Goal: Task Accomplishment & Management: Use online tool/utility

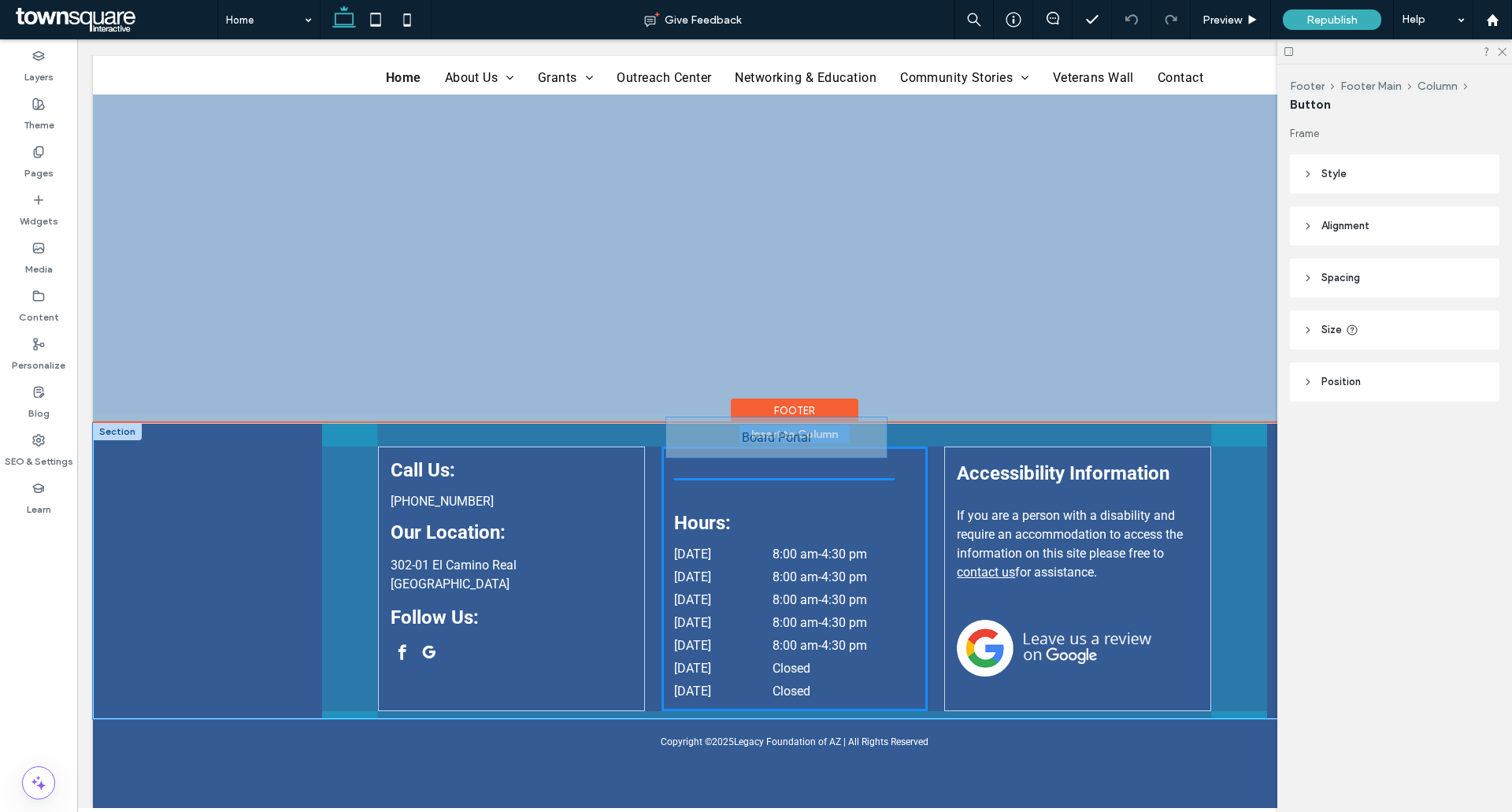
scroll to position [3324, 0]
type input "**"
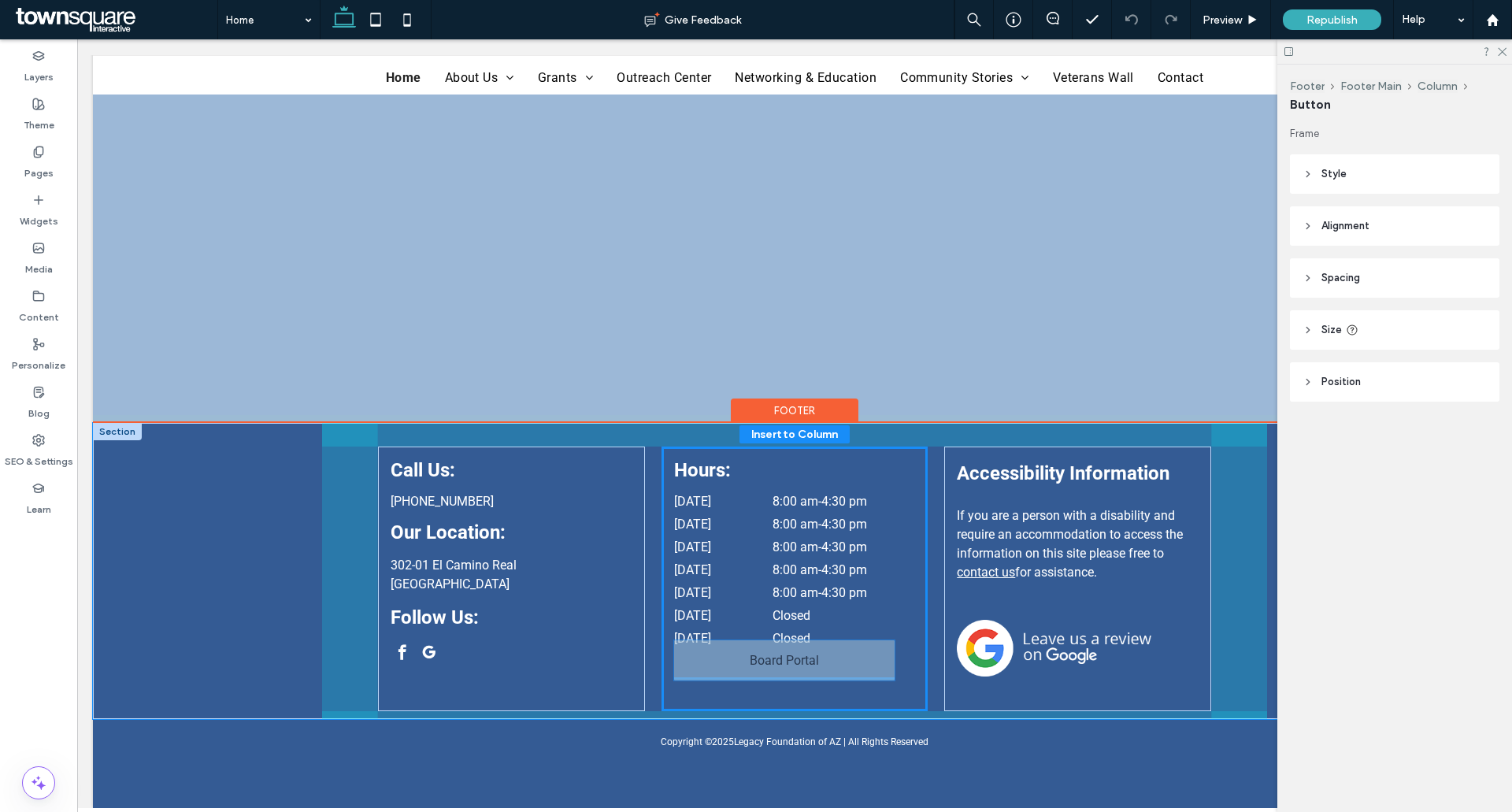
drag, startPoint x: 786, startPoint y: 506, endPoint x: 792, endPoint y: 662, distance: 156.1
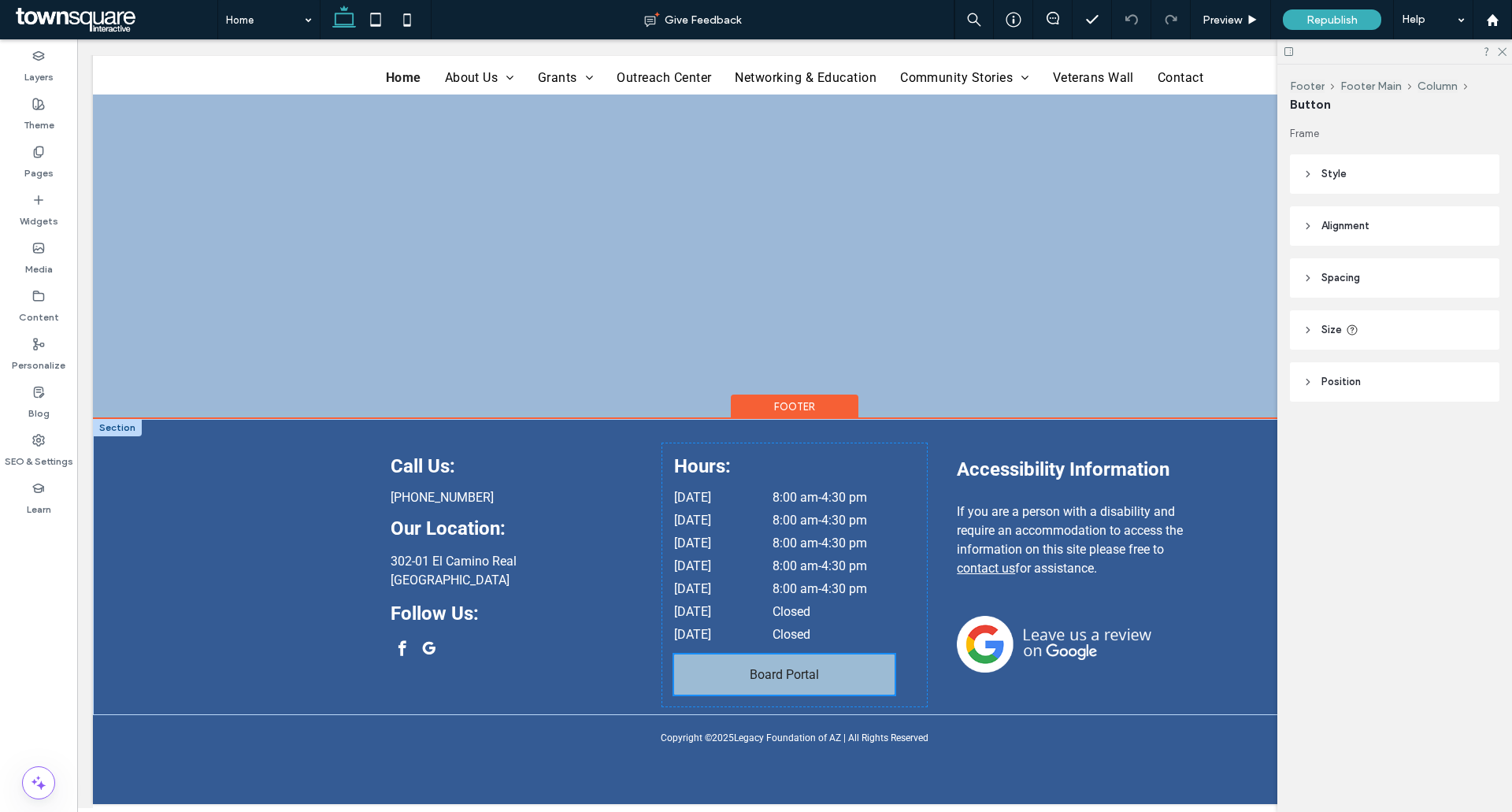
scroll to position [3322, 0]
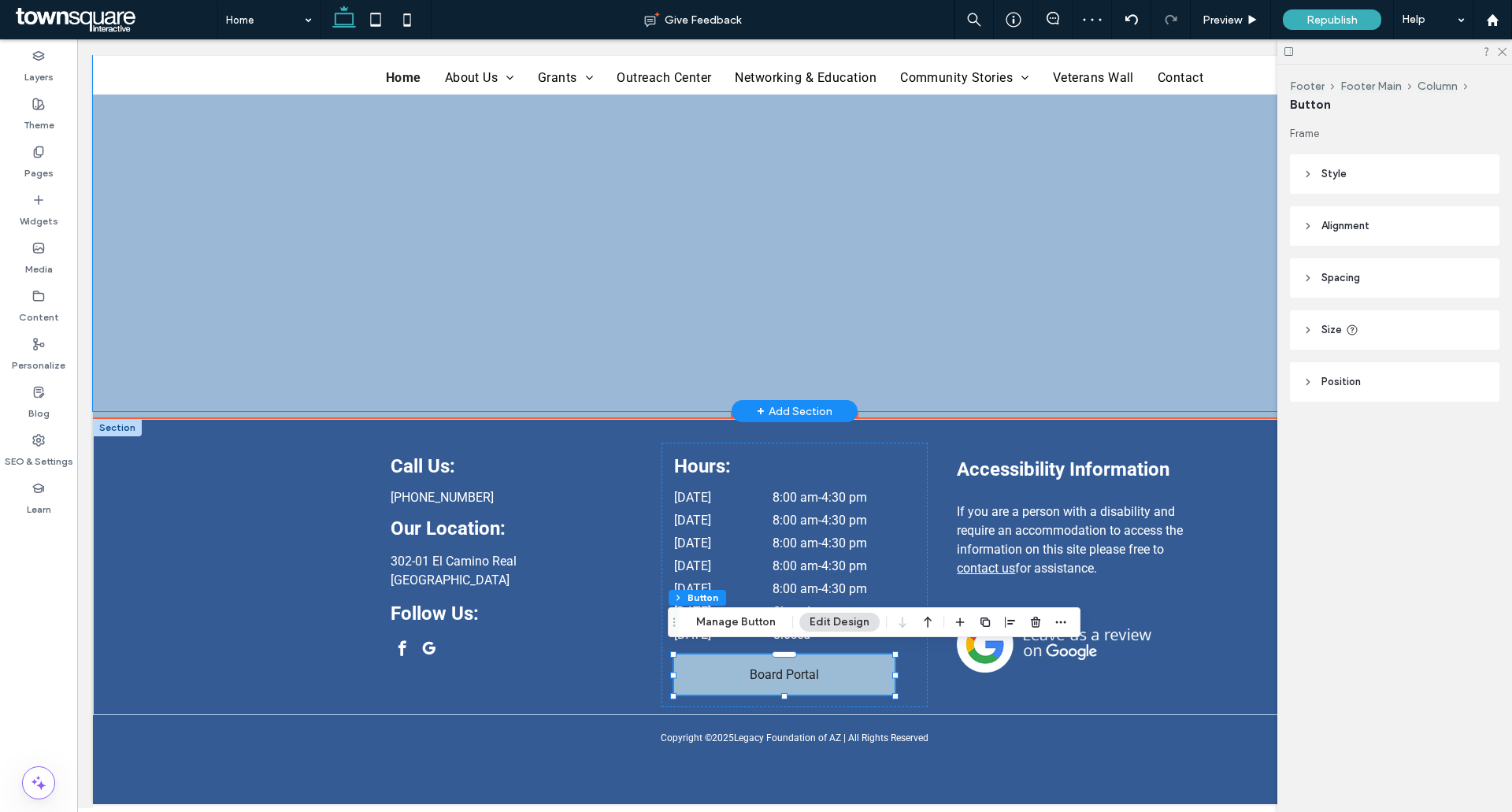
click at [262, 373] on div "Resource Guide Map Tutorial" at bounding box center [794, 70] width 1403 height 682
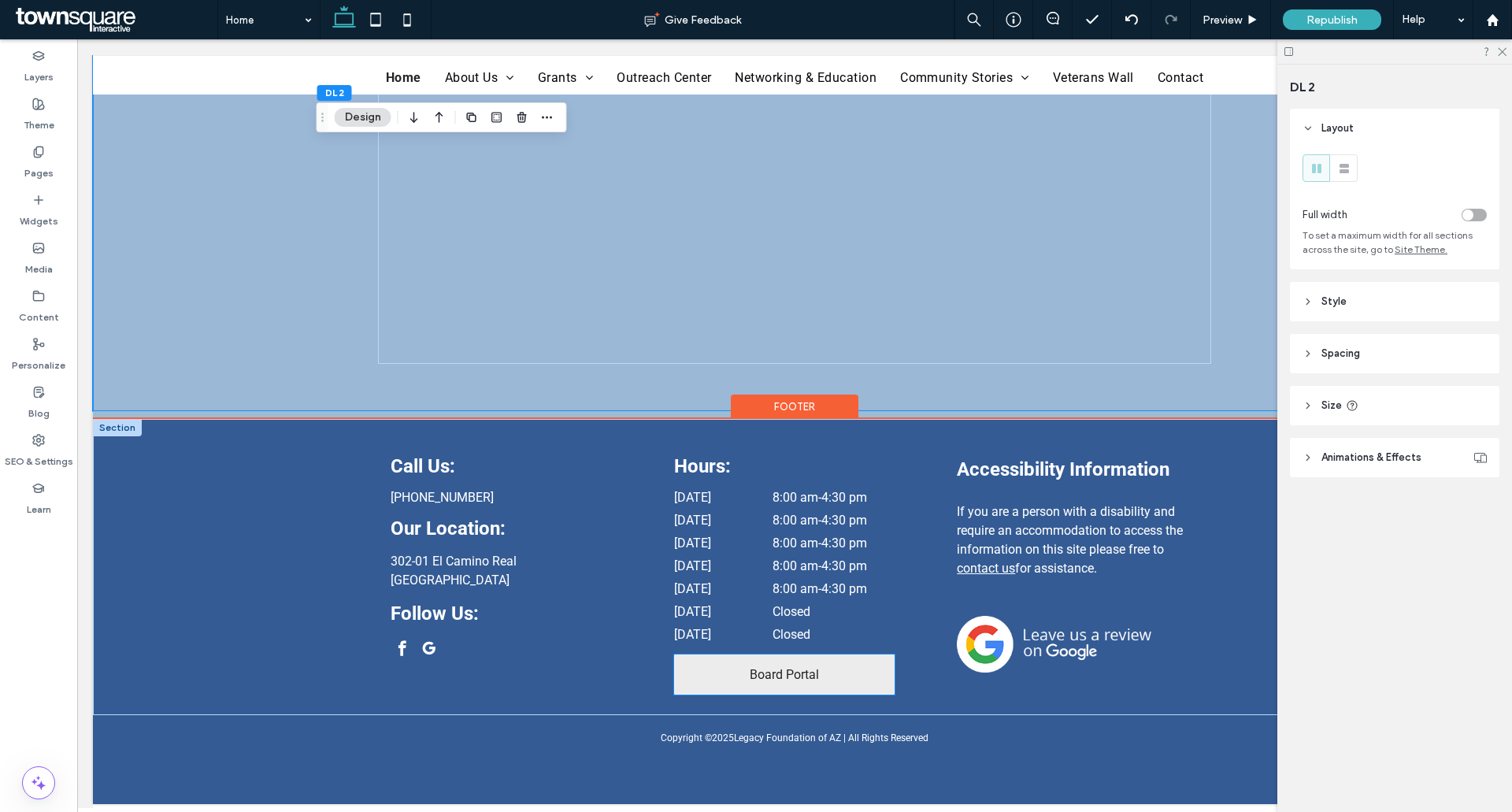
click at [716, 670] on link "Board Portal" at bounding box center [784, 674] width 220 height 41
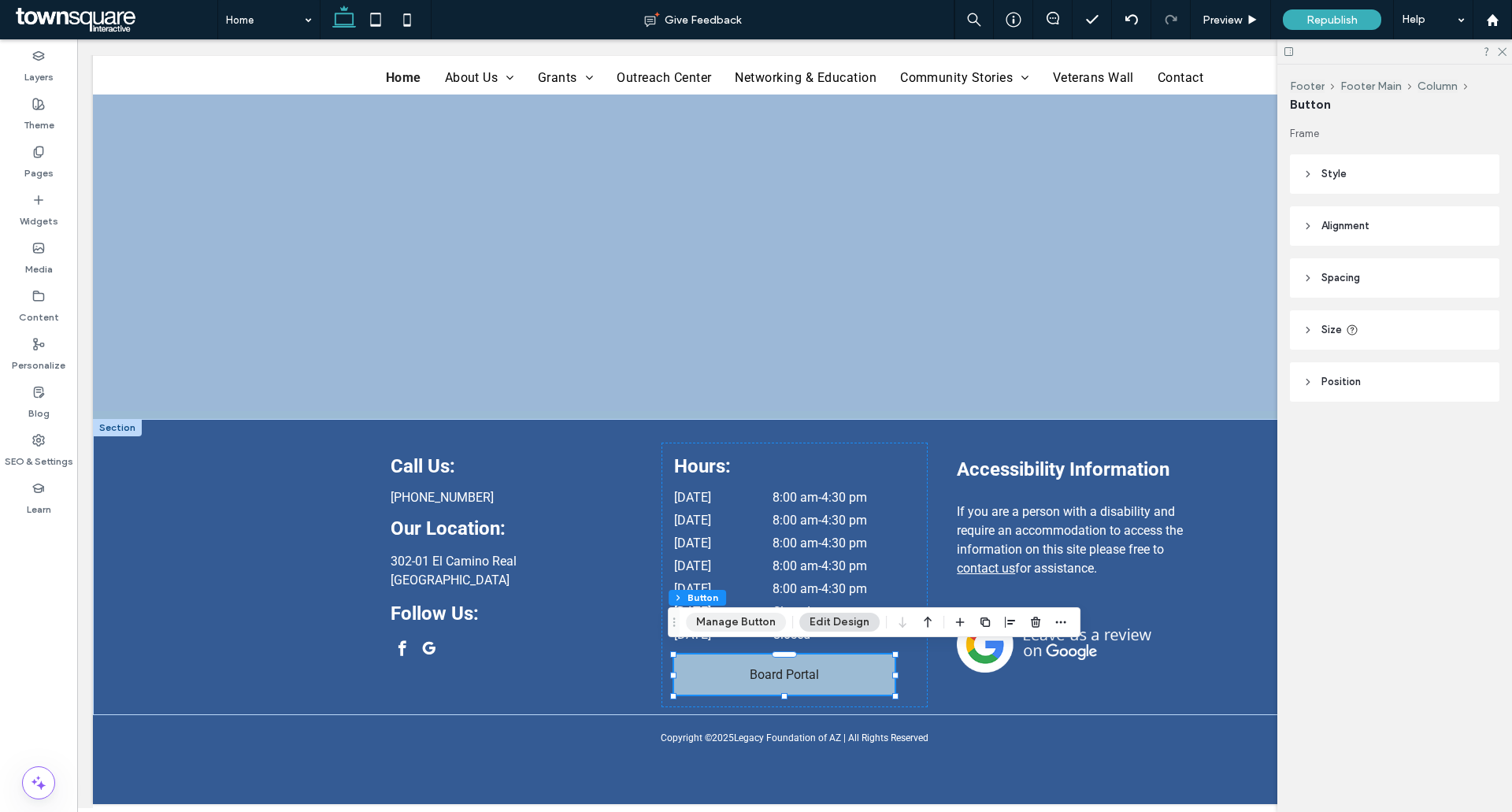
click at [729, 625] on button "Manage Button" at bounding box center [736, 622] width 100 height 19
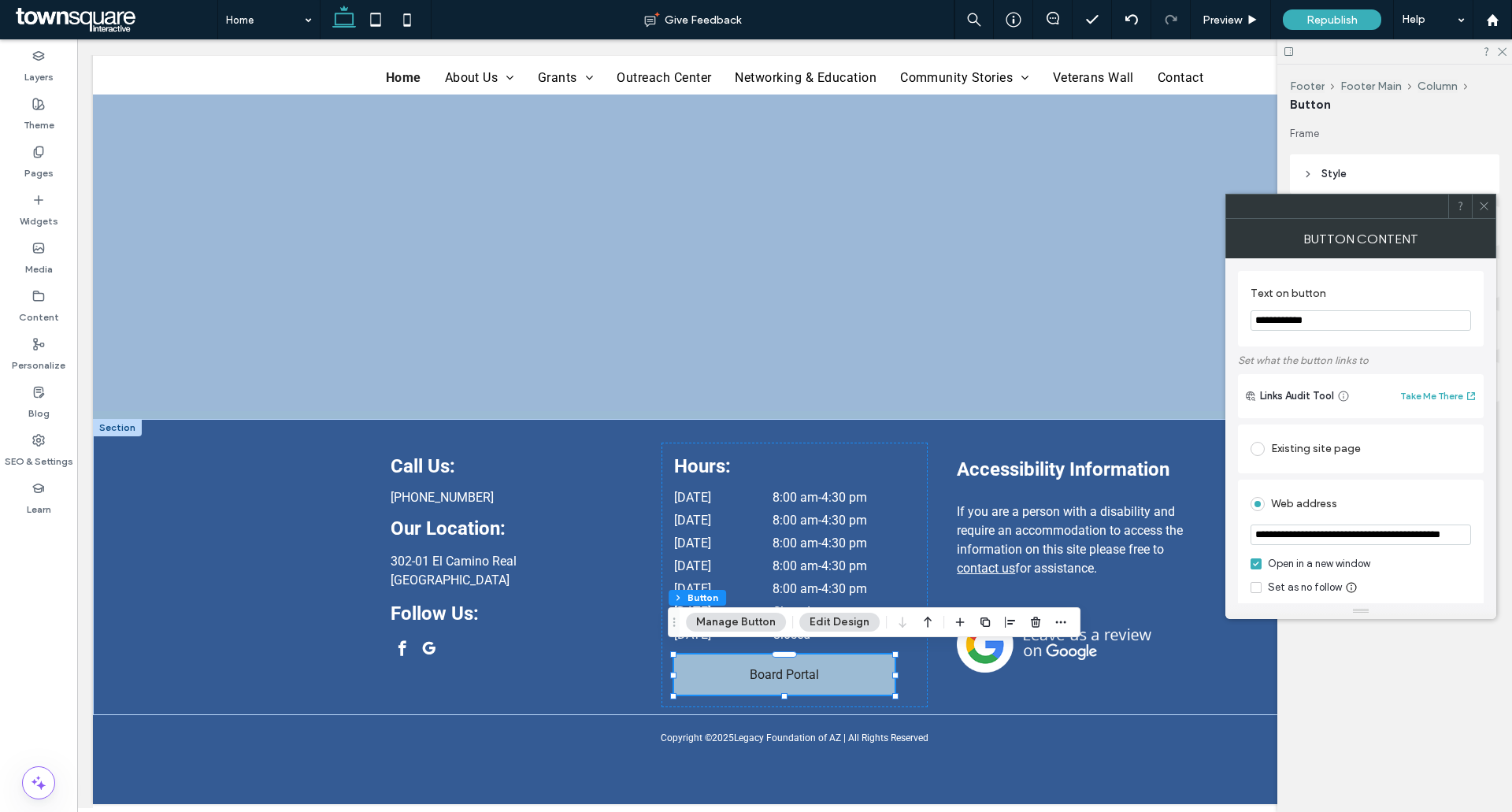
click at [840, 615] on button "Edit Design" at bounding box center [839, 622] width 80 height 19
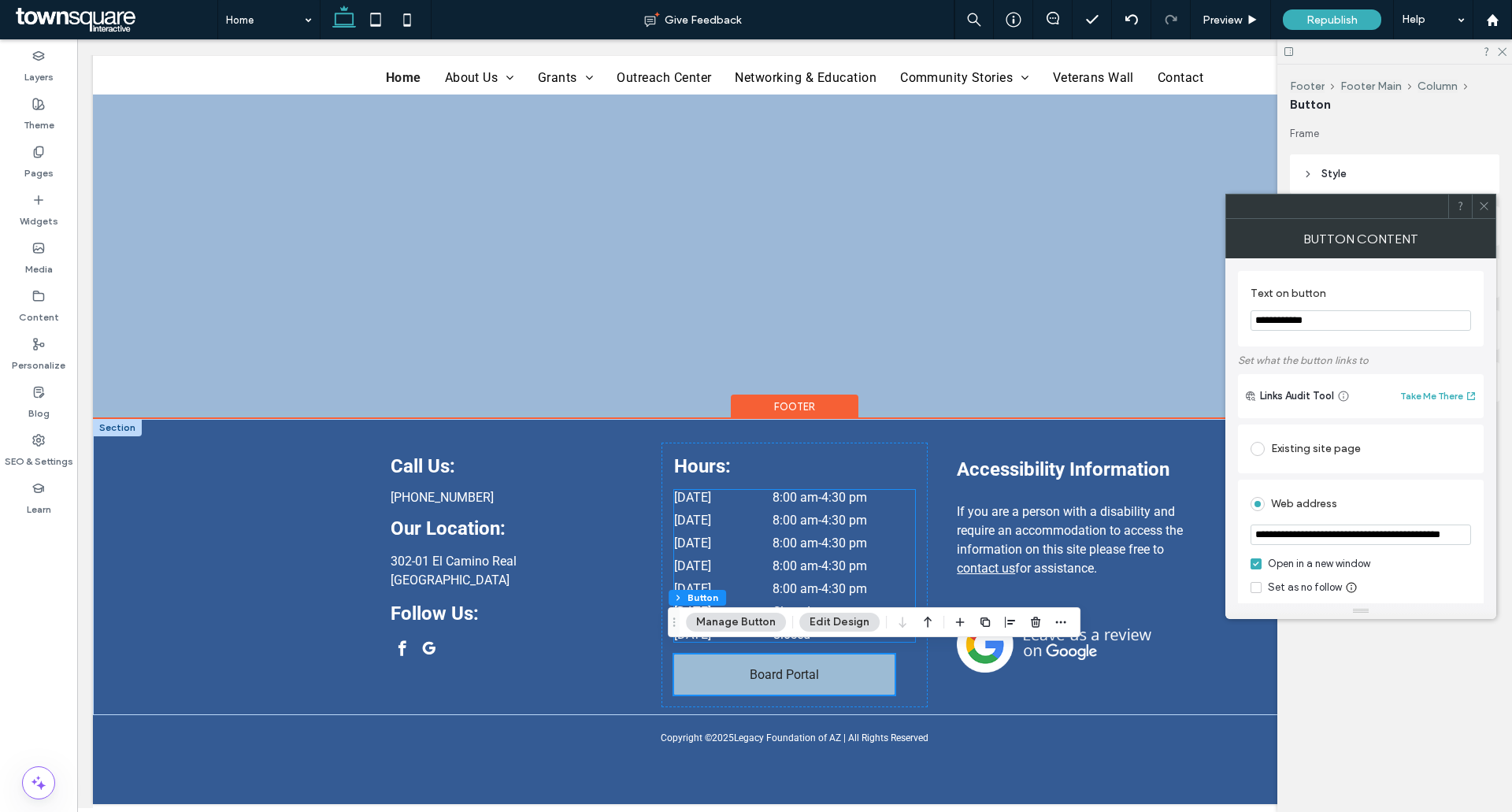
scroll to position [3316, 0]
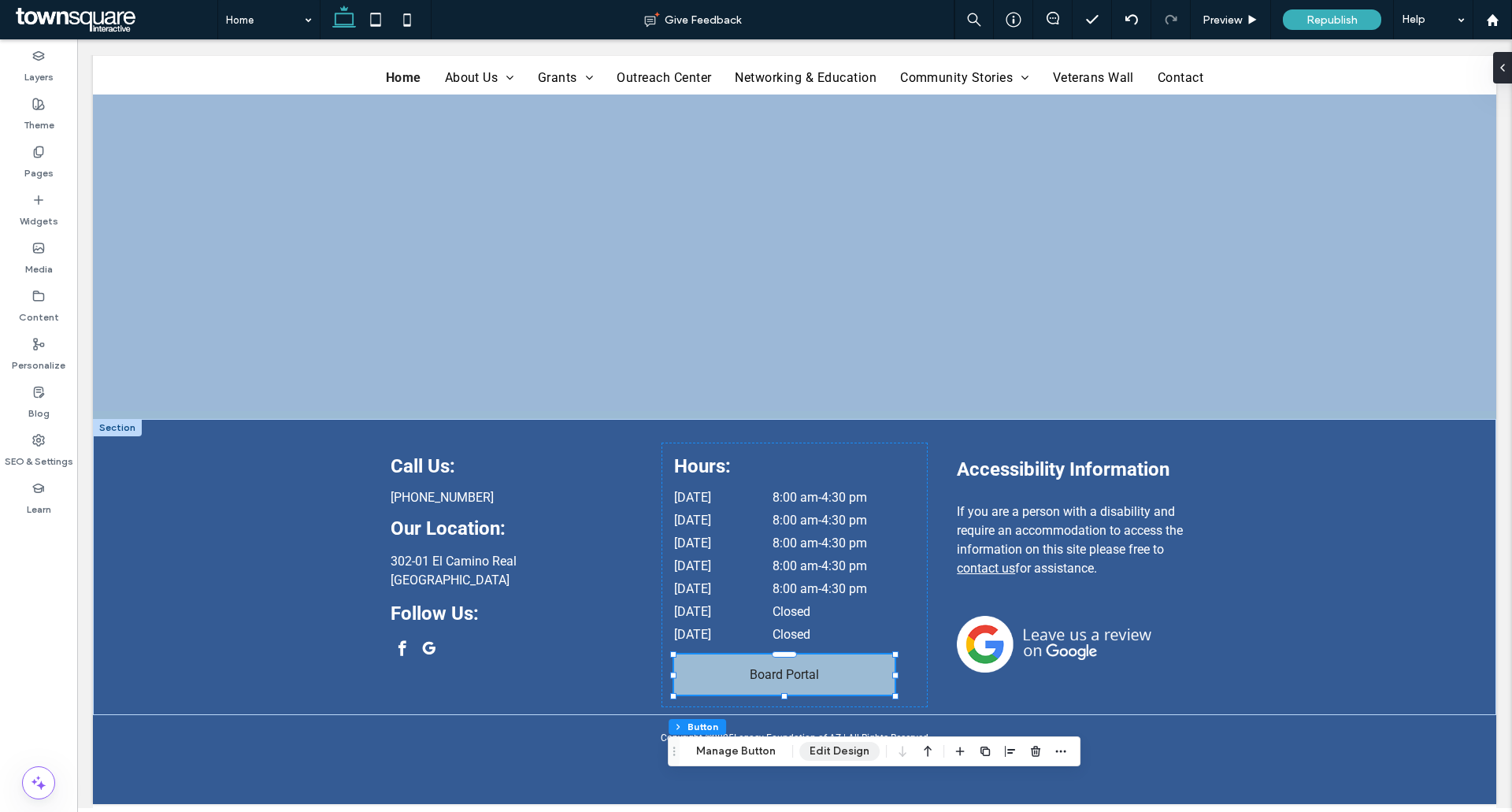
click at [840, 756] on button "Edit Design" at bounding box center [839, 751] width 80 height 19
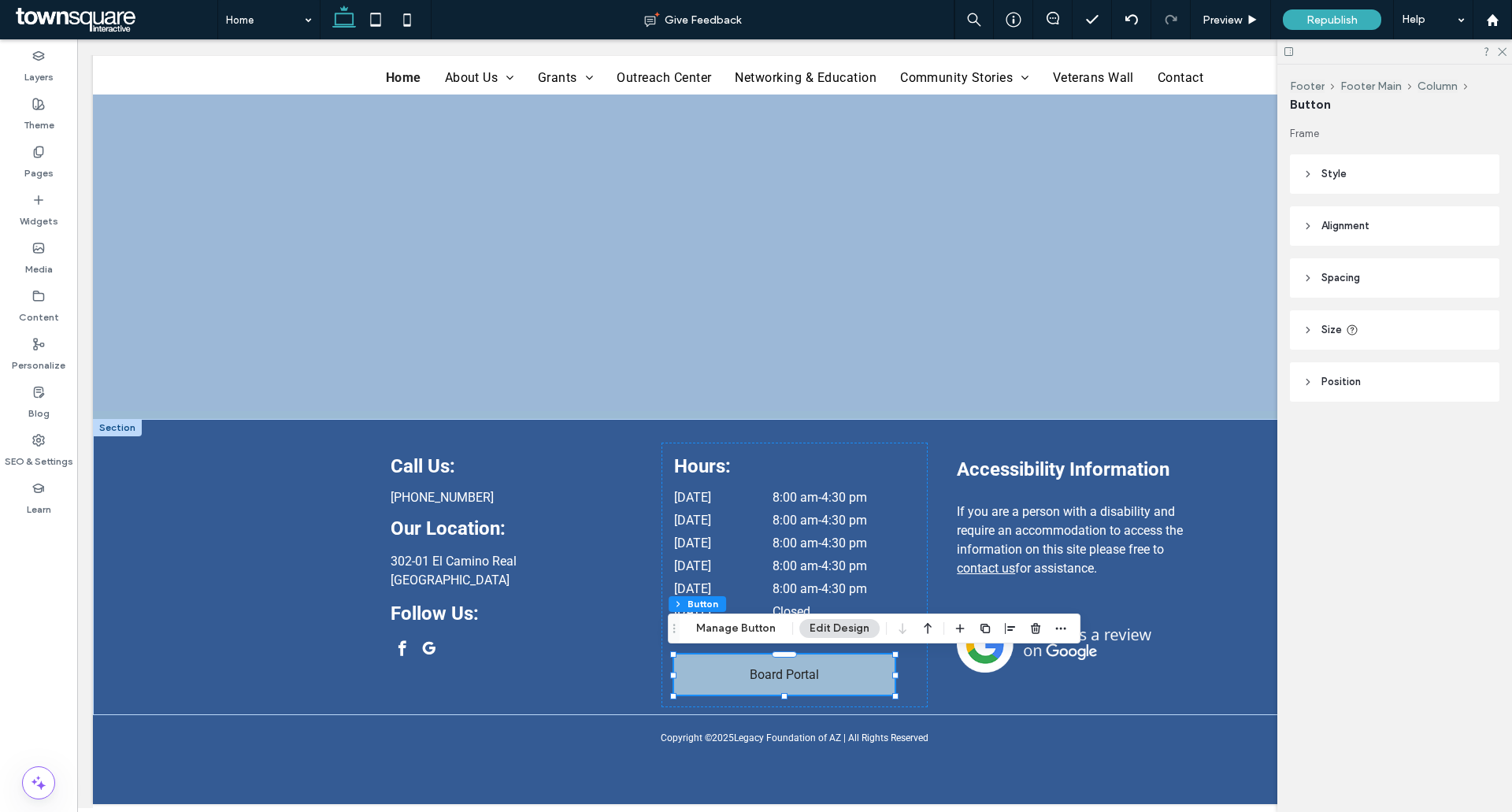
click at [1359, 372] on header "Position" at bounding box center [1394, 382] width 209 height 40
click at [1345, 343] on header "Size" at bounding box center [1394, 330] width 209 height 40
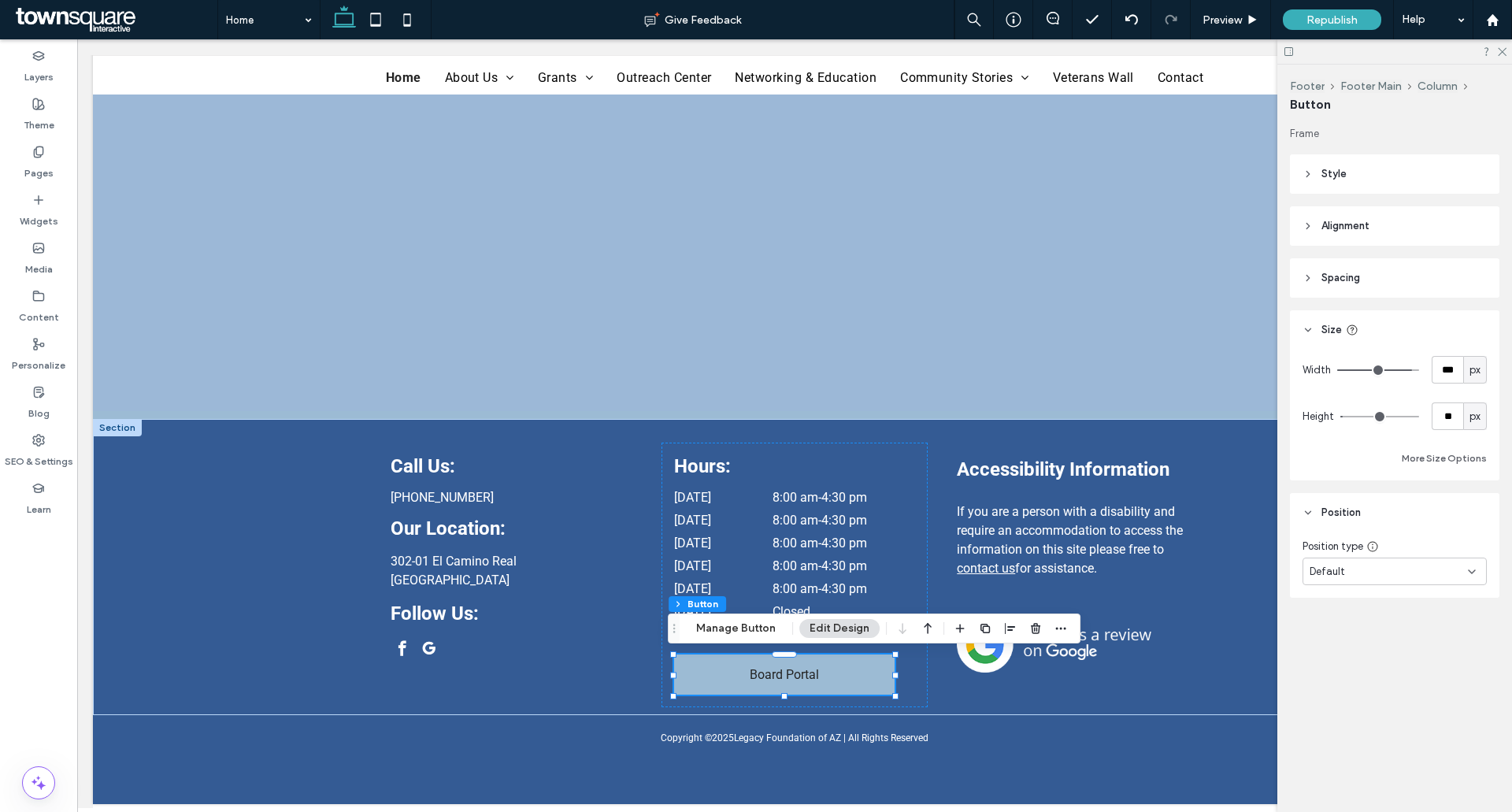
click at [1342, 287] on header "Spacing" at bounding box center [1394, 278] width 209 height 40
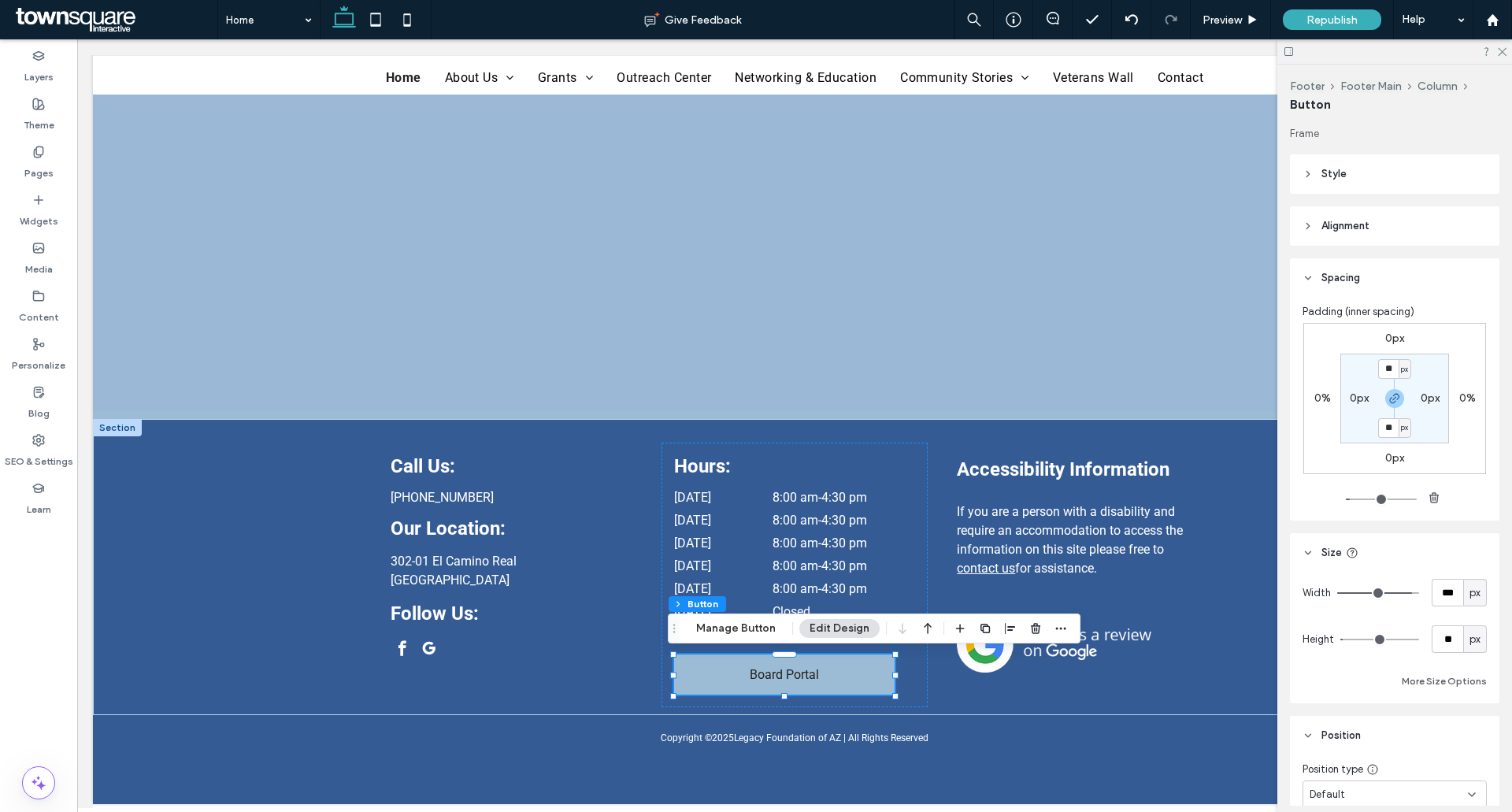
click at [1340, 239] on header "Alignment" at bounding box center [1394, 225] width 209 height 40
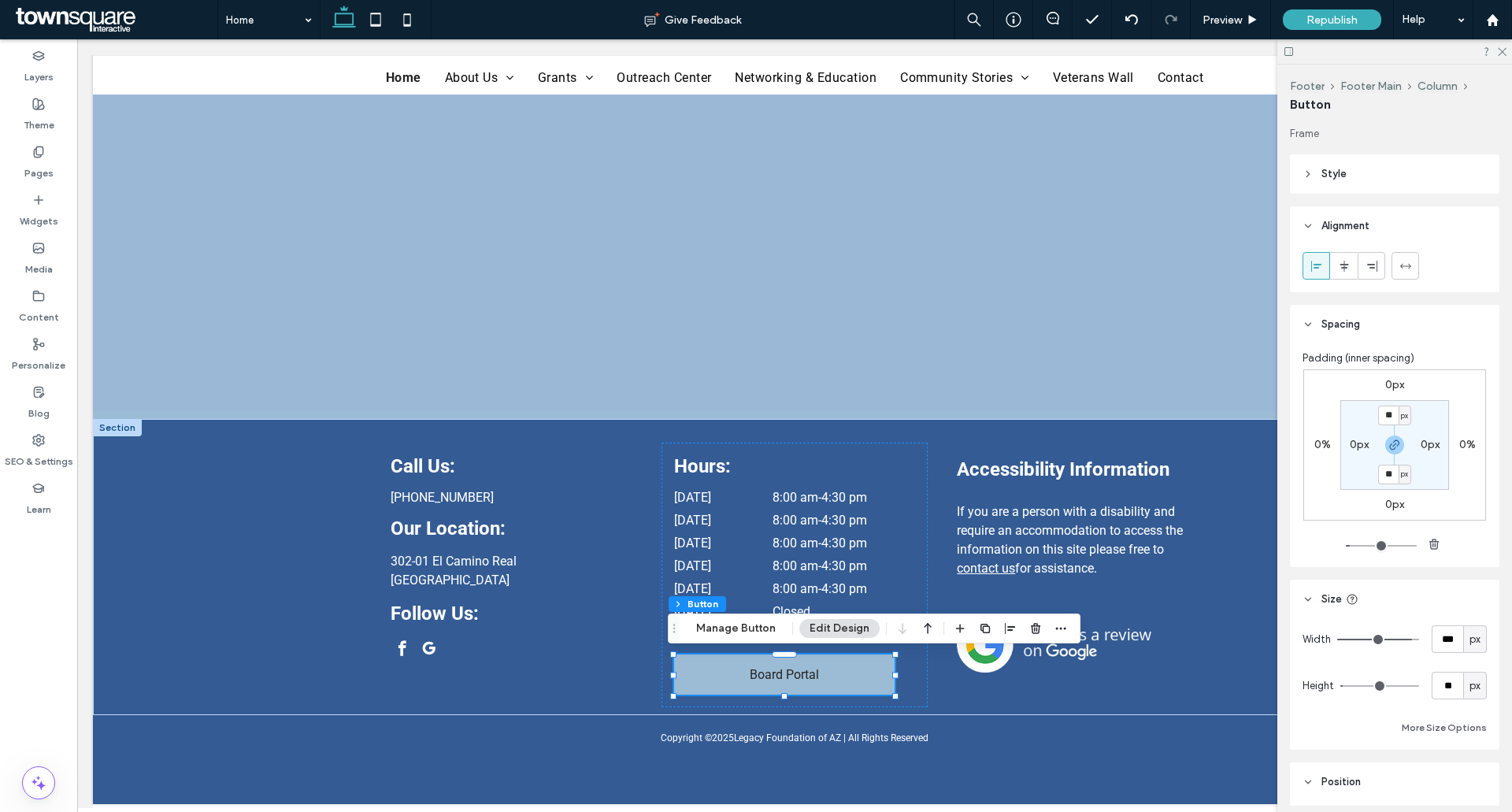
click at [1342, 184] on header "Style" at bounding box center [1394, 174] width 209 height 40
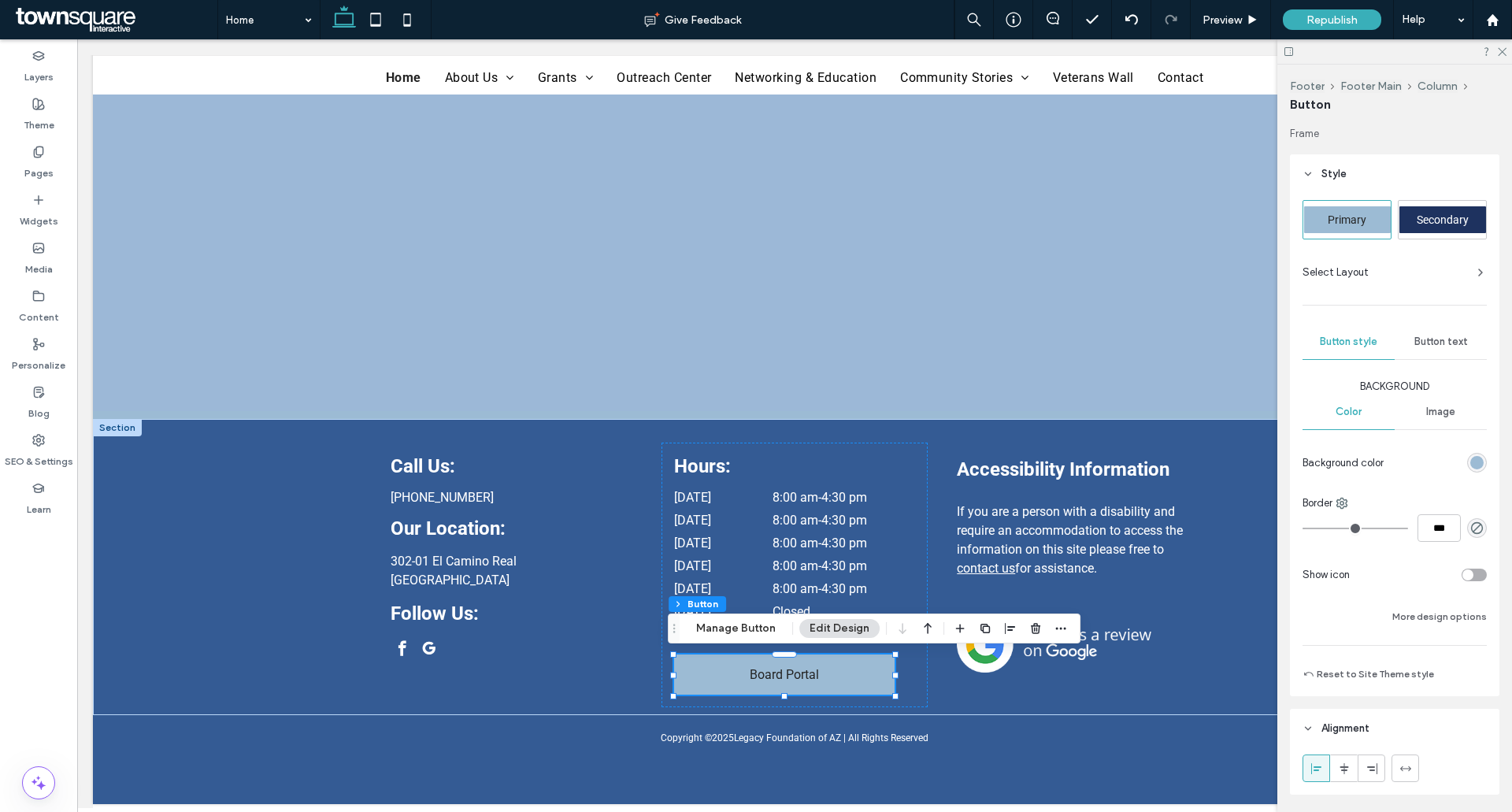
click at [1418, 249] on div "Primary Secondary Select Layout Button style Button text Background Color Image…" at bounding box center [1394, 441] width 184 height 484
click at [1414, 260] on div "Select Layout" at bounding box center [1394, 272] width 184 height 28
click at [1388, 267] on div "Select Layout" at bounding box center [1394, 273] width 184 height 16
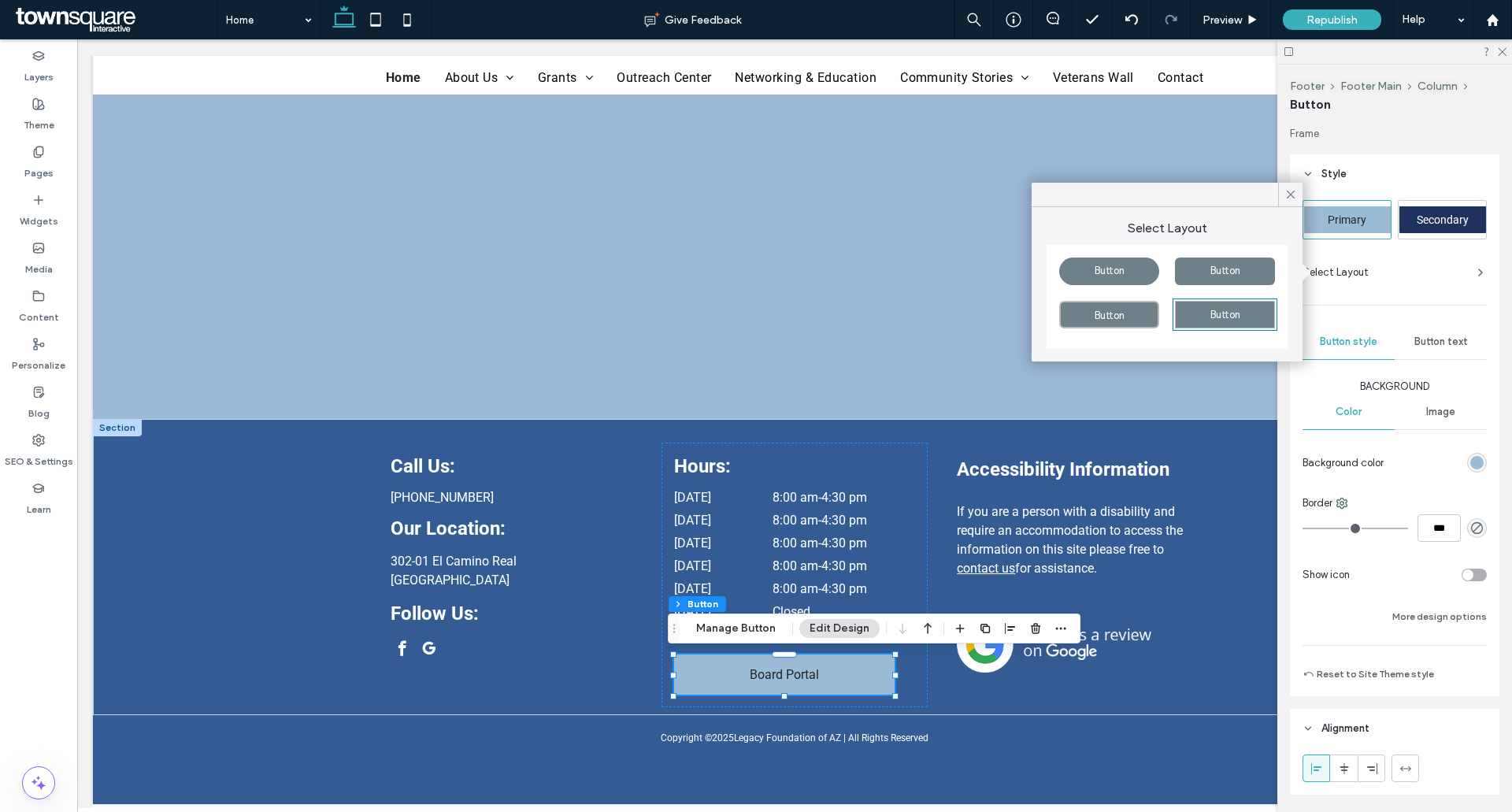
click at [1408, 272] on div "Select Layout" at bounding box center [1394, 273] width 184 height 16
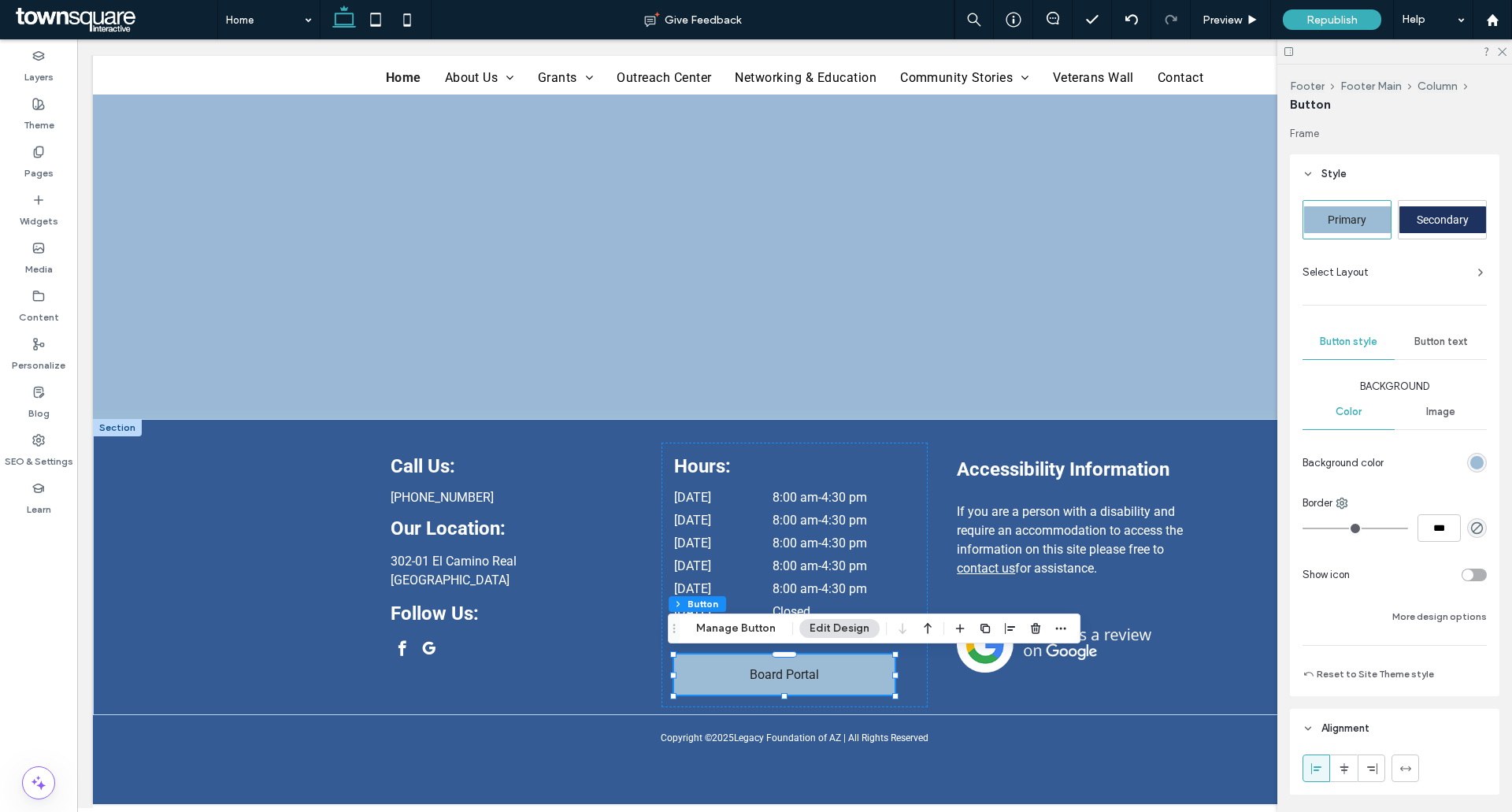
click at [1472, 463] on div "rgb(156, 187, 212)" at bounding box center [1477, 463] width 14 height 14
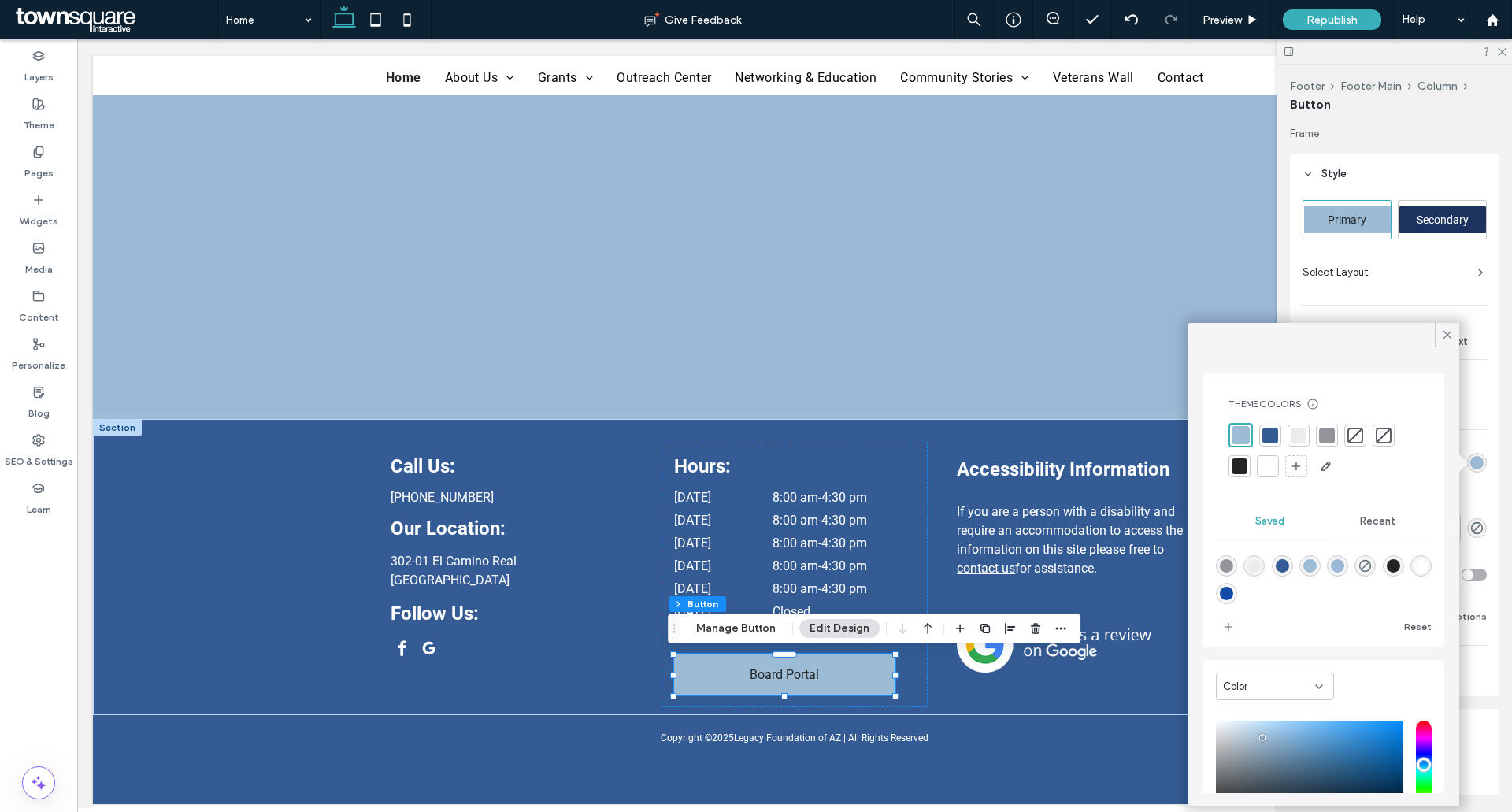
click at [1272, 428] on div at bounding box center [1270, 436] width 16 height 16
click at [1444, 333] on icon at bounding box center [1447, 334] width 14 height 14
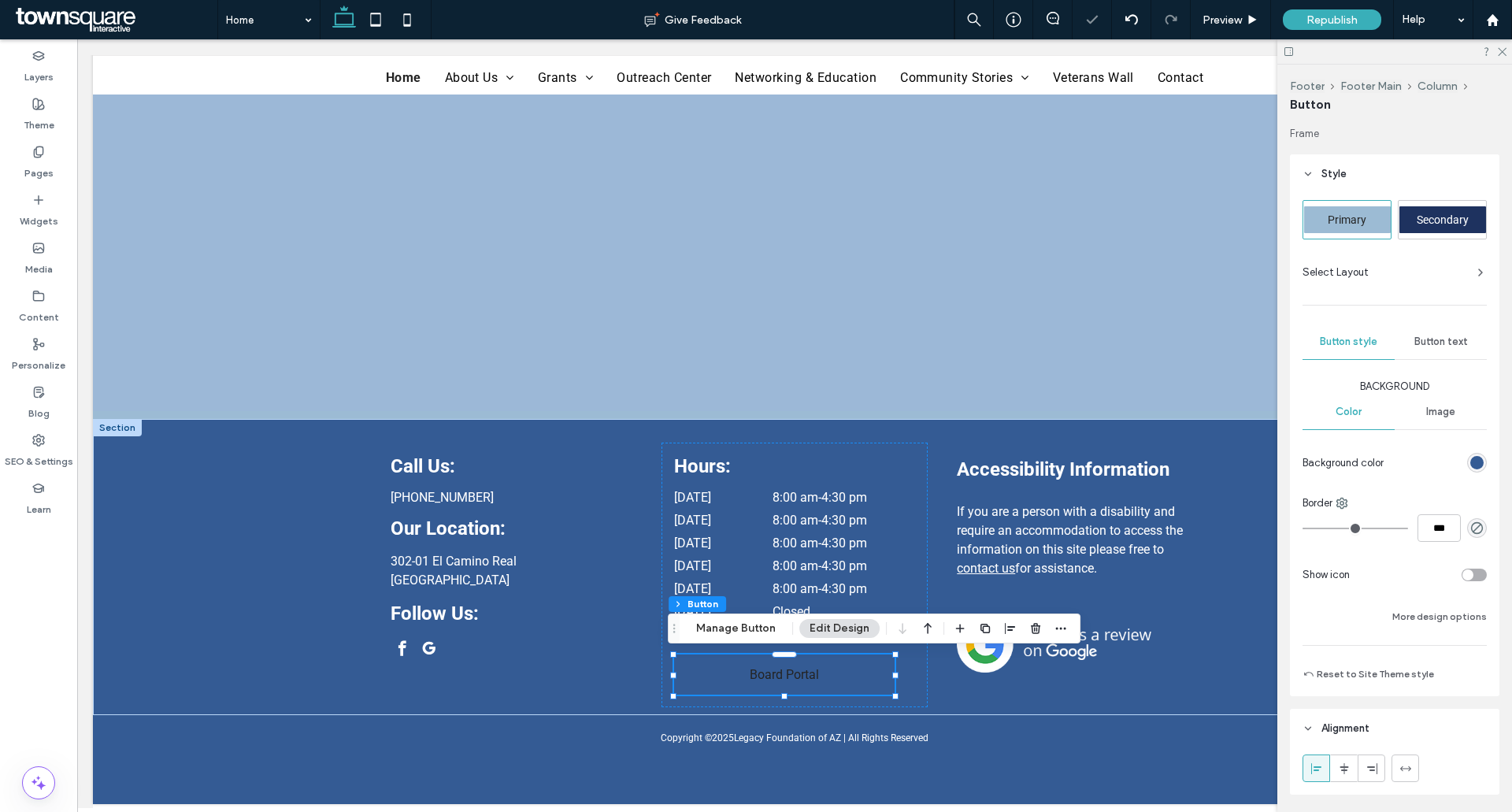
click at [1441, 335] on span "Button text" at bounding box center [1440, 341] width 53 height 13
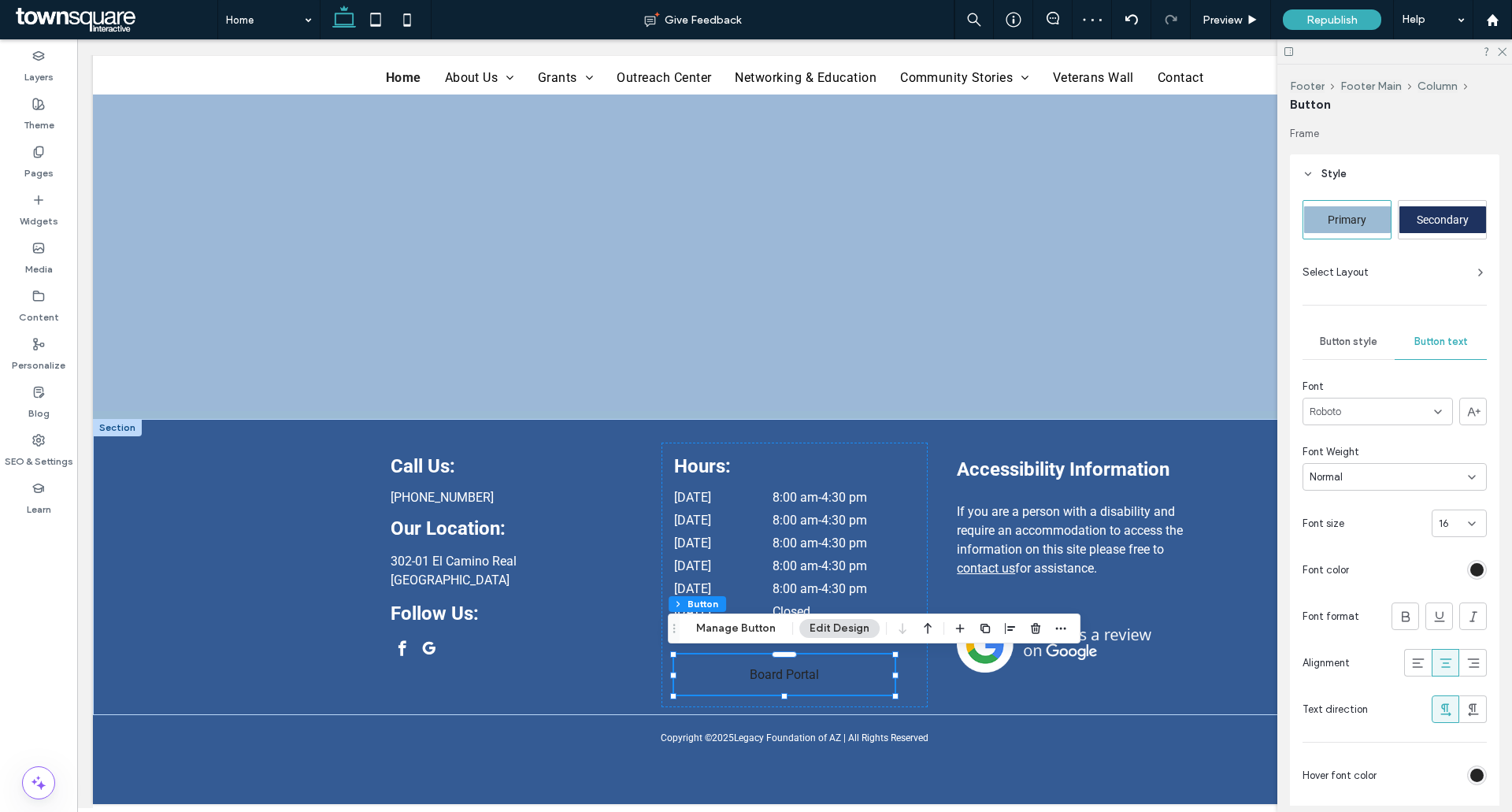
click at [1399, 549] on div "Font Roboto Font Weight Normal Font size 16 Font color Font format Alignment Te…" at bounding box center [1394, 551] width 184 height 344
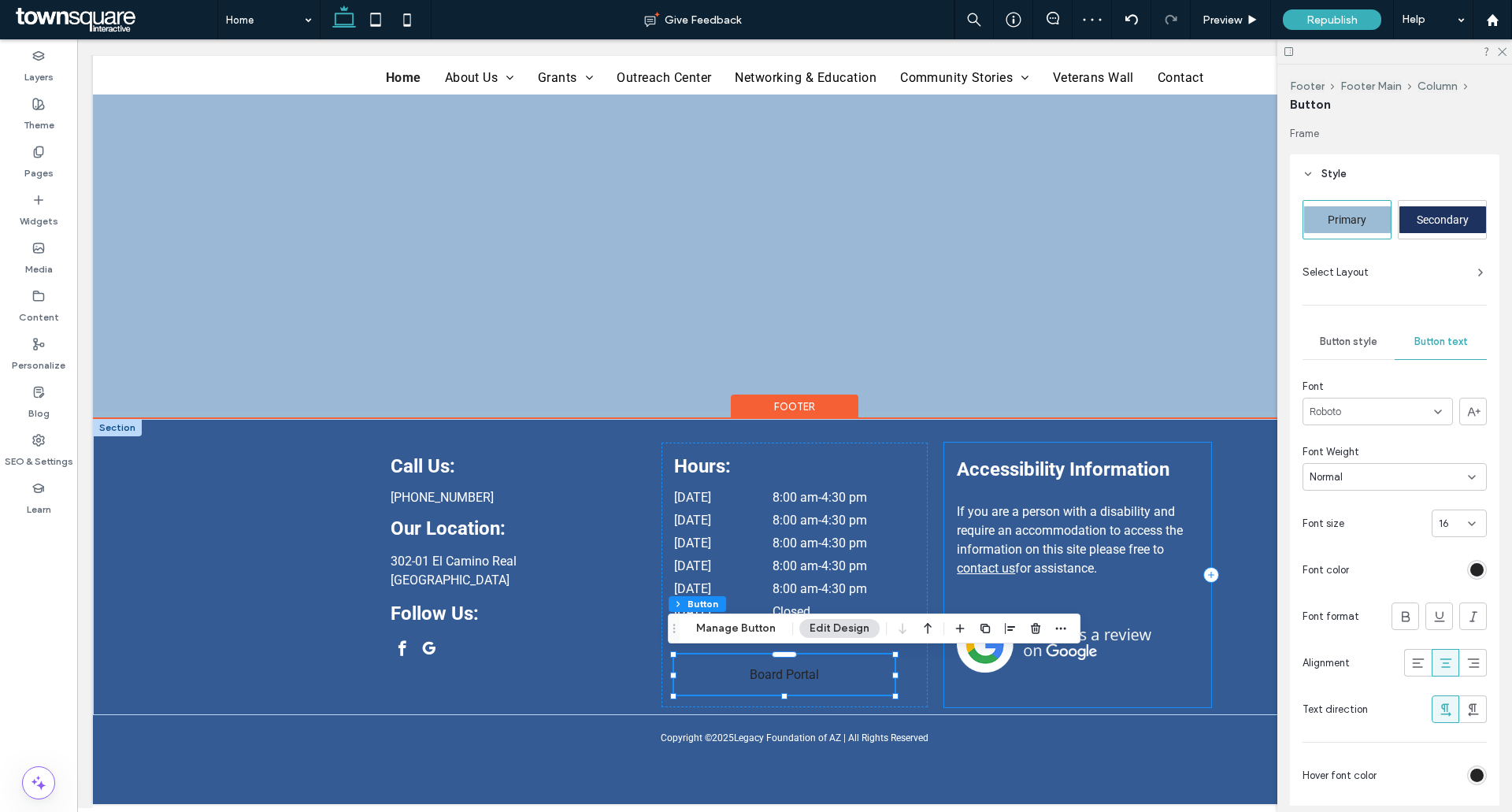
click at [1089, 712] on div at bounding box center [788, 716] width 1391 height 8
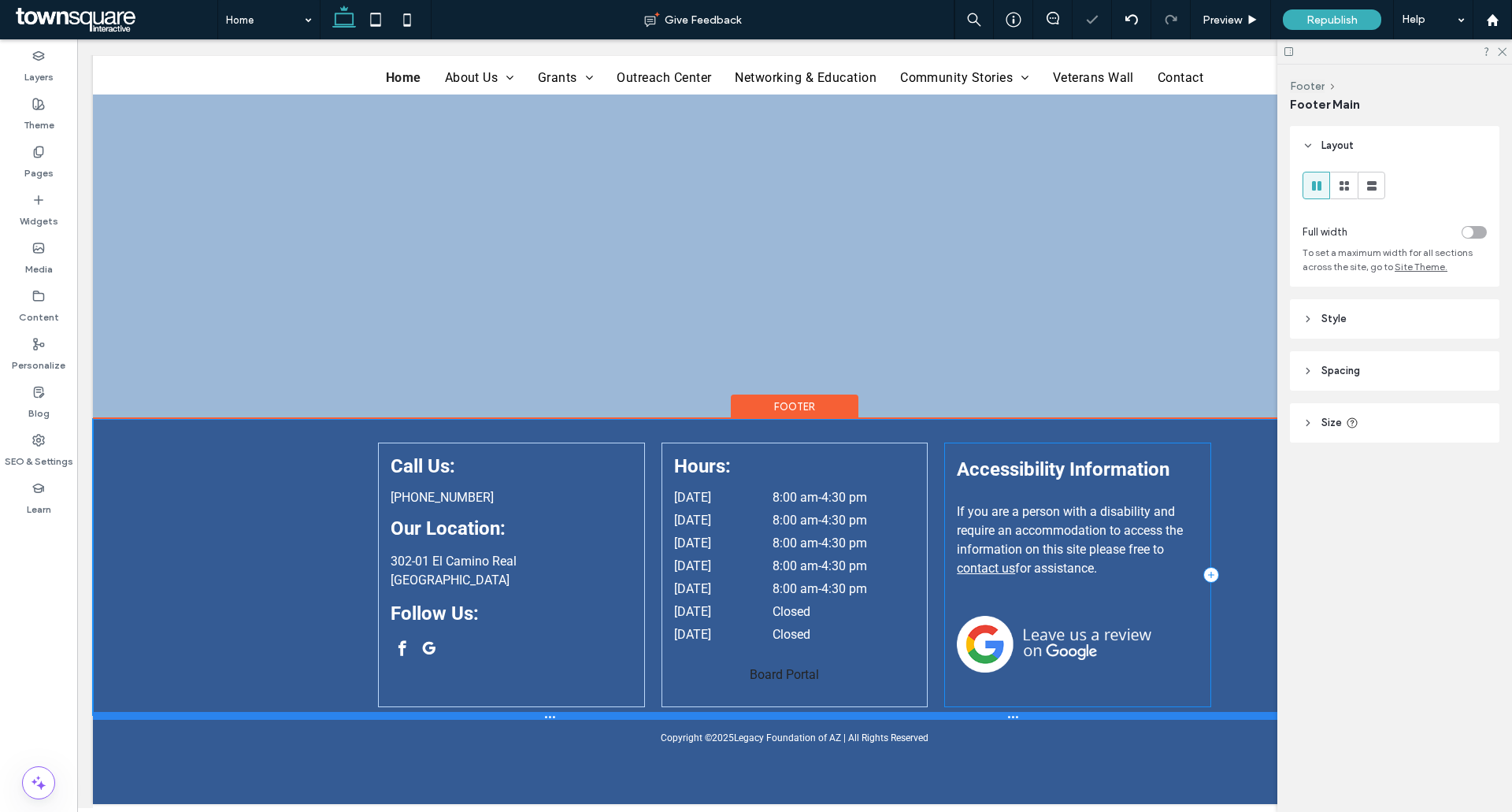
type input "***"
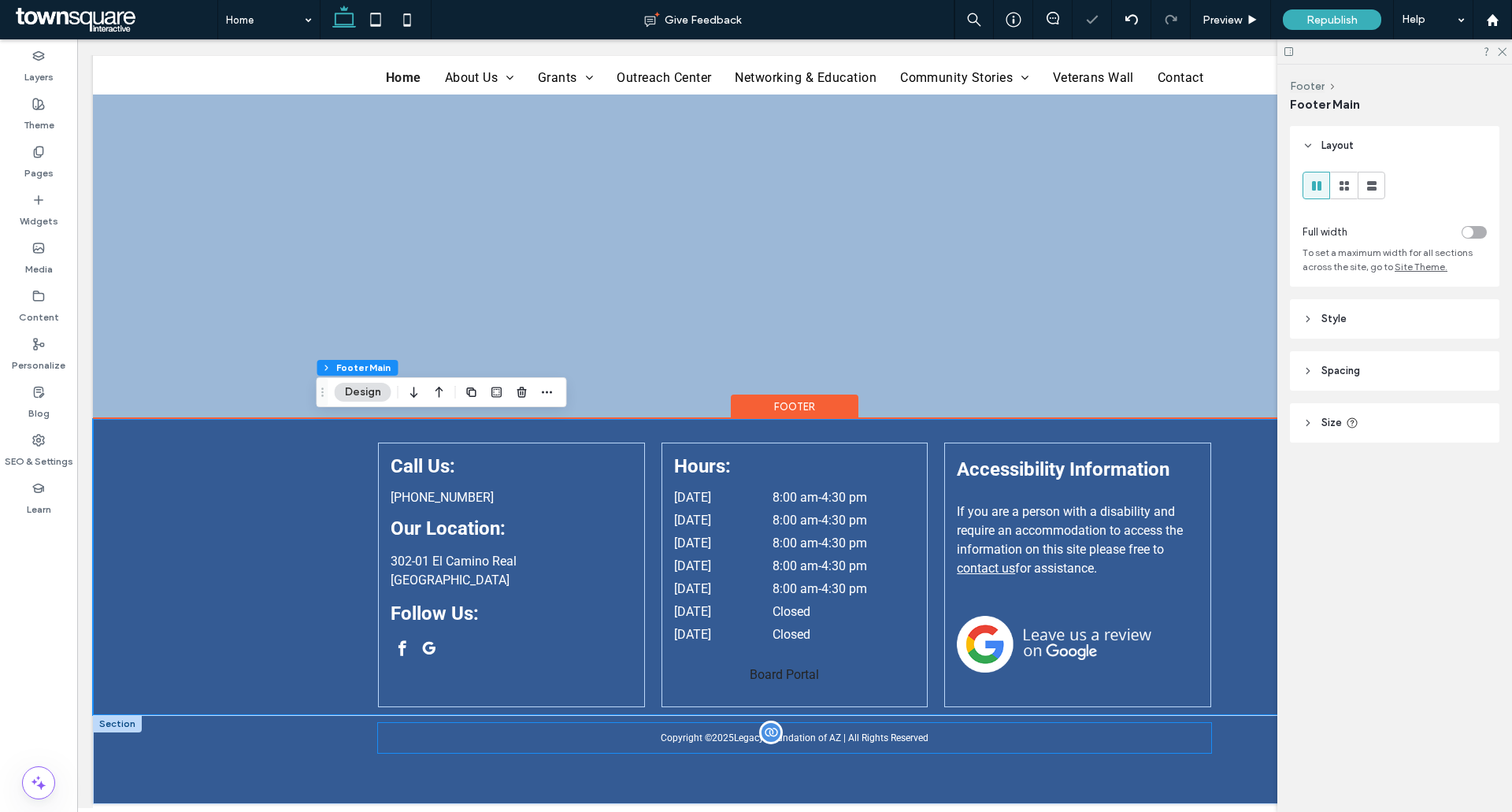
click at [1094, 738] on p "Copyright © 2025 Legacy Foundation of AZ | All Rights Reserved" at bounding box center [794, 738] width 832 height 11
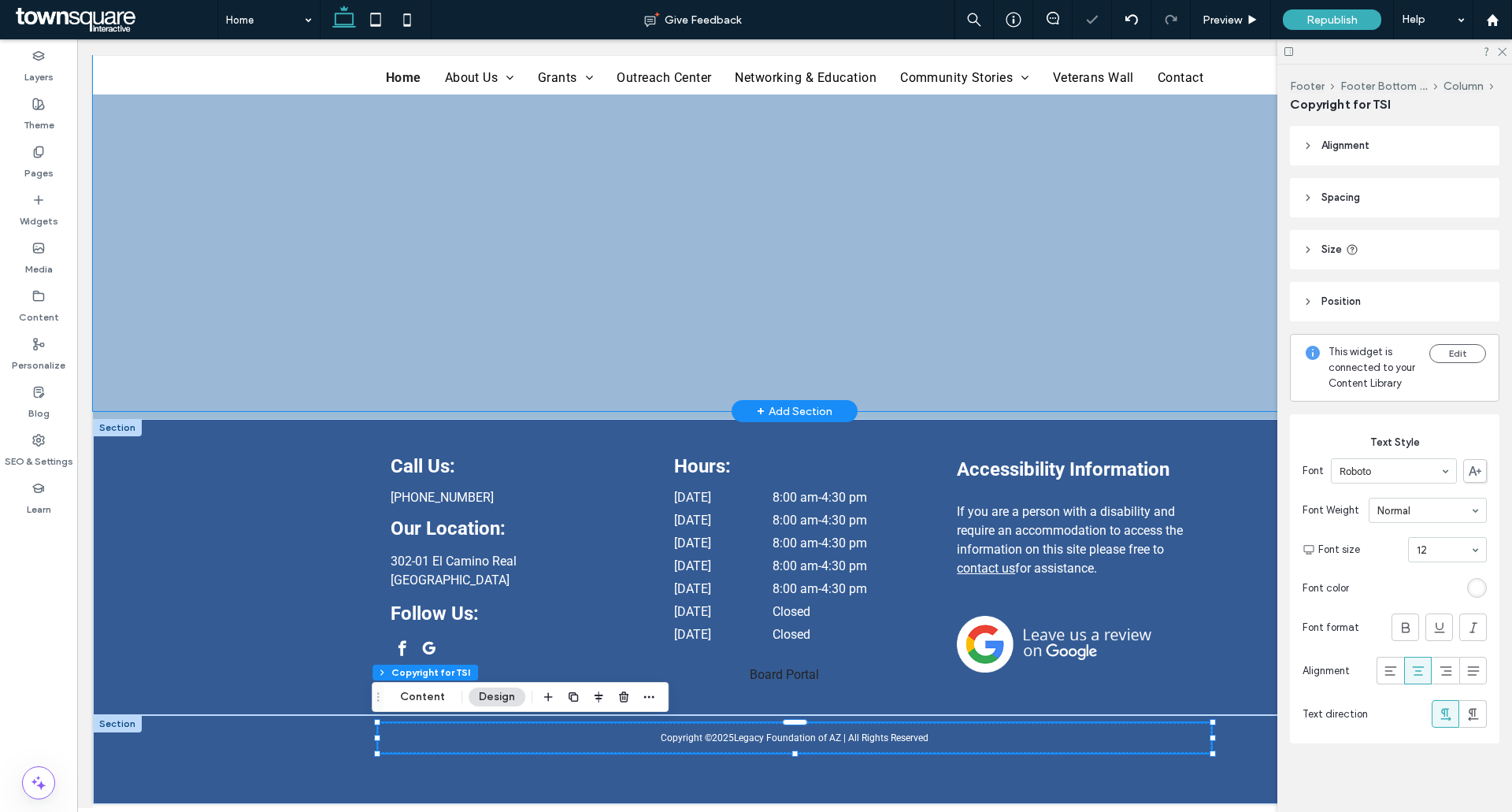
click at [1236, 401] on div "Resource Guide Map Tutorial" at bounding box center [795, 70] width 945 height 682
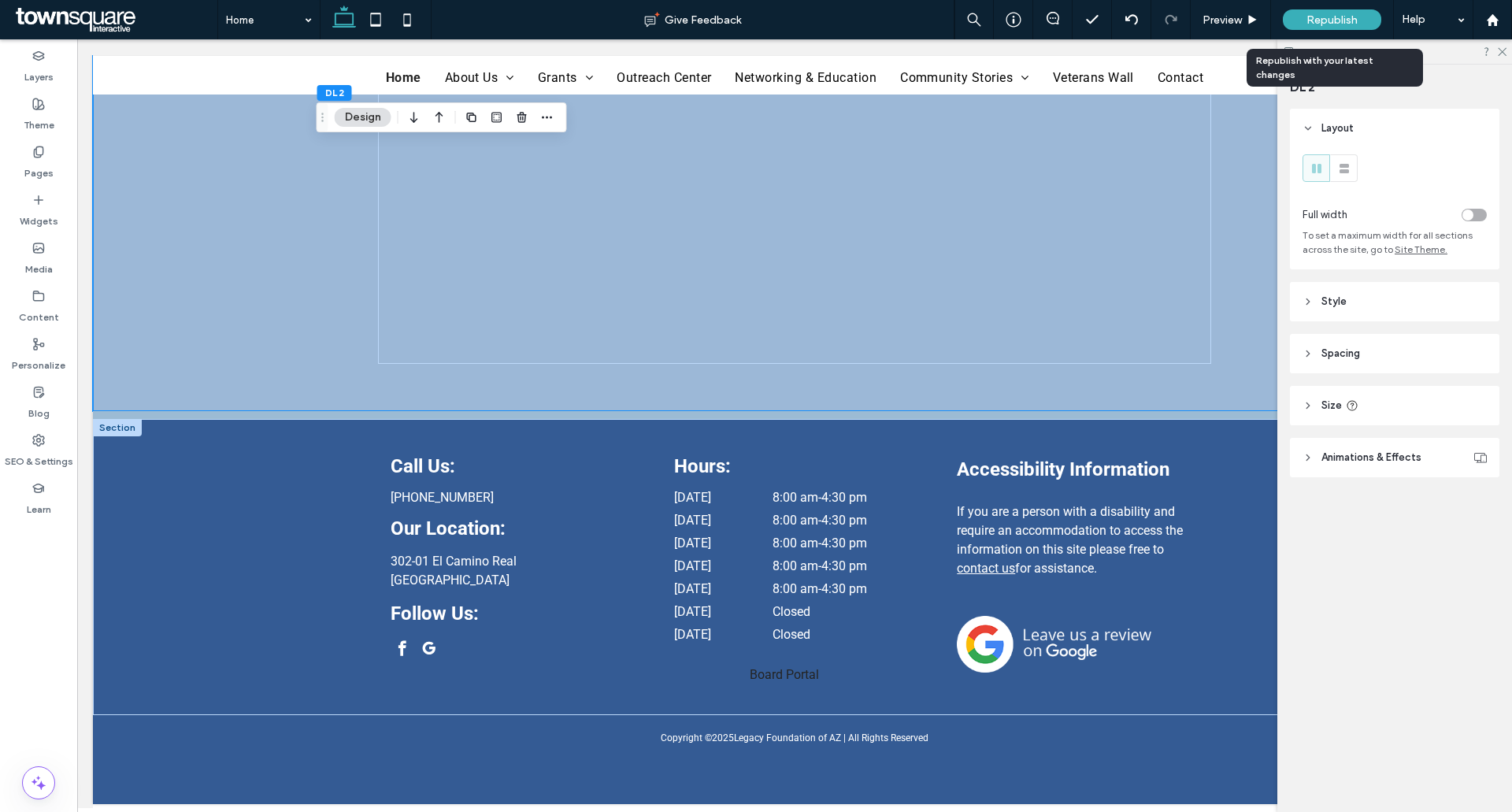
click at [1315, 28] on div "Republish" at bounding box center [1331, 19] width 99 height 20
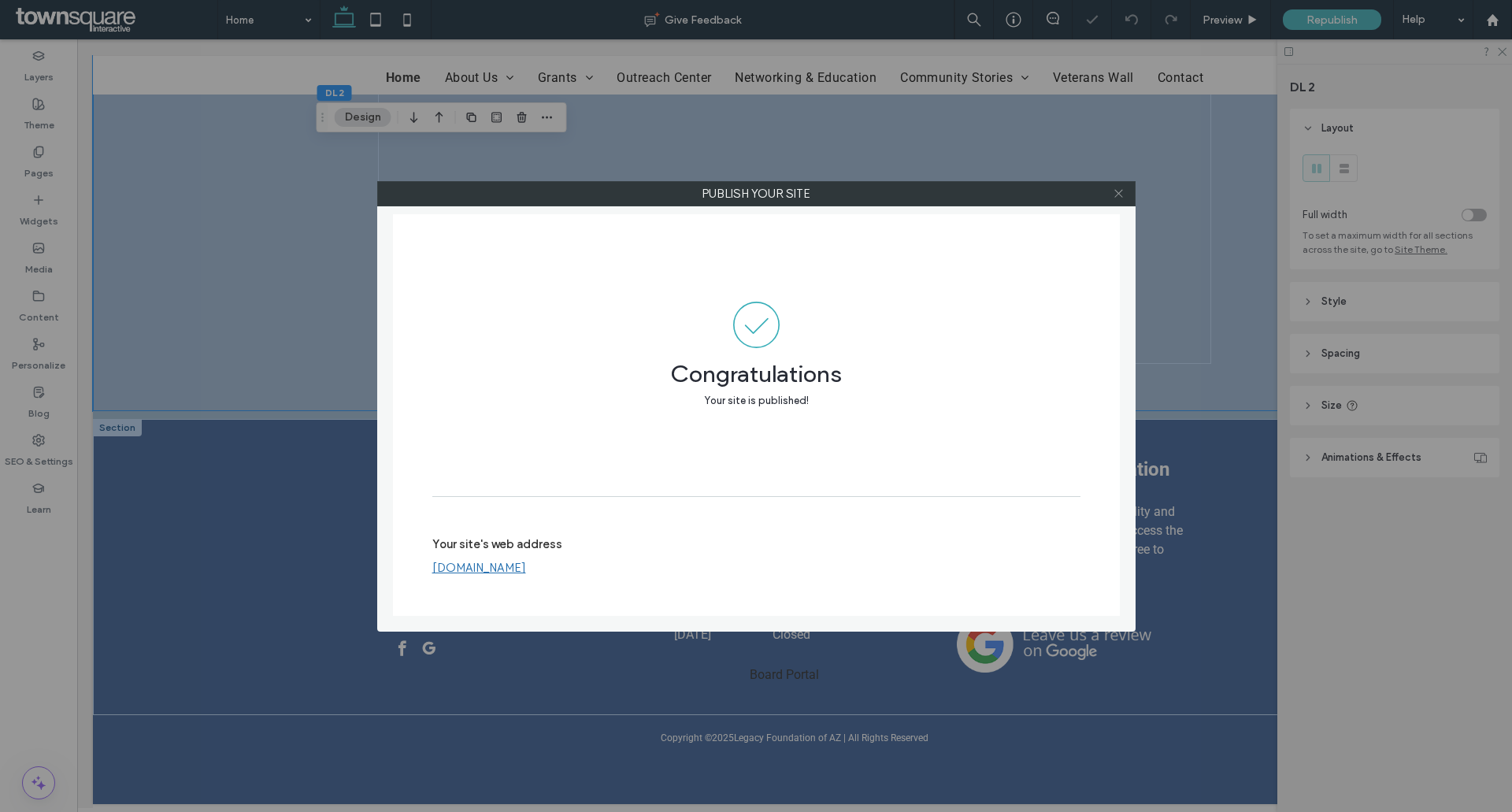
click at [1121, 193] on icon at bounding box center [1118, 193] width 12 height 12
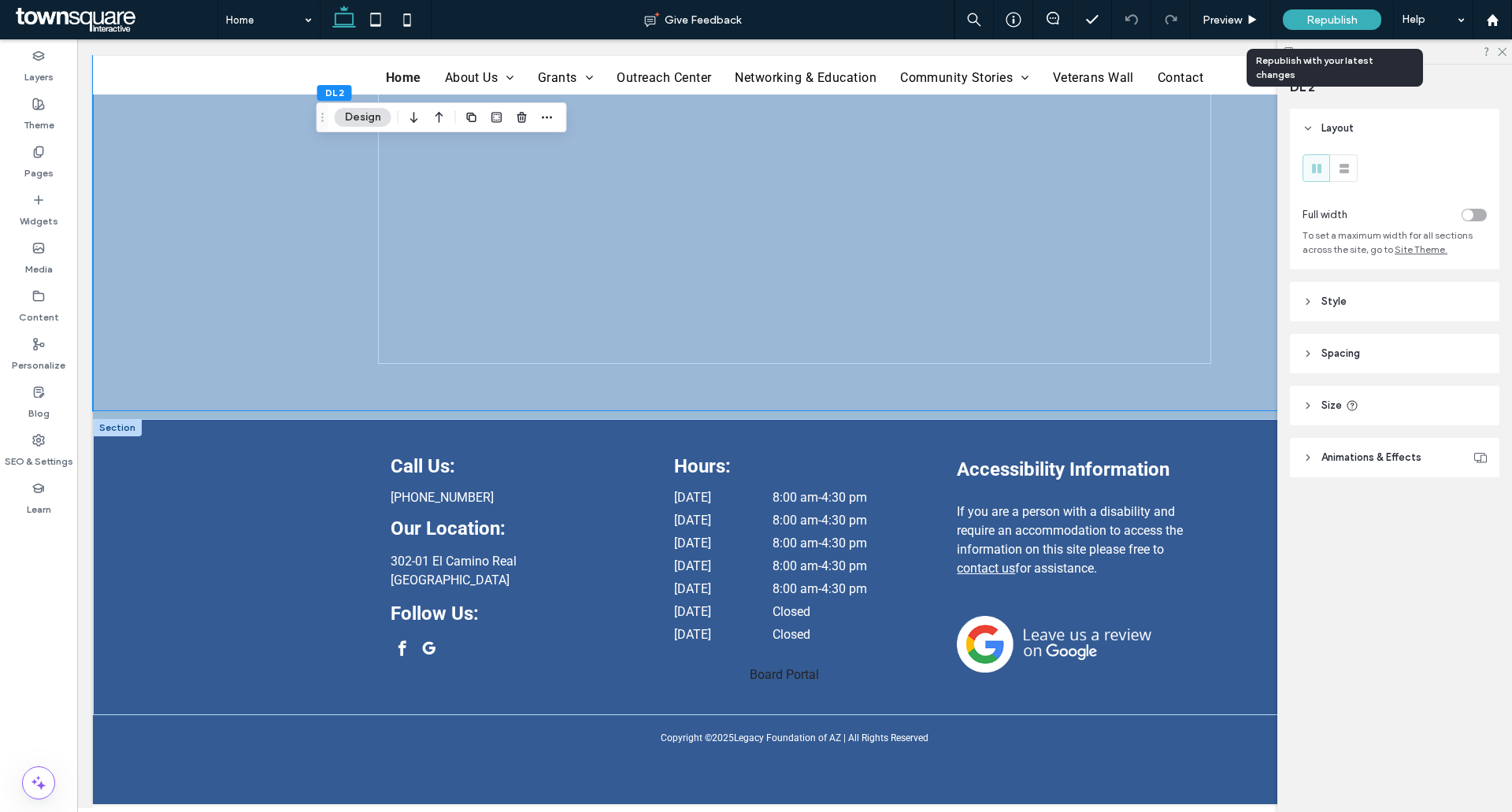
click at [1354, 12] on div "Republish" at bounding box center [1331, 19] width 99 height 20
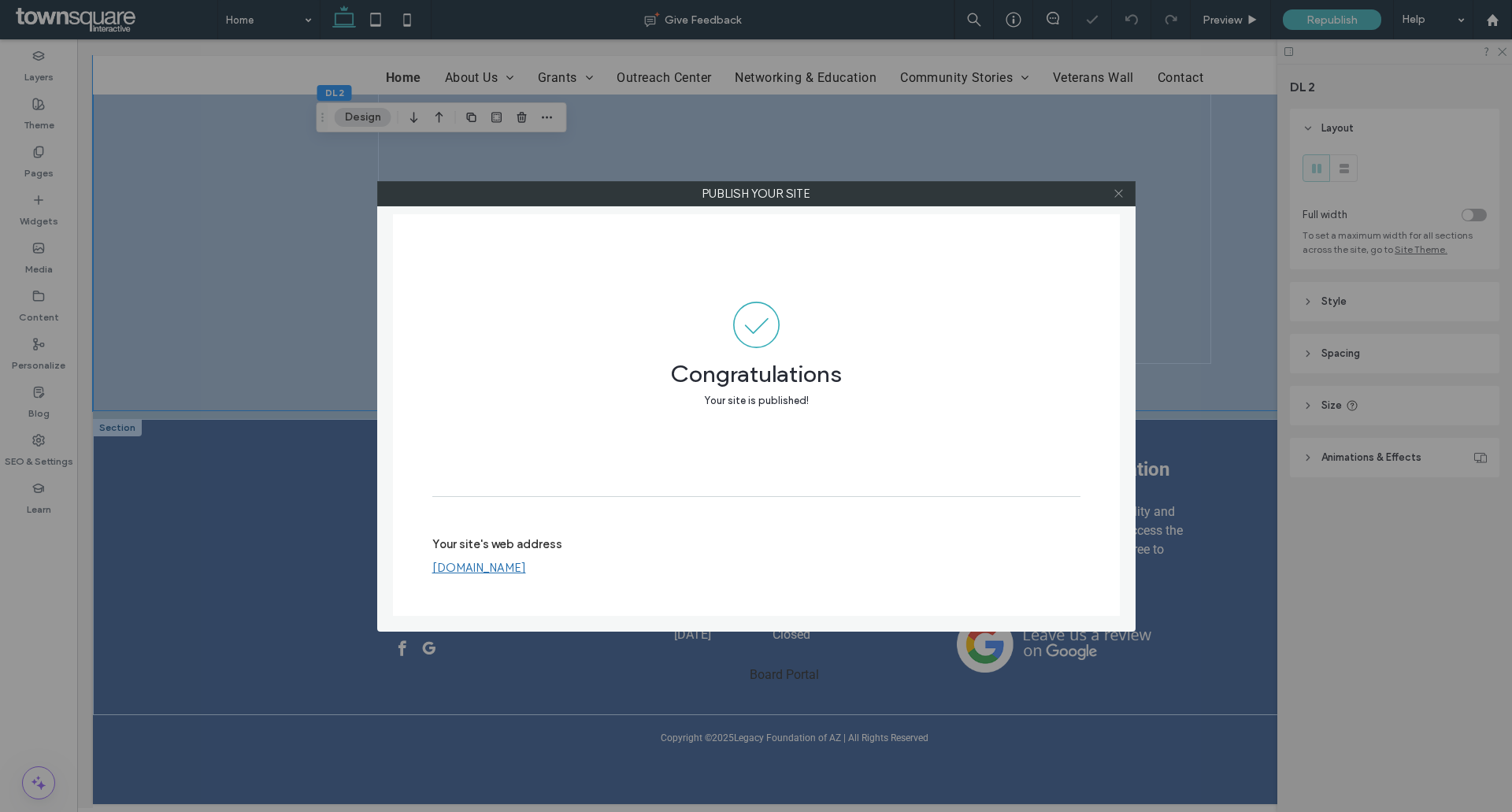
click at [1120, 192] on icon at bounding box center [1118, 193] width 12 height 12
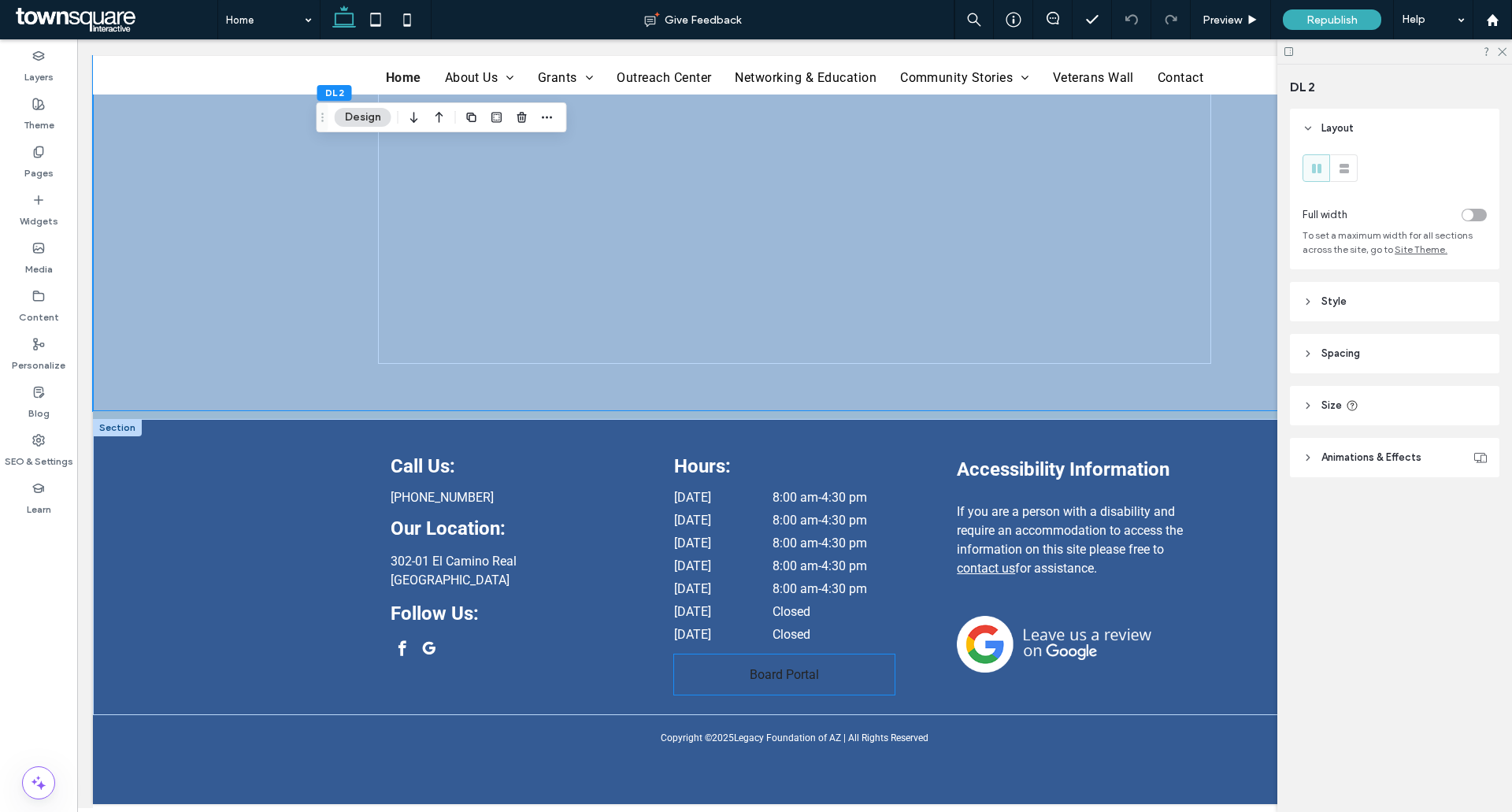
click at [768, 661] on link "Board Portal" at bounding box center [784, 674] width 220 height 41
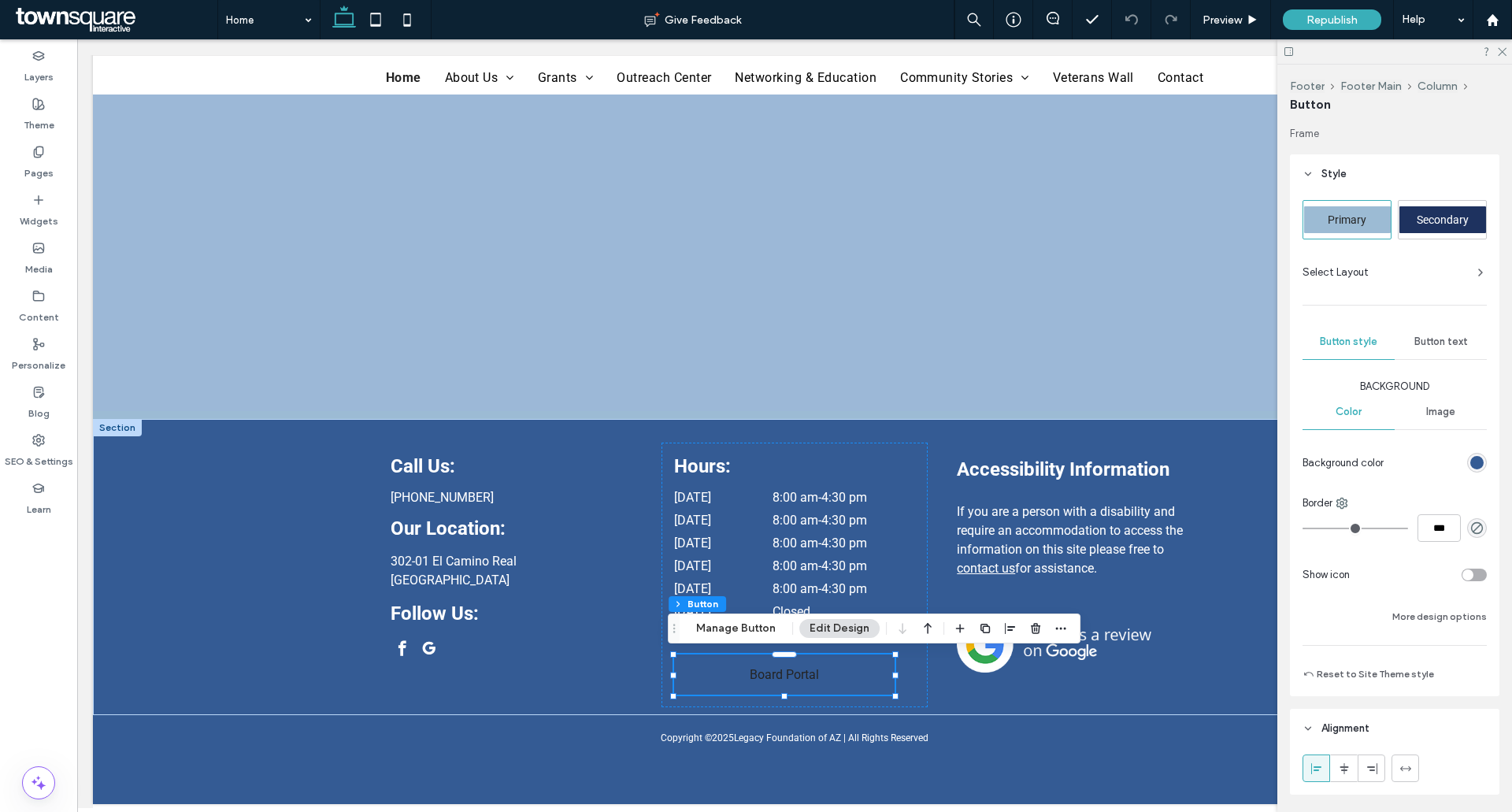
type input "**"
click at [770, 670] on span "Board Portal" at bounding box center [784, 674] width 69 height 15
click at [794, 673] on span "Board Portal" at bounding box center [784, 674] width 69 height 15
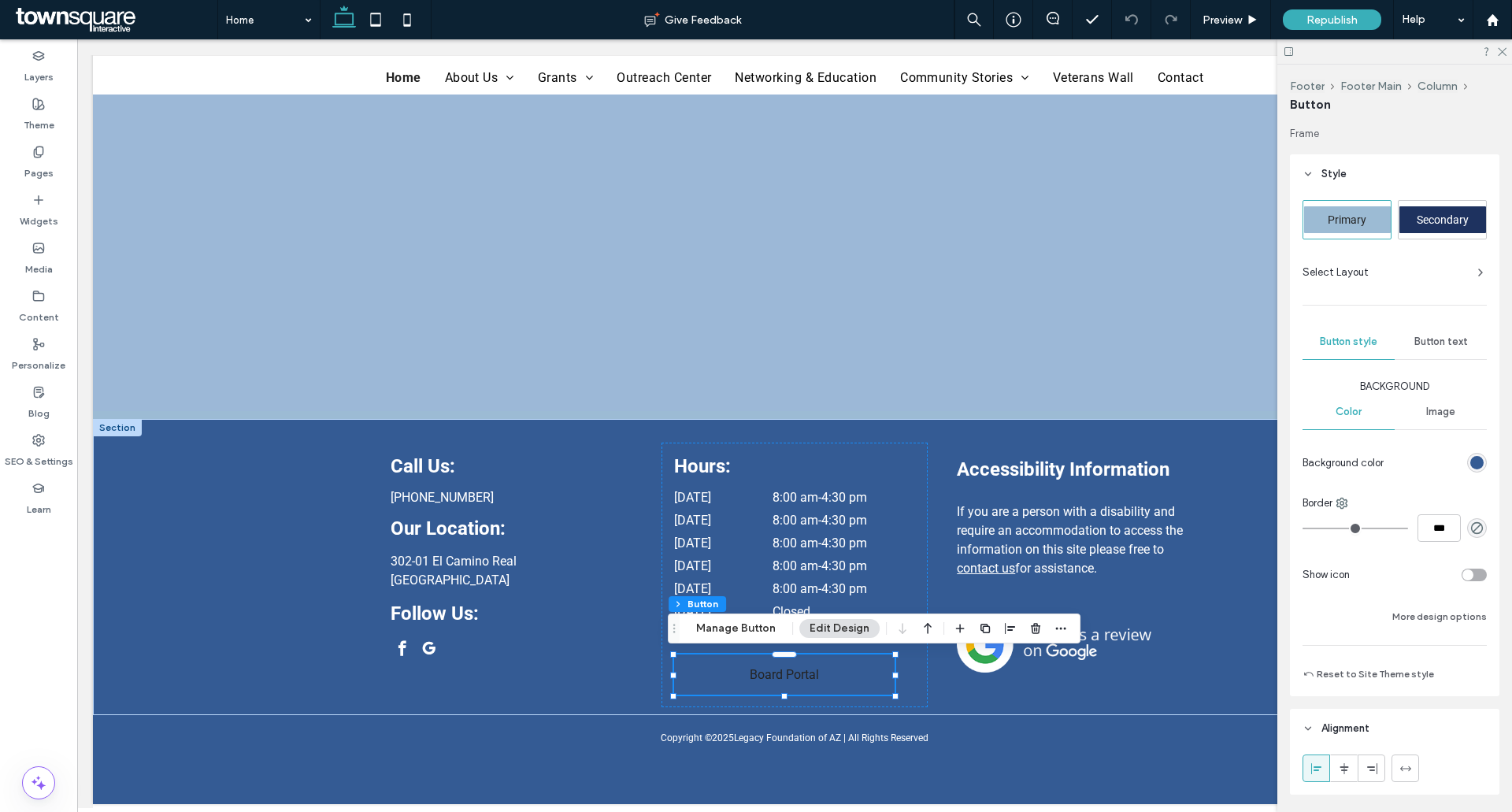
click at [794, 673] on span "Board Portal" at bounding box center [784, 674] width 69 height 15
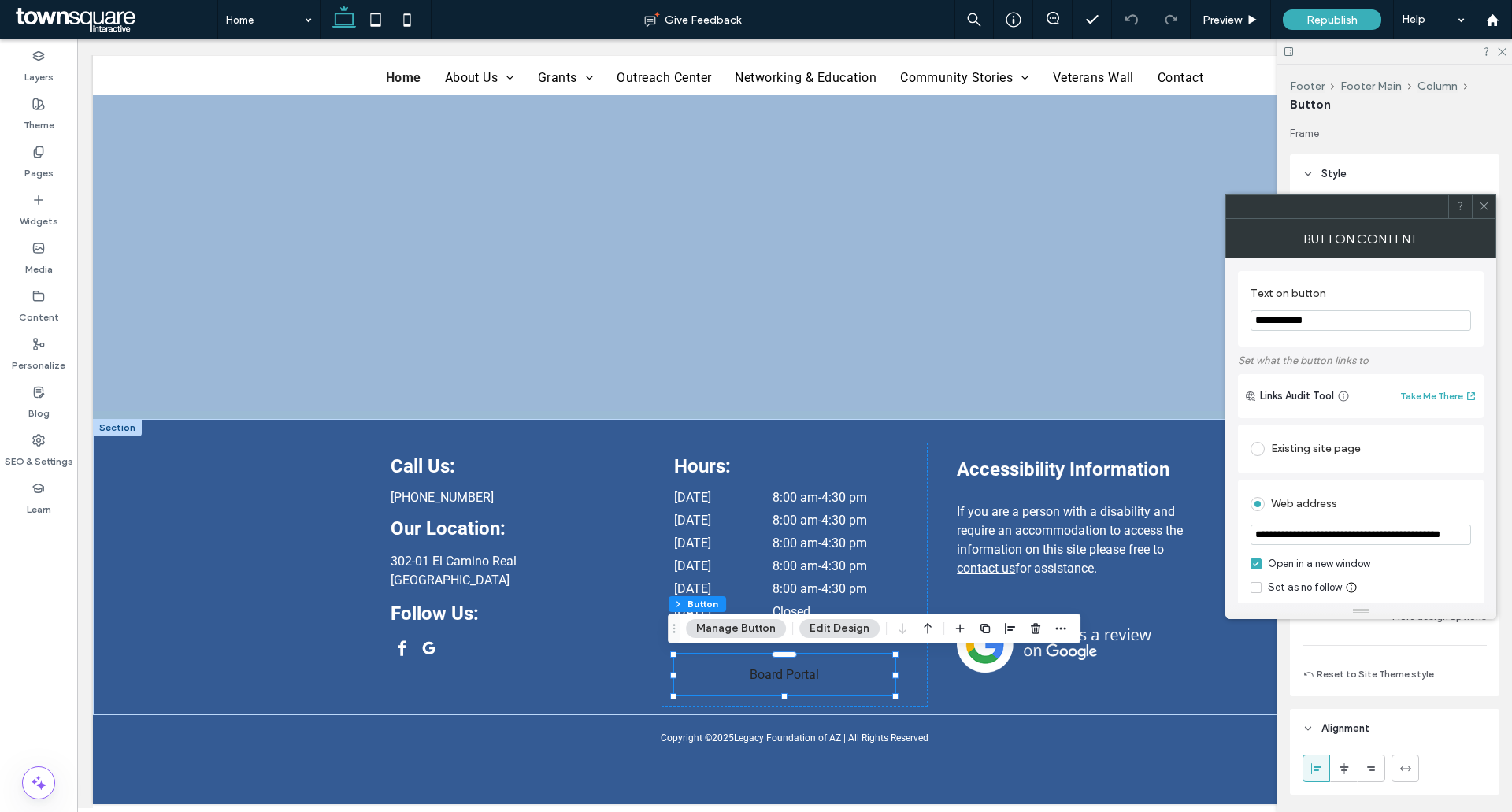
click at [818, 674] on link "Board Portal" at bounding box center [784, 674] width 220 height 41
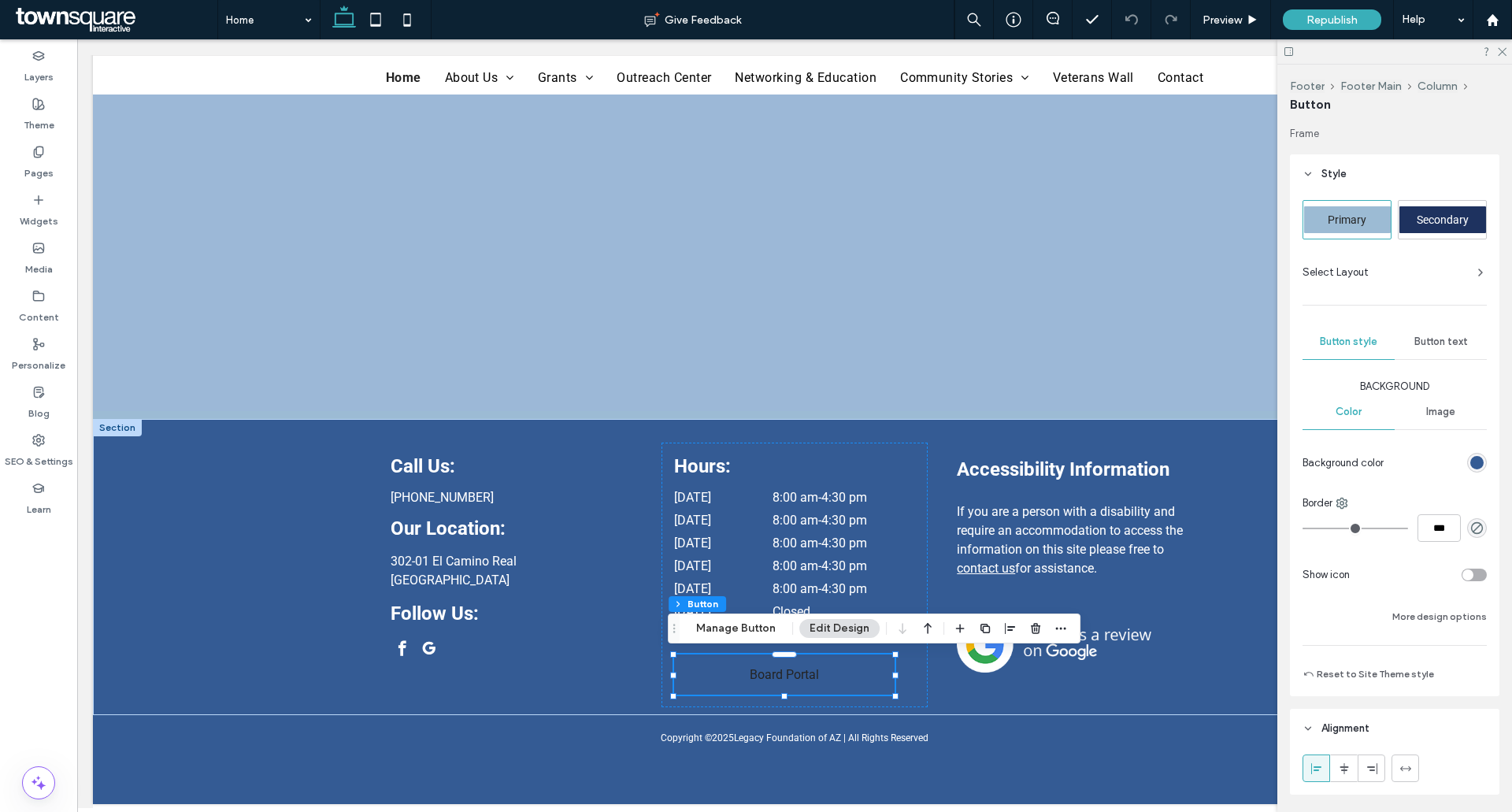
click at [1439, 329] on div "Button text" at bounding box center [1439, 341] width 92 height 35
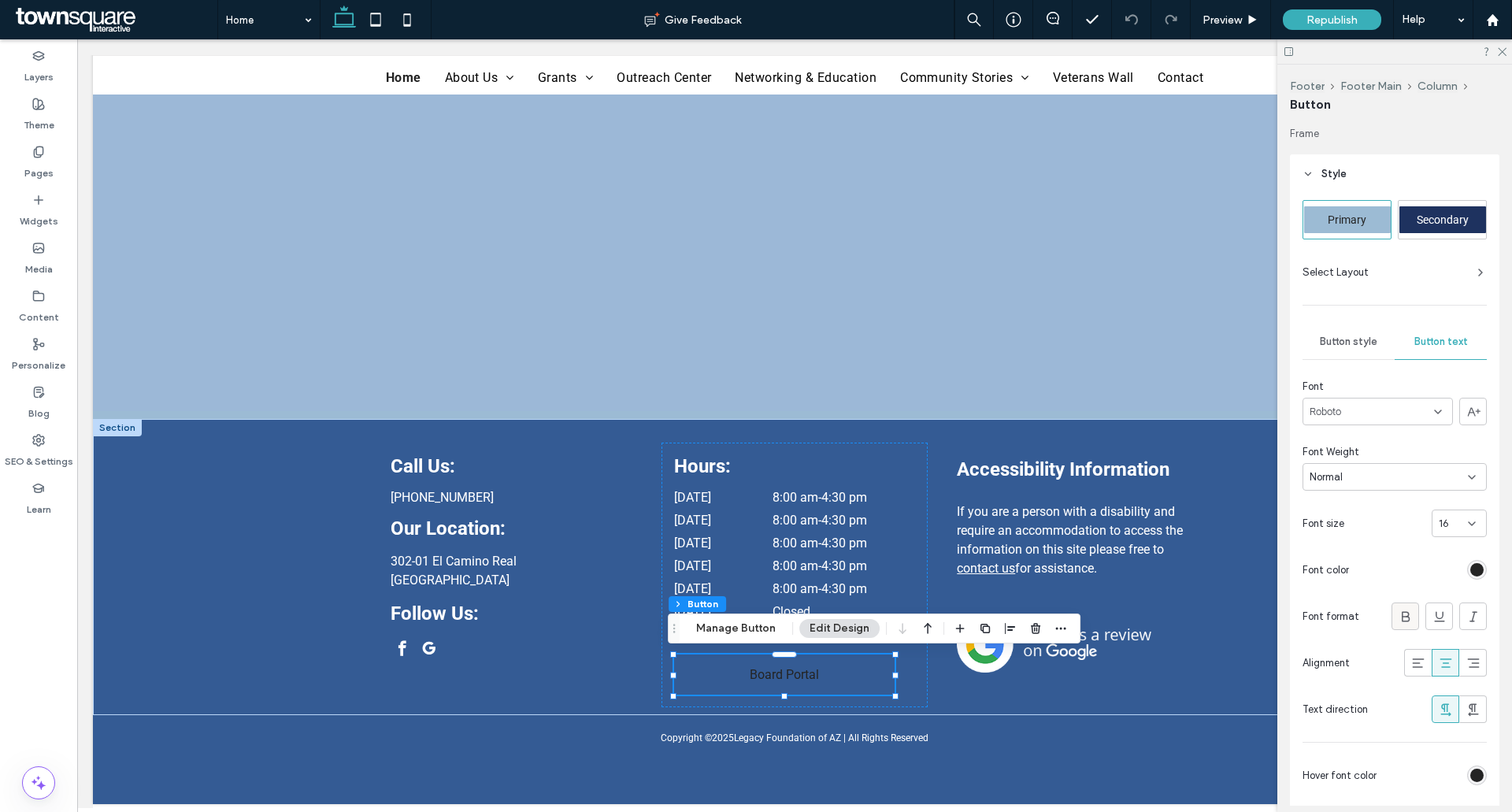
click at [1402, 610] on icon at bounding box center [1405, 616] width 16 height 16
click at [1367, 12] on div "Republish" at bounding box center [1331, 19] width 99 height 20
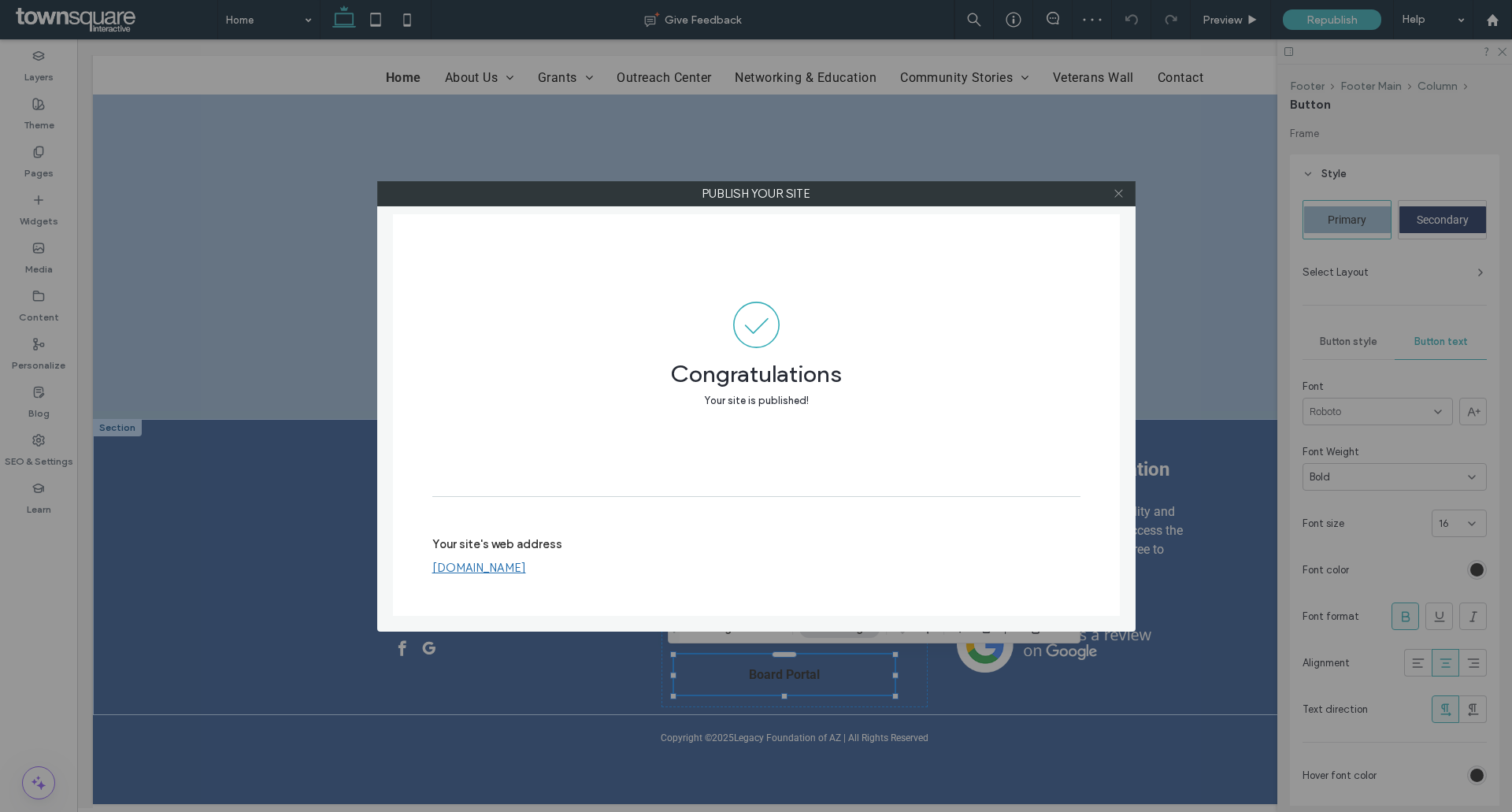
click at [1118, 194] on icon at bounding box center [1118, 193] width 12 height 12
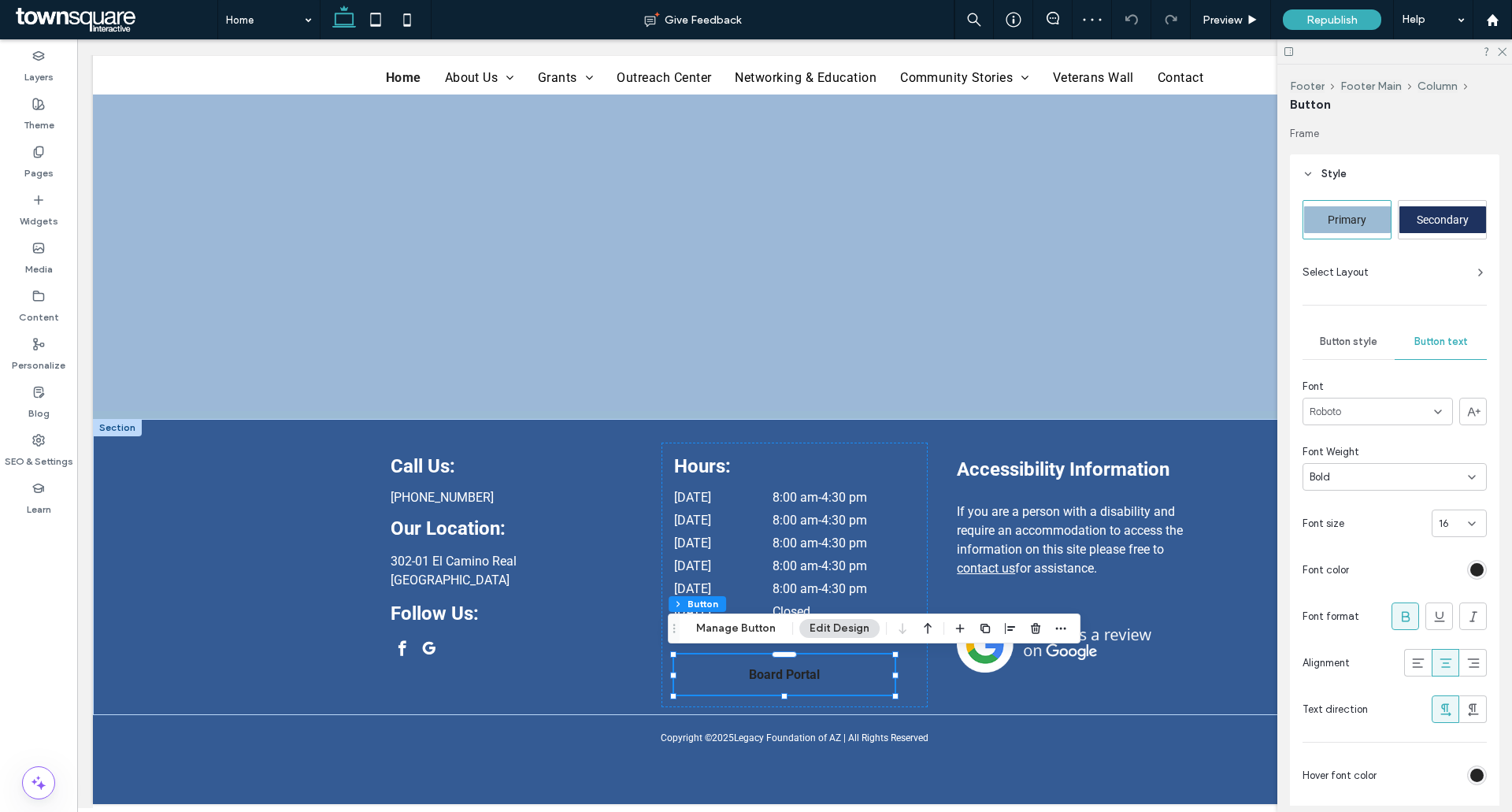
click at [1472, 570] on div "rgb(36, 36, 36)" at bounding box center [1477, 570] width 14 height 14
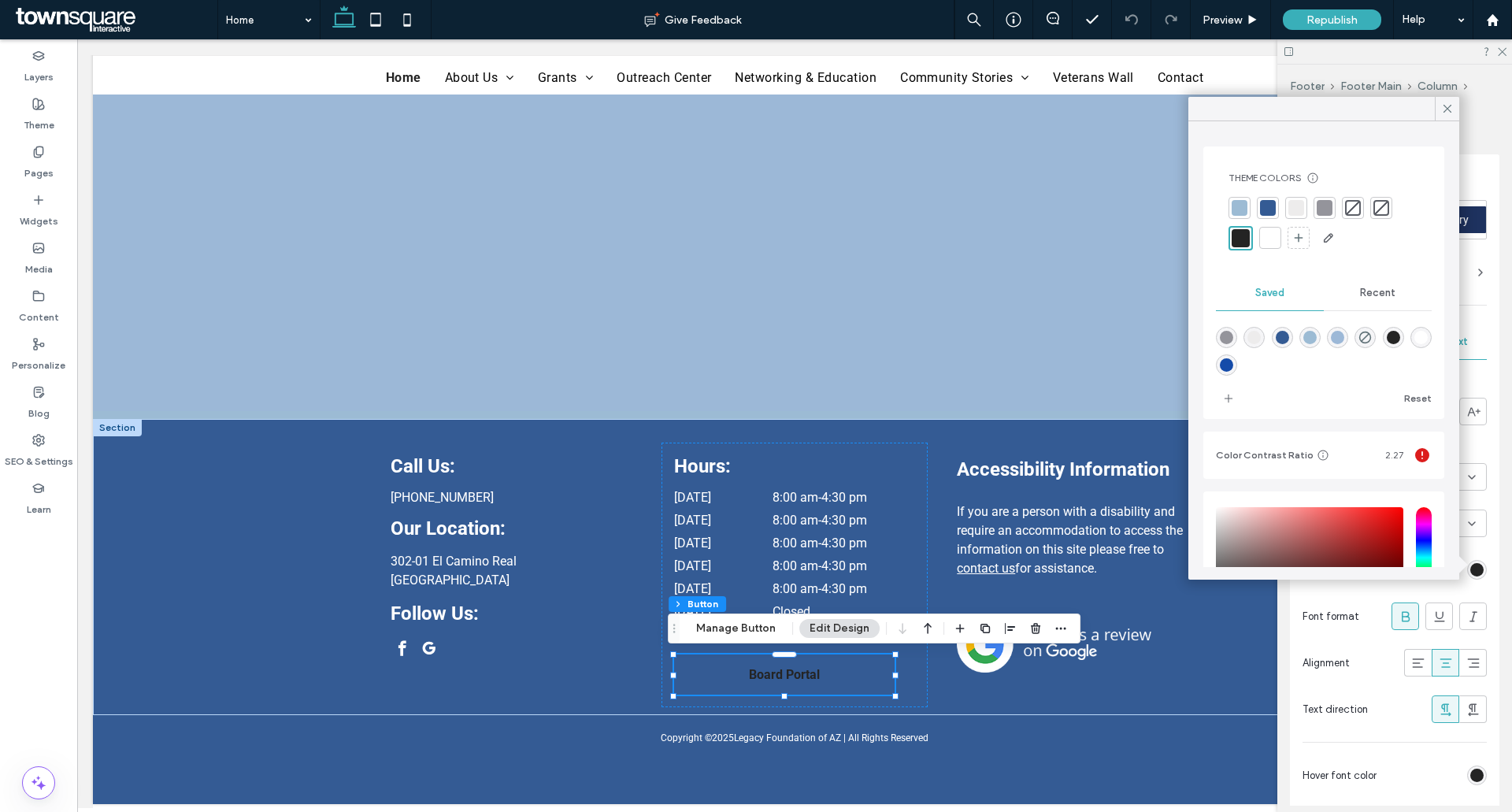
click at [1277, 236] on div at bounding box center [1270, 237] width 16 height 16
click at [1446, 111] on icon at bounding box center [1447, 108] width 14 height 14
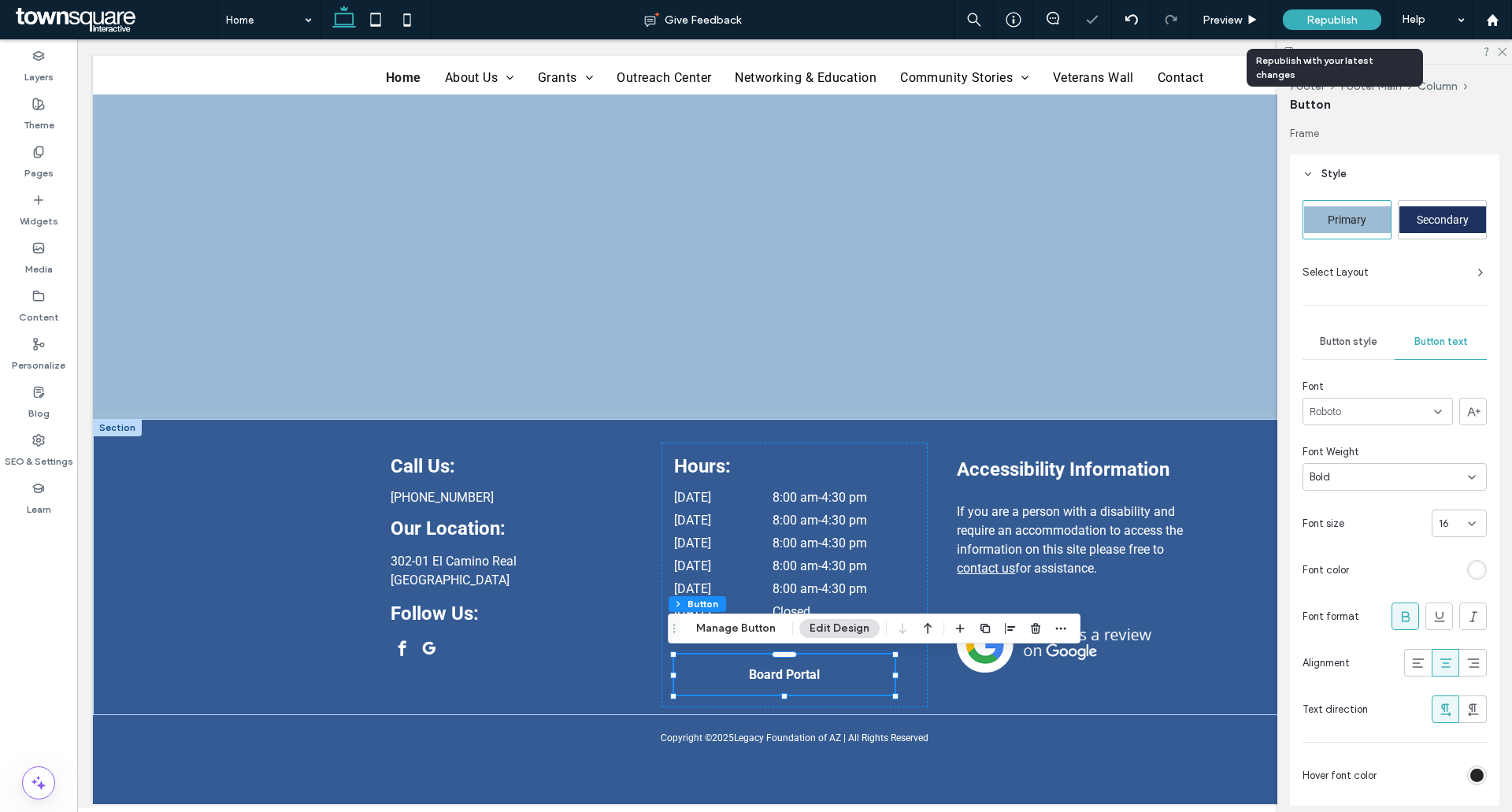
click at [1319, 31] on div "Republish" at bounding box center [1331, 19] width 99 height 40
click at [1318, 29] on div "Republish" at bounding box center [1331, 19] width 99 height 20
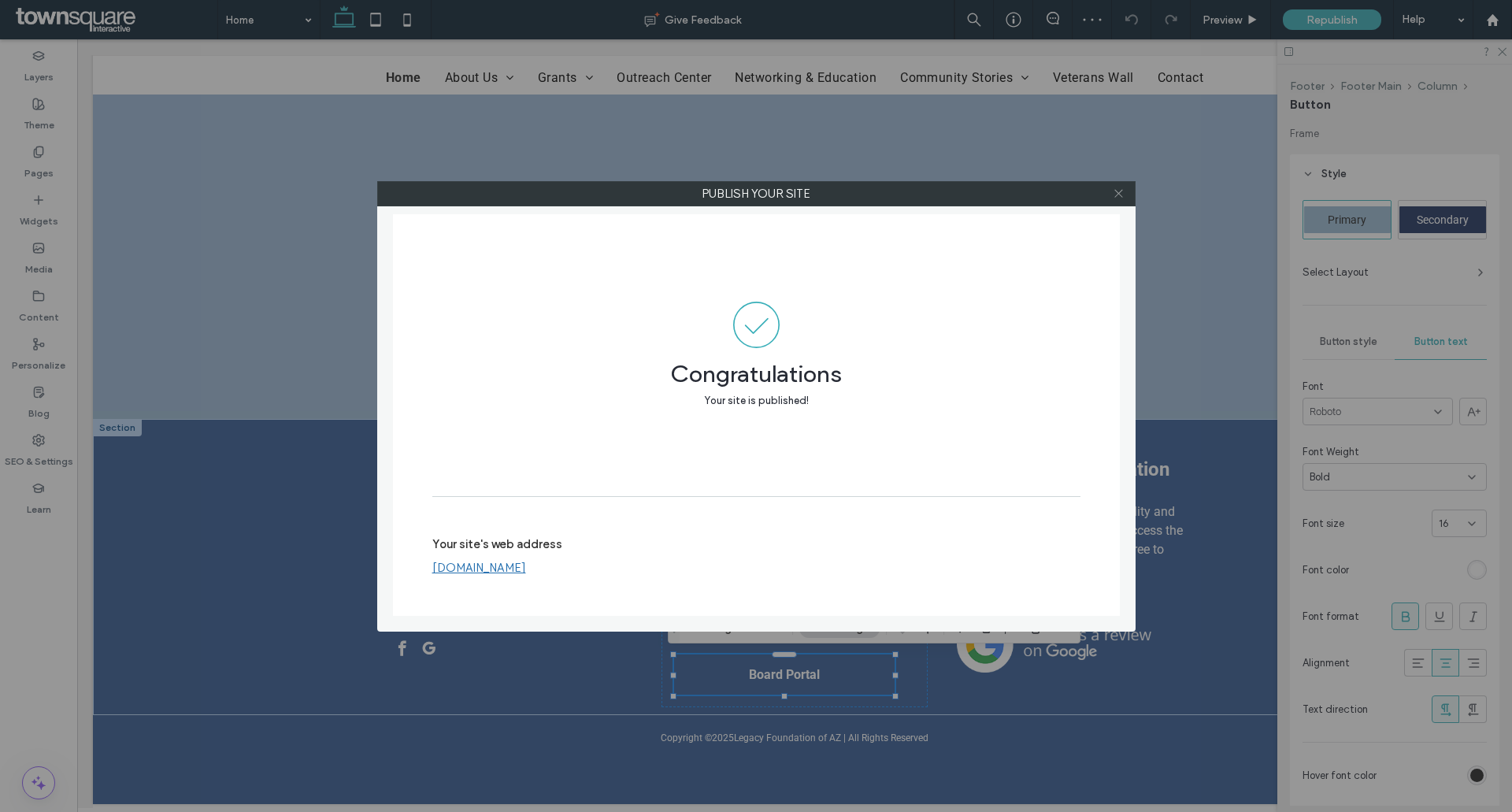
click at [1123, 193] on icon at bounding box center [1118, 193] width 12 height 12
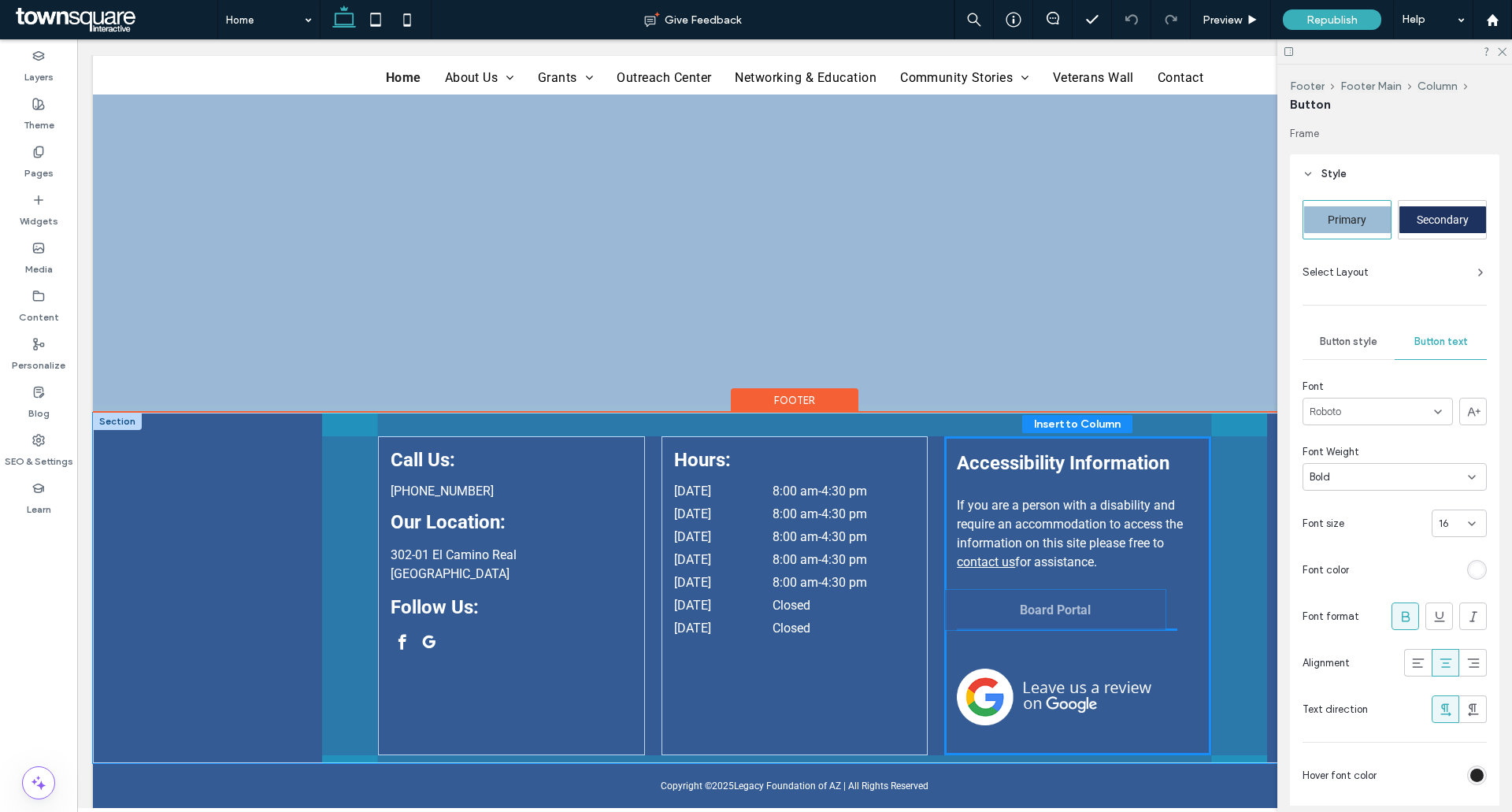
drag, startPoint x: 819, startPoint y: 683, endPoint x: 1103, endPoint y: 622, distance: 290.5
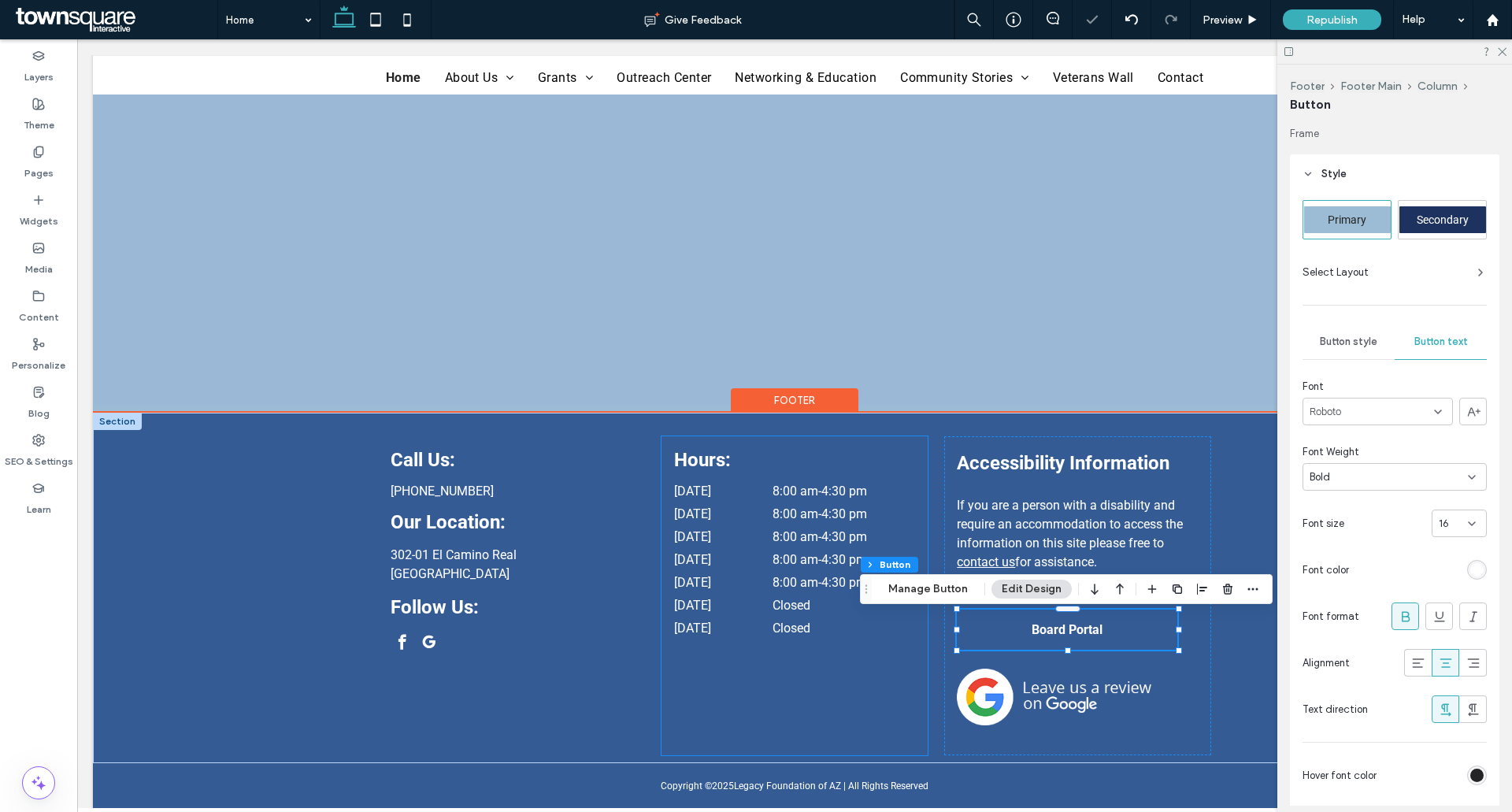
click at [755, 694] on div "Hours: Monday 8:00 am - 4:30 pm Tuesday 8:00 am - 4:30 pm Wednesday 8:00 am - 4…" at bounding box center [794, 596] width 266 height 319
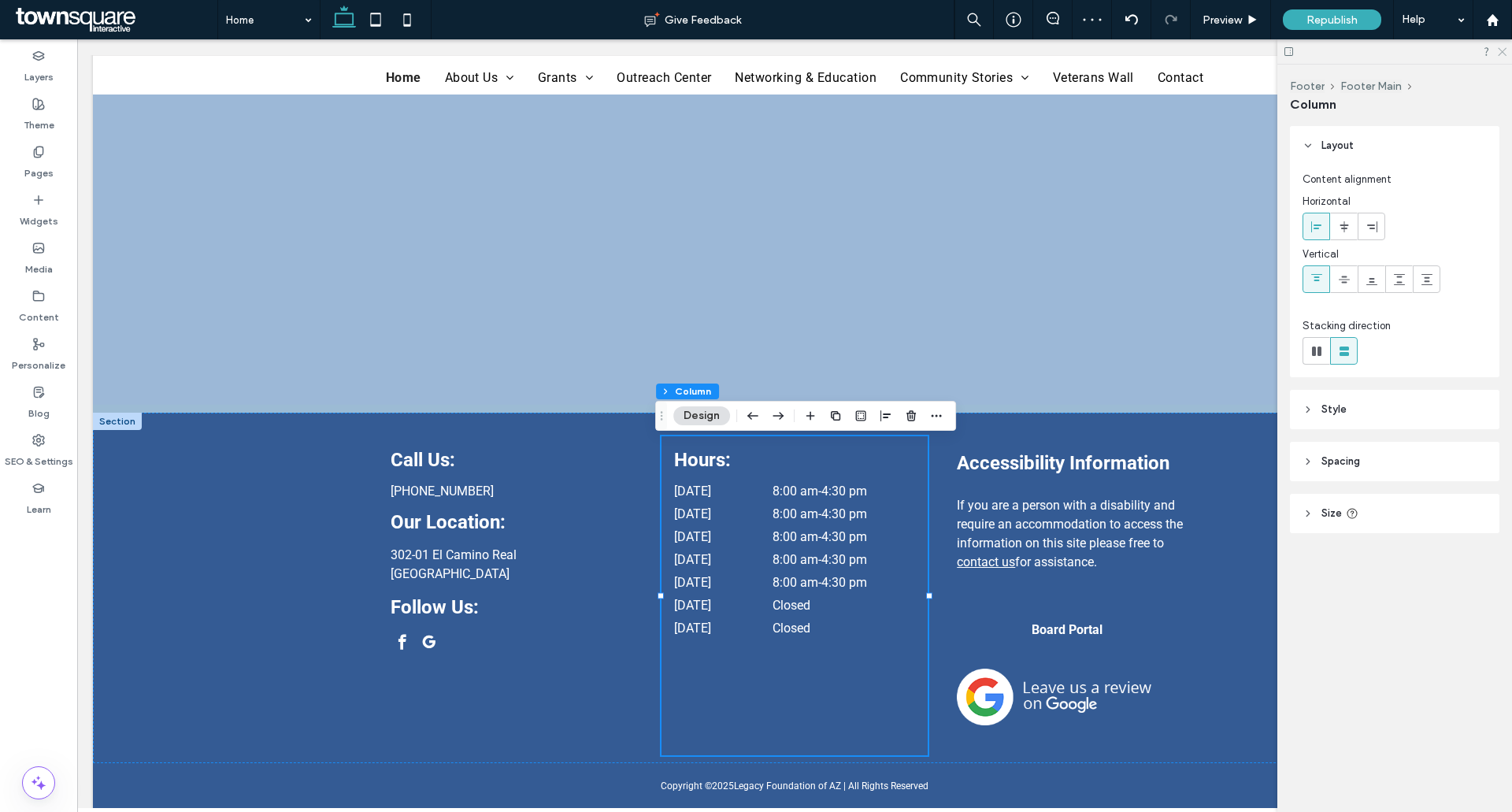
click at [1504, 51] on use at bounding box center [1502, 52] width 8 height 8
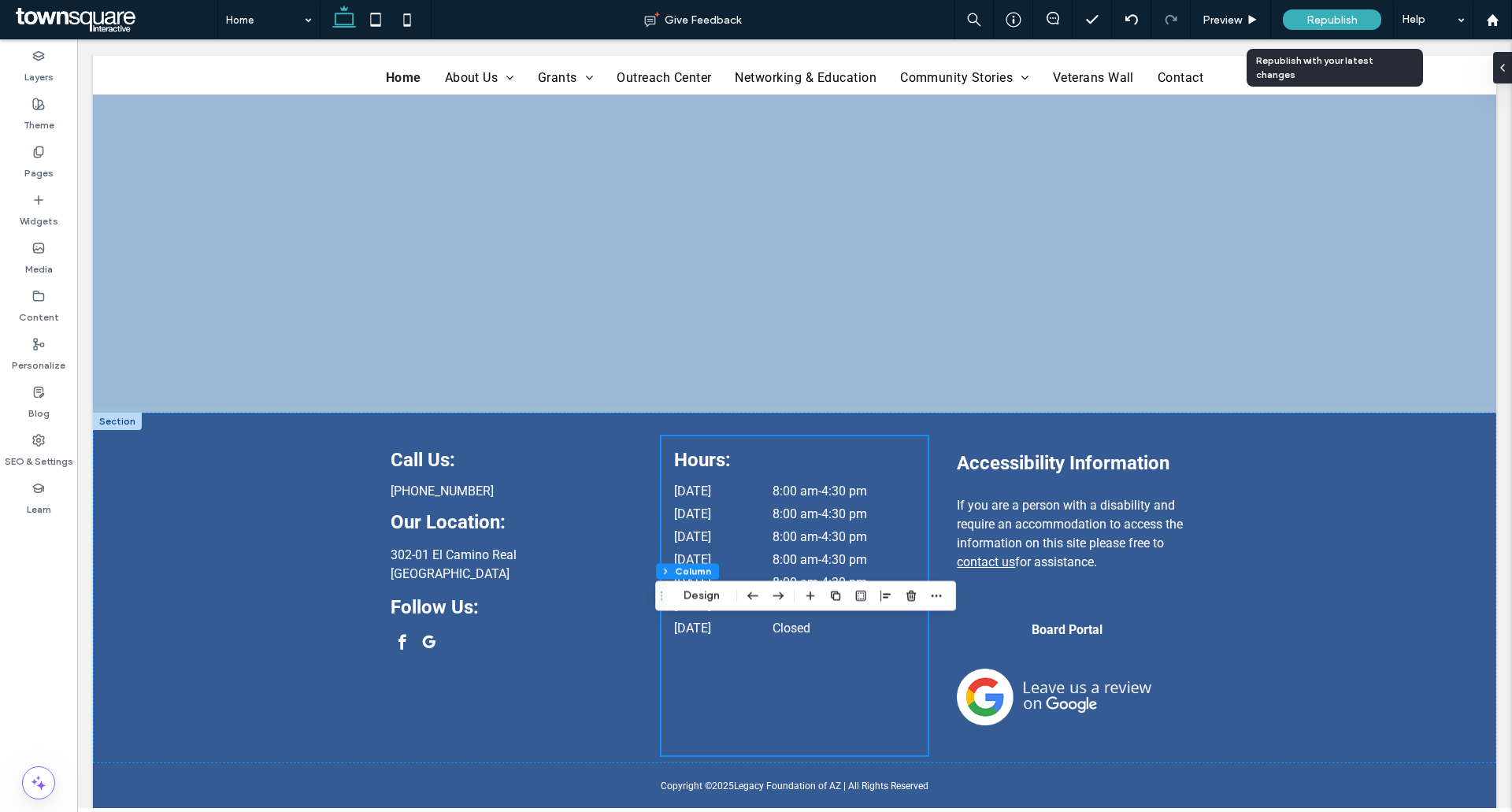
click at [1358, 19] on div "Republish" at bounding box center [1331, 19] width 99 height 20
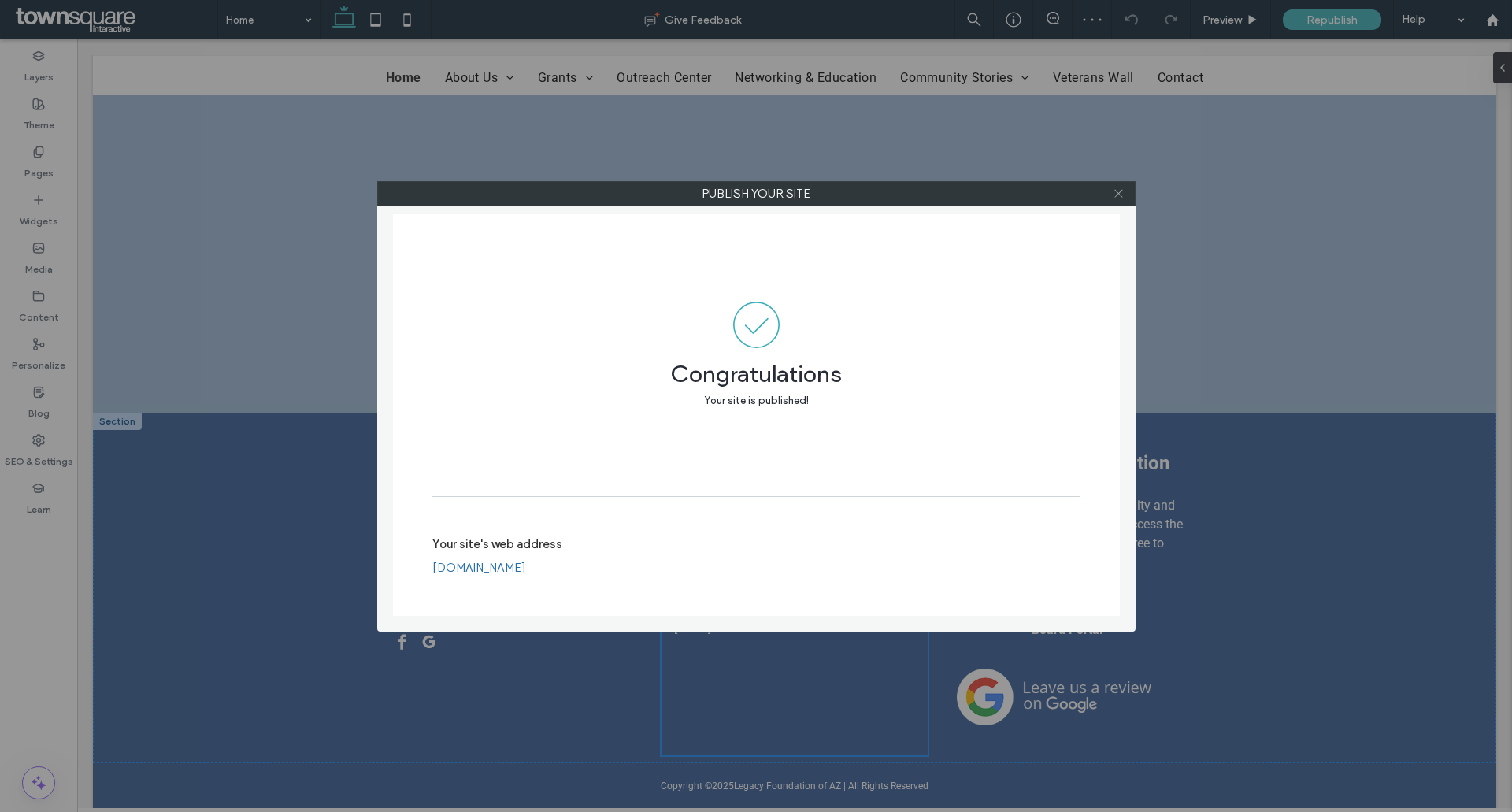
click at [1118, 185] on span at bounding box center [1118, 194] width 12 height 24
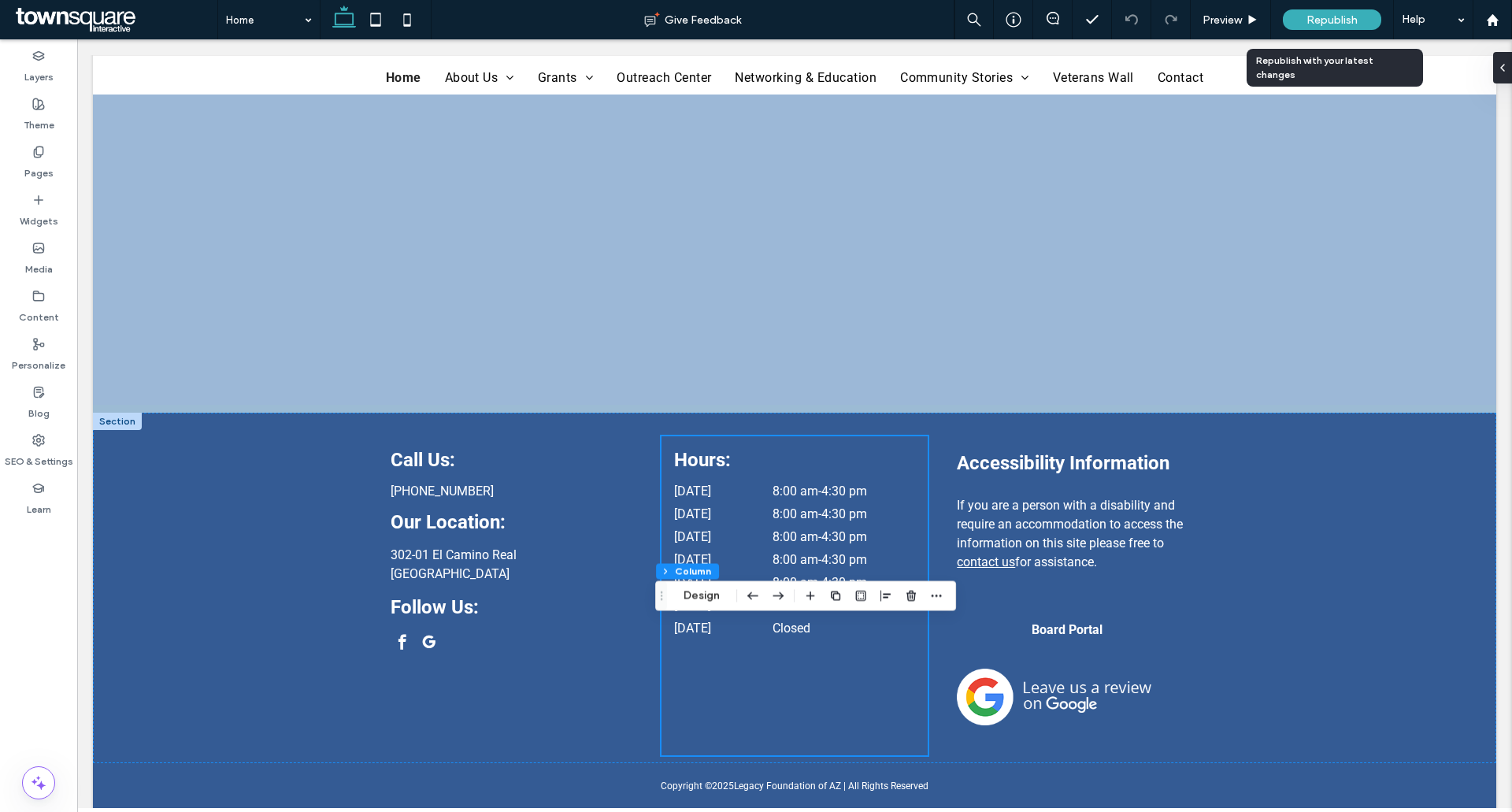
click at [1300, 18] on div "Republish" at bounding box center [1331, 19] width 99 height 20
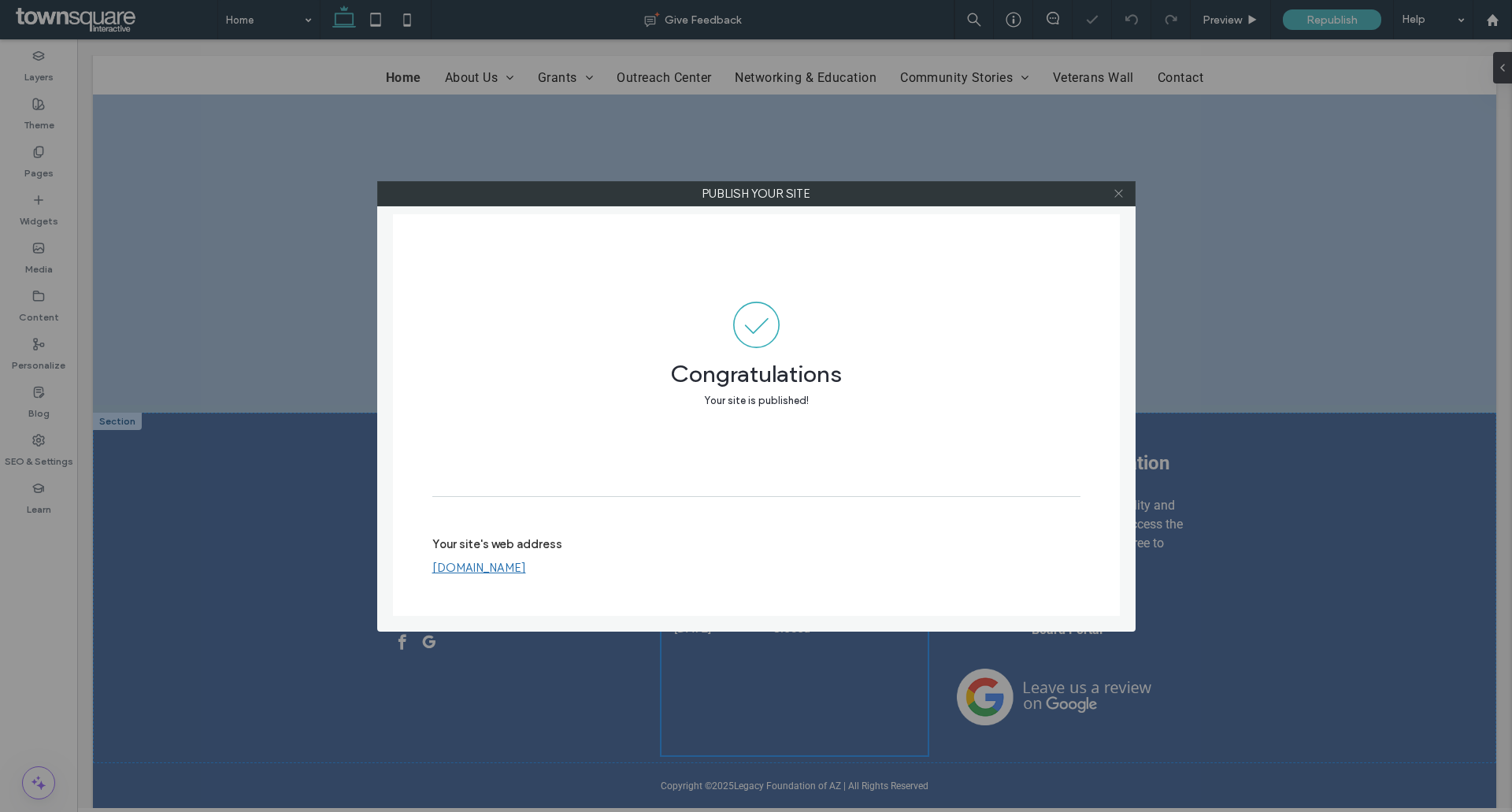
click at [1120, 195] on use at bounding box center [1117, 193] width 8 height 8
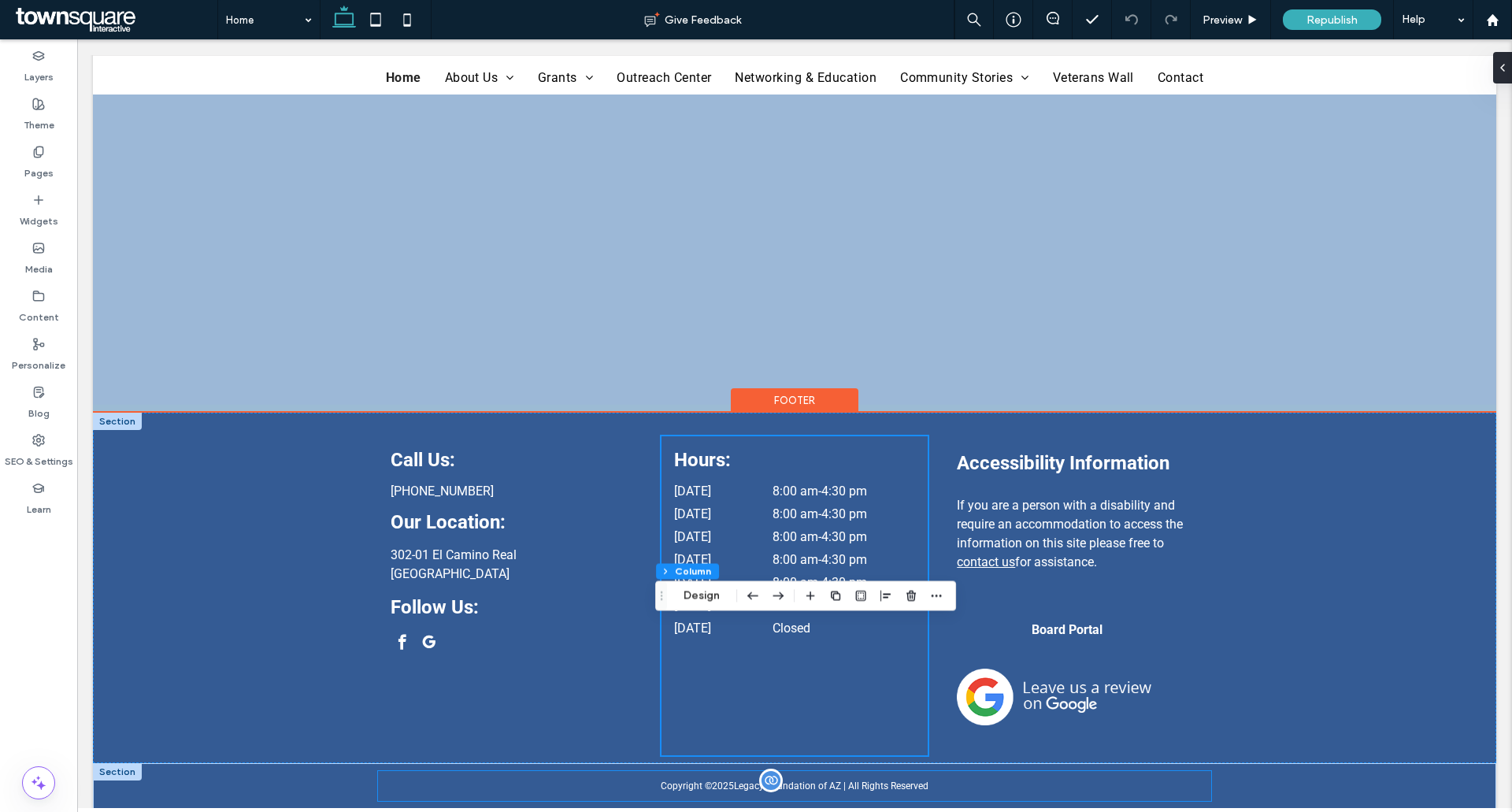
click at [775, 788] on div at bounding box center [770, 781] width 24 height 24
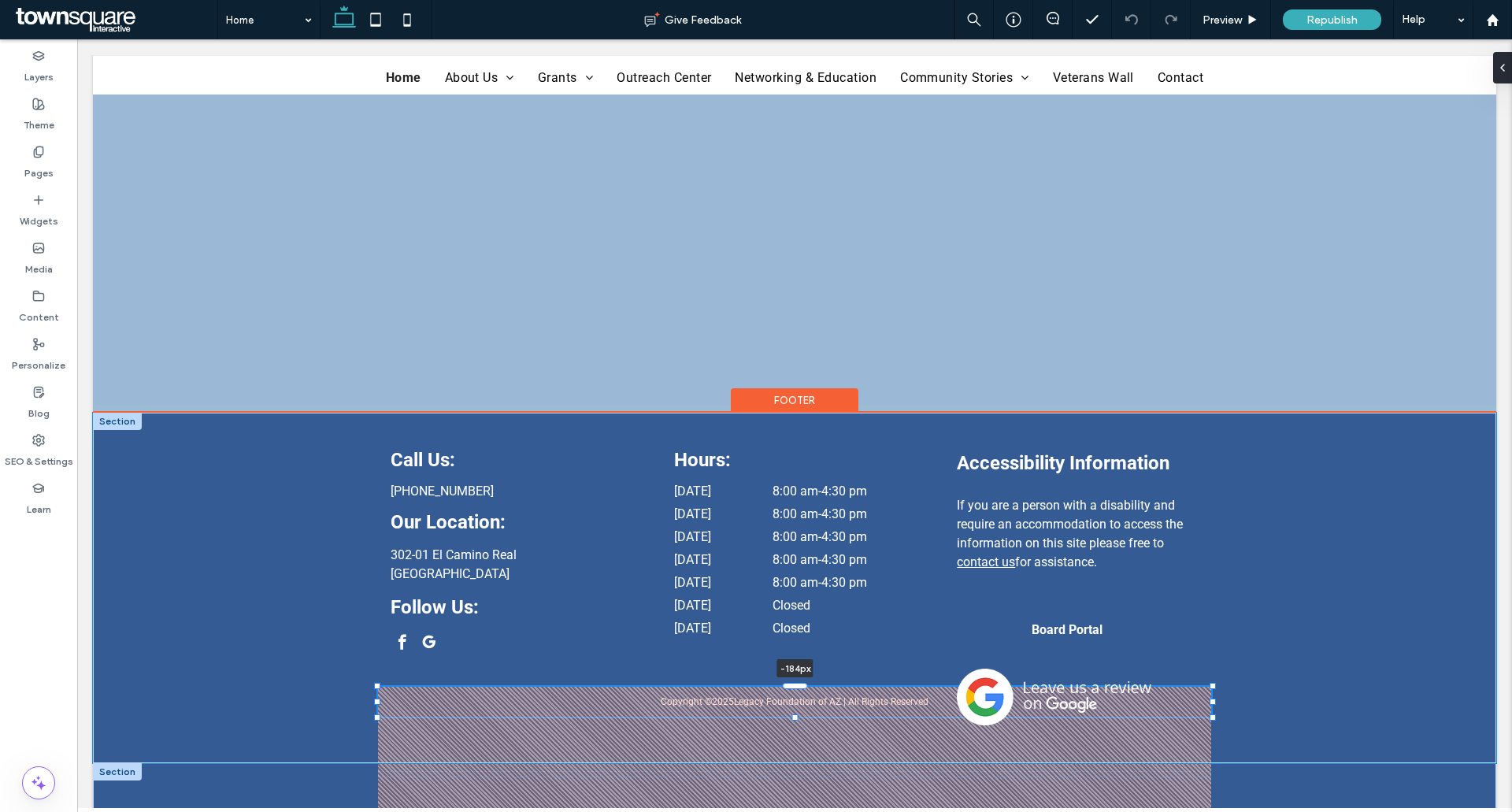
drag, startPoint x: 789, startPoint y: 778, endPoint x: 801, endPoint y: 633, distance: 145.5
click at [801, 633] on div "Call Us: (520) 335-6015 Our Location: 302-01 El Camino Real Sierra Vista, AZ 85…" at bounding box center [794, 617] width 1403 height 424
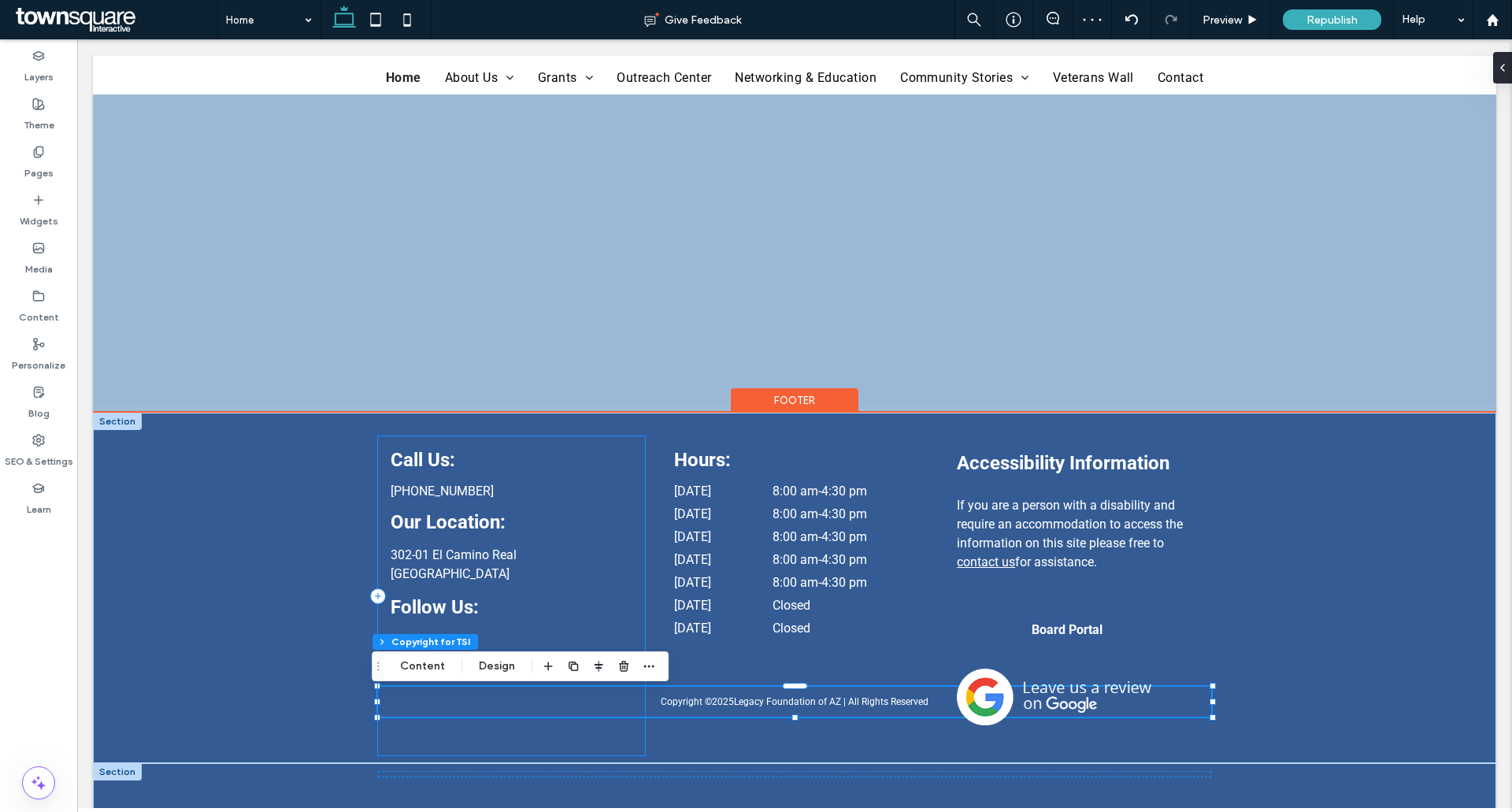
click at [417, 704] on div "Call Us: (520) 335-6015 Our Location: 302-01 El Camino Real Sierra Vista, AZ 85…" at bounding box center [510, 596] width 266 height 319
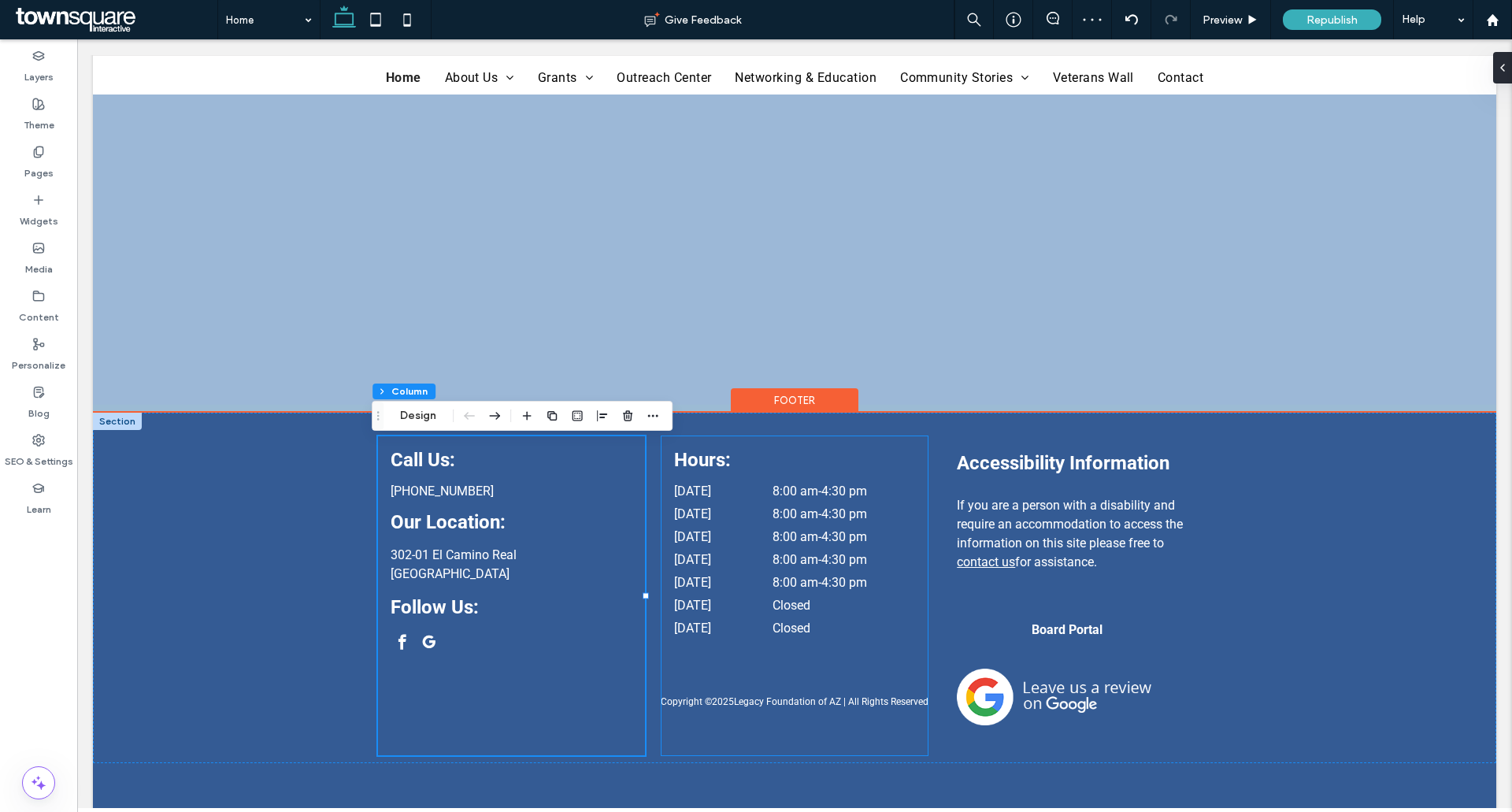
click at [782, 714] on div "Hours: Monday 8:00 am - 4:30 pm Tuesday 8:00 am - 4:30 pm Wednesday 8:00 am - 4…" at bounding box center [794, 596] width 266 height 319
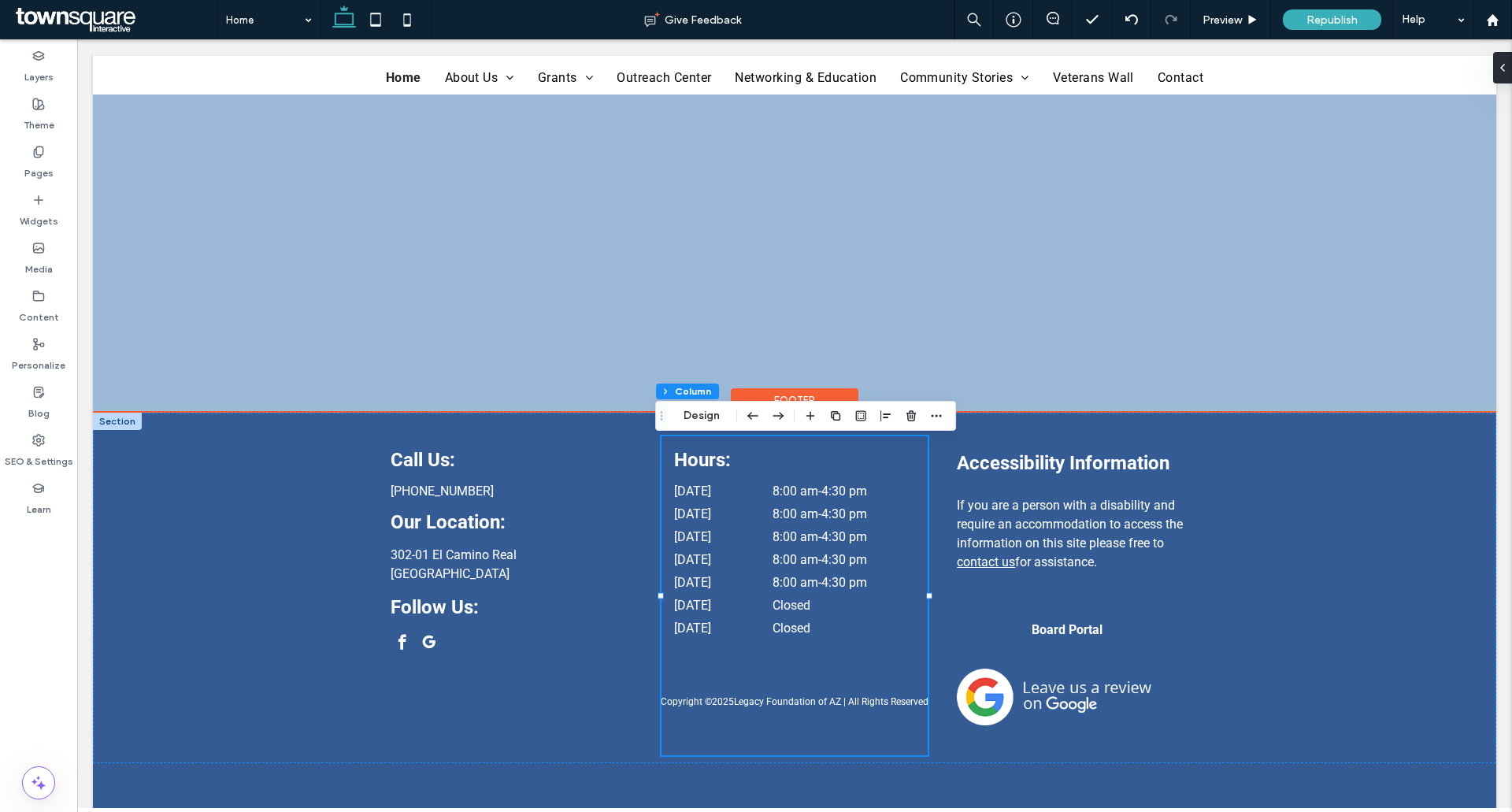
click at [788, 705] on div "Hours: Monday 8:00 am - 4:30 pm Tuesday 8:00 am - 4:30 pm Wednesday 8:00 am - 4…" at bounding box center [794, 596] width 266 height 319
click at [424, 647] on span "google_my_business" at bounding box center [429, 641] width 23 height 23
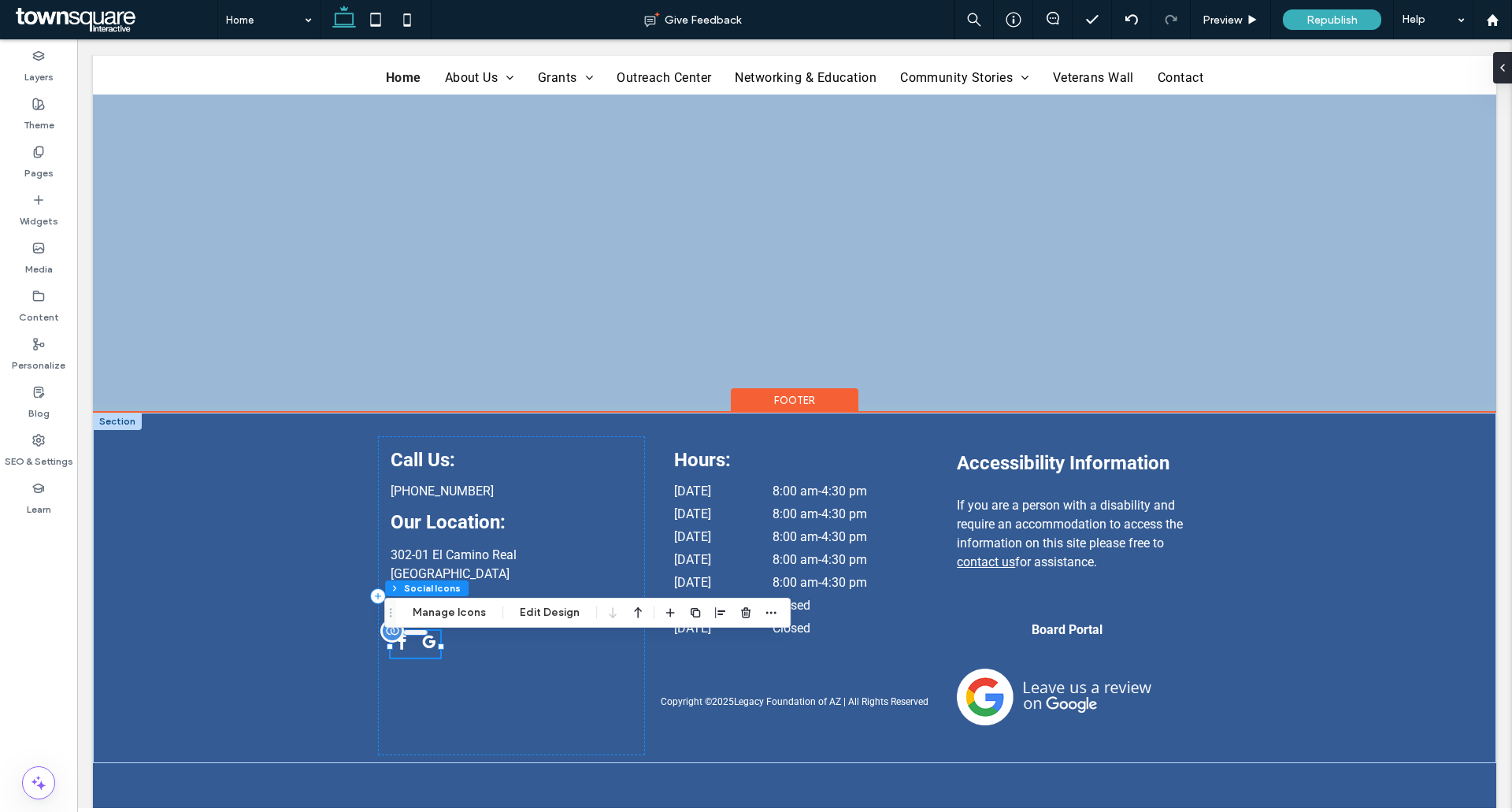
click at [424, 647] on span "google_my_business" at bounding box center [429, 641] width 23 height 23
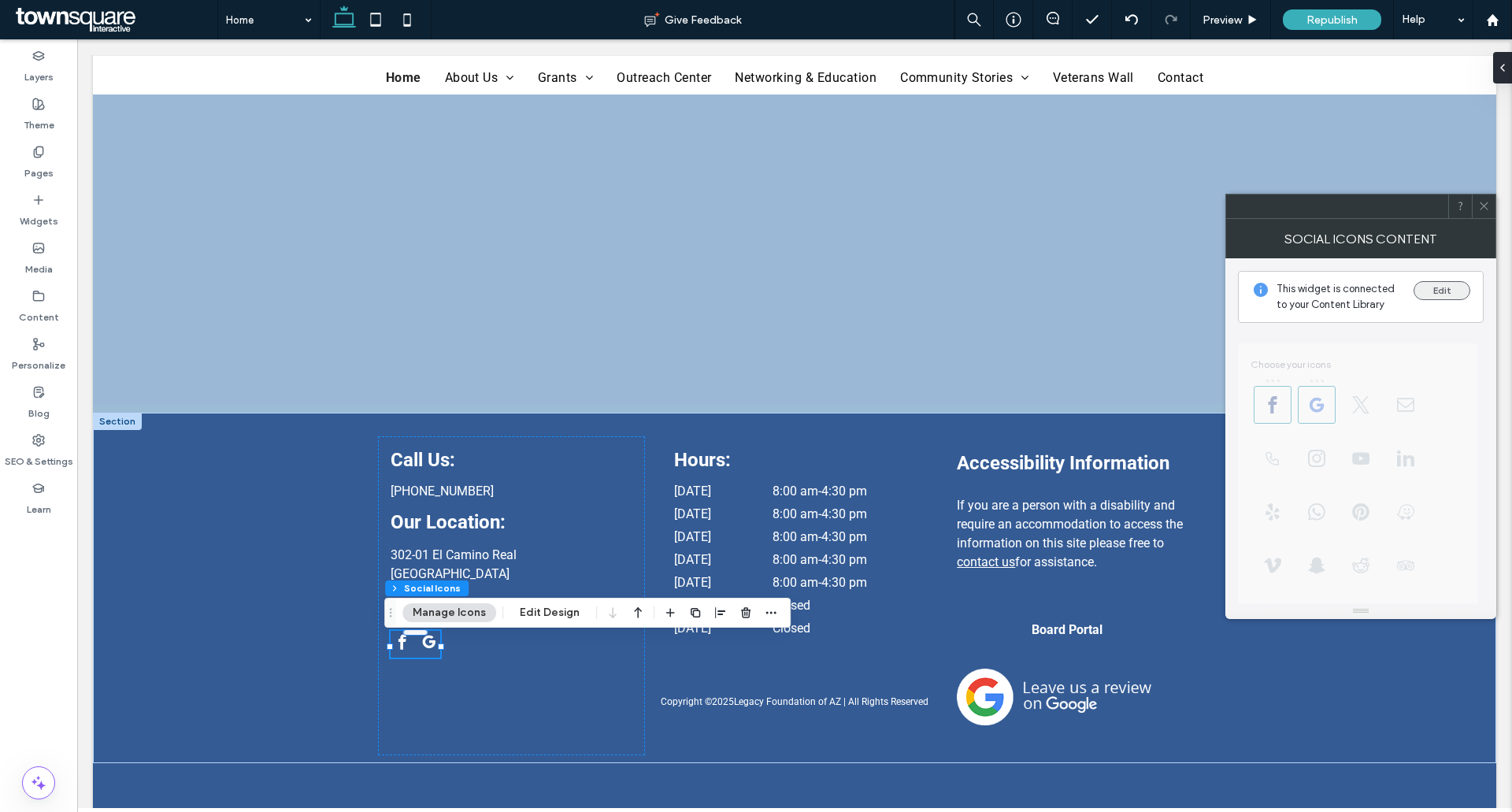
click at [1437, 289] on button "Edit" at bounding box center [1441, 290] width 57 height 19
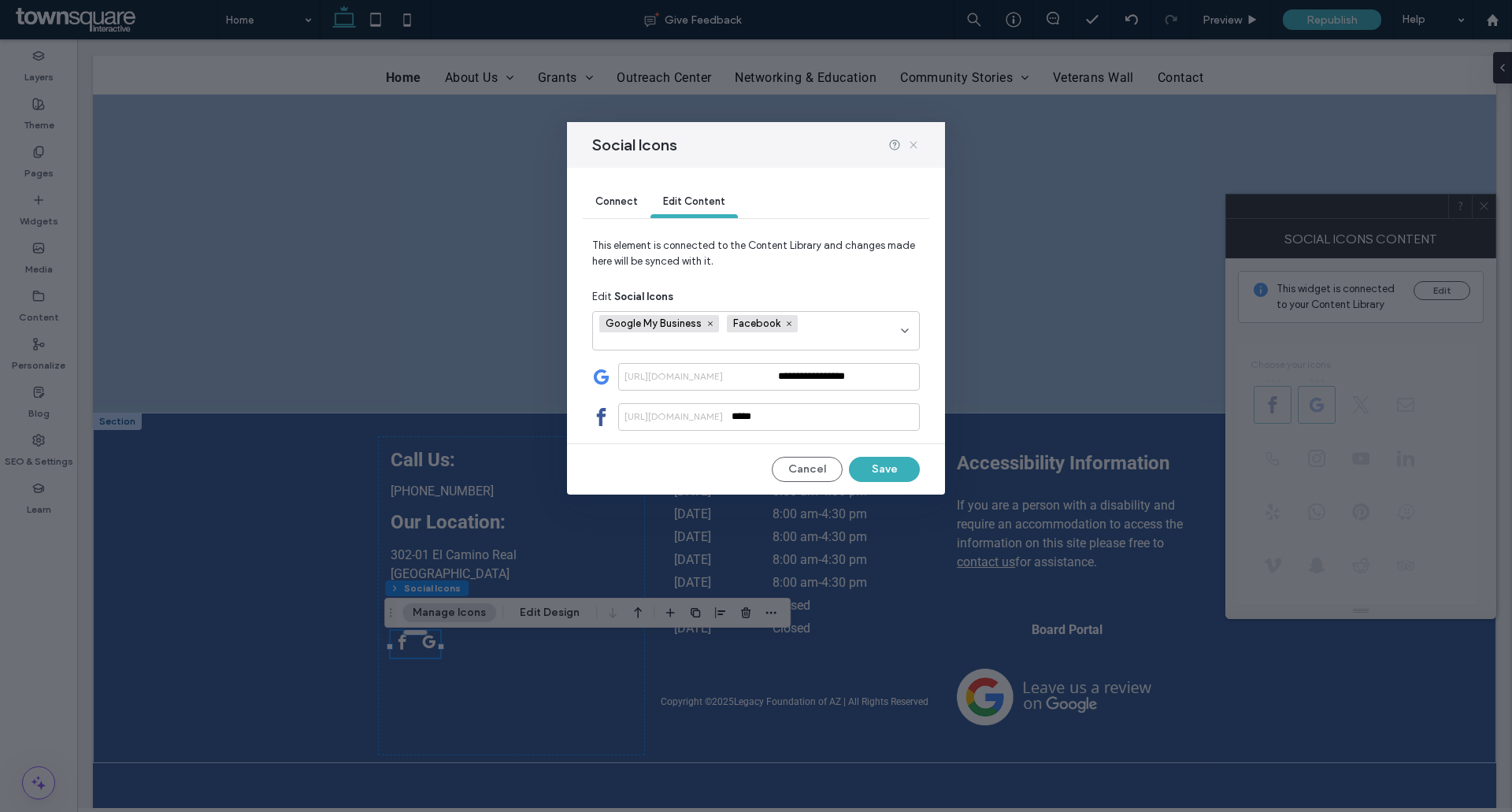
click at [913, 145] on use at bounding box center [913, 144] width 7 height 7
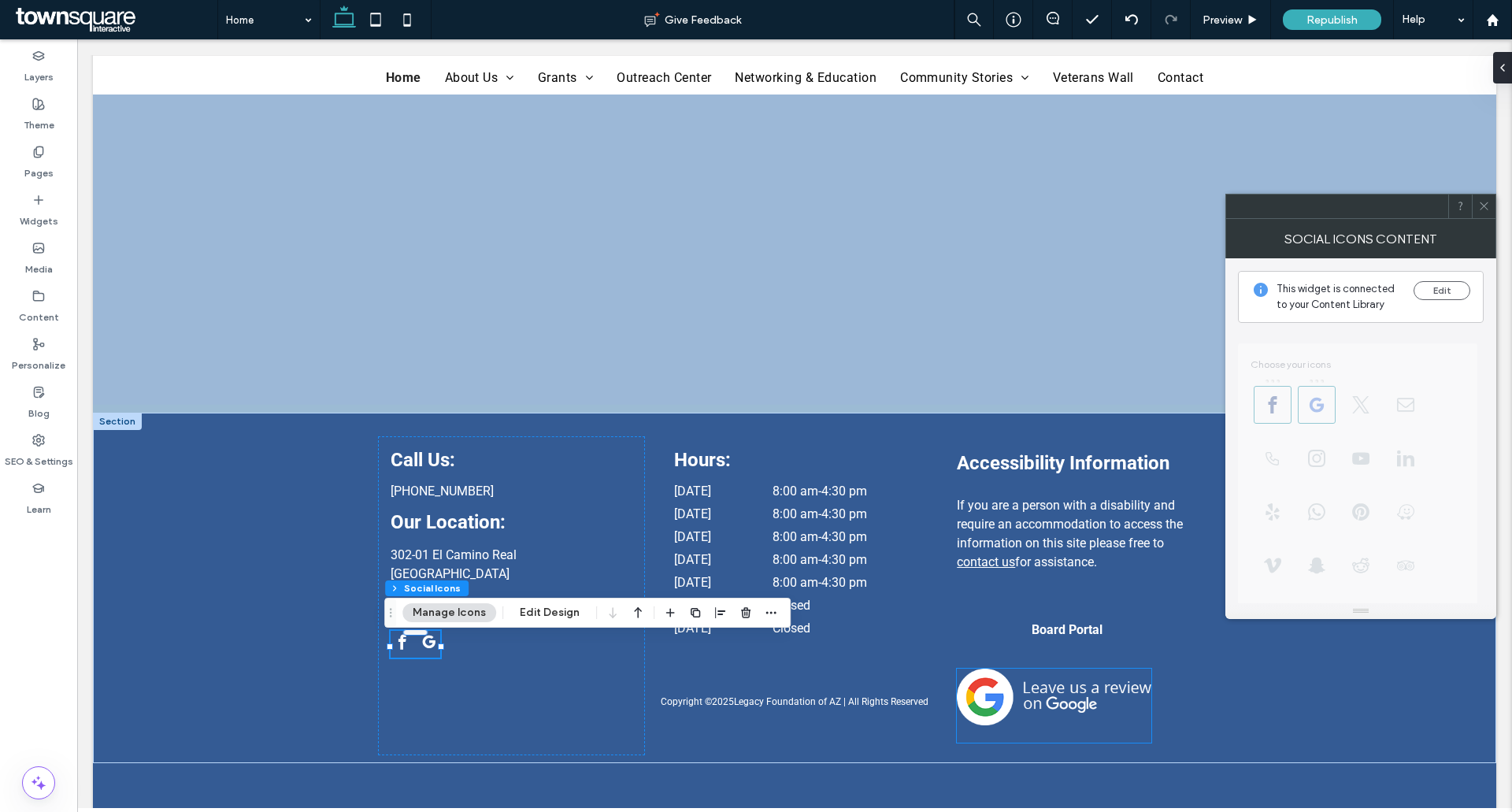
click at [1029, 712] on img at bounding box center [1054, 696] width 194 height 57
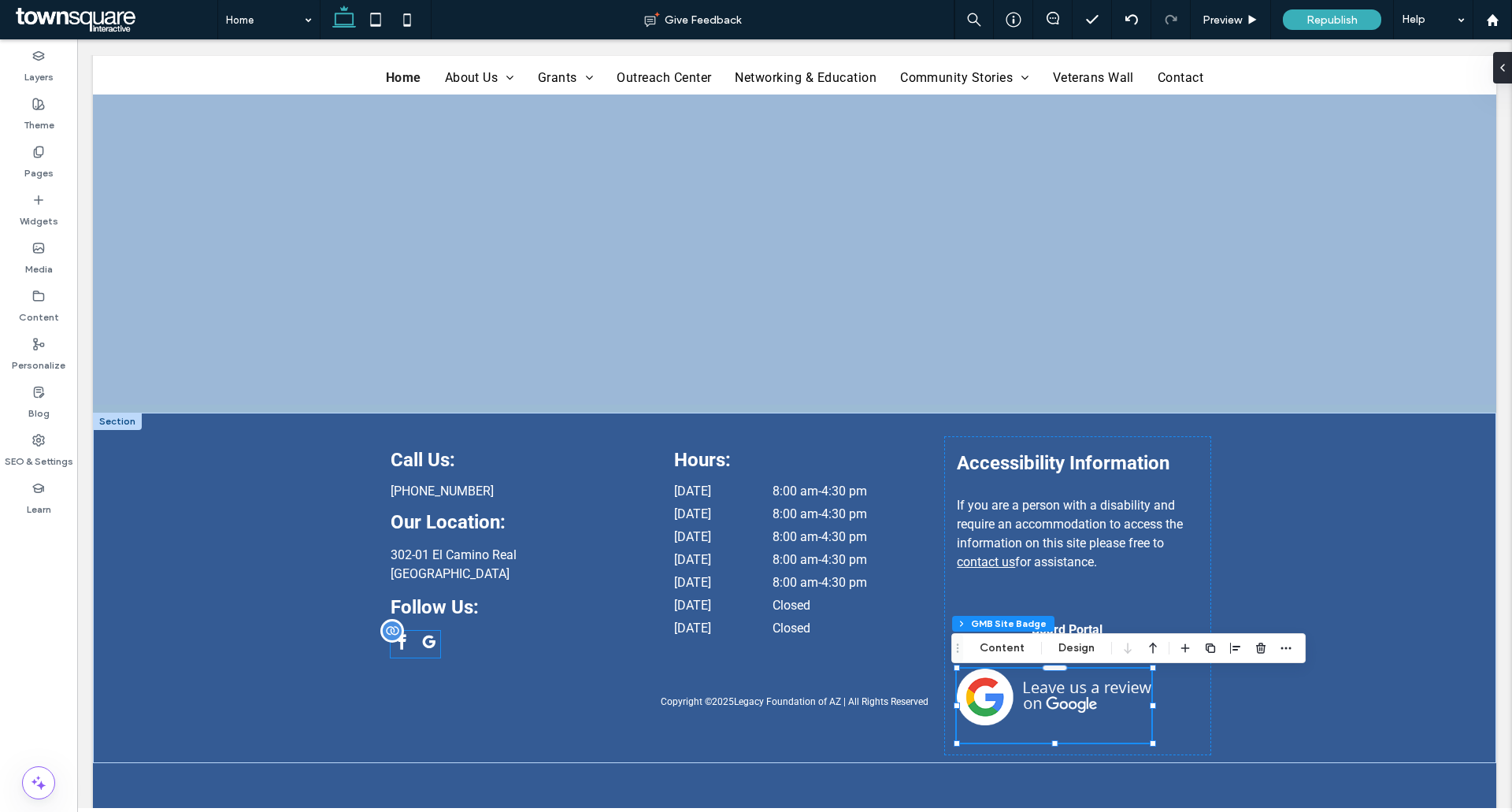
click at [430, 646] on span "google_my_business" at bounding box center [429, 641] width 23 height 23
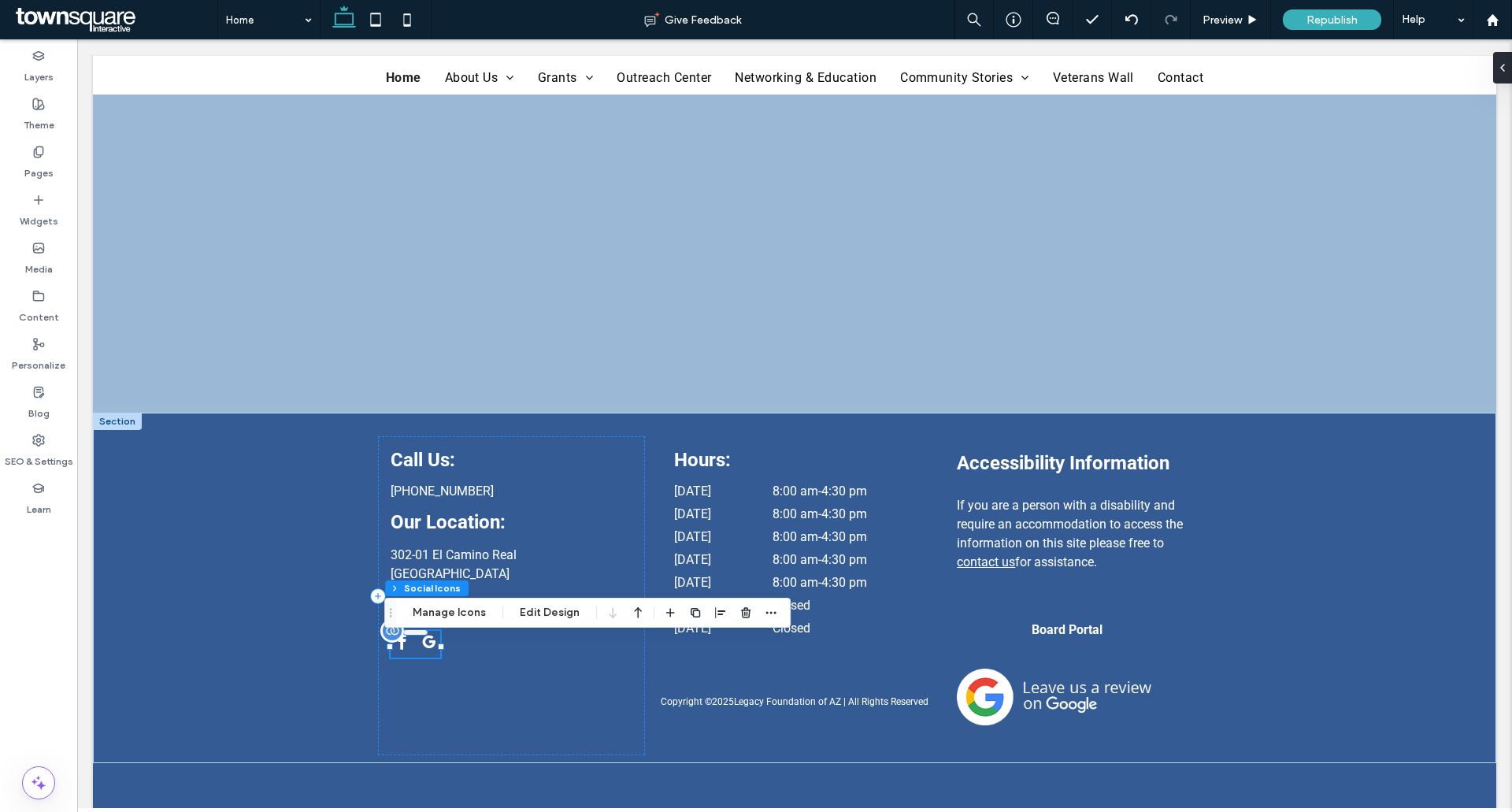
click at [427, 647] on span "google_my_business" at bounding box center [429, 641] width 23 height 23
click at [435, 612] on button "Manage Icons" at bounding box center [449, 613] width 94 height 19
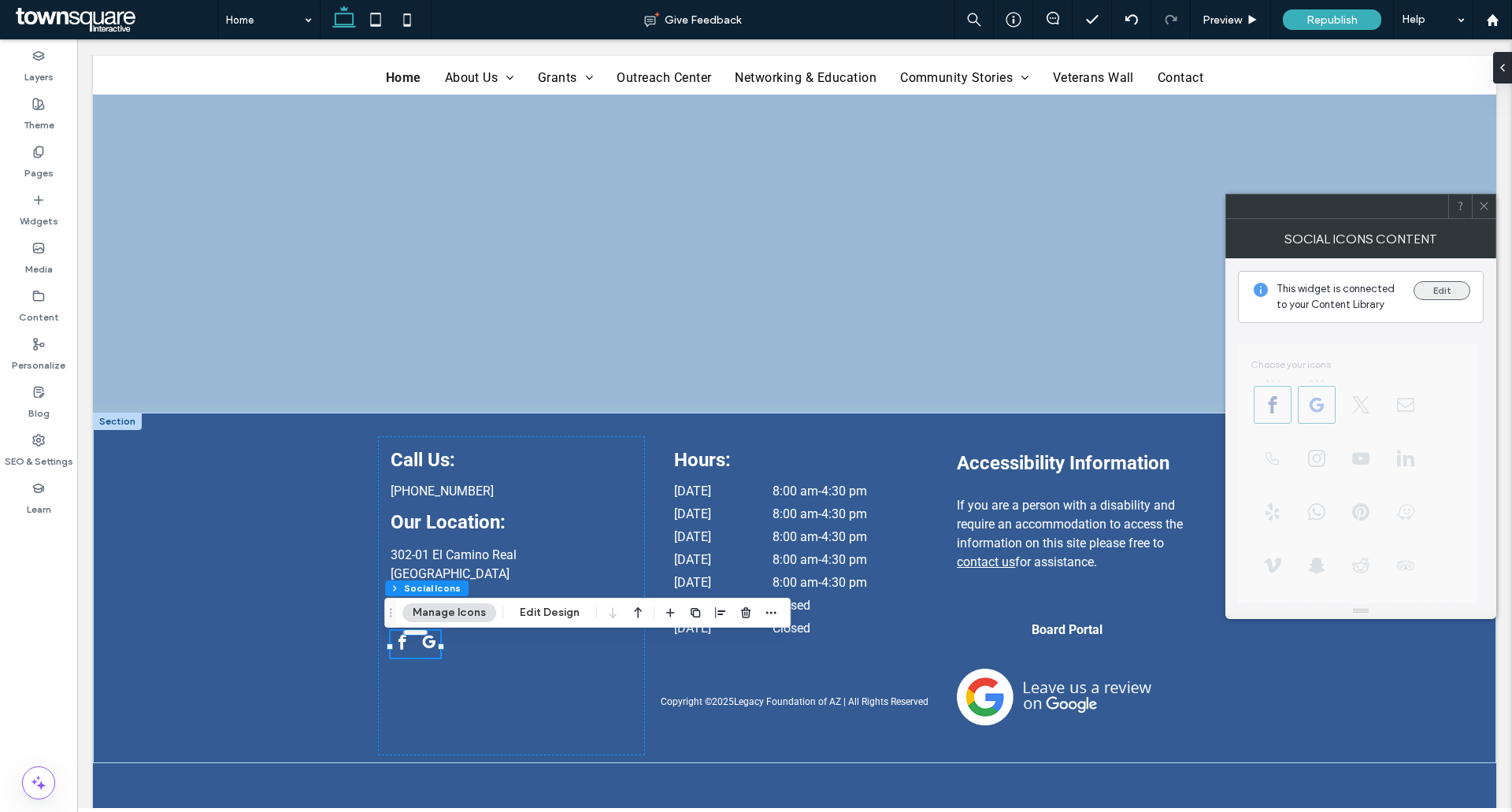
click at [1428, 300] on button "Edit" at bounding box center [1441, 290] width 57 height 19
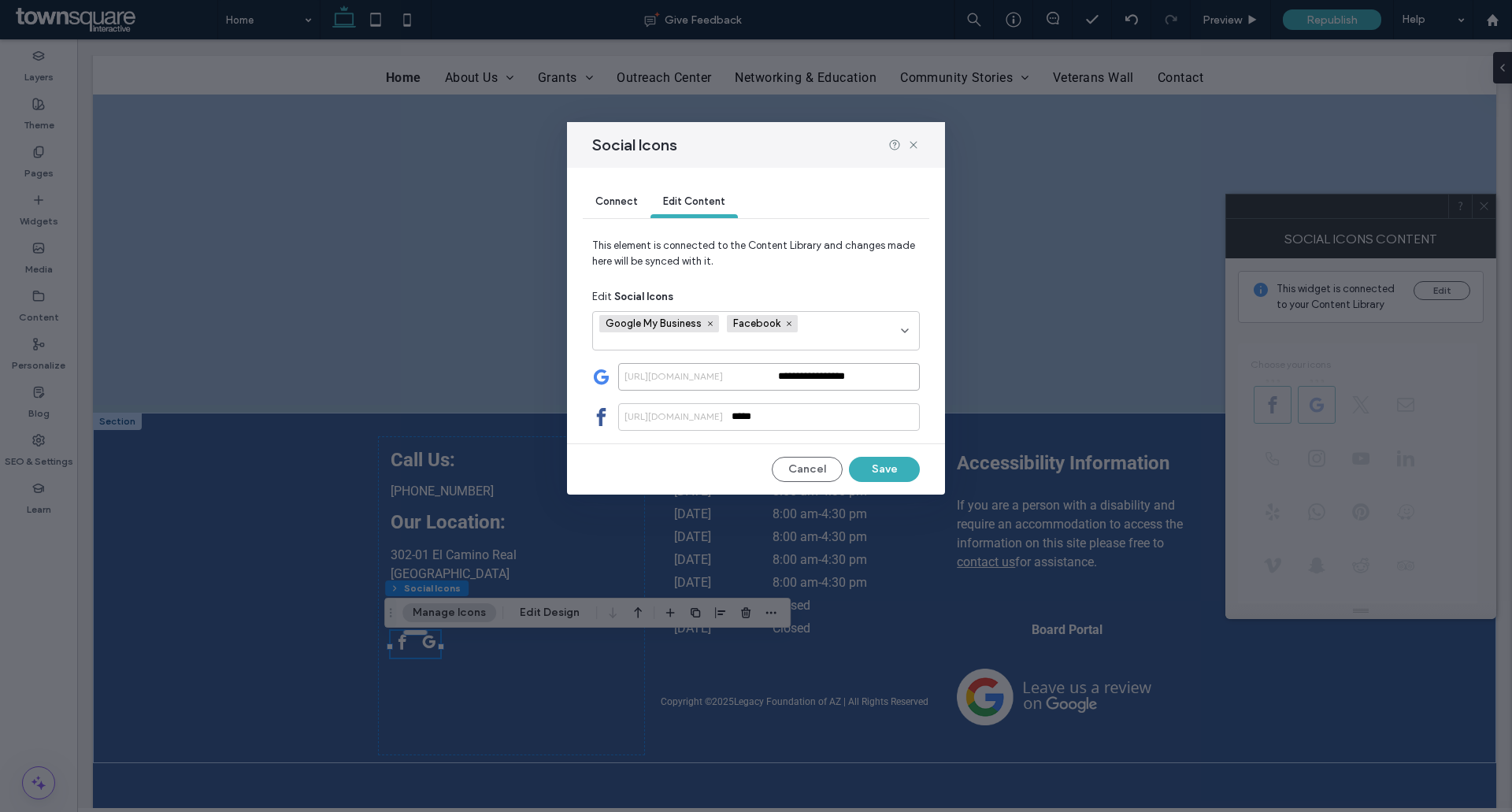
drag, startPoint x: 899, startPoint y: 380, endPoint x: 409, endPoint y: 387, distance: 490.0
click at [409, 387] on div "**********" at bounding box center [756, 406] width 1512 height 812
paste input "**********"
type input "**********"
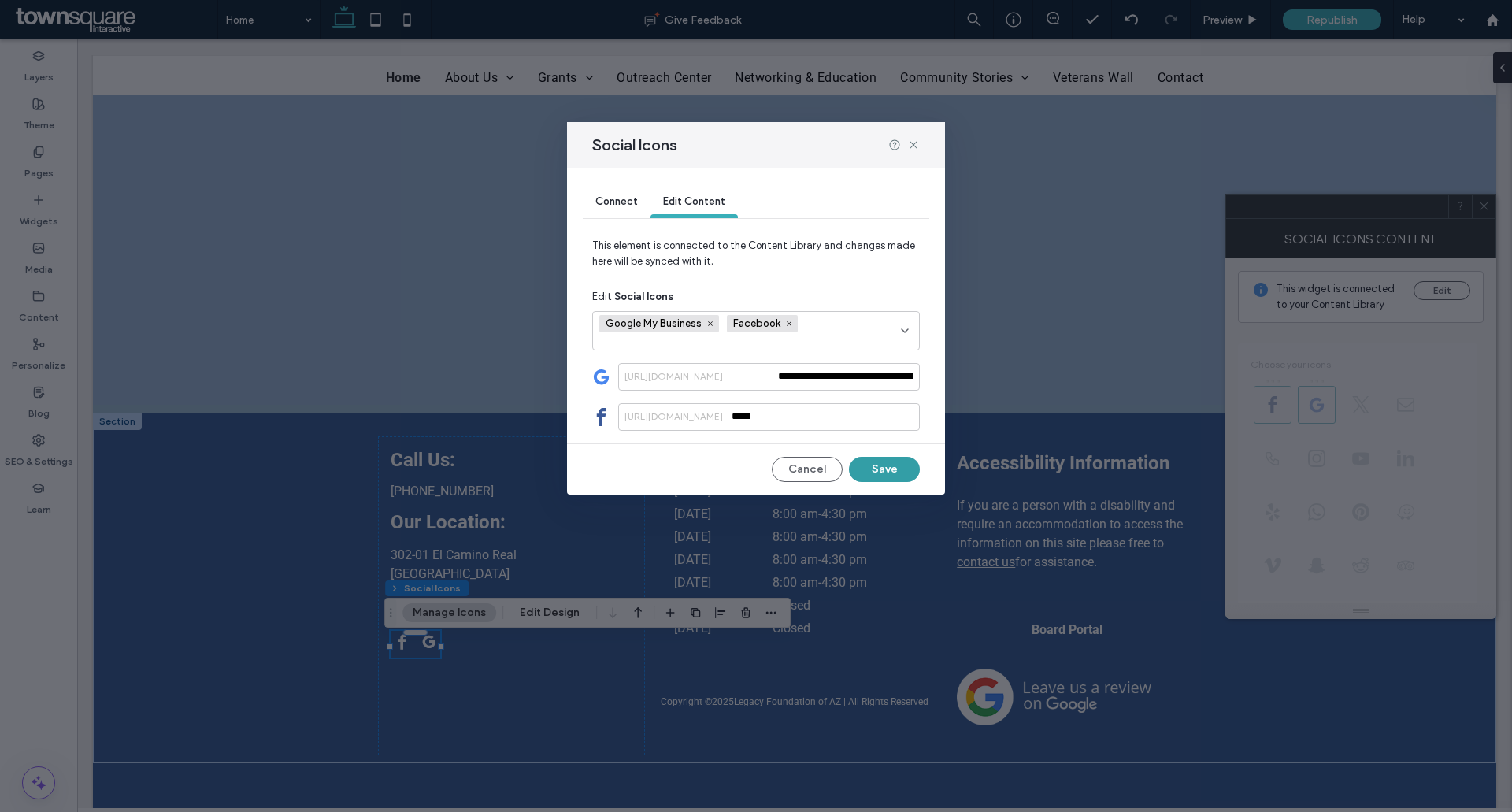
click at [877, 477] on button "Save" at bounding box center [884, 469] width 71 height 25
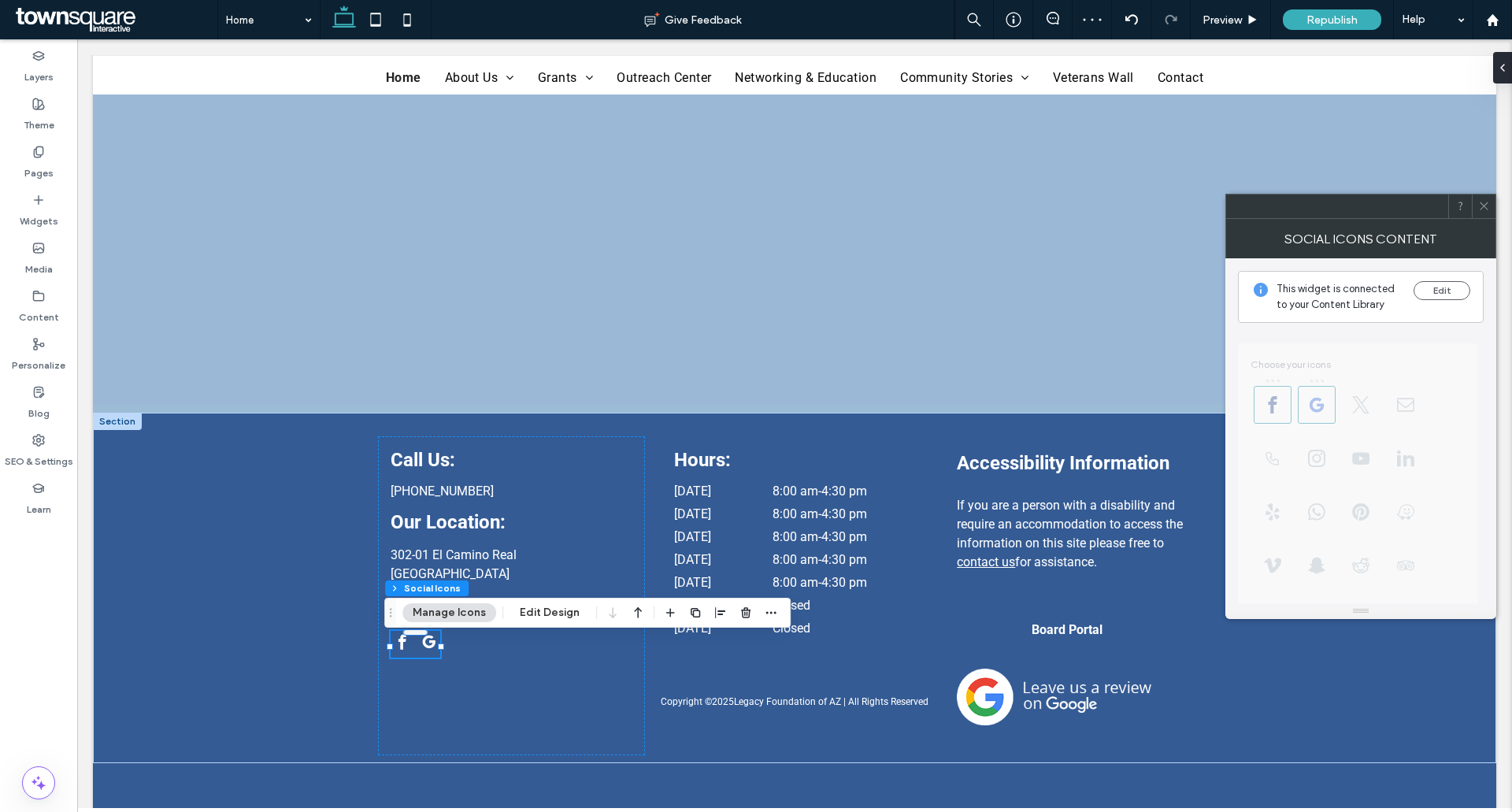
click at [1488, 208] on icon at bounding box center [1483, 206] width 12 height 12
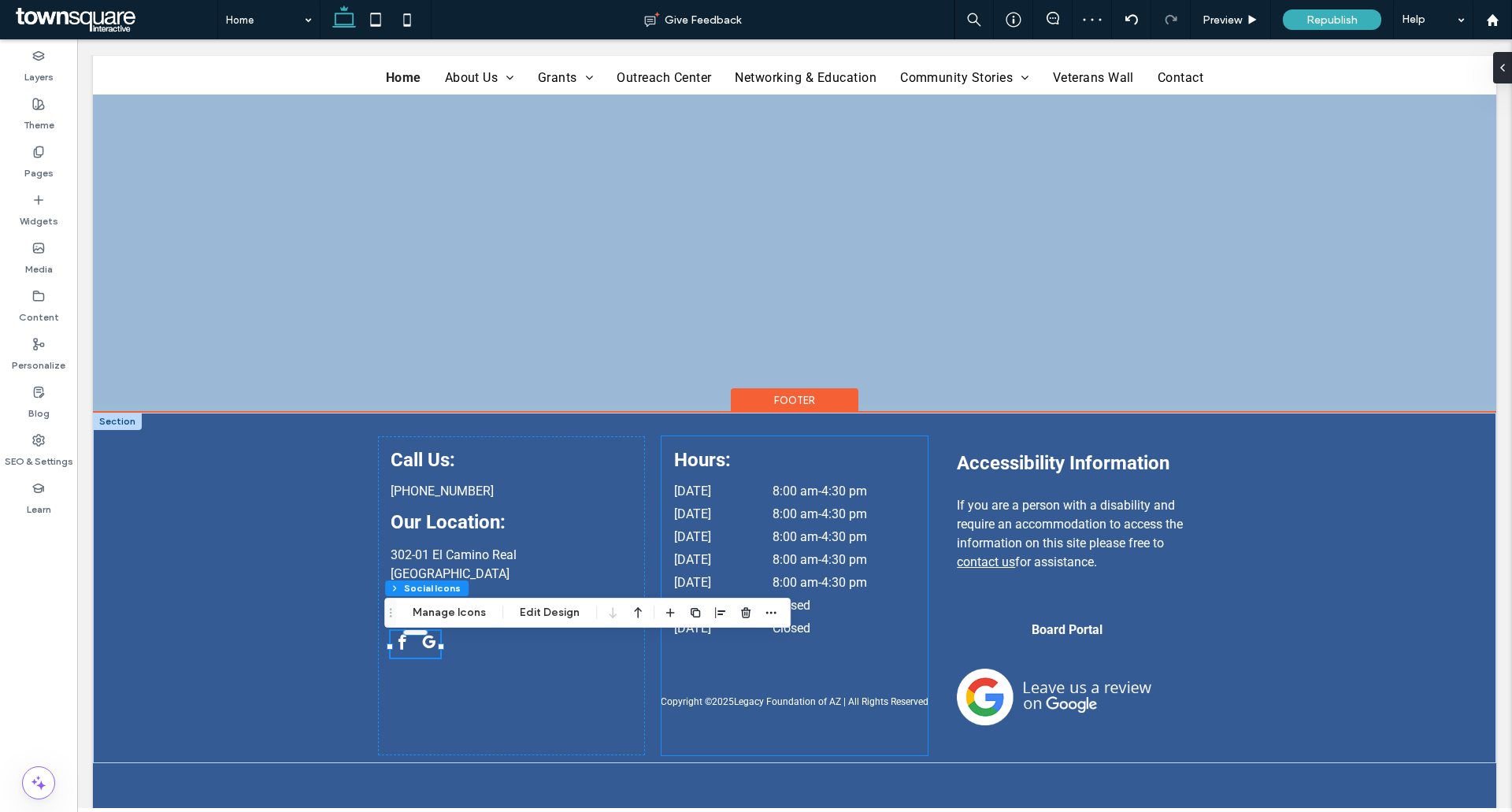
click at [762, 711] on div "Hours: Monday 8:00 am - 4:30 pm Tuesday 8:00 am - 4:30 pm Wednesday 8:00 am - 4…" at bounding box center [794, 596] width 266 height 319
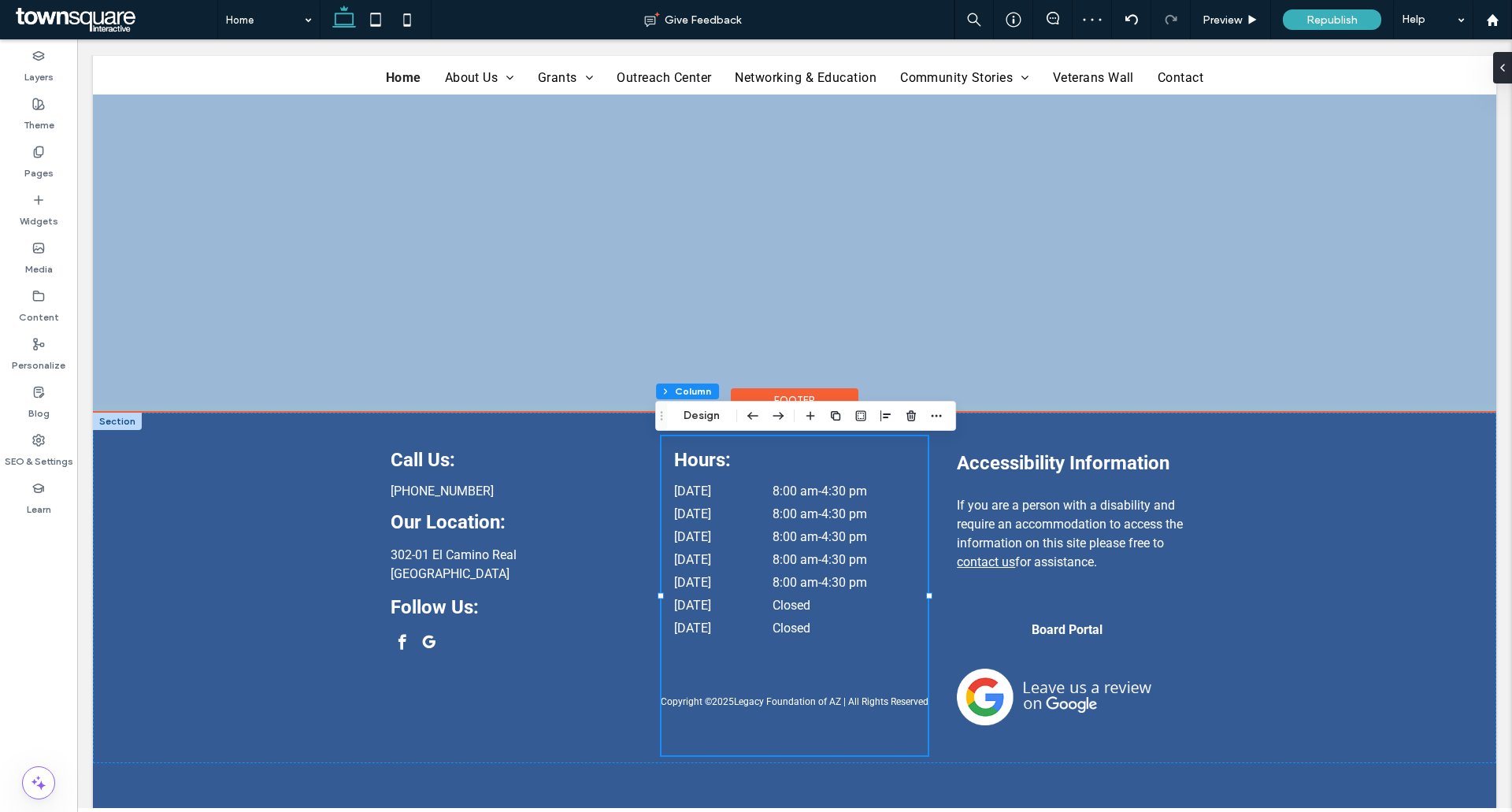
click at [763, 701] on div "Hours: Monday 8:00 am - 4:30 pm Tuesday 8:00 am - 4:30 pm Wednesday 8:00 am - 4…" at bounding box center [794, 596] width 266 height 319
click at [637, 794] on div "Copyright © 2025 Legacy Foundation of AZ | All Rights Reserved" at bounding box center [795, 795] width 945 height 65
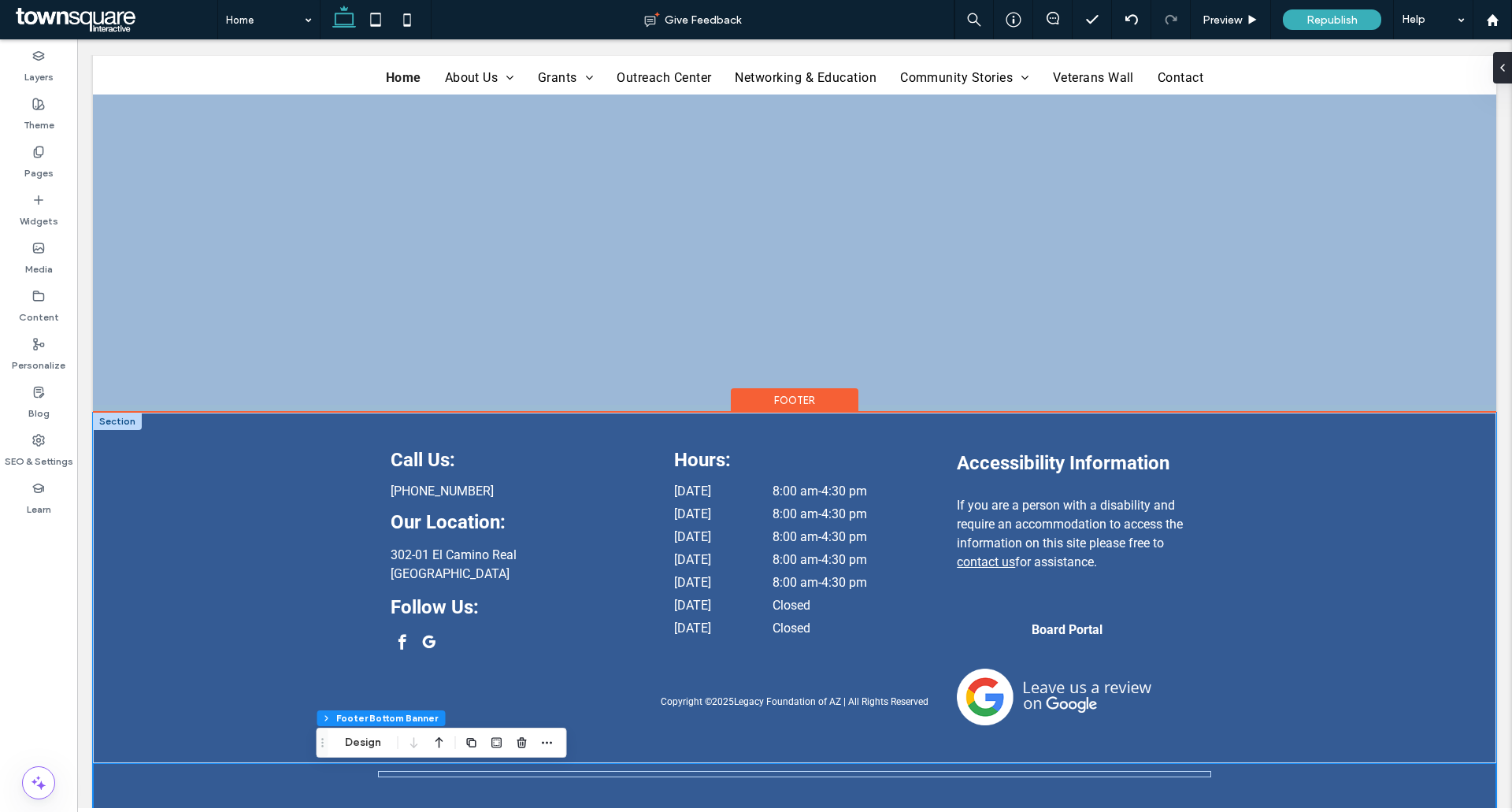
drag, startPoint x: 1435, startPoint y: 531, endPoint x: 1422, endPoint y: 533, distance: 13.2
click at [1435, 531] on div "Call Us: (520) 335-6015 Our Location: 302-01 El Camino Real Sierra Vista, AZ 85…" at bounding box center [794, 587] width 1403 height 350
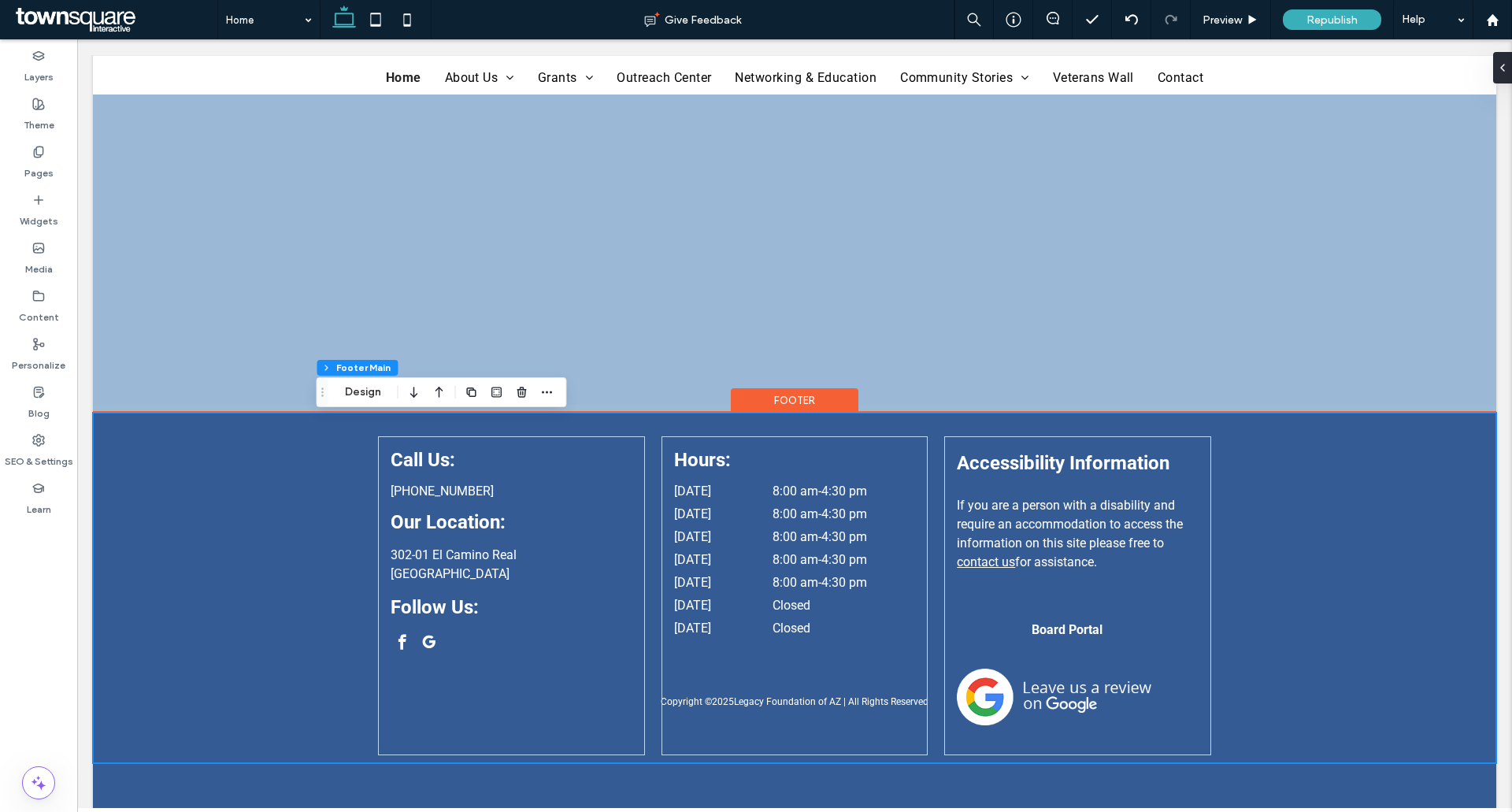
click at [1363, 512] on div "Call Us: (520) 335-6015 Our Location: 302-01 El Camino Real Sierra Vista, AZ 85…" at bounding box center [794, 587] width 1403 height 350
click at [1041, 632] on span "Board Portal" at bounding box center [1066, 630] width 71 height 15
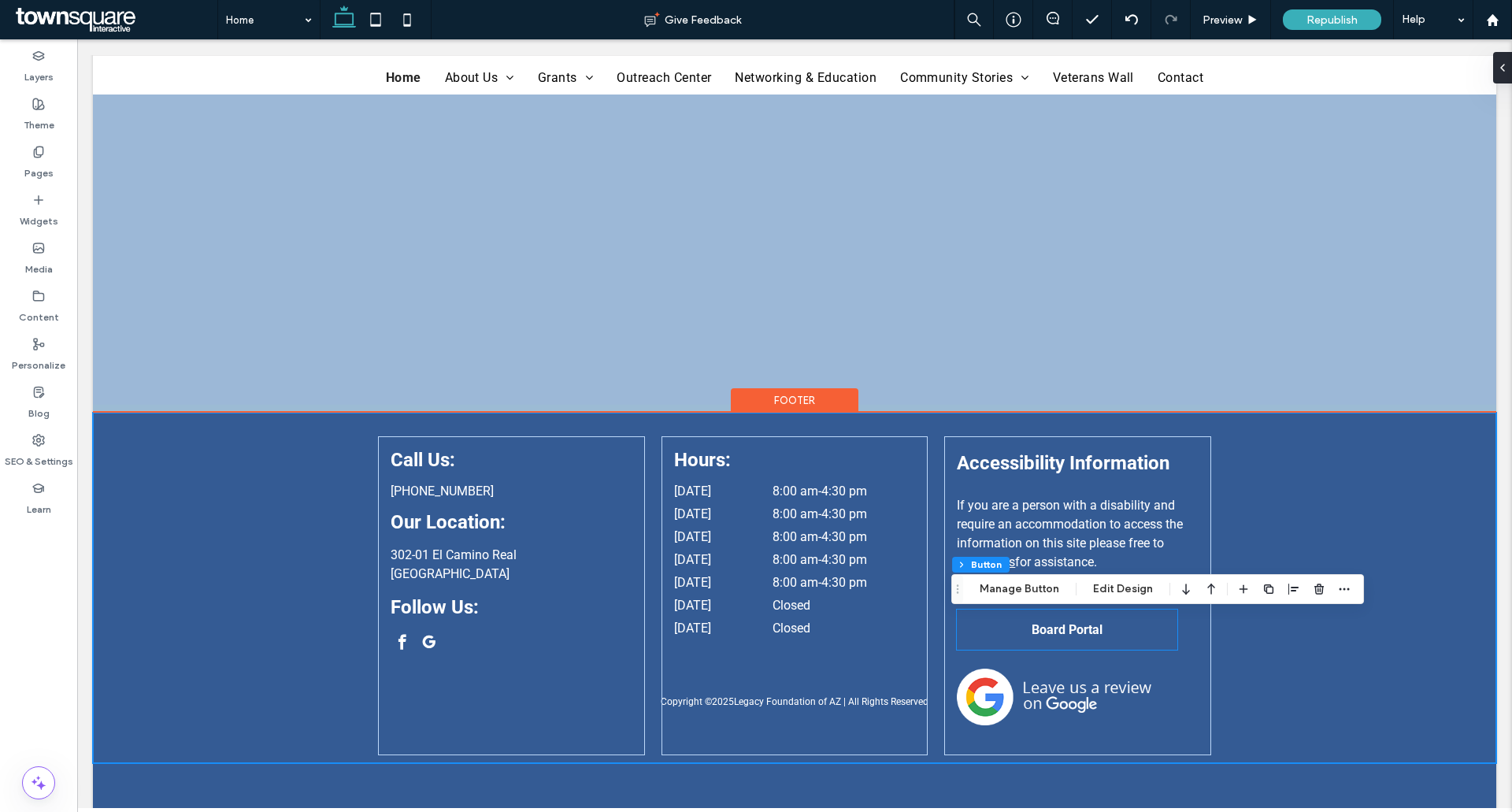
click at [1041, 632] on div "Board Portal" at bounding box center [1066, 630] width 220 height 41
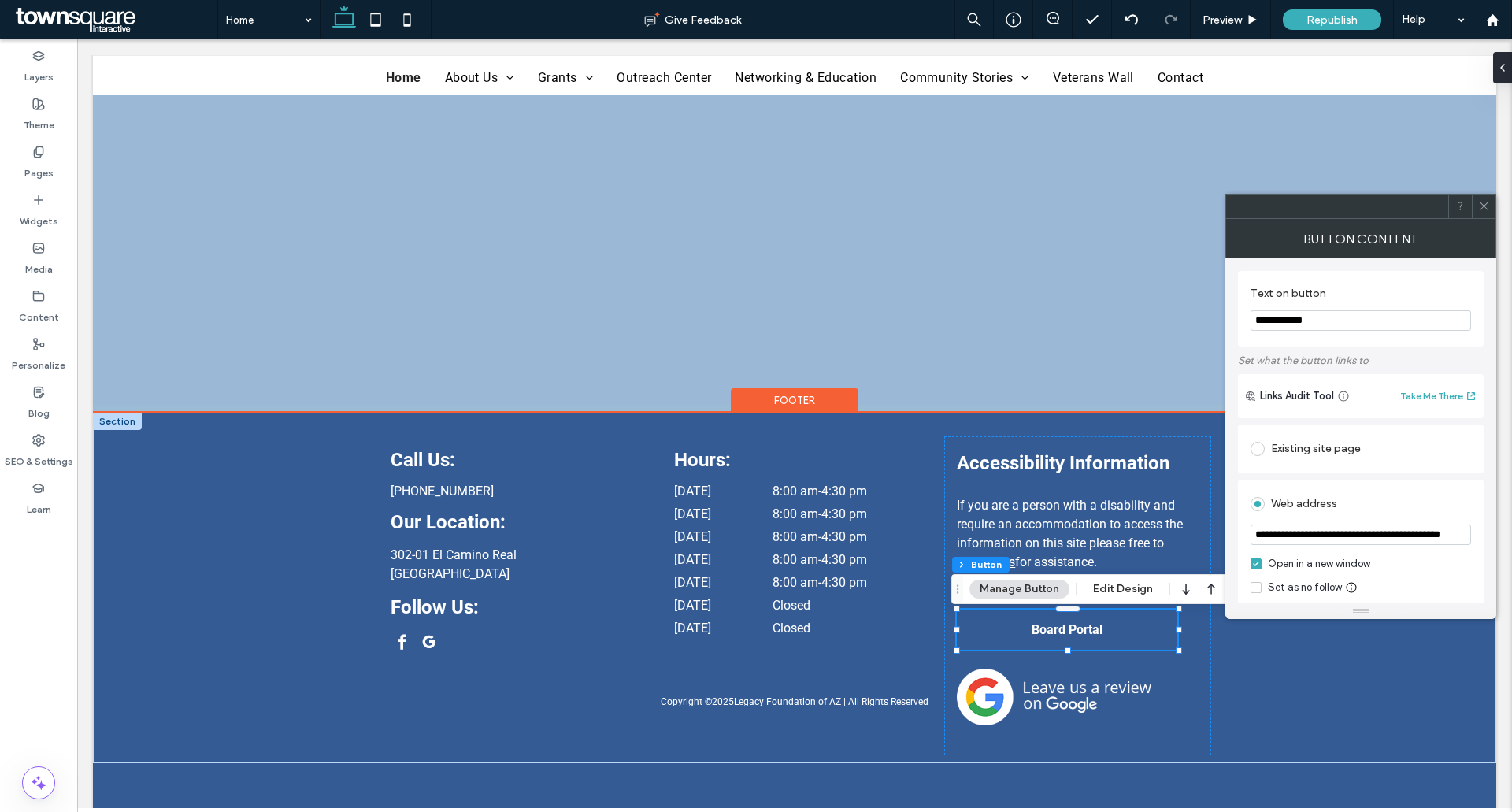
click at [1066, 635] on span "Board Portal" at bounding box center [1066, 630] width 71 height 15
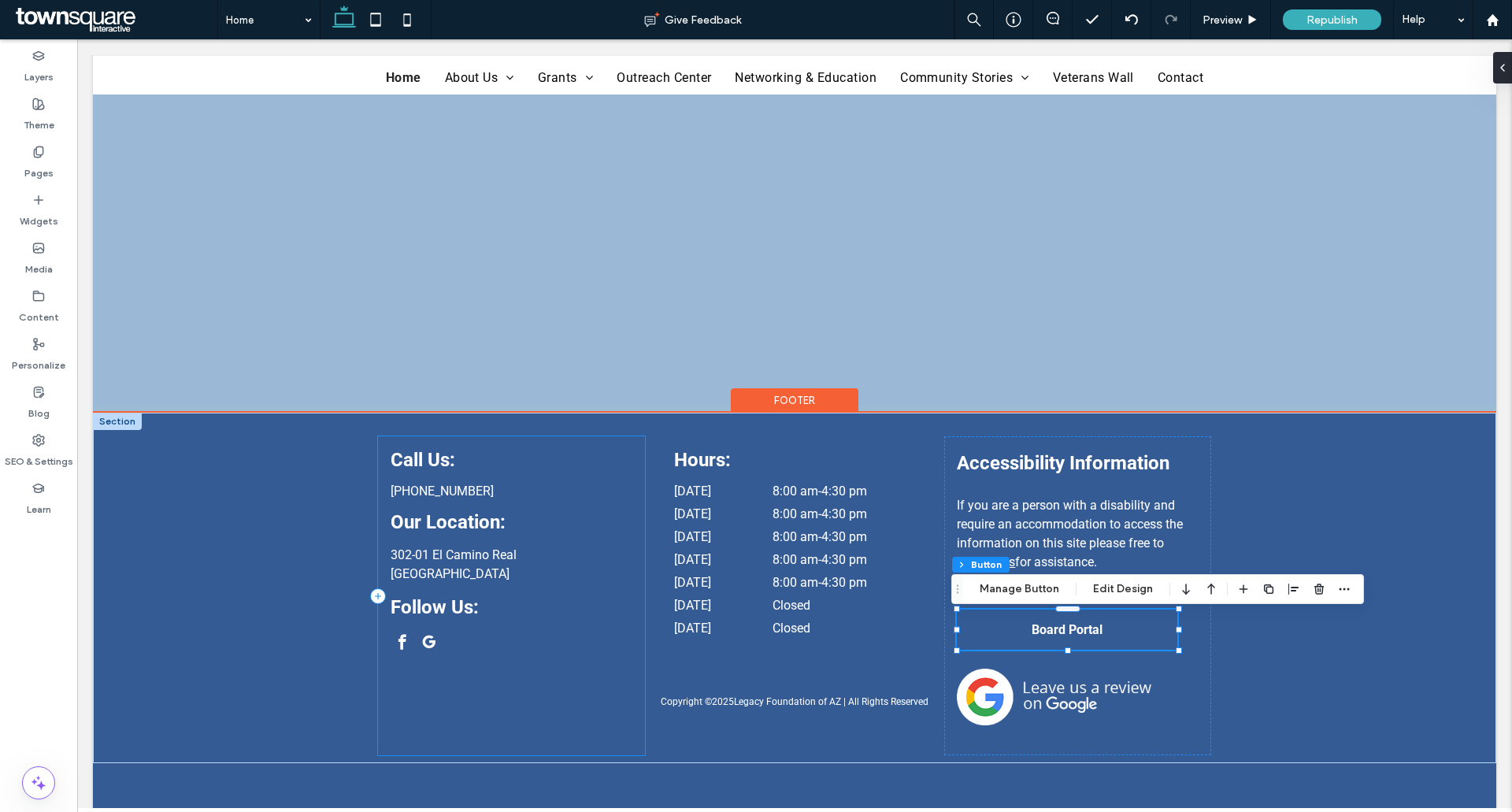
click at [511, 729] on div "Call Us: (520) 335-6015 Our Location: 302-01 El Camino Real Sierra Vista, AZ 85…" at bounding box center [510, 596] width 266 height 319
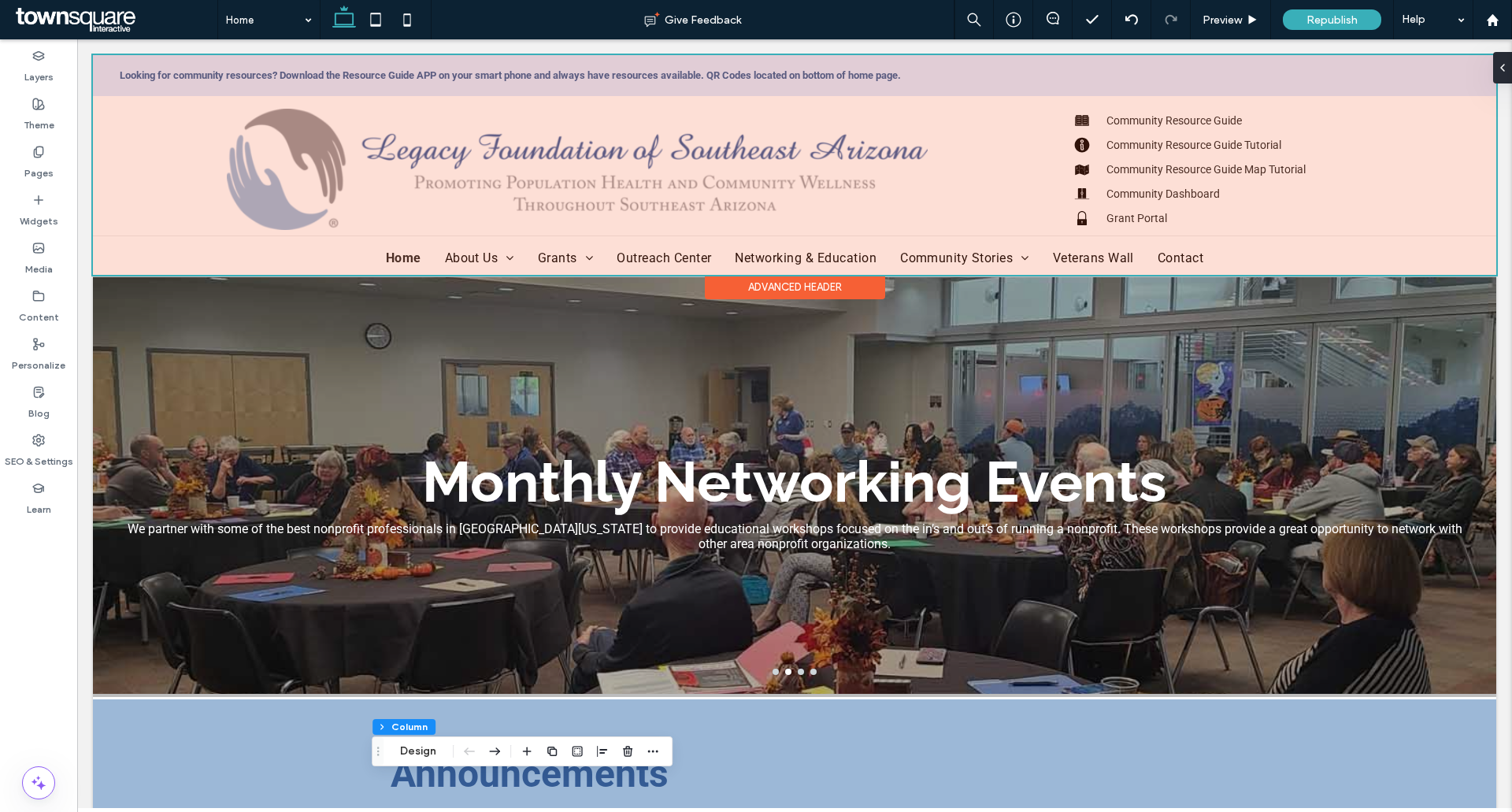
click at [1073, 221] on div at bounding box center [794, 165] width 1403 height 219
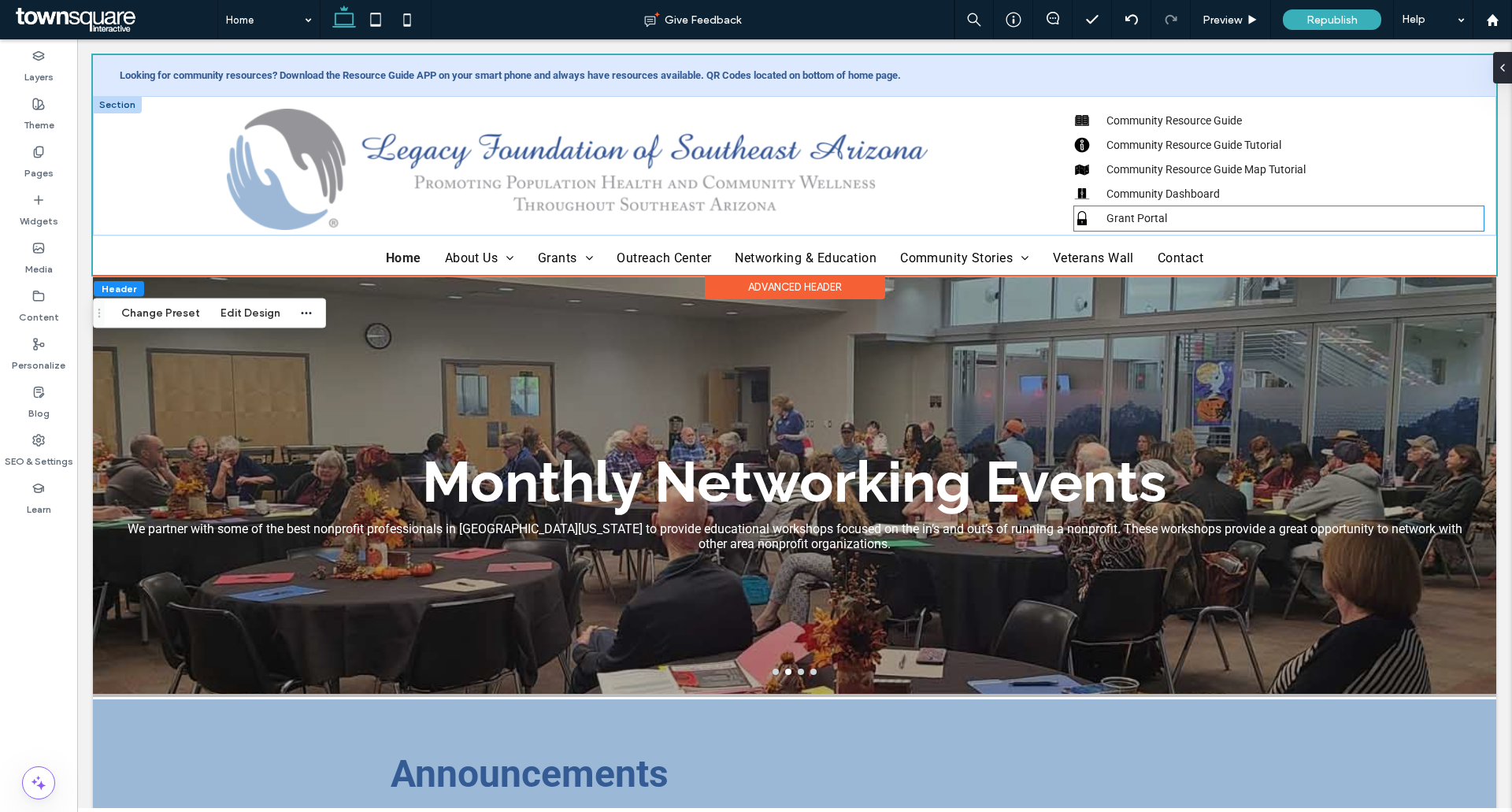
click at [1080, 216] on icon "Black padlock icon on white background." at bounding box center [1082, 218] width 16 height 16
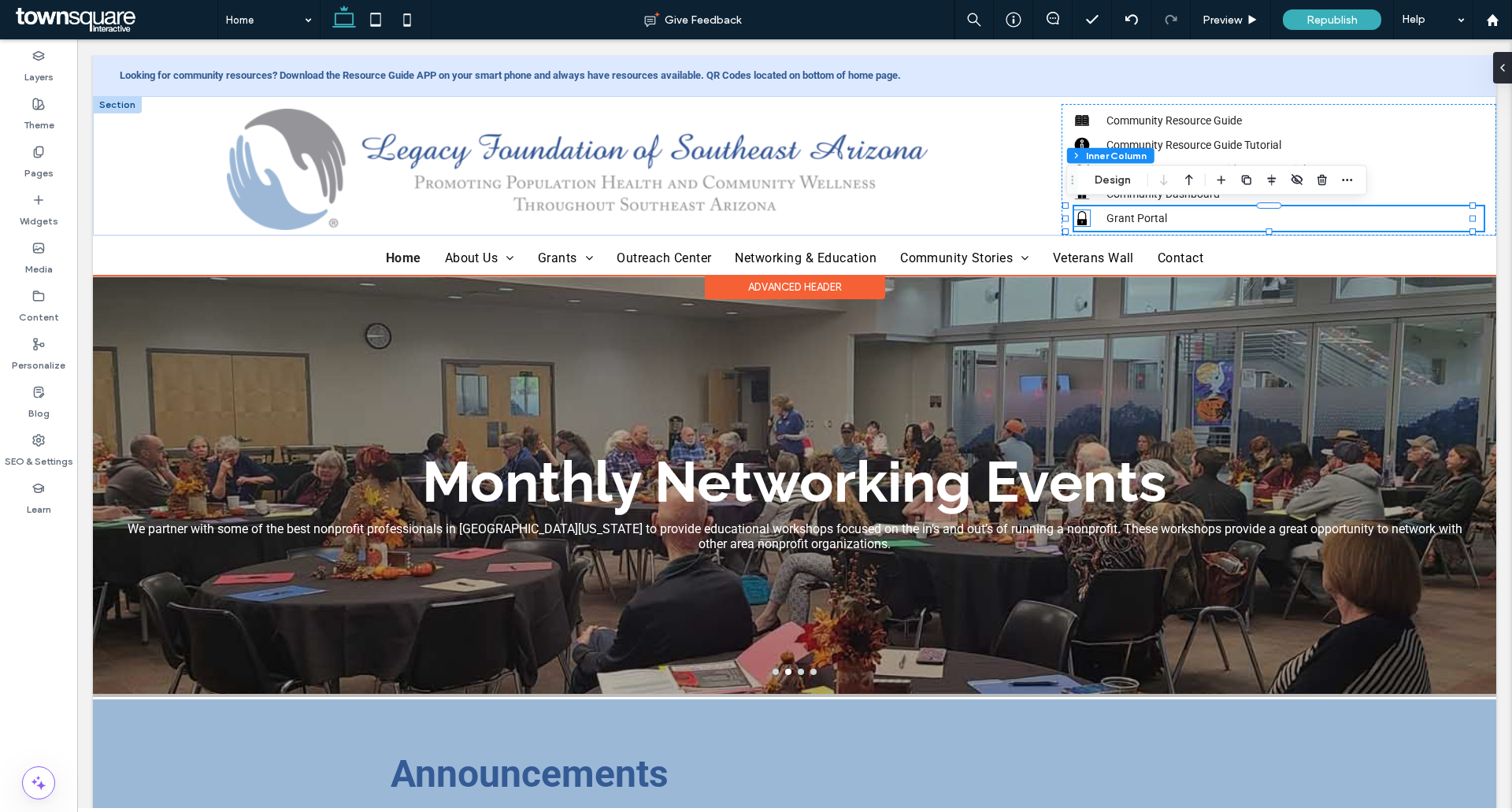
click at [1077, 218] on icon at bounding box center [1081, 218] width 9 height 14
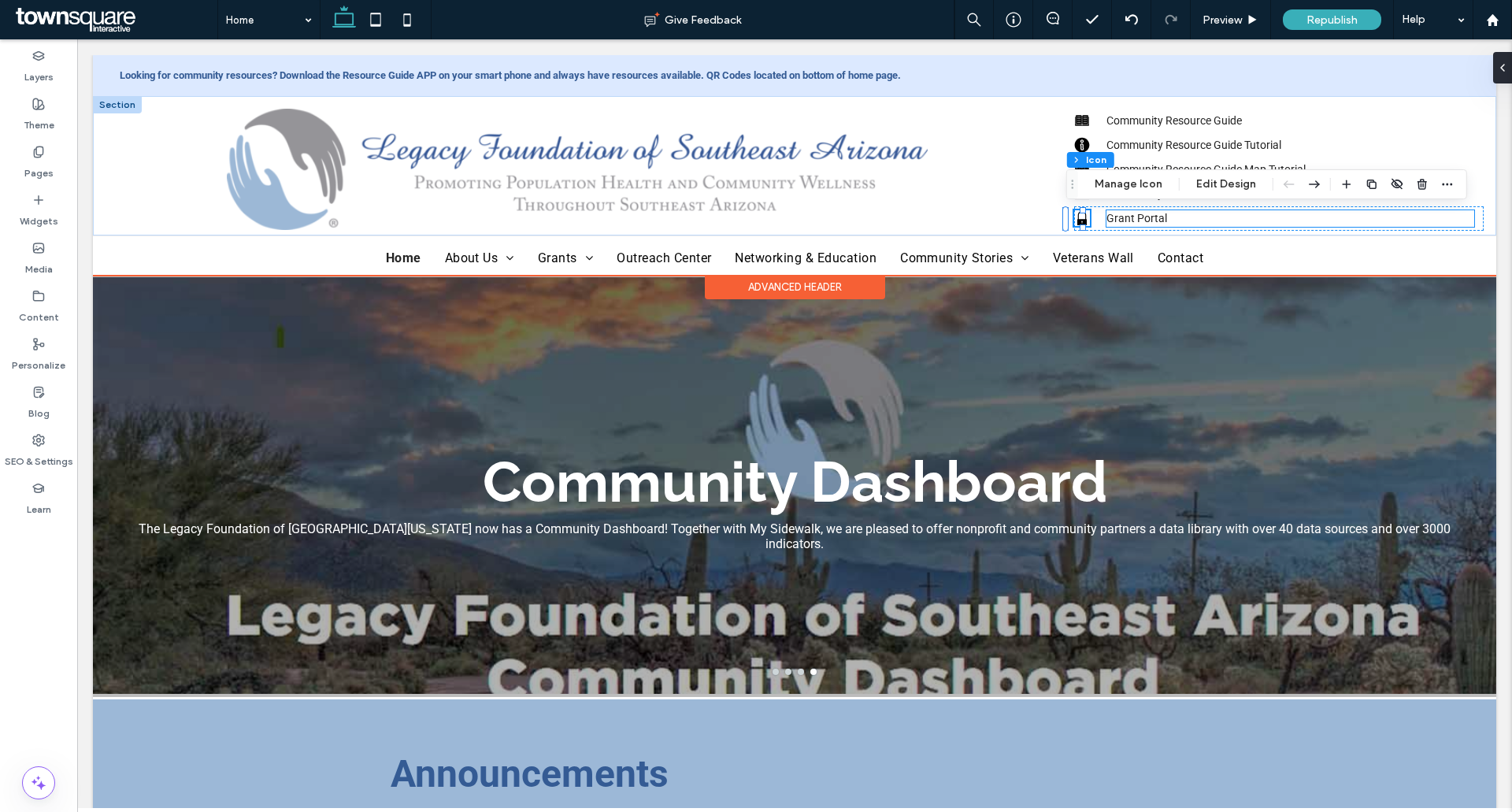
click at [1122, 212] on span "Grant Portal" at bounding box center [1137, 218] width 61 height 13
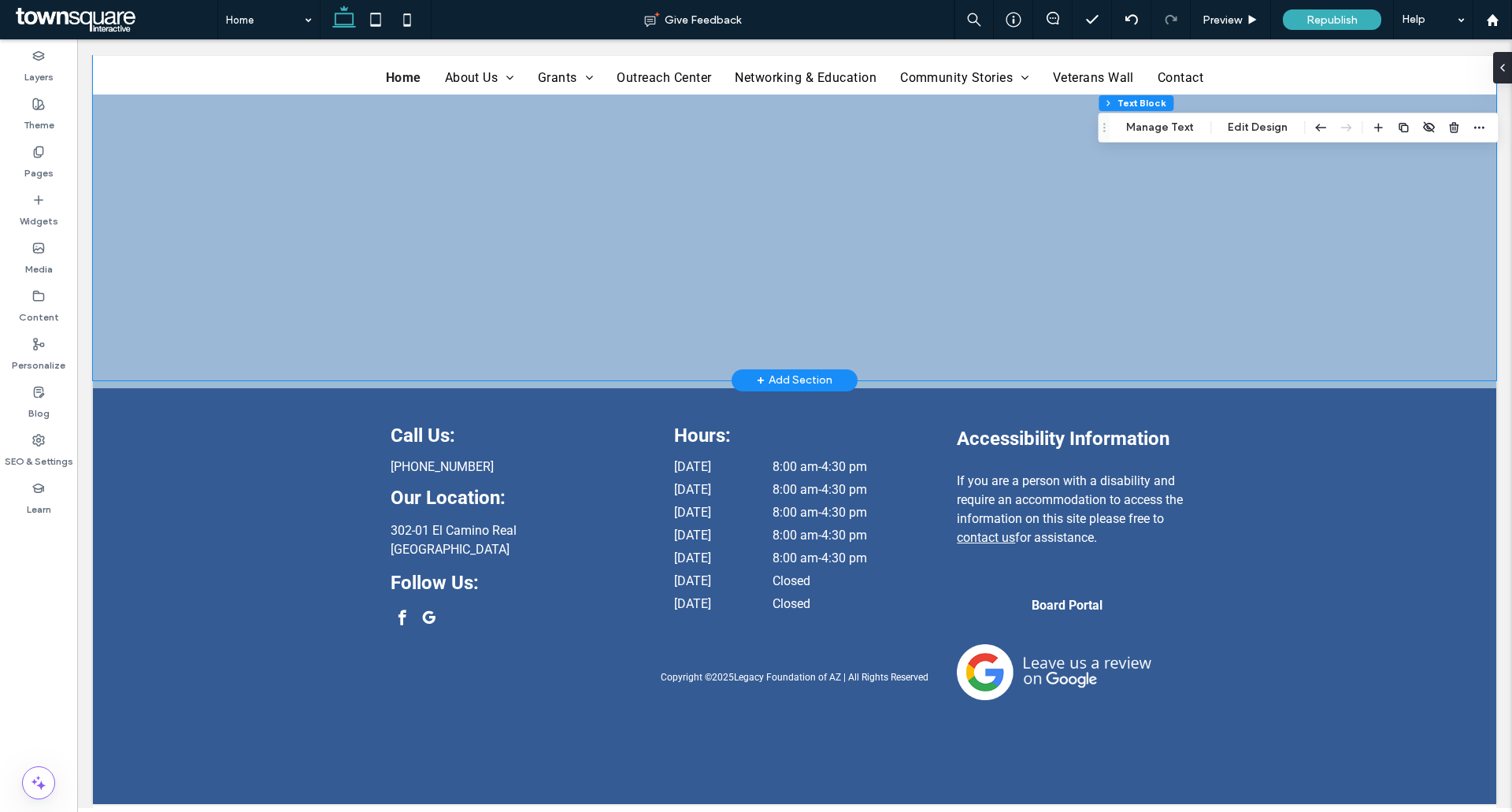
click at [1244, 322] on div "Resource Guide Map Tutorial" at bounding box center [795, 40] width 945 height 682
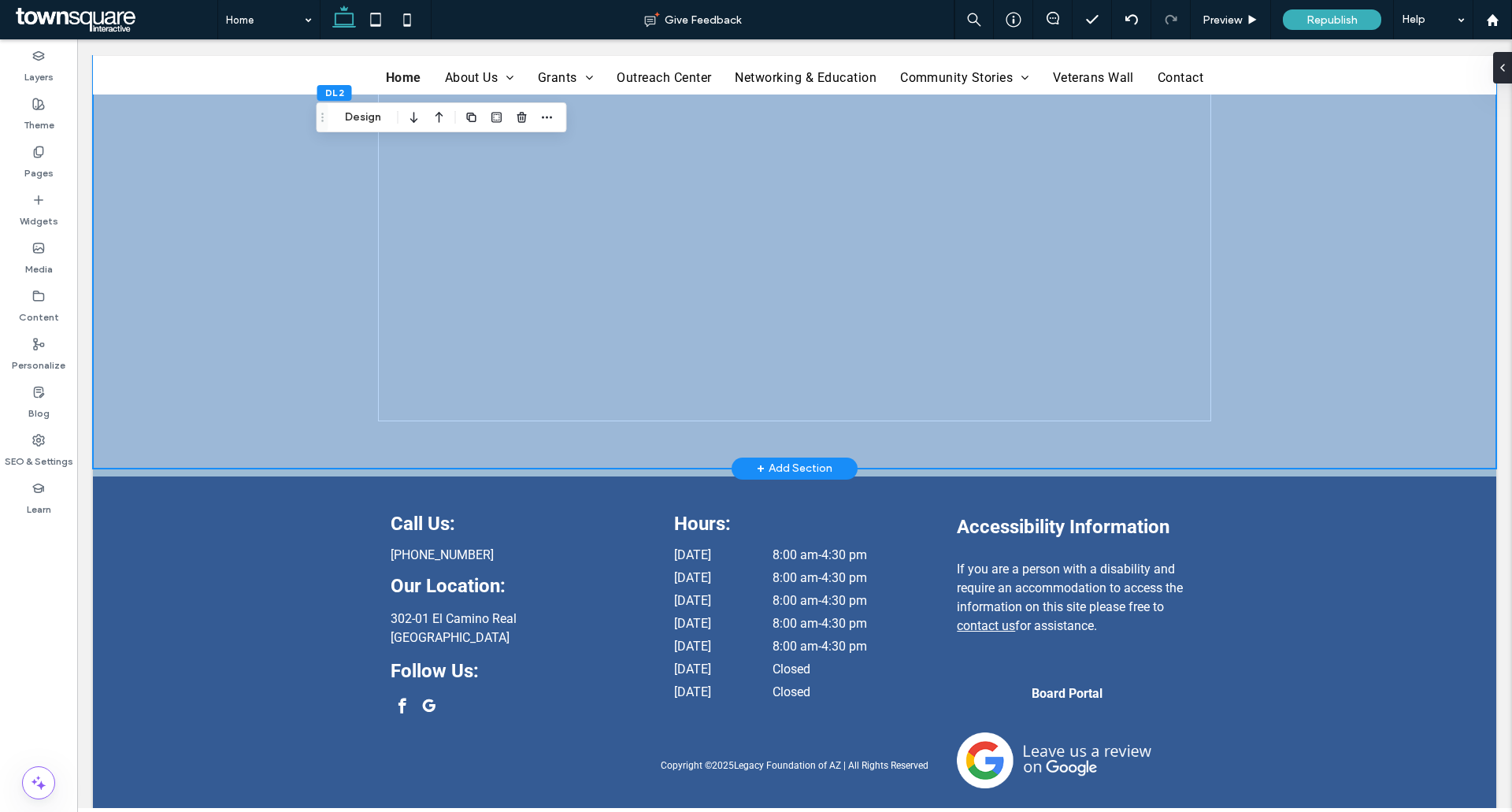
scroll to position [3526, 0]
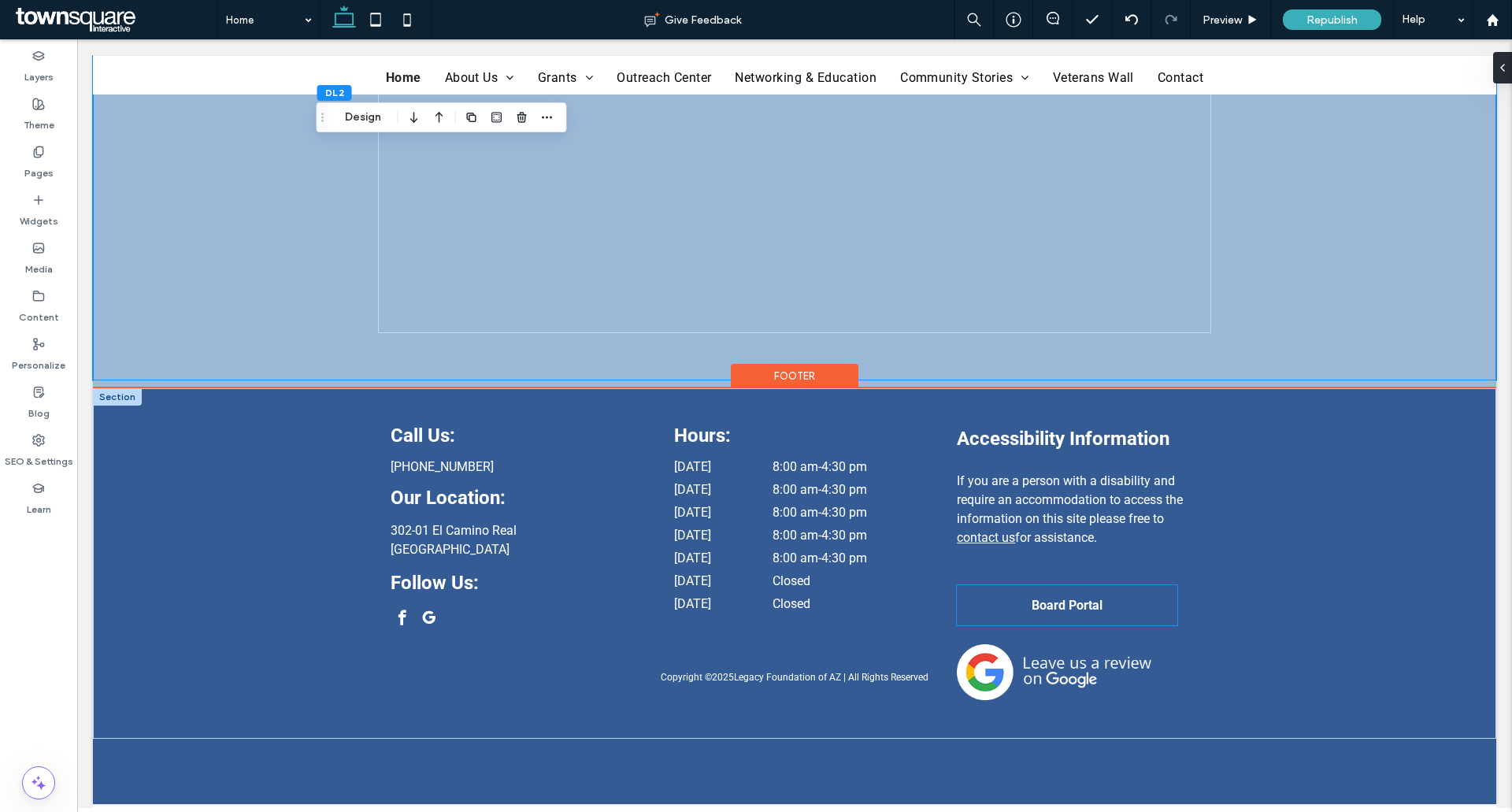
click at [1061, 616] on link "Board Portal" at bounding box center [1066, 605] width 220 height 41
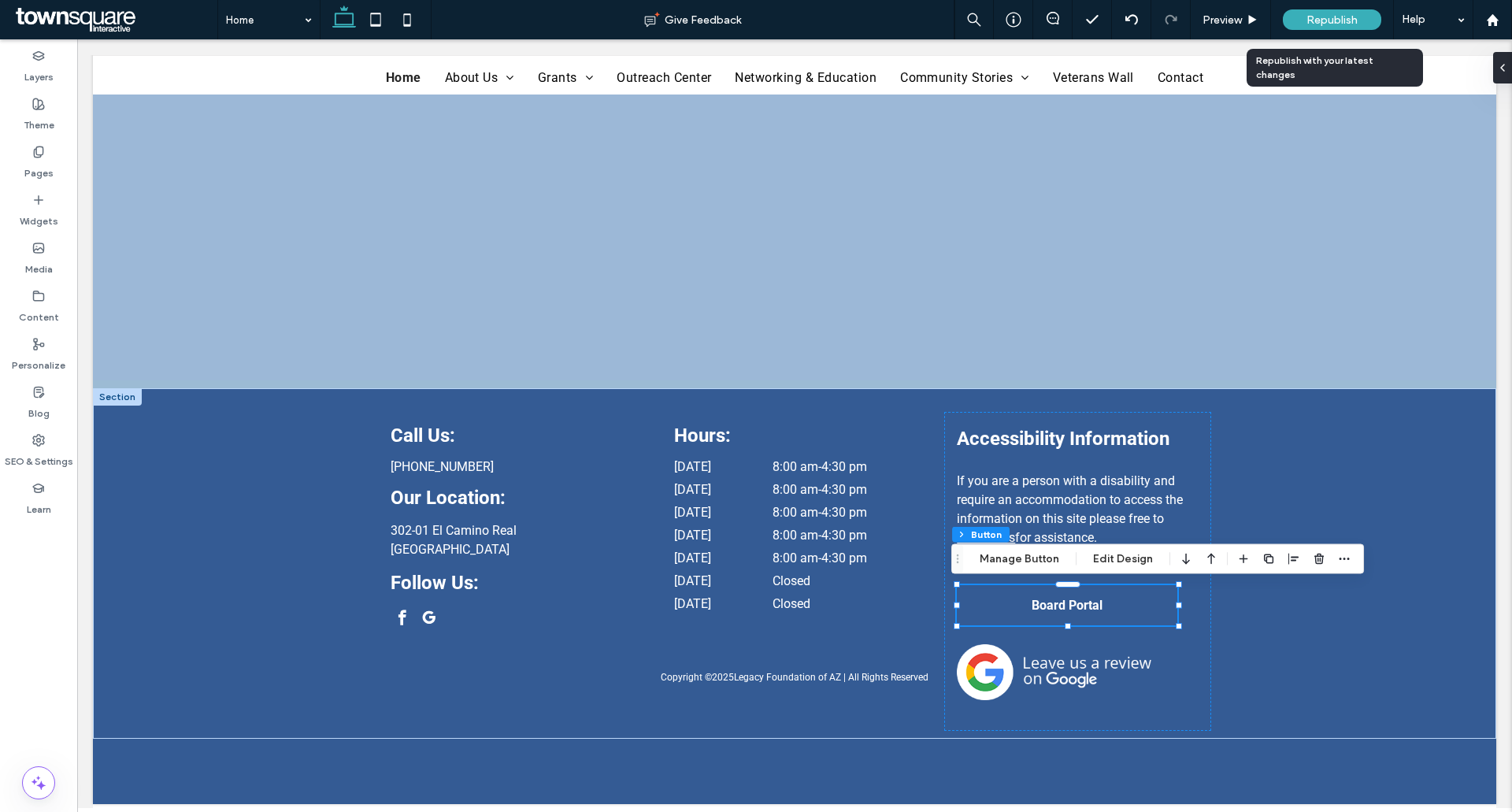
click at [1300, 18] on div "Republish" at bounding box center [1331, 19] width 99 height 20
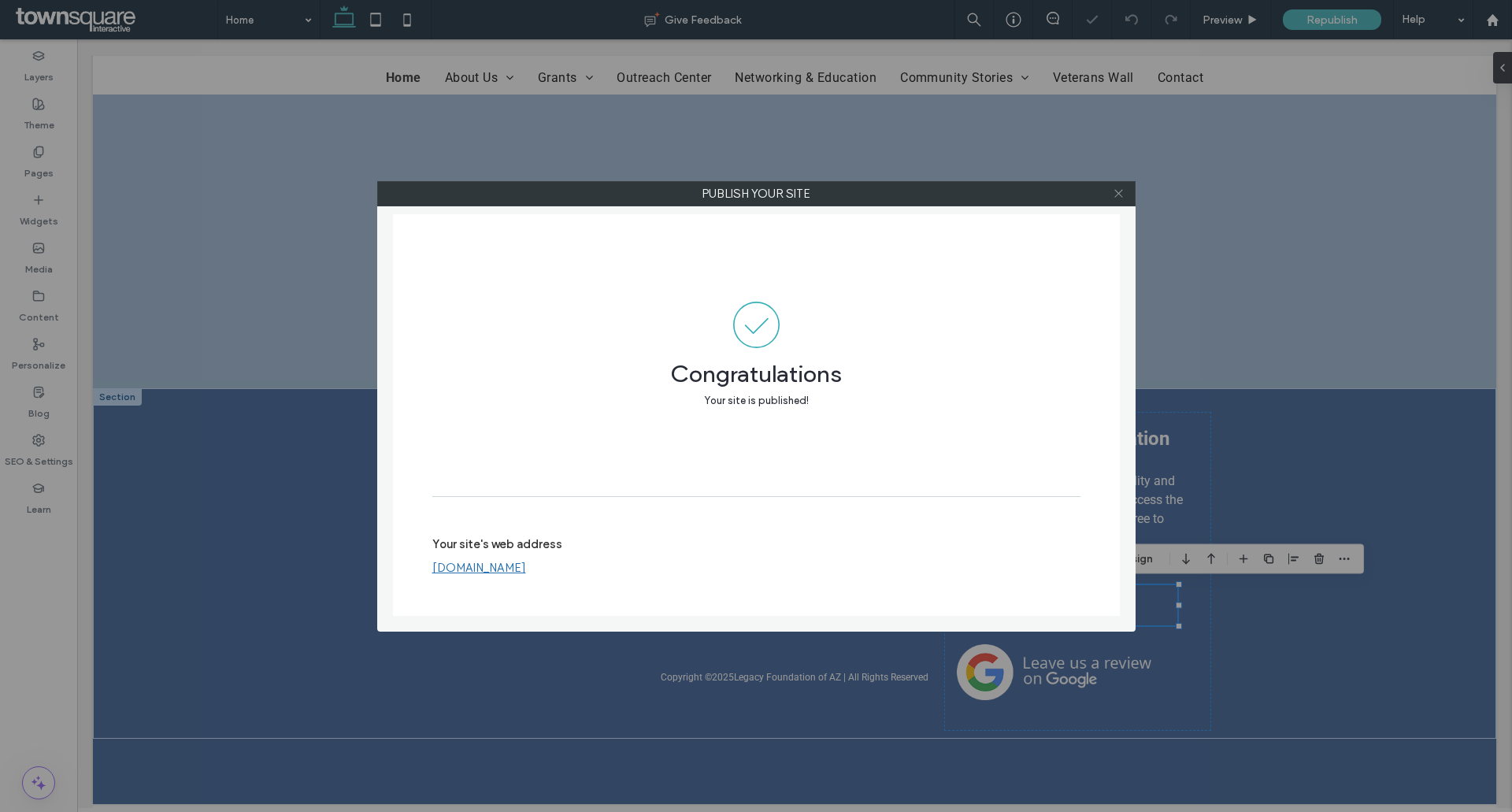
click at [1118, 193] on use at bounding box center [1117, 193] width 8 height 8
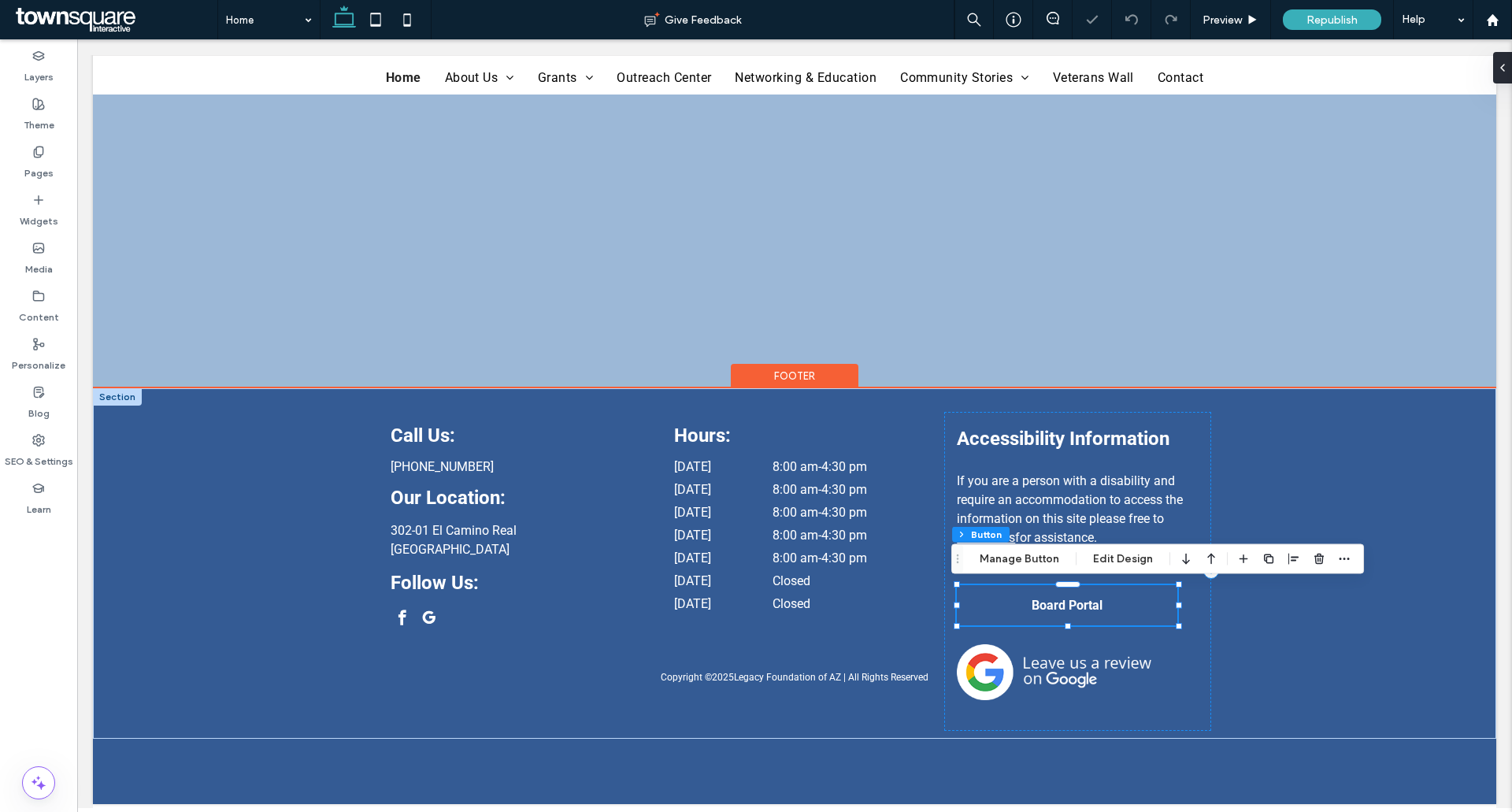
click at [996, 604] on link "Board Portal" at bounding box center [1066, 605] width 220 height 41
click at [1031, 607] on span "Board Portal" at bounding box center [1066, 605] width 71 height 15
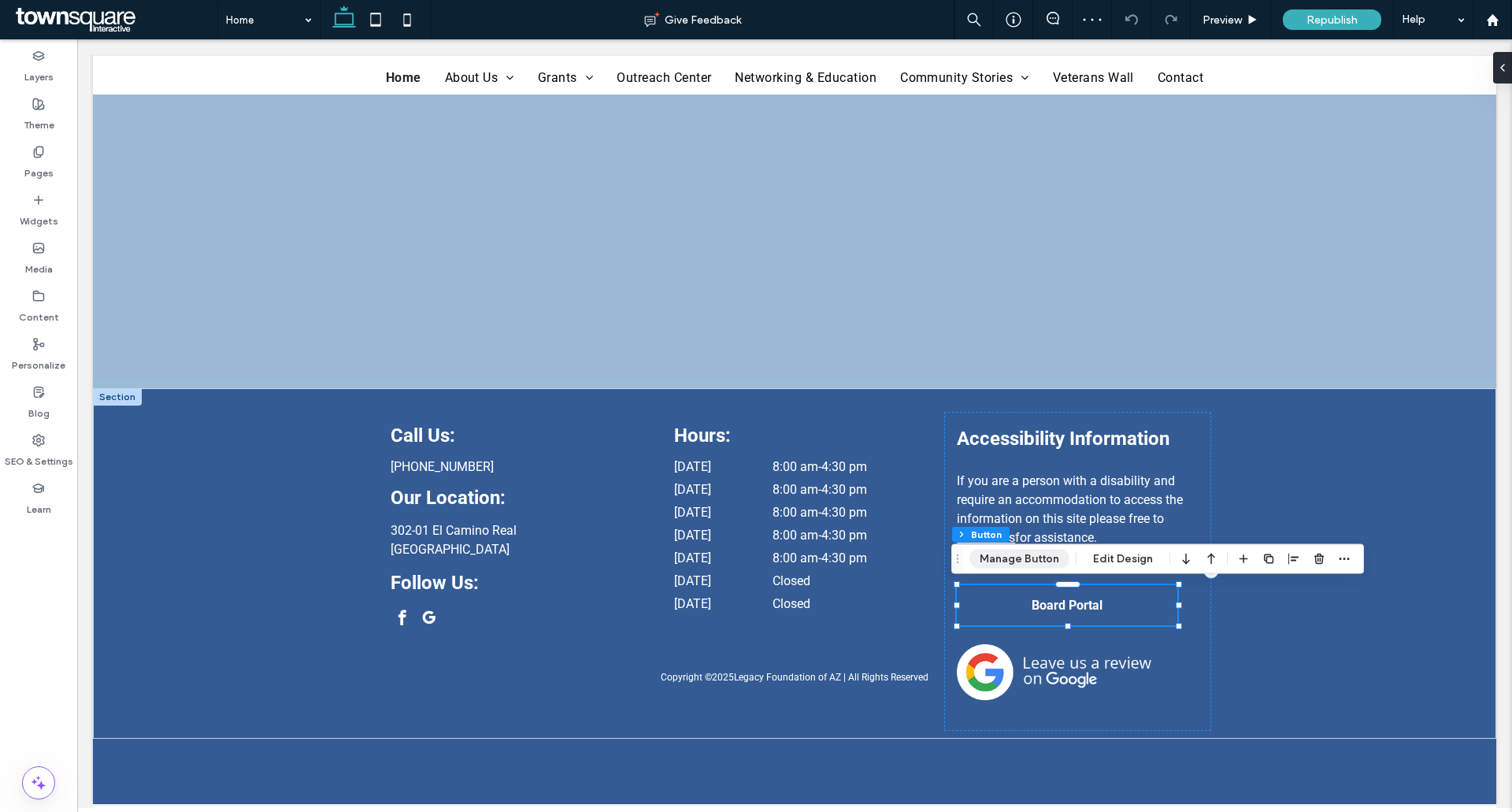
click at [1029, 558] on button "Manage Button" at bounding box center [1019, 559] width 100 height 19
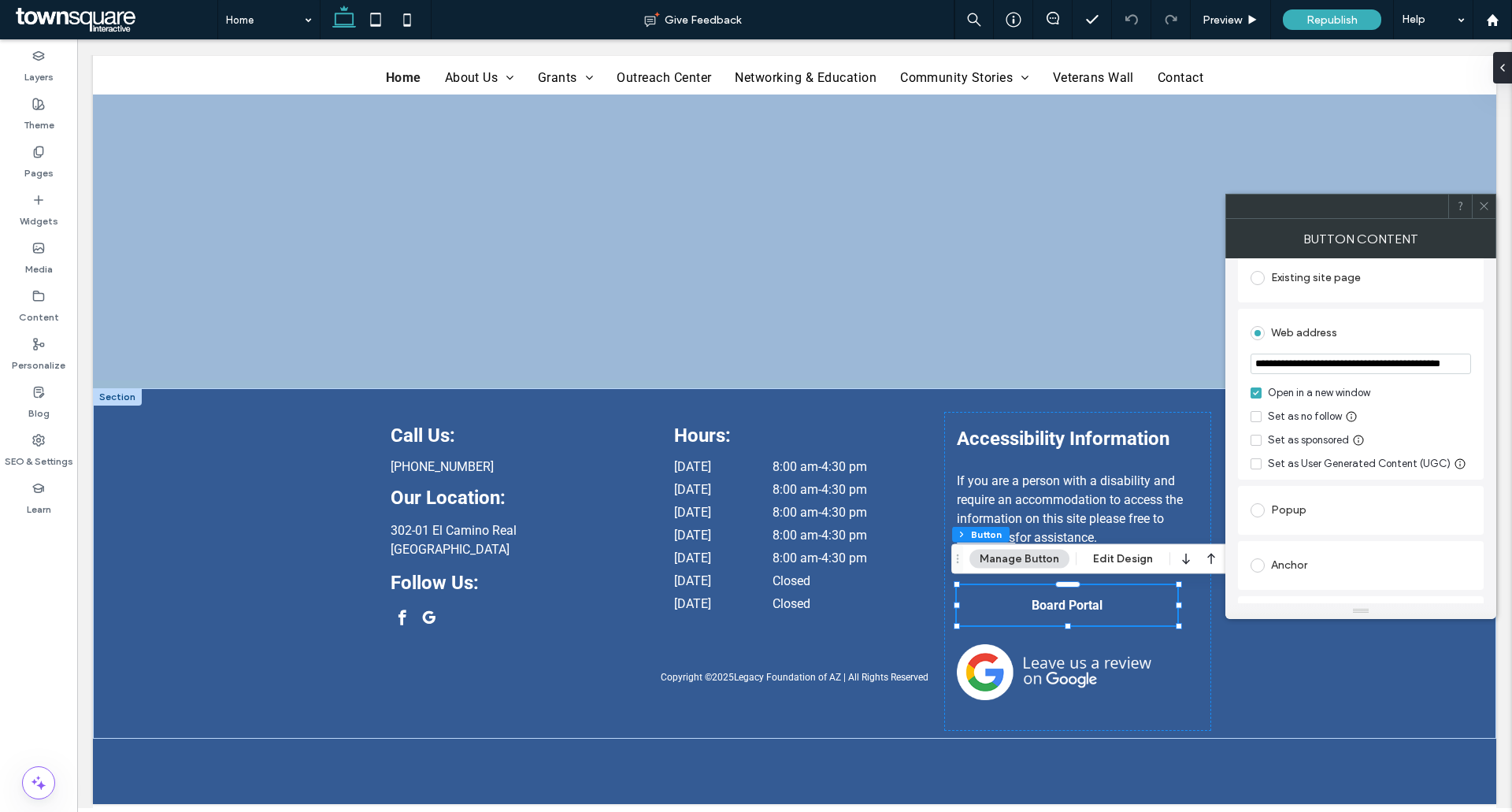
scroll to position [0, 0]
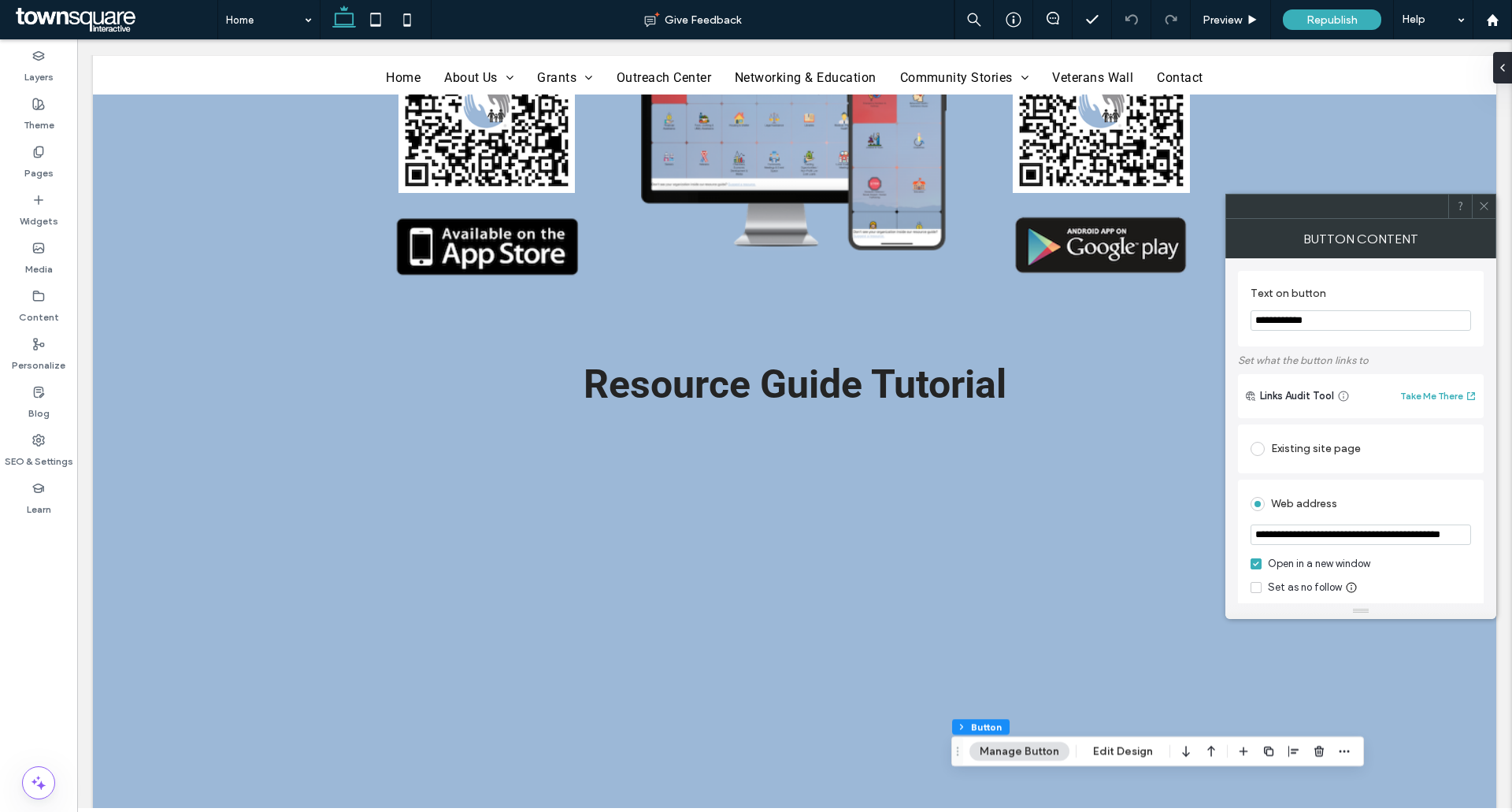
click at [1486, 206] on icon at bounding box center [1483, 206] width 12 height 12
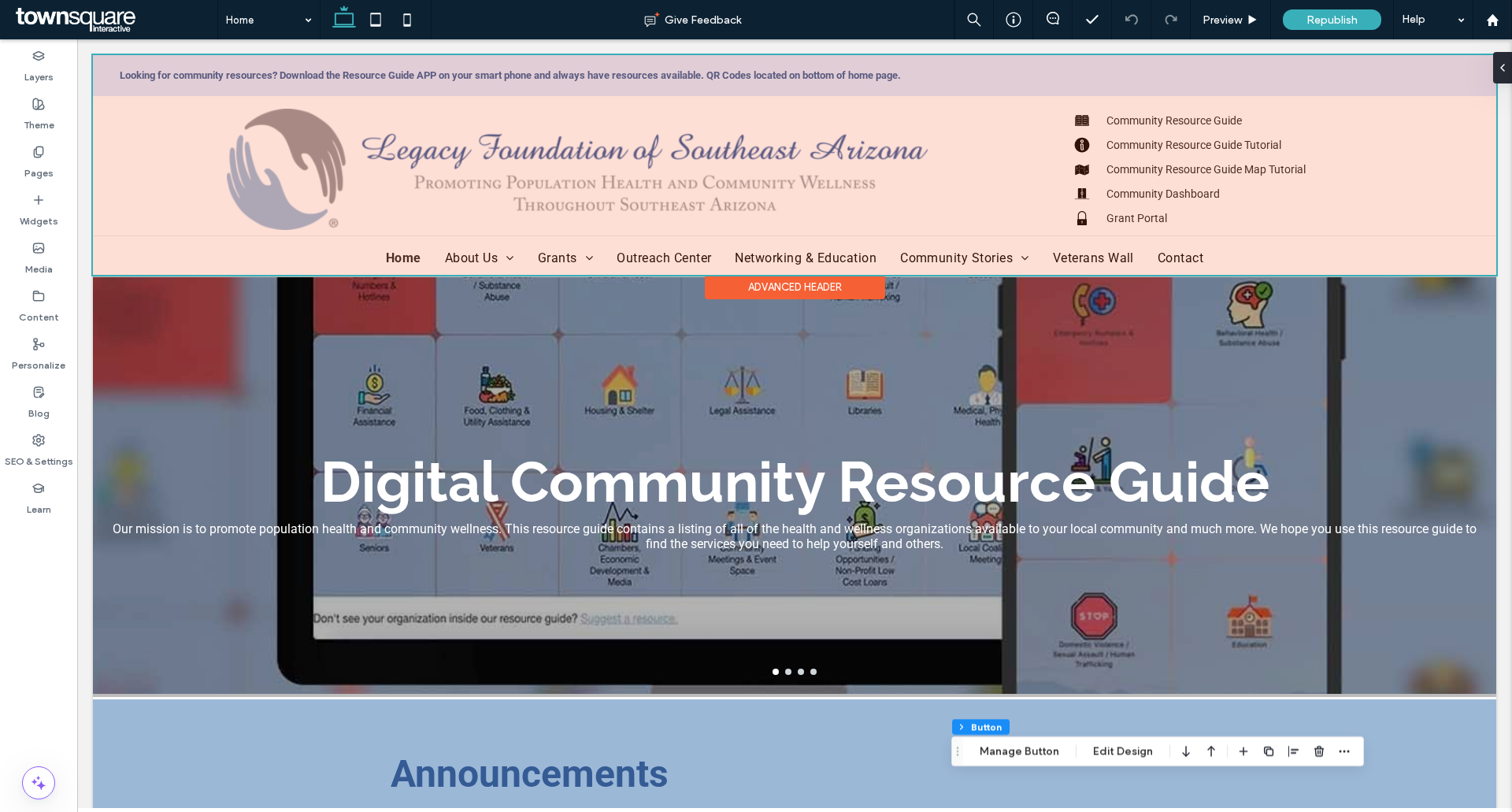
click at [1076, 216] on div at bounding box center [794, 165] width 1403 height 219
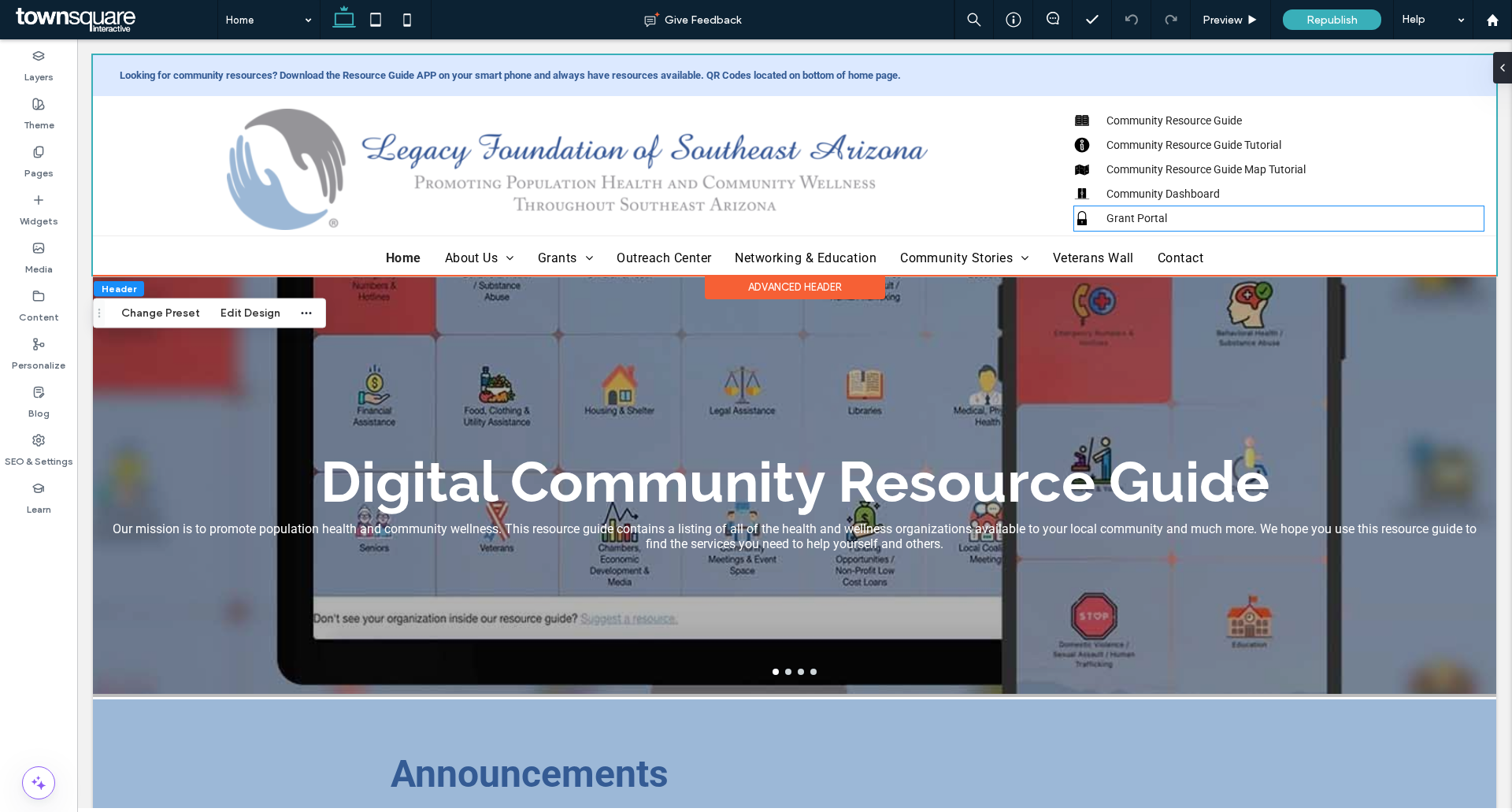
click at [1076, 216] on icon "Black padlock icon on white background." at bounding box center [1082, 218] width 16 height 16
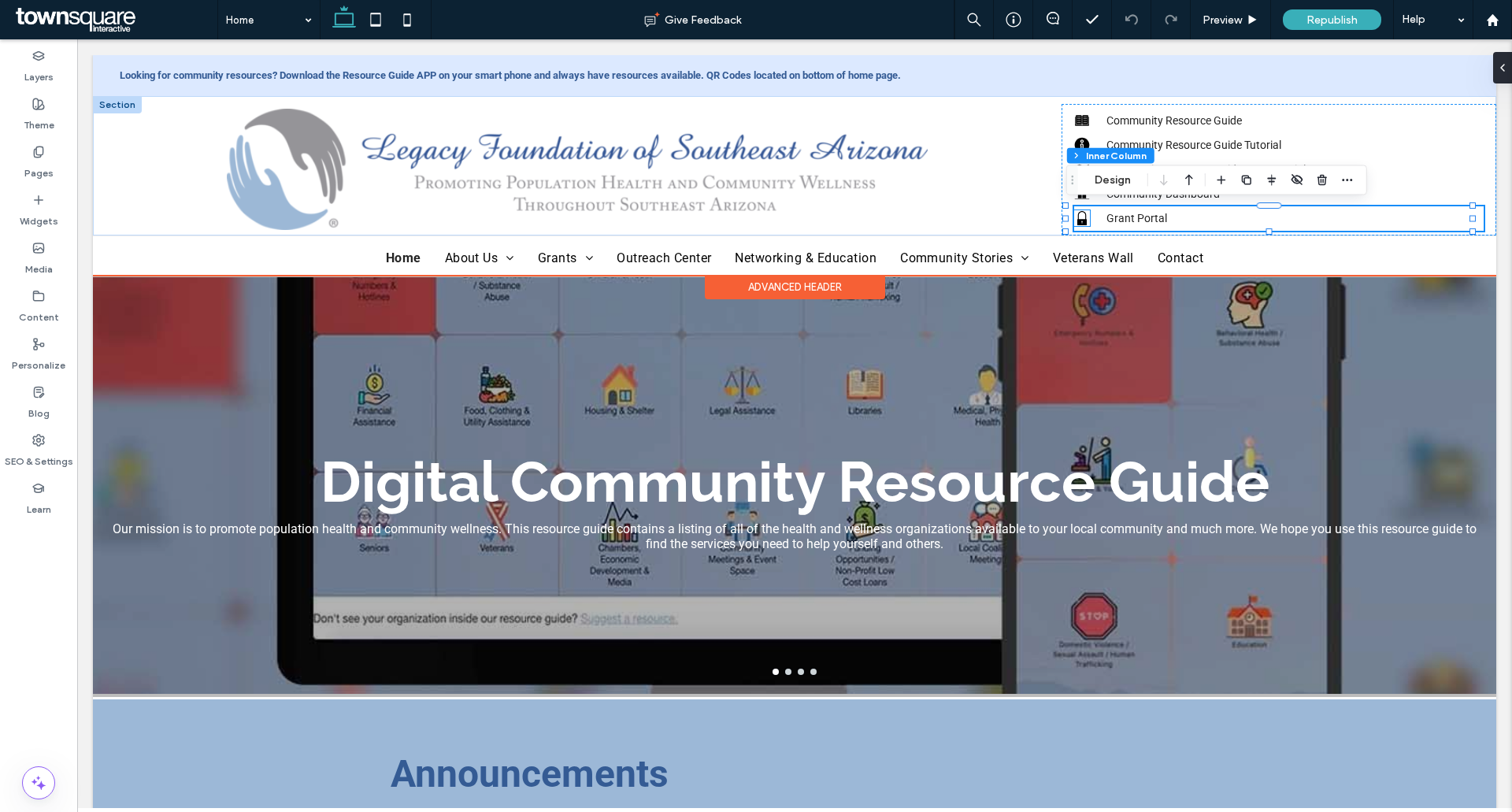
click at [1077, 218] on icon at bounding box center [1081, 218] width 9 height 14
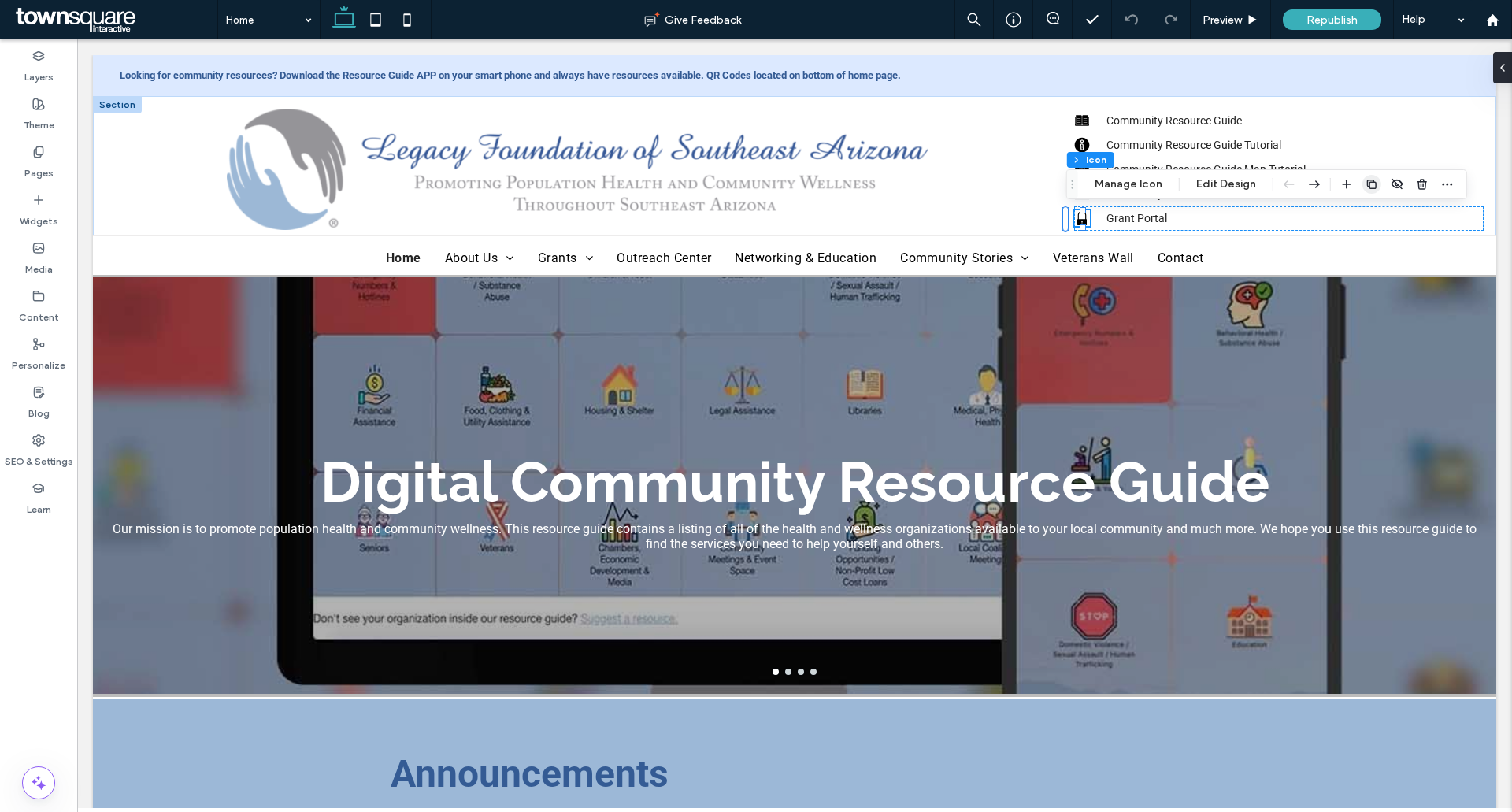
click at [1374, 182] on icon "button" at bounding box center [1371, 184] width 13 height 13
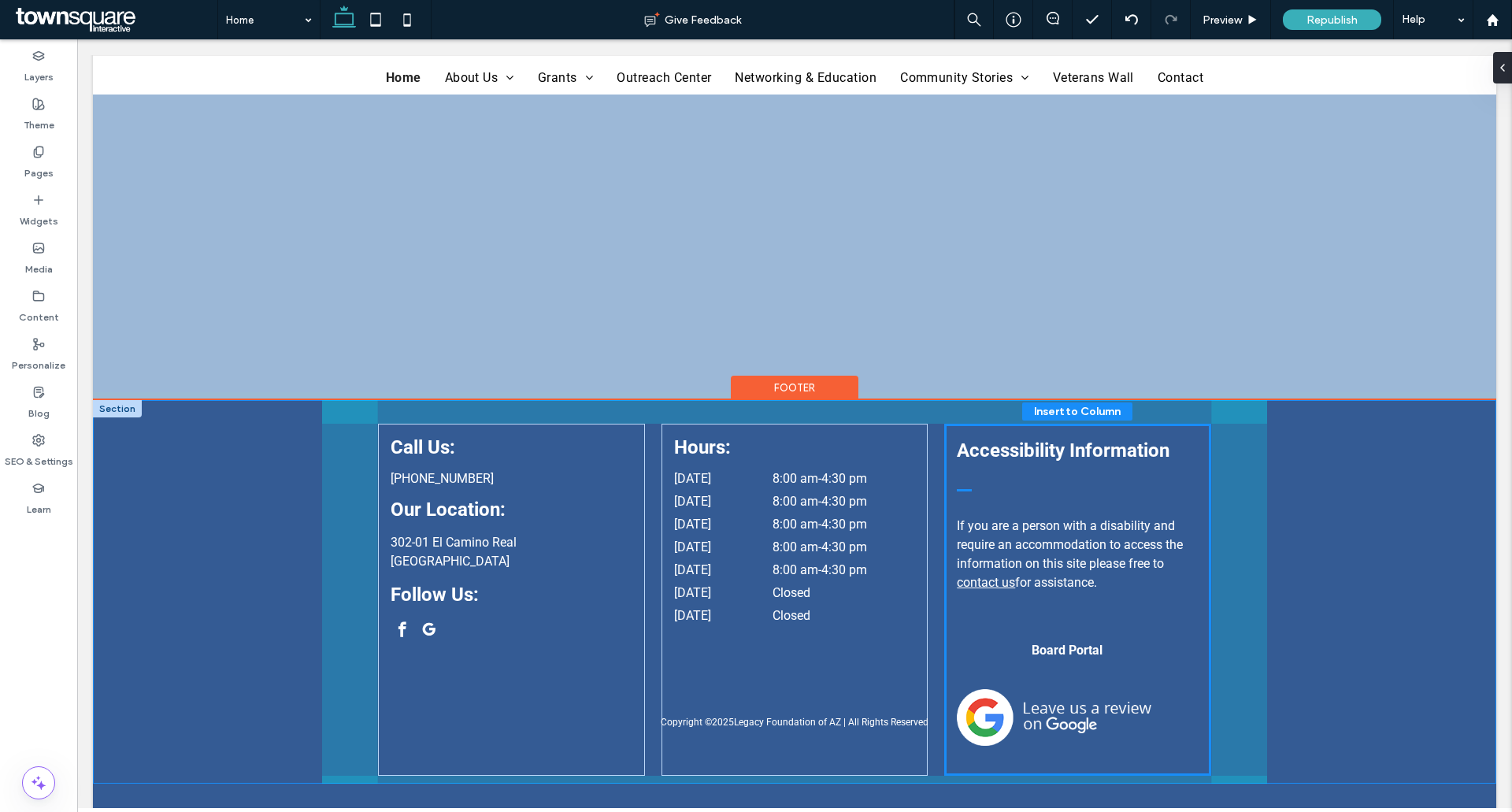
scroll to position [3555, 0]
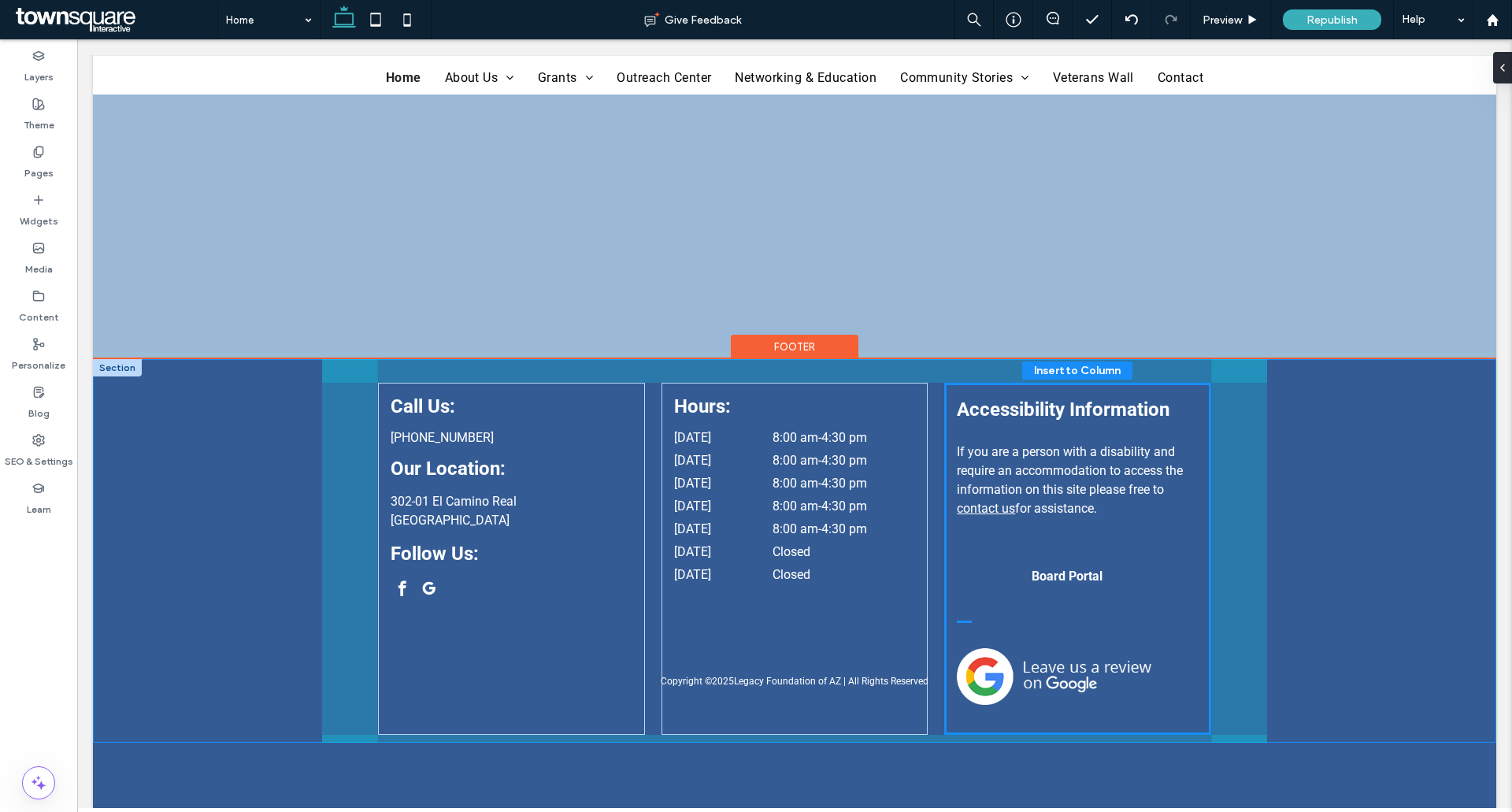
drag, startPoint x: 1105, startPoint y: 227, endPoint x: 1002, endPoint y: 587, distance: 374.4
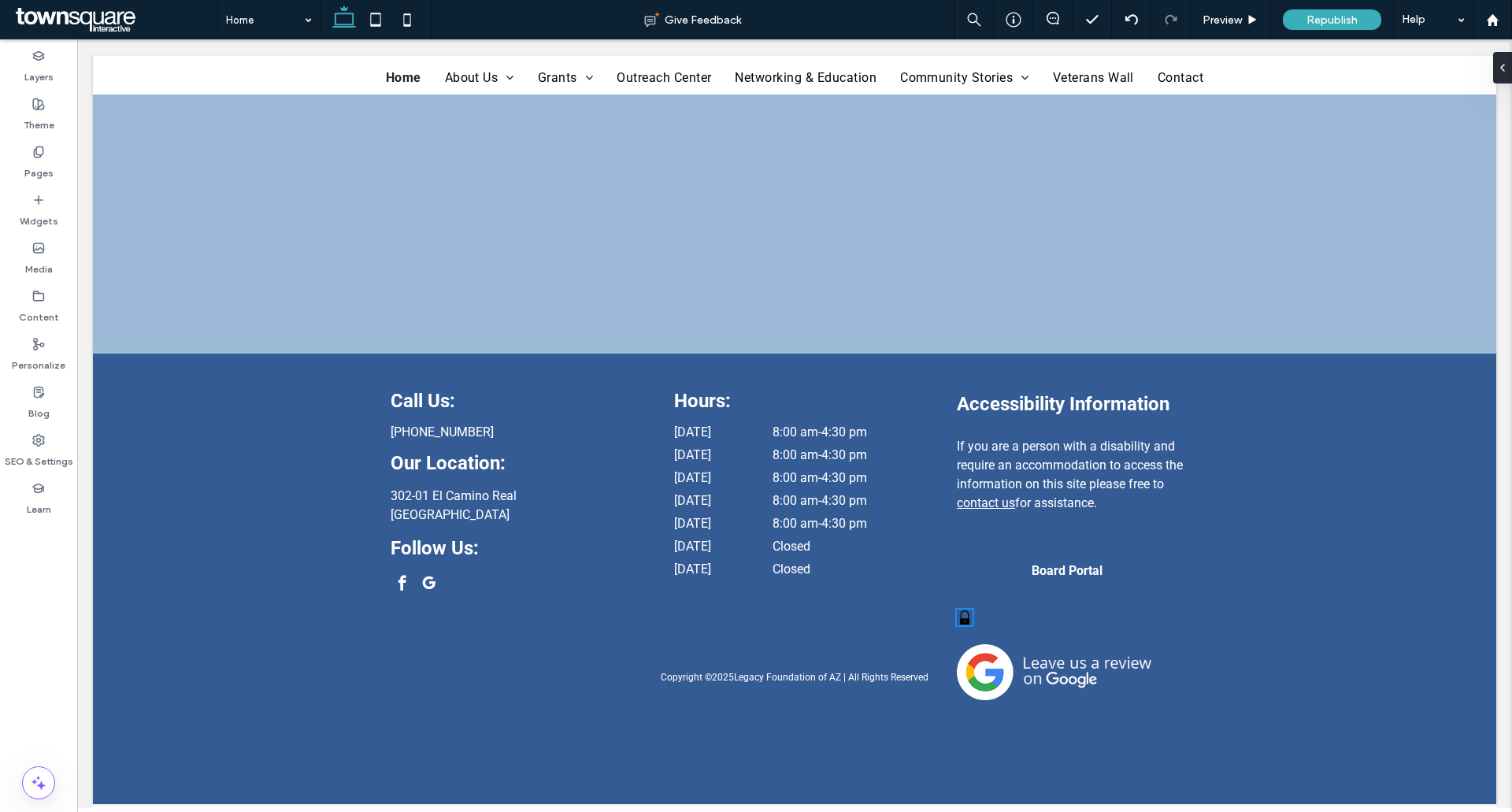
scroll to position [3526, 0]
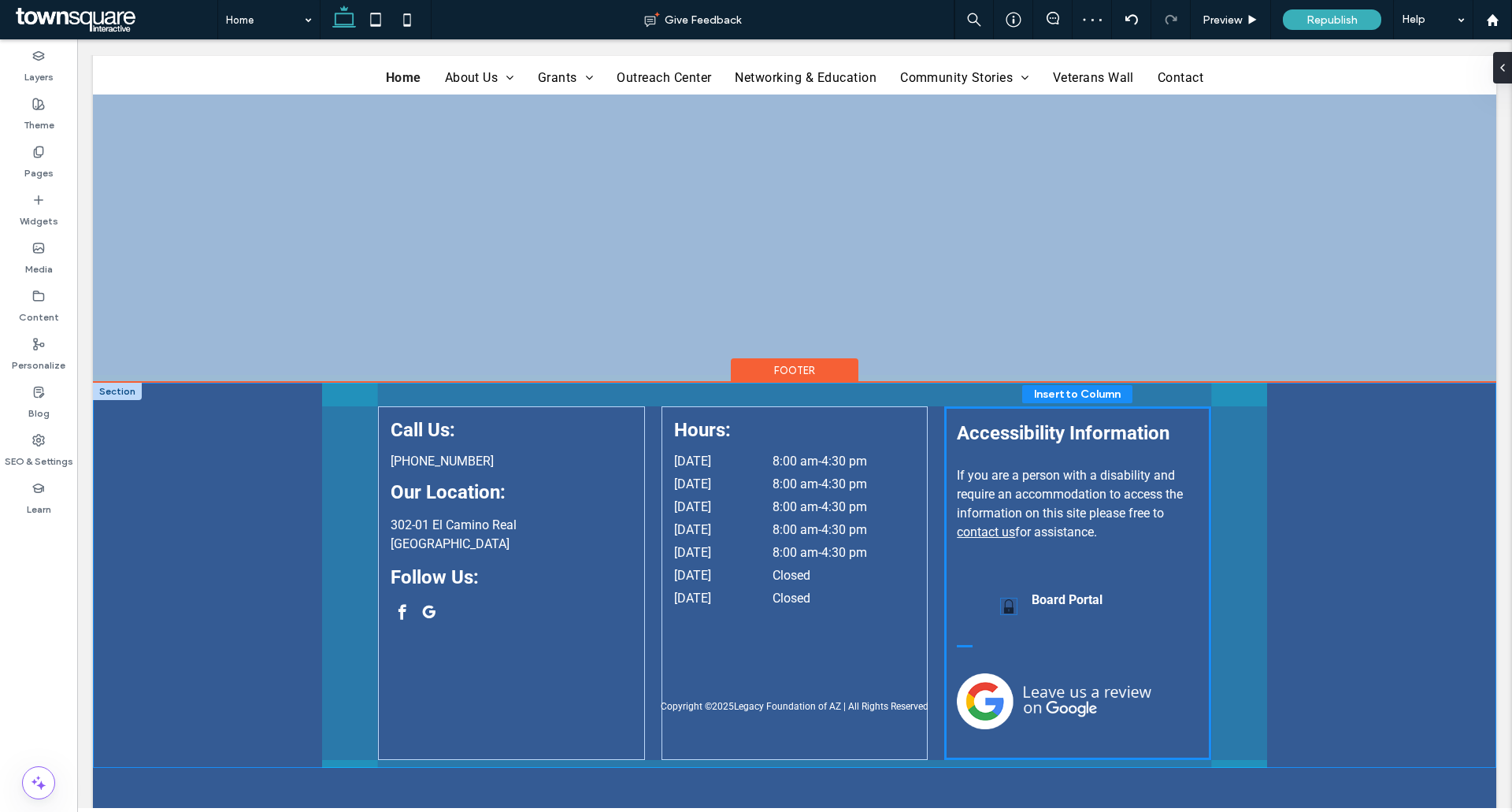
drag, startPoint x: 959, startPoint y: 653, endPoint x: 1009, endPoint y: 608, distance: 67.3
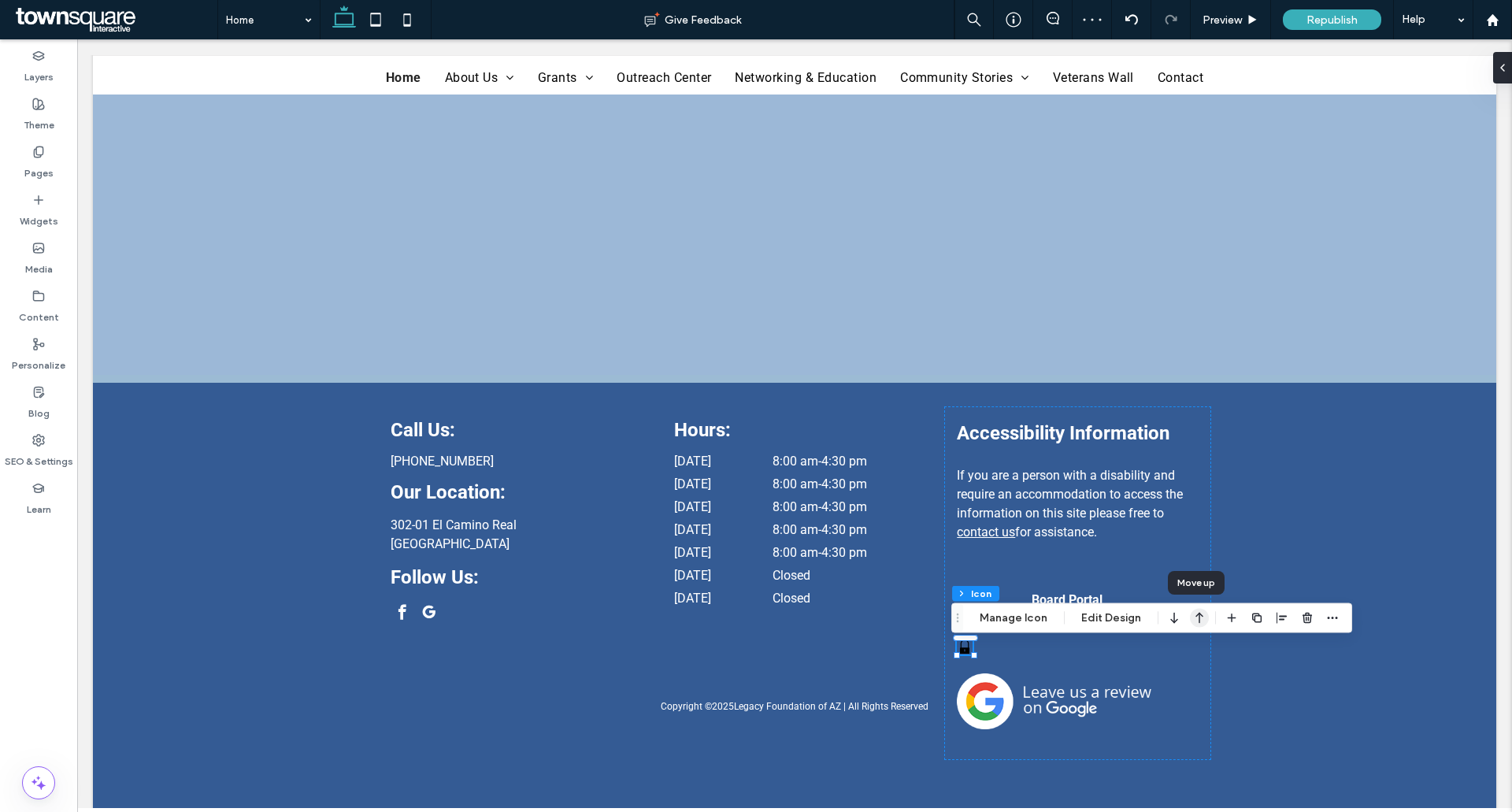
click at [1196, 618] on use "button" at bounding box center [1198, 618] width 8 height 11
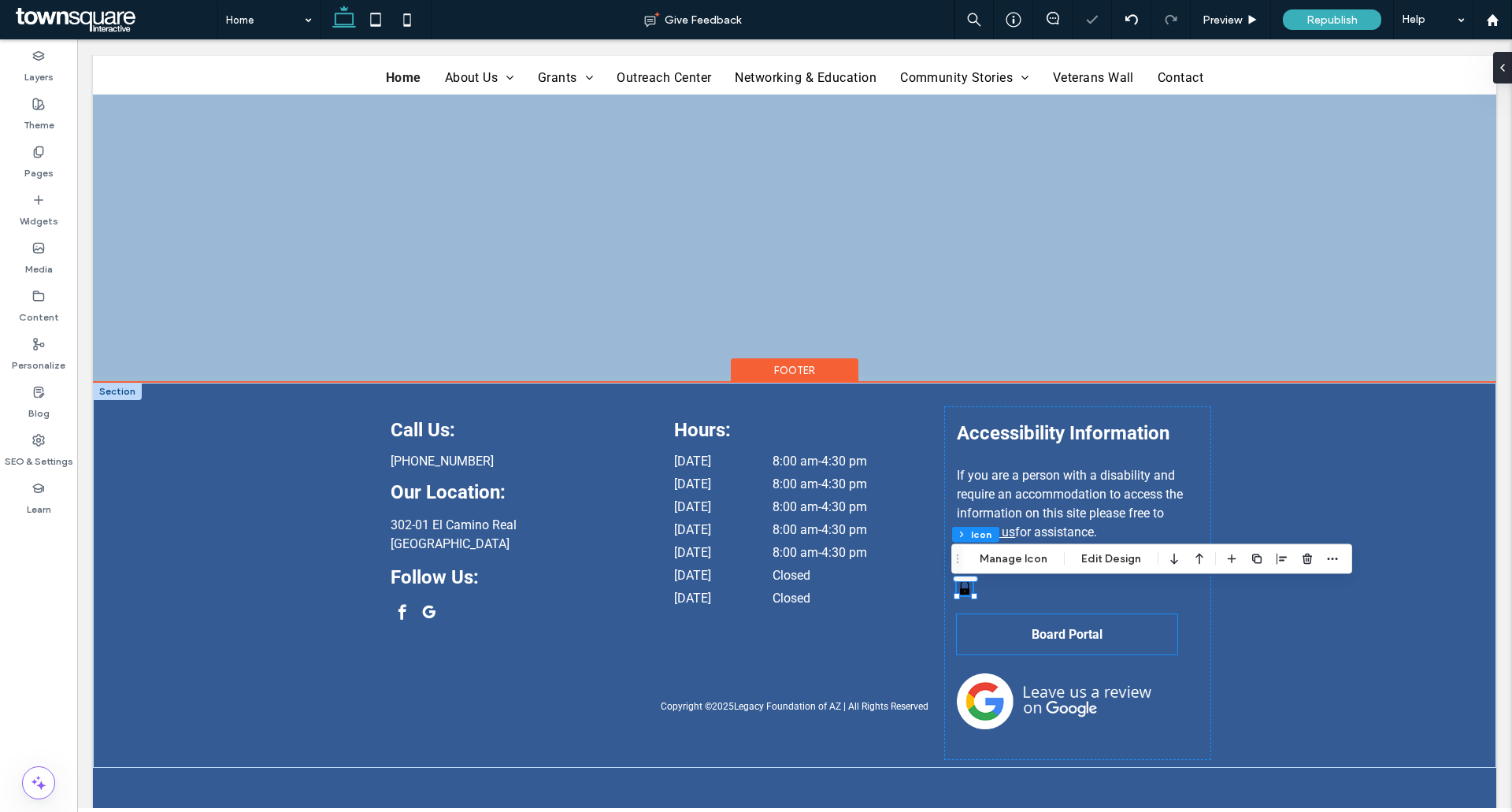
click at [1071, 635] on span "Board Portal" at bounding box center [1066, 635] width 71 height 15
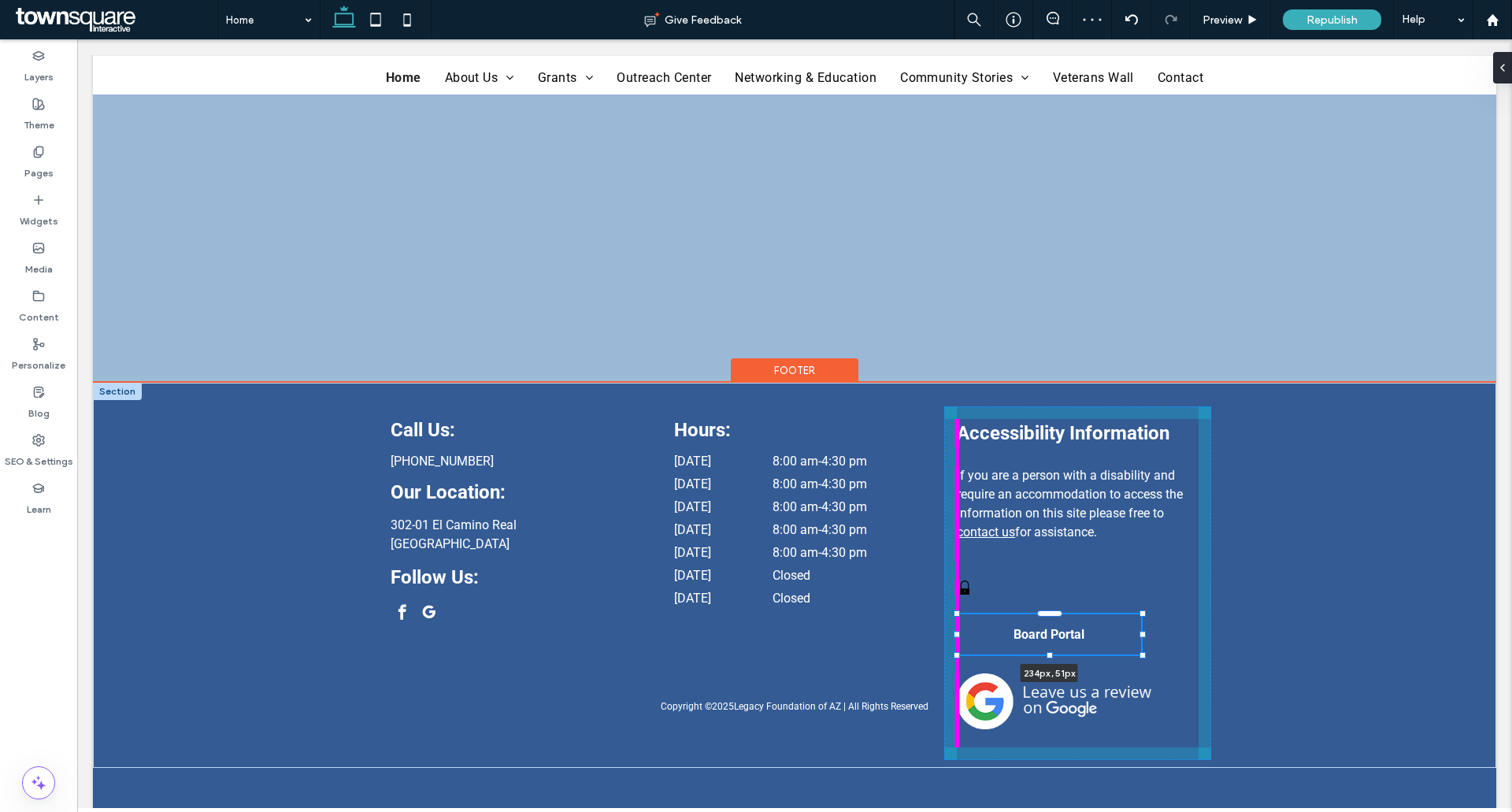
drag, startPoint x: 951, startPoint y: 641, endPoint x: 987, endPoint y: 641, distance: 36.0
click at [987, 641] on div "Call Us: (520) 335-6015 Our Location: 302-01 El Camino Real Sierra Vista, AZ 85…" at bounding box center [795, 575] width 945 height 385
type input "***"
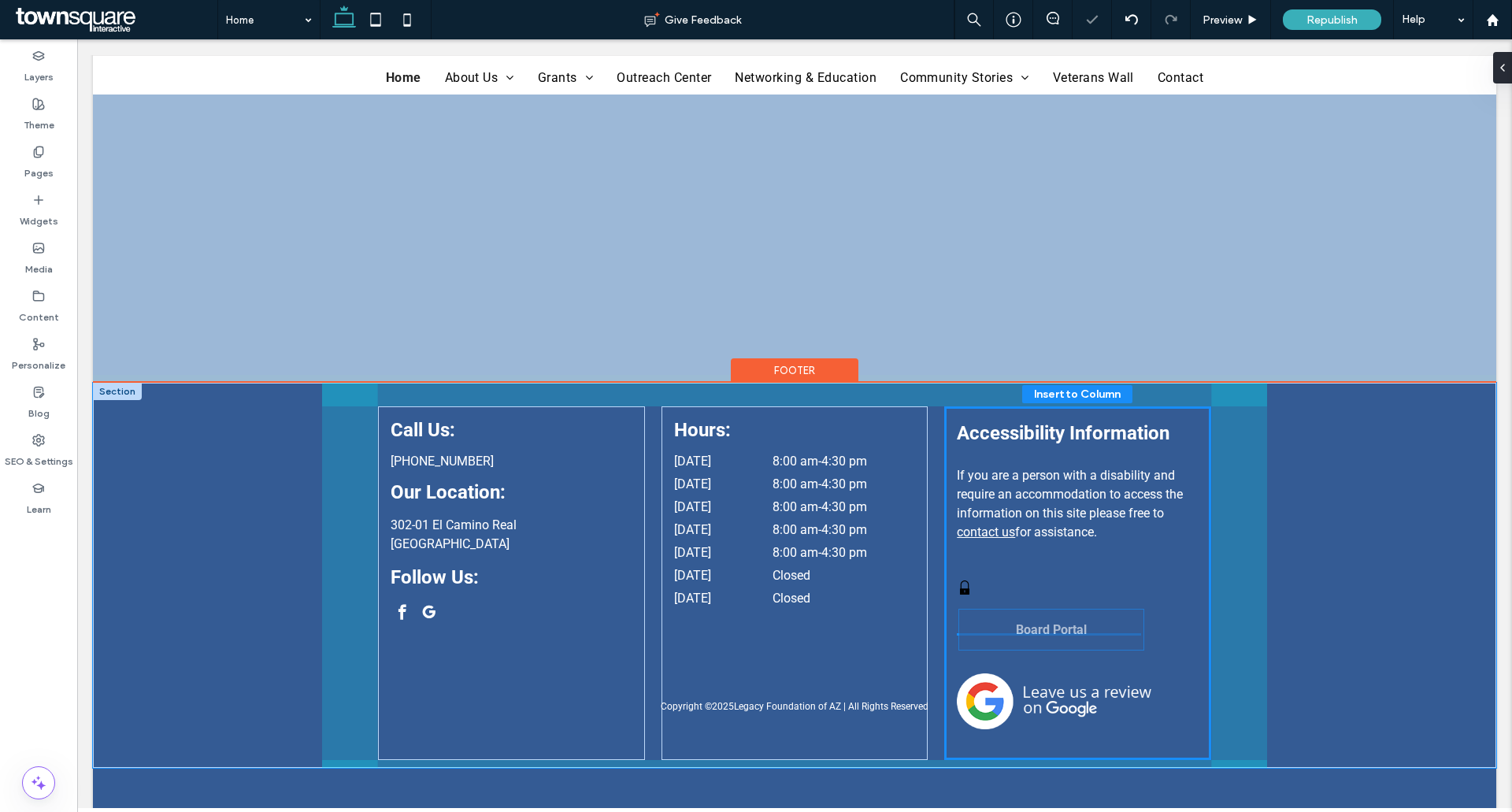
drag, startPoint x: 1049, startPoint y: 623, endPoint x: 1057, endPoint y: 610, distance: 15.3
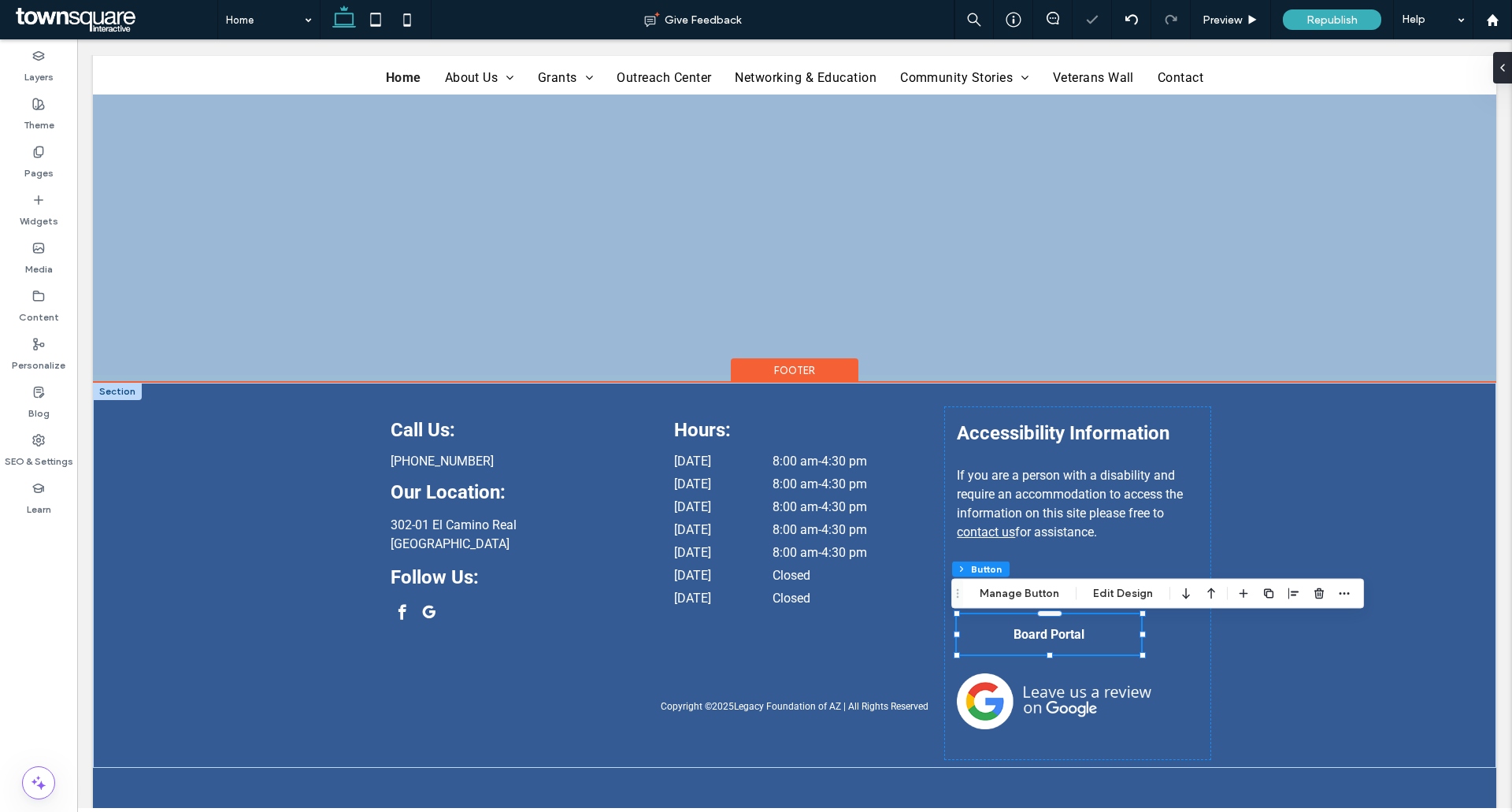
click at [1057, 610] on div "Accessibility Information If you are a person with a disability and require an …" at bounding box center [1077, 582] width 266 height 354
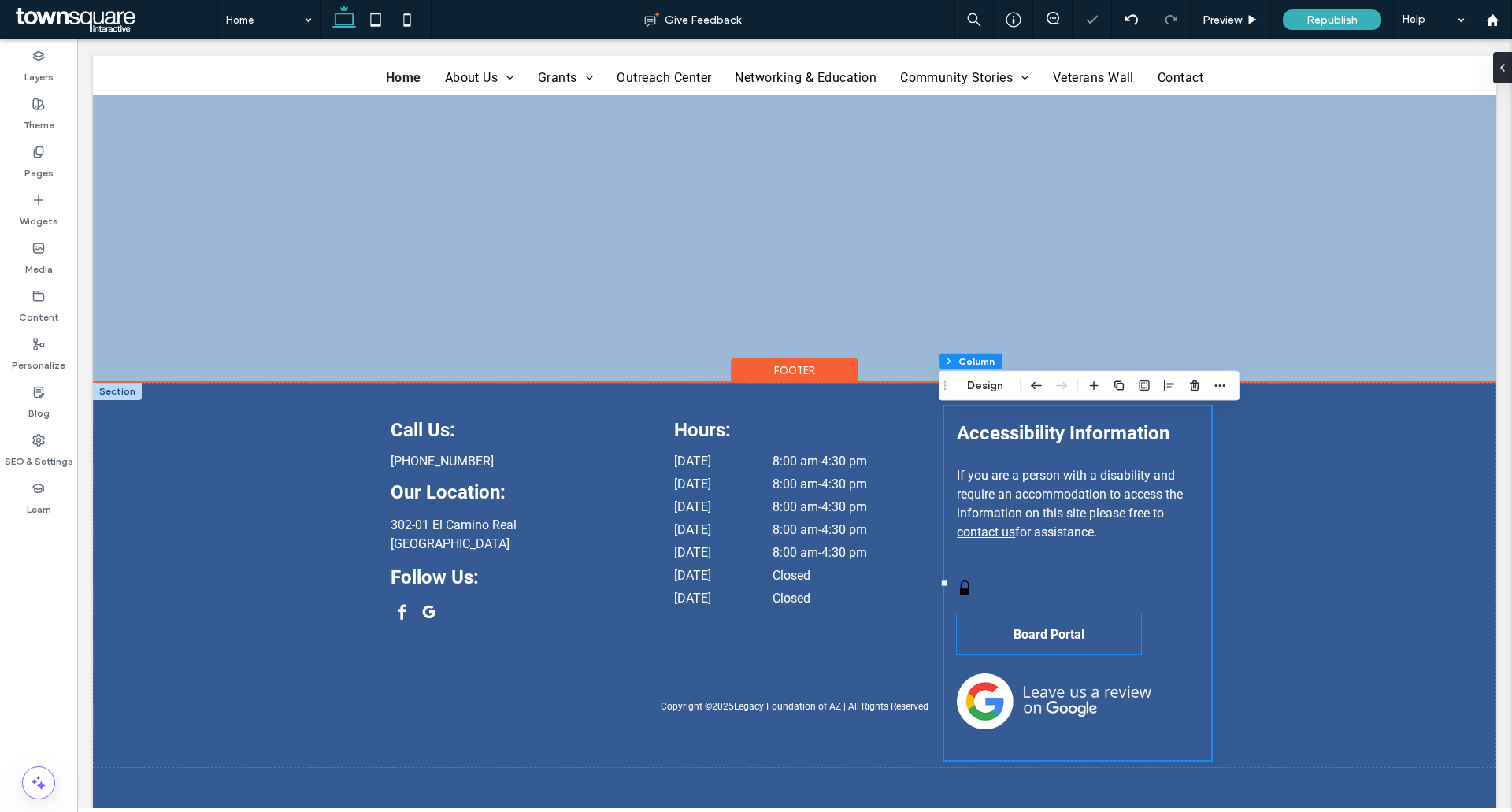
click at [1051, 620] on link "Board Portal" at bounding box center [1049, 635] width 184 height 41
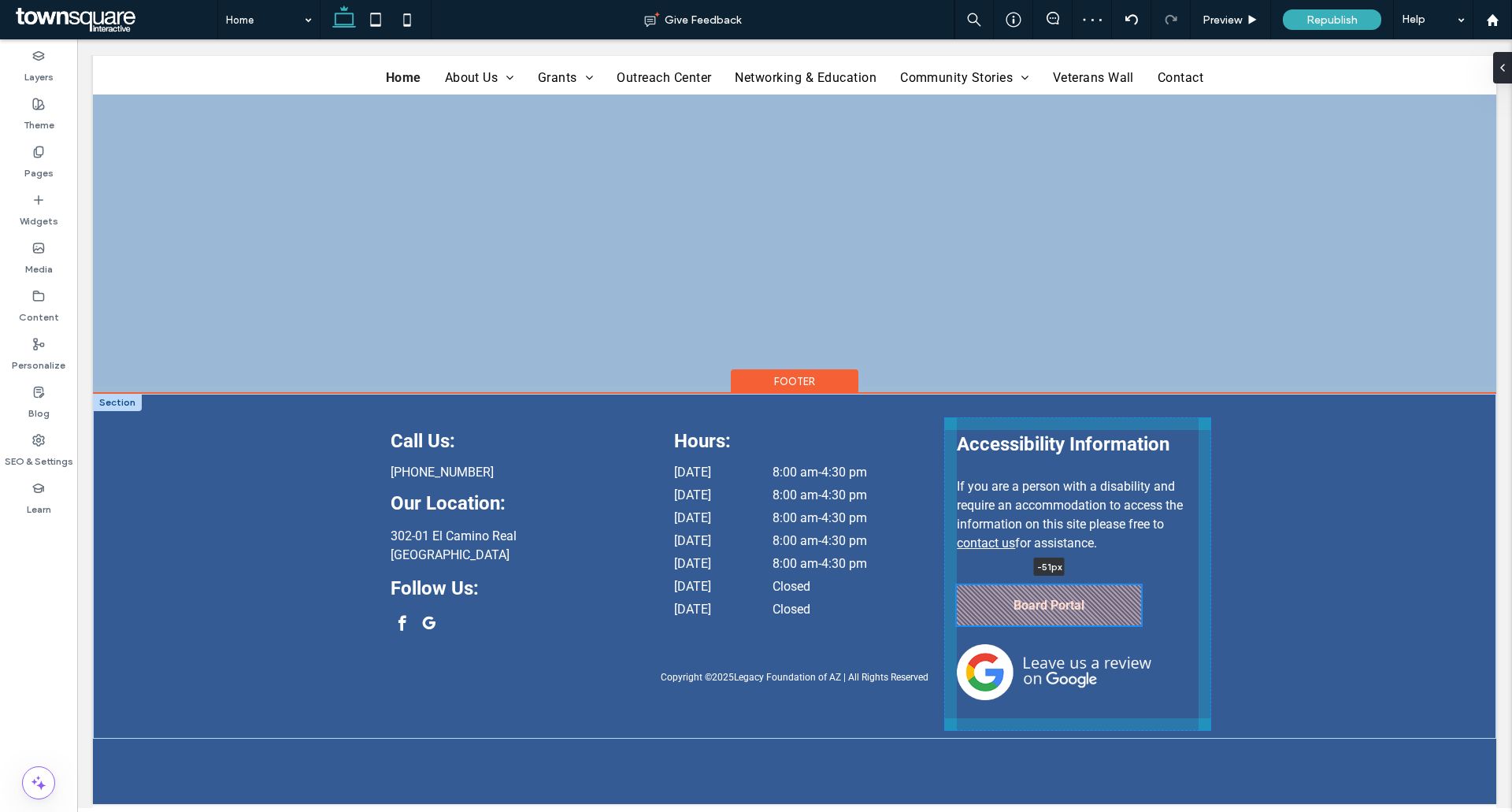
scroll to position [3521, 0]
drag, startPoint x: 1046, startPoint y: 620, endPoint x: 1048, endPoint y: 580, distance: 40.0
click at [1048, 580] on div "Call Us: (520) 335-6015 Our Location: 302-01 El Camino Real Sierra Vista, AZ 85…" at bounding box center [795, 566] width 945 height 345
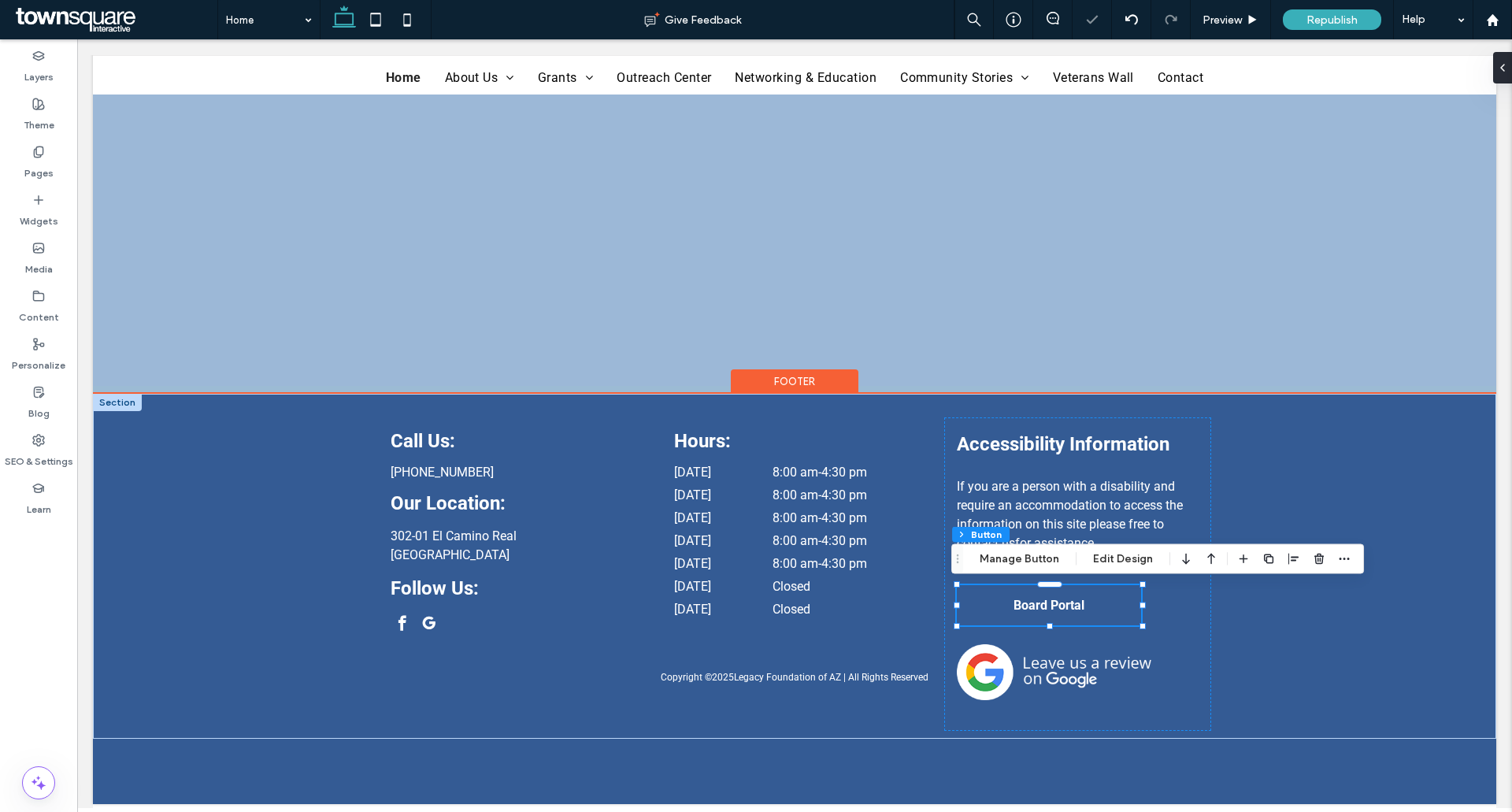
click at [982, 607] on link "Board Portal" at bounding box center [1049, 605] width 184 height 41
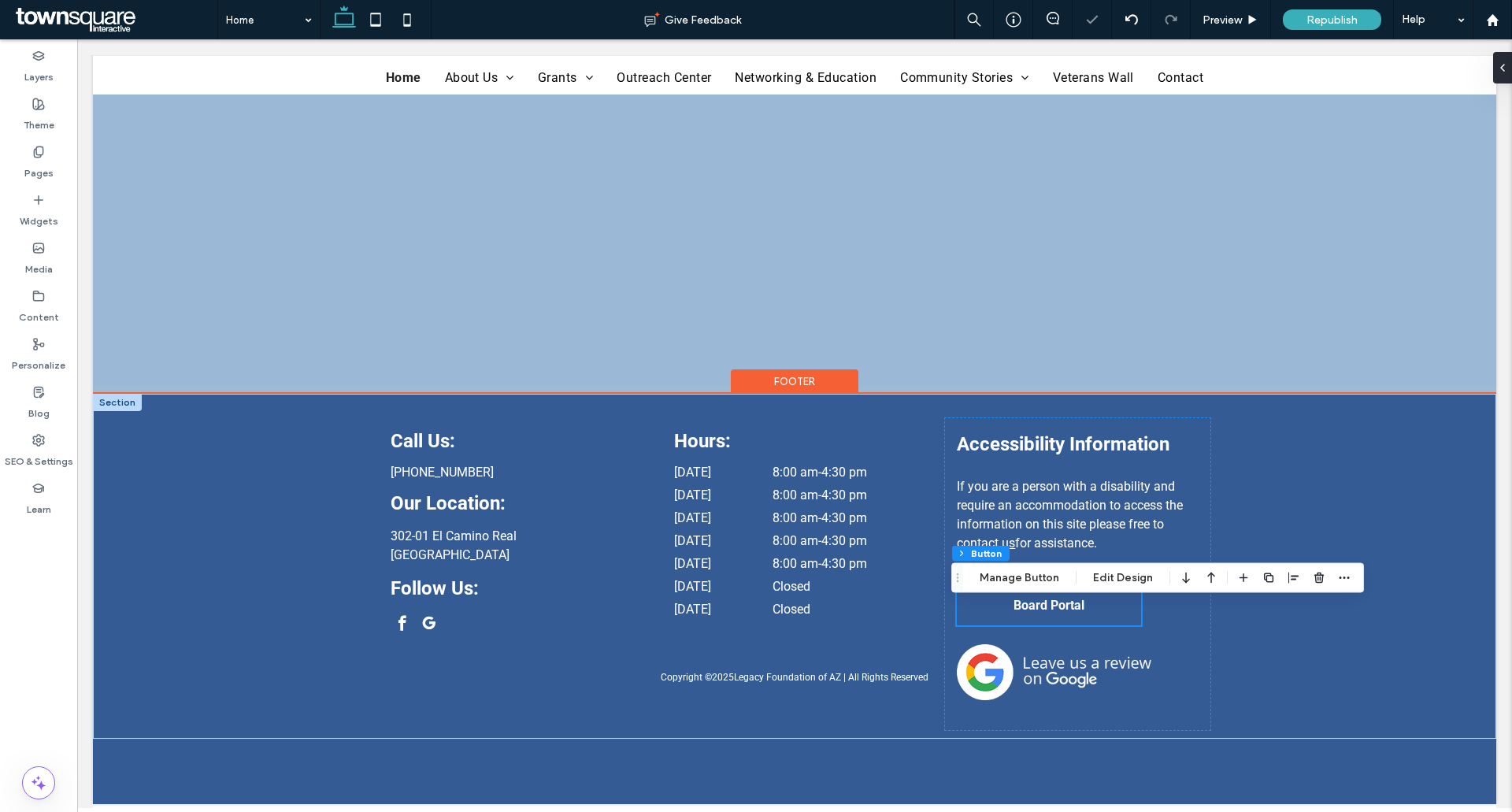
scroll to position [3501, 0]
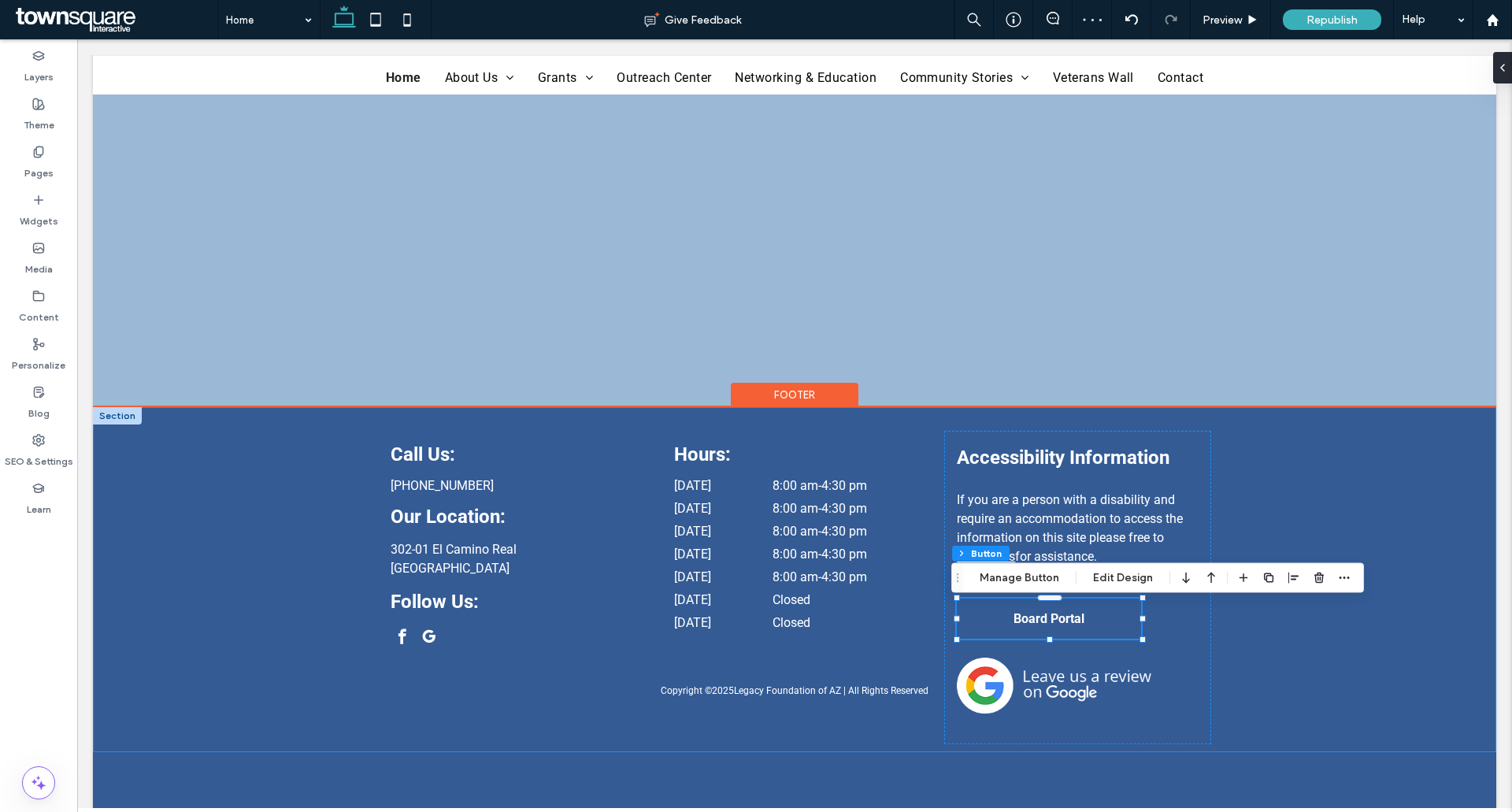
click at [1331, 528] on div "Call Us: (520) 335-6015 Our Location: 302-01 El Camino Real Sierra Vista, AZ 85…" at bounding box center [794, 579] width 1403 height 345
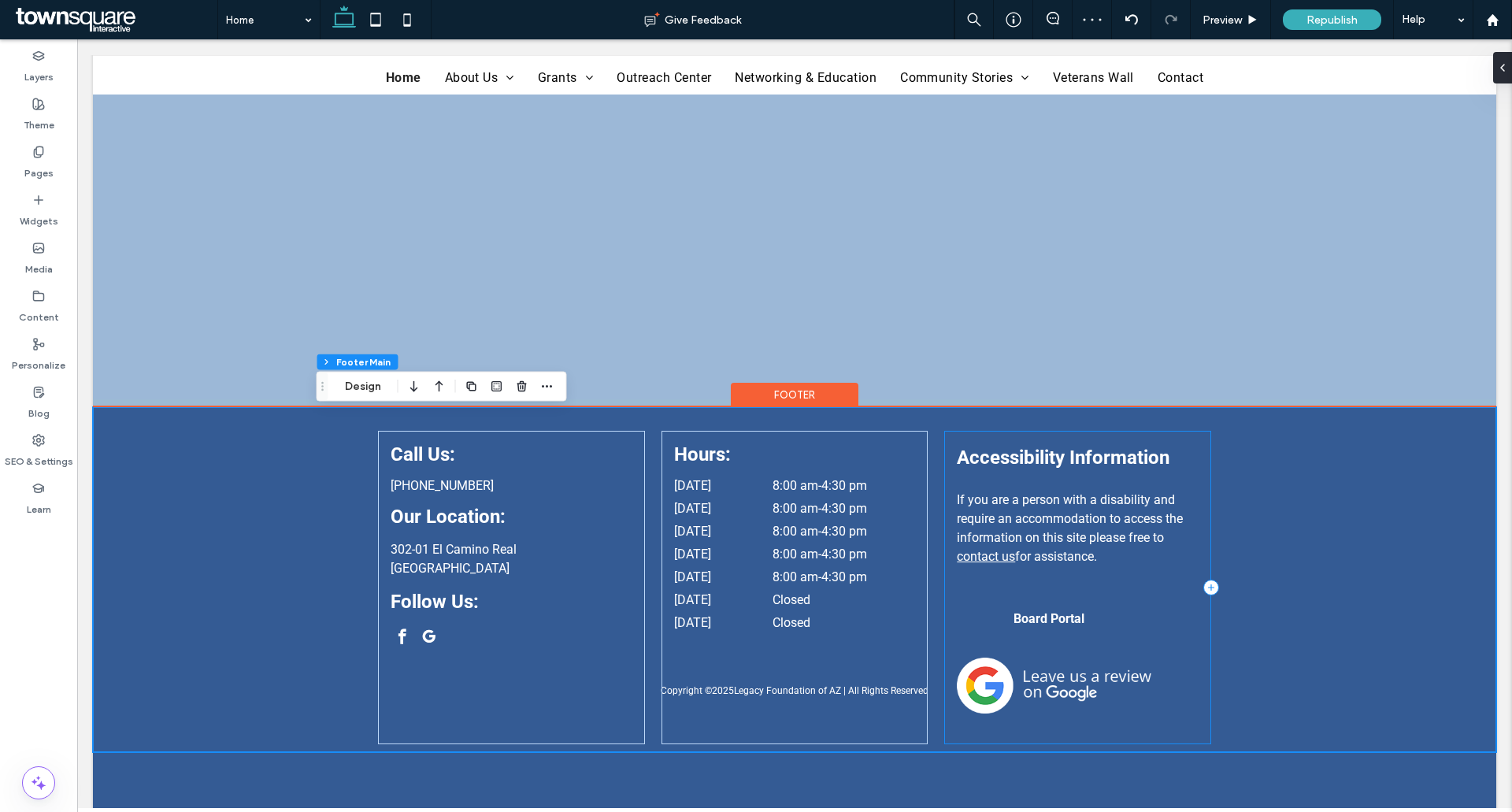
click at [961, 594] on div "Accessibility Information If you are a person with a disability and require an …" at bounding box center [1077, 587] width 266 height 313
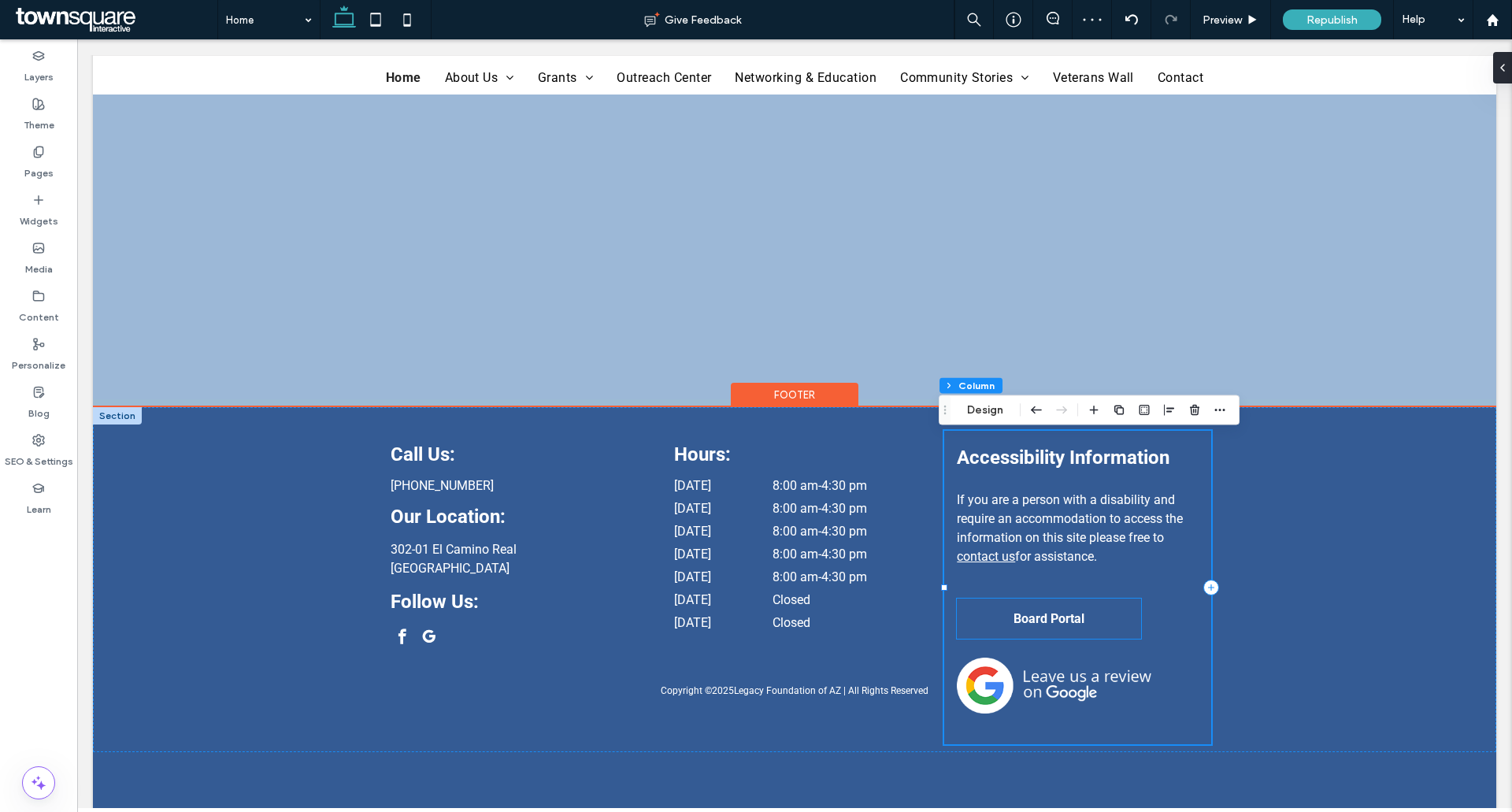
click at [1013, 617] on span "Board Portal" at bounding box center [1049, 619] width 71 height 15
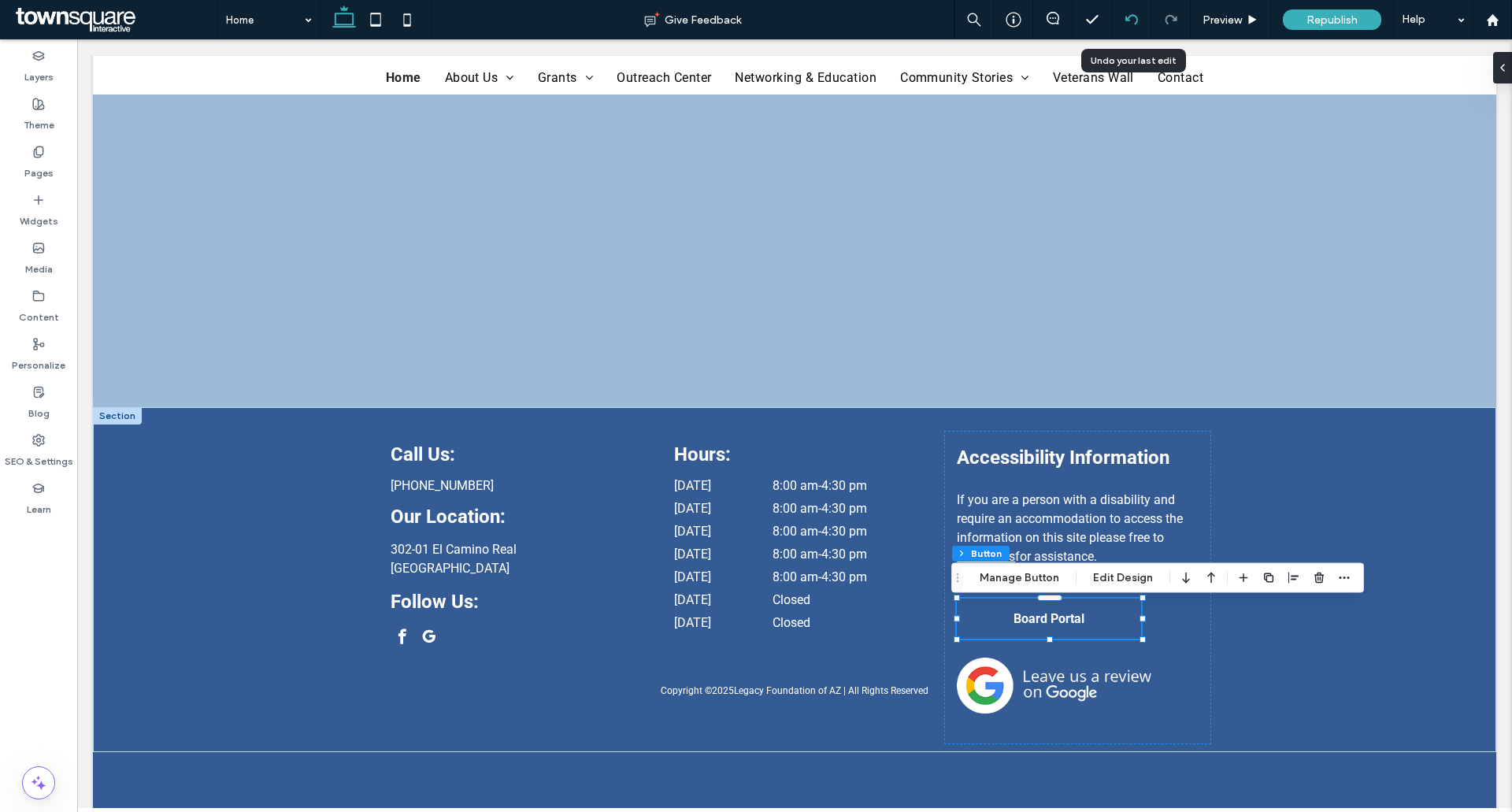
click at [1131, 14] on icon at bounding box center [1131, 19] width 13 height 13
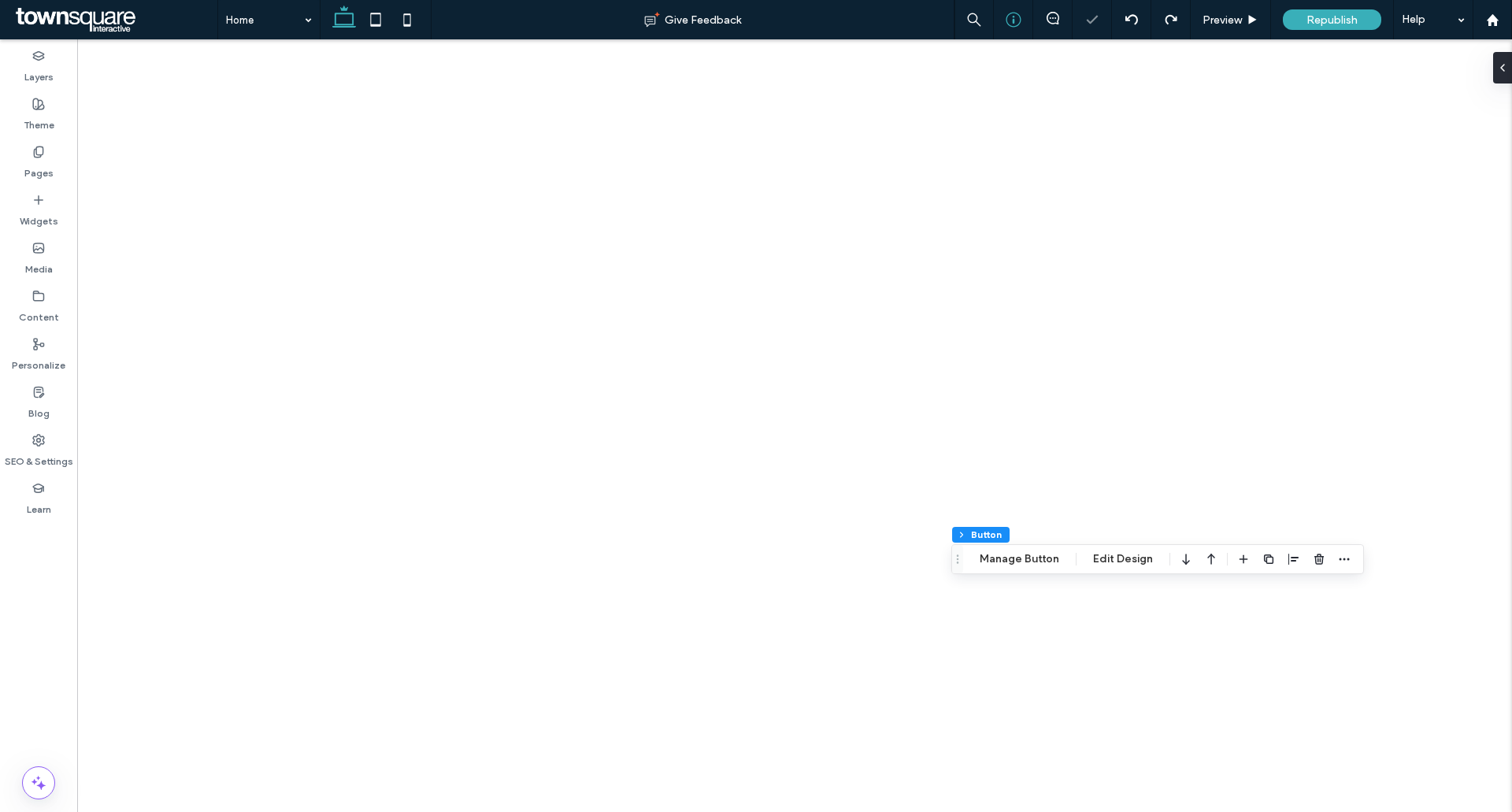
type input "**"
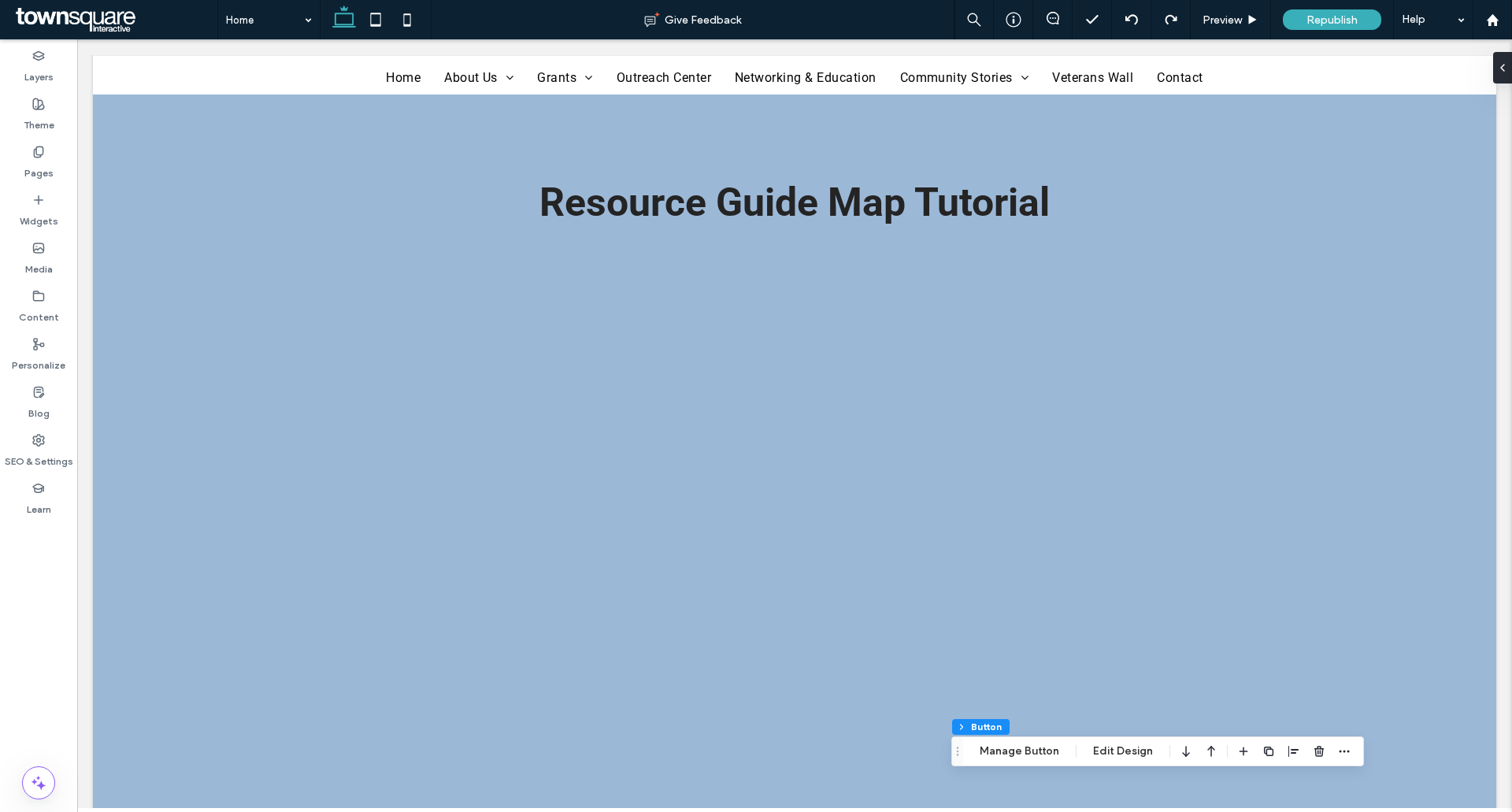
scroll to position [3560, 0]
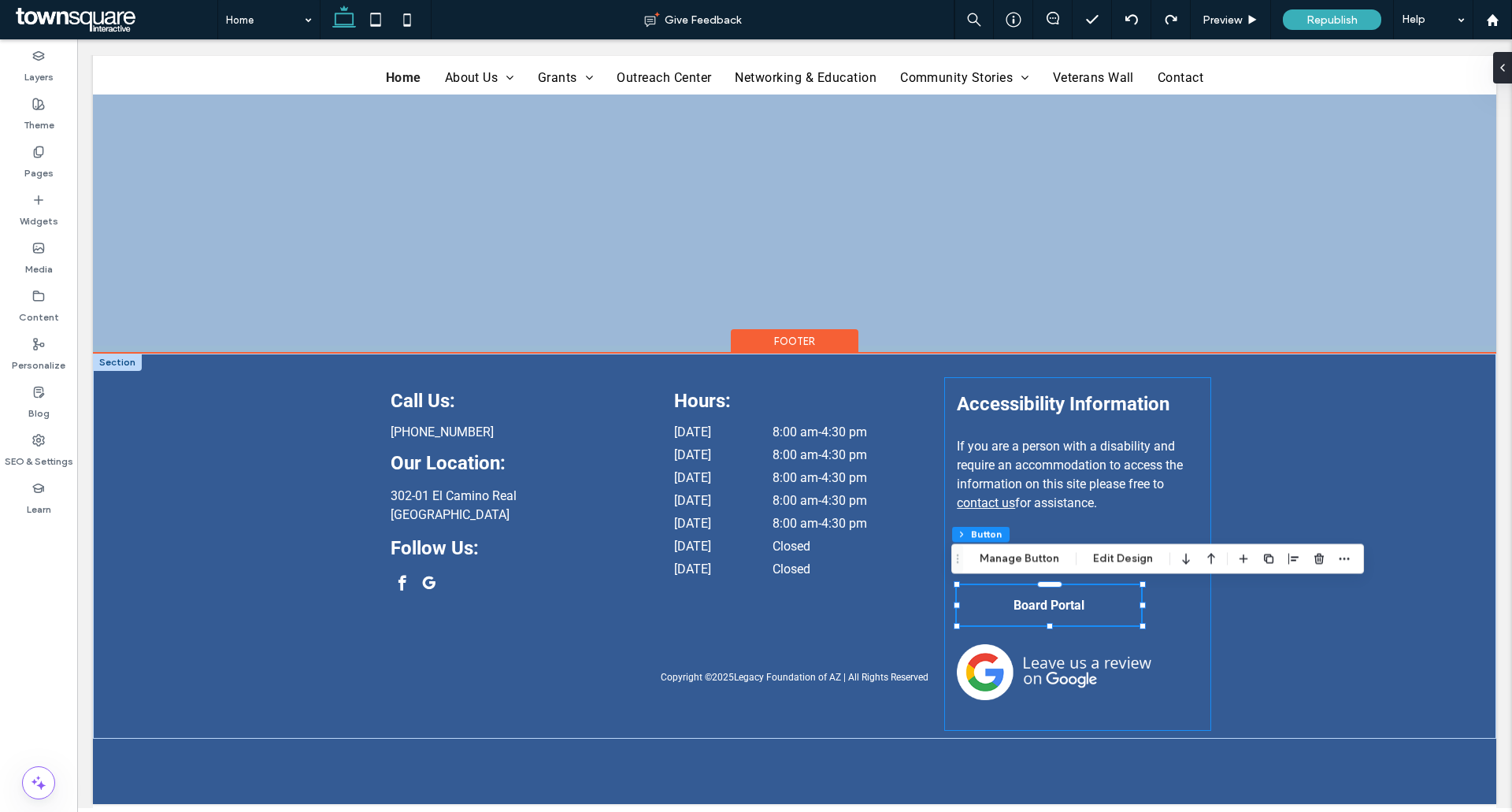
click at [1183, 640] on div "Accessibility Information If you are a person with a disability and require an …" at bounding box center [1077, 554] width 266 height 354
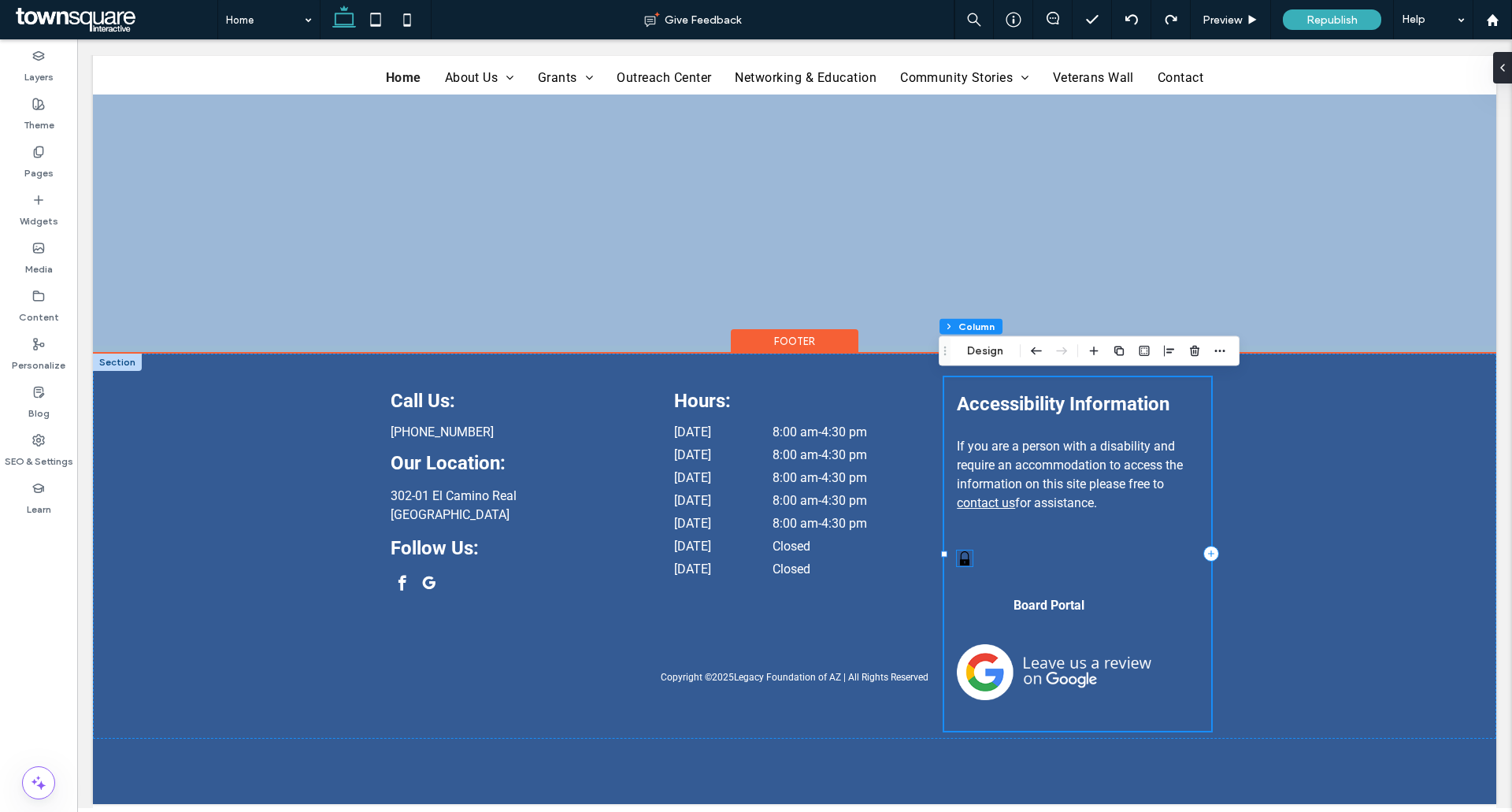
click at [959, 561] on icon at bounding box center [964, 558] width 9 height 14
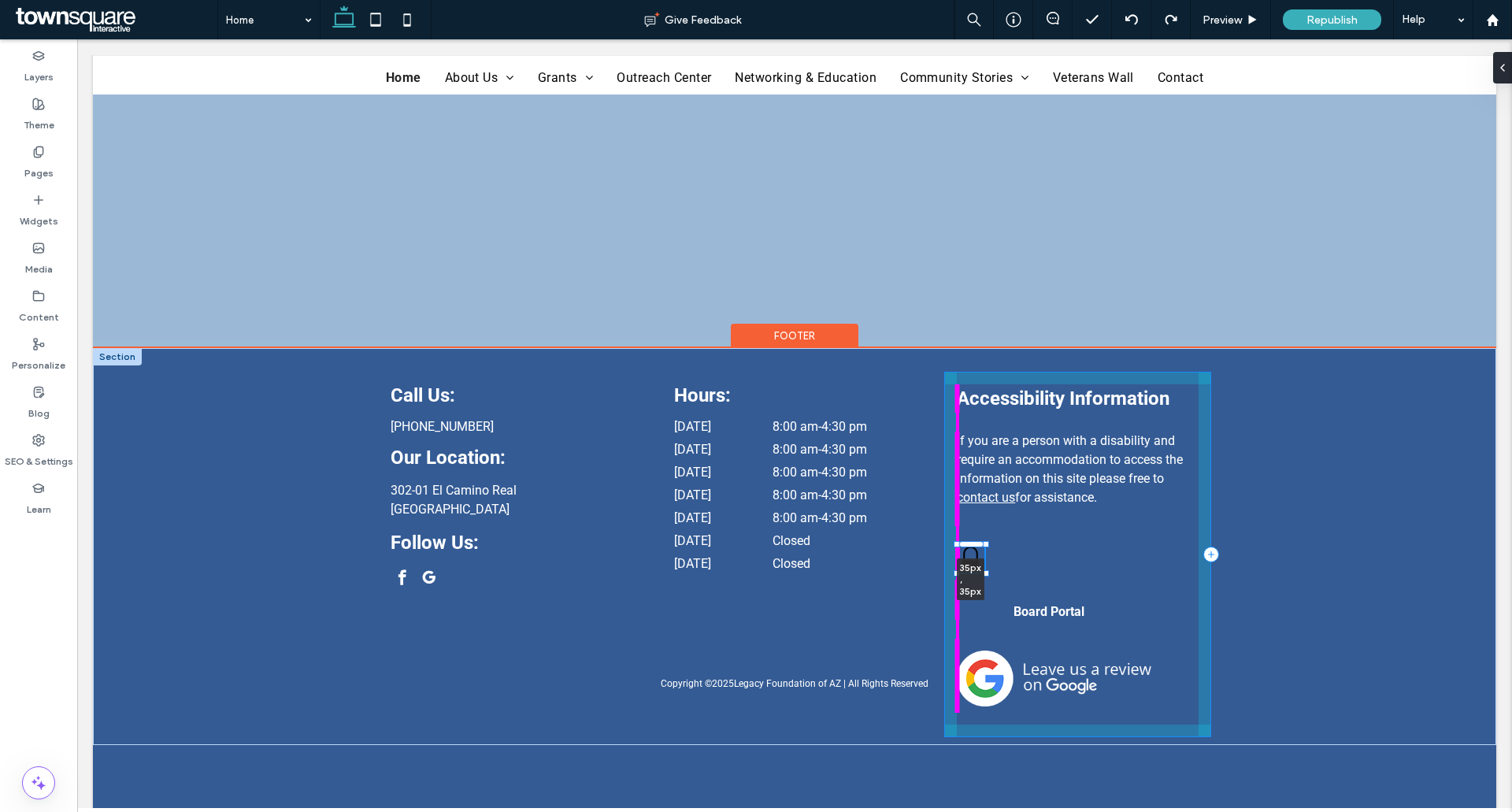
drag, startPoint x: 968, startPoint y: 566, endPoint x: 980, endPoint y: 577, distance: 16.3
click at [982, 576] on div at bounding box center [985, 572] width 6 height 6
type input "**"
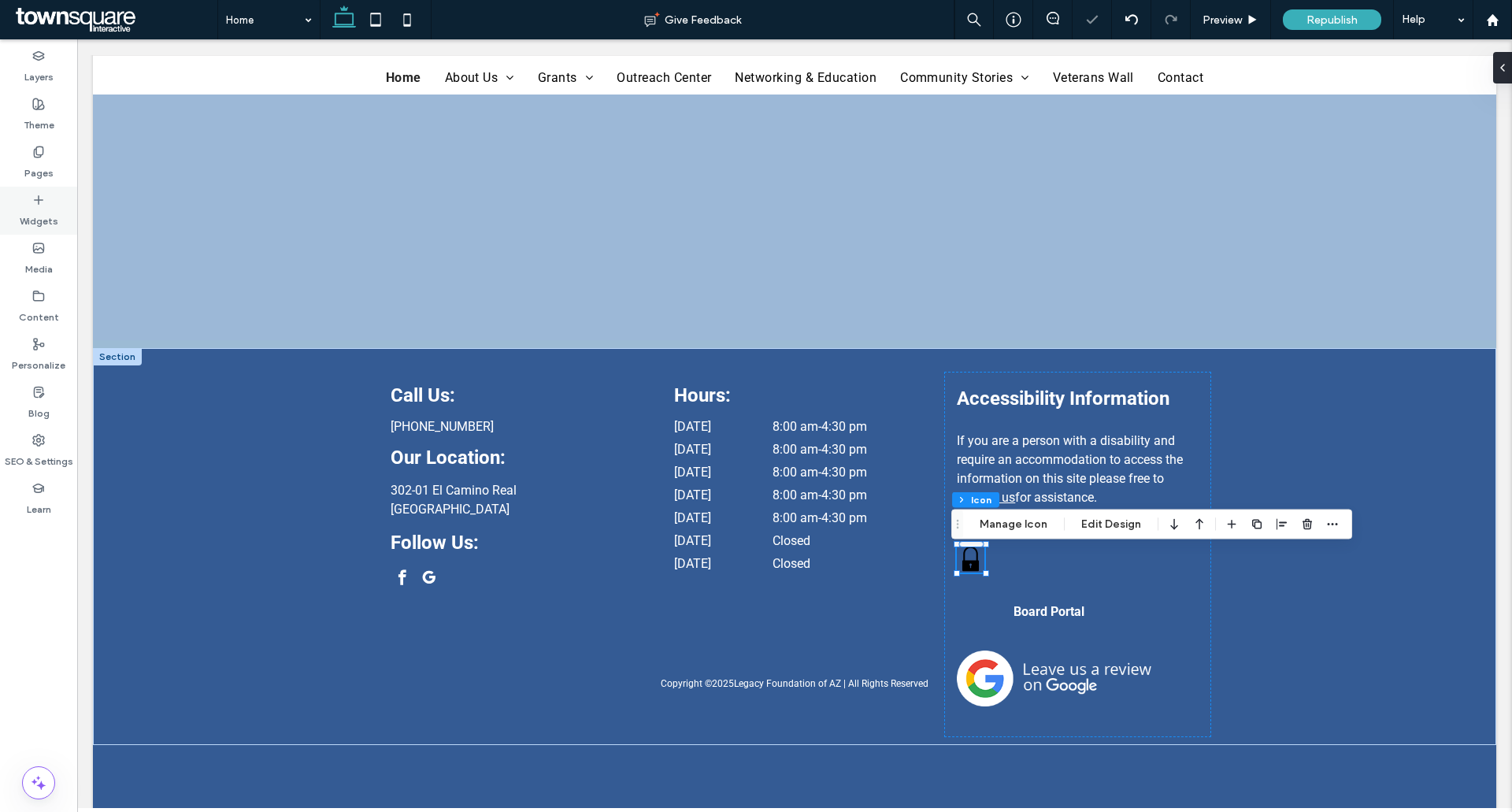
click at [26, 200] on div "Widgets" at bounding box center [38, 210] width 77 height 48
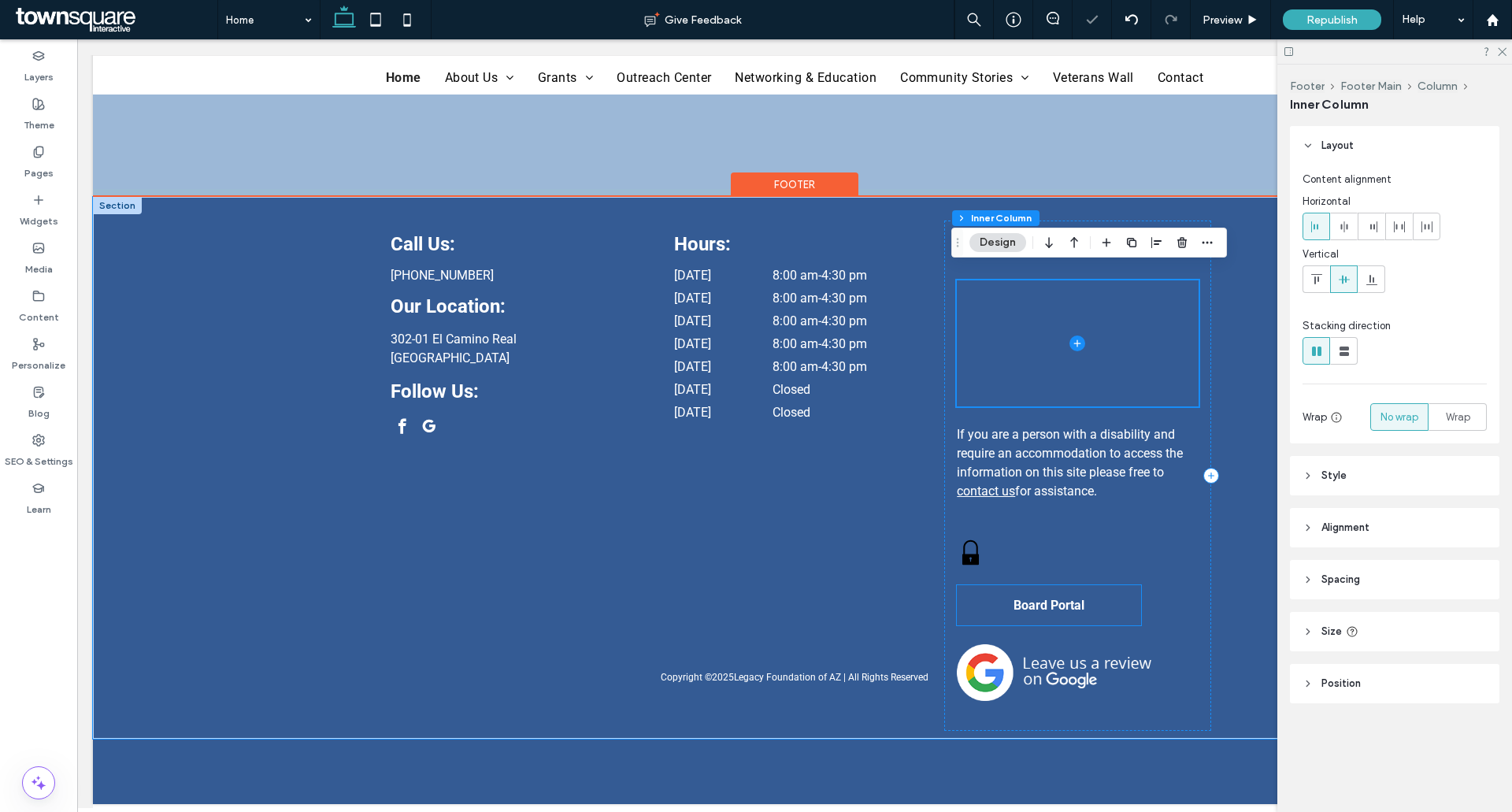
scroll to position [3548, 0]
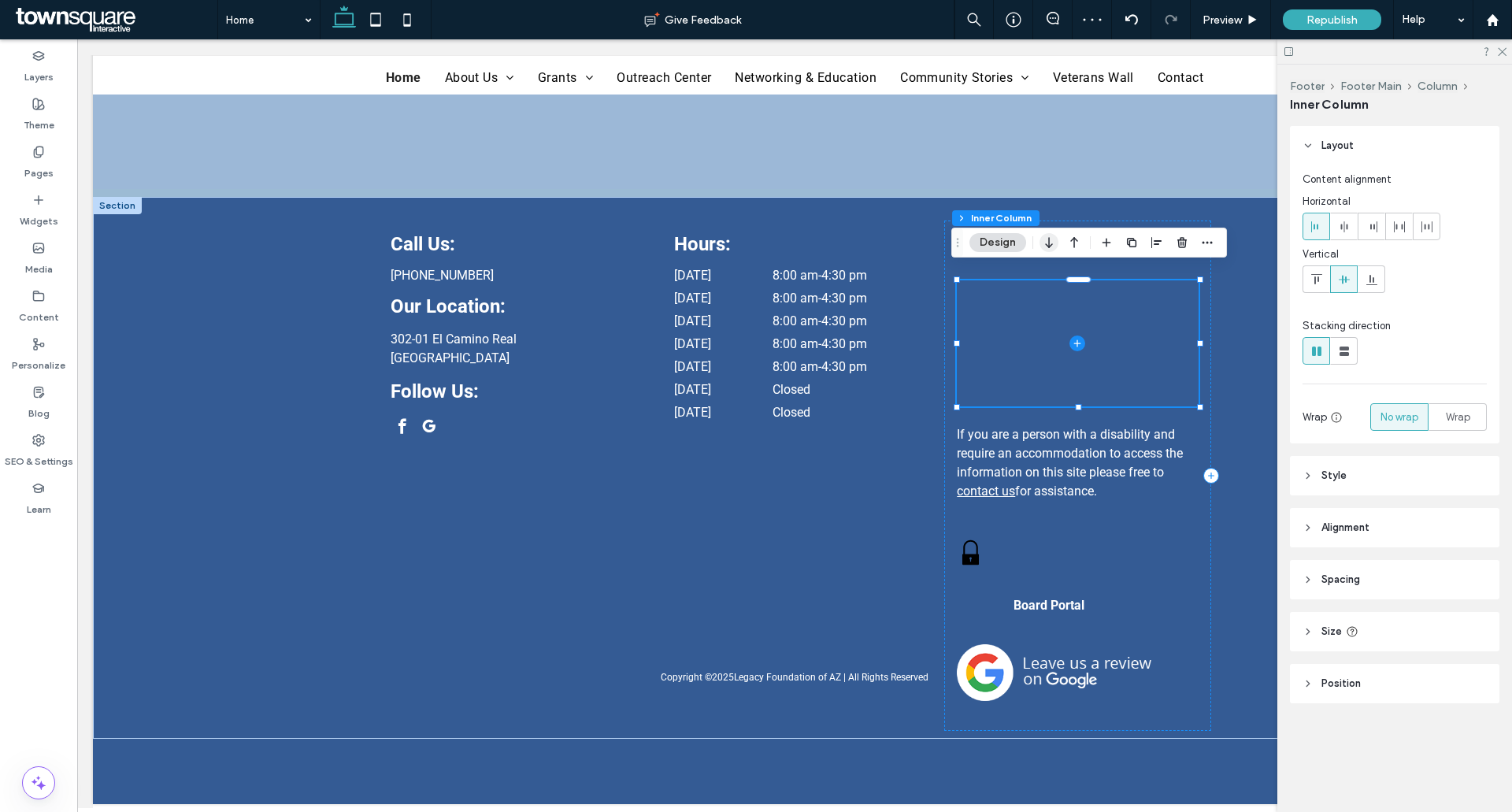
click at [1053, 241] on icon "button" at bounding box center [1049, 243] width 19 height 29
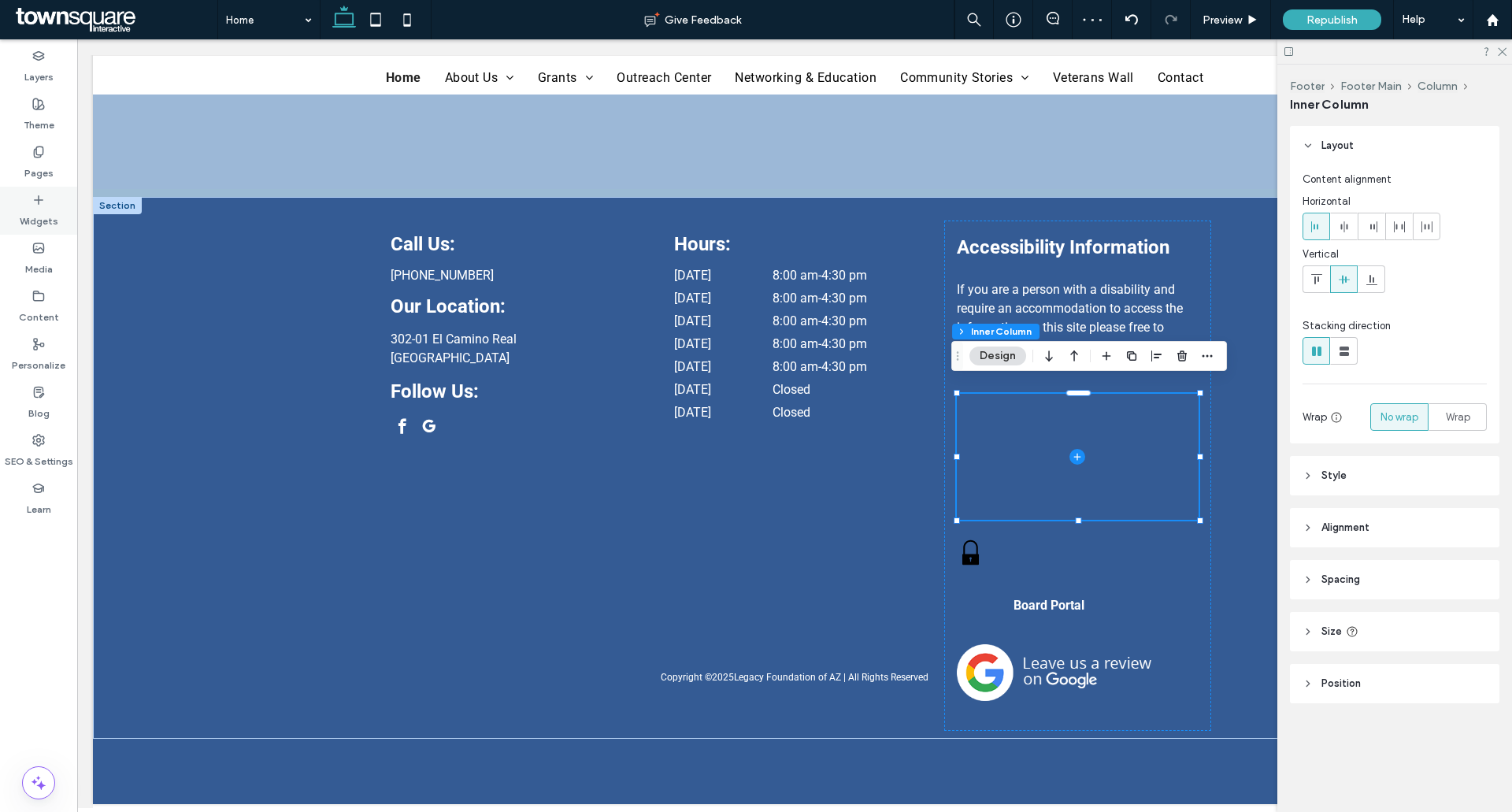
click at [29, 228] on label "Widgets" at bounding box center [39, 217] width 39 height 22
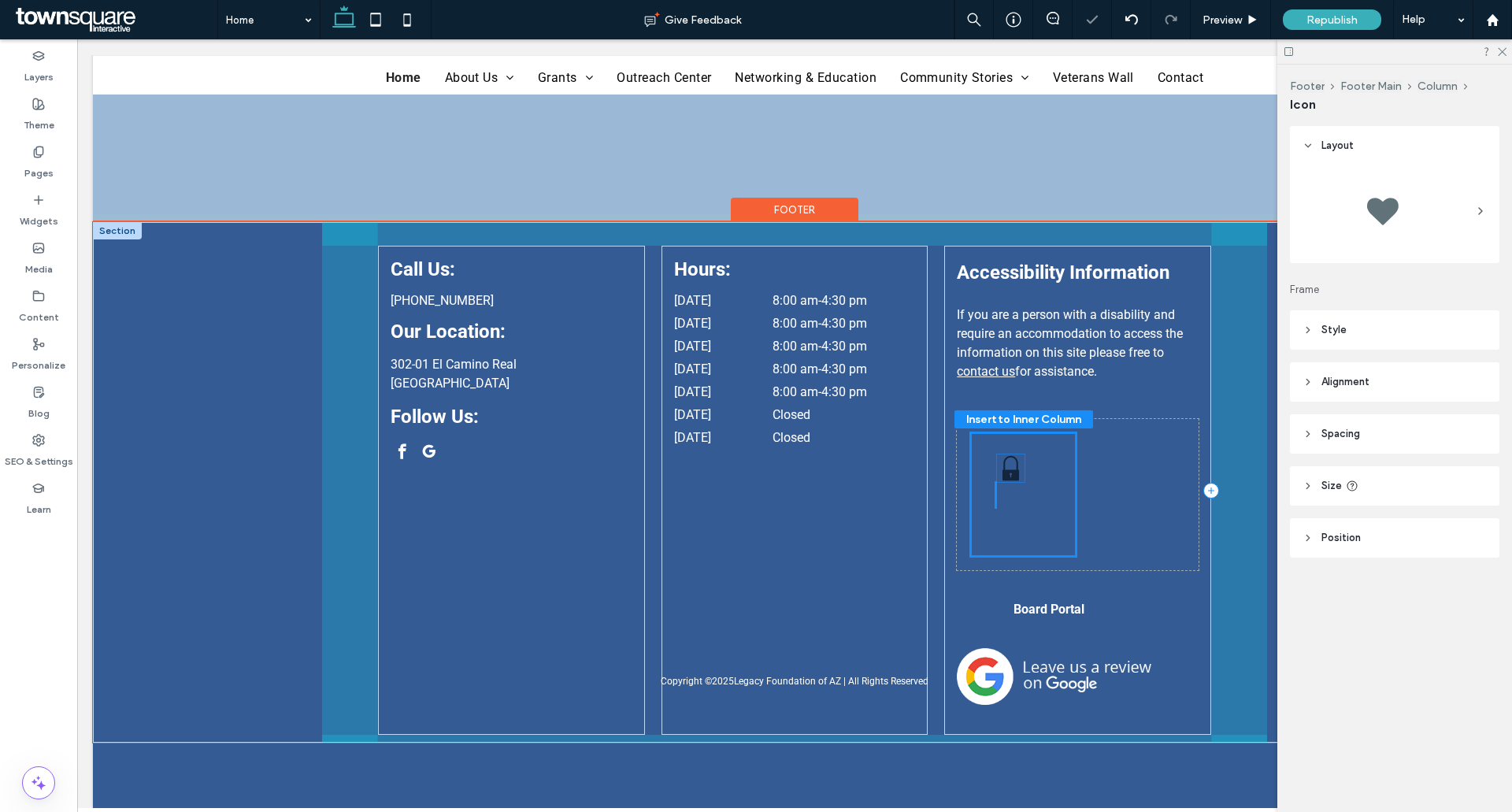
drag, startPoint x: 964, startPoint y: 560, endPoint x: 1009, endPoint y: 464, distance: 106.0
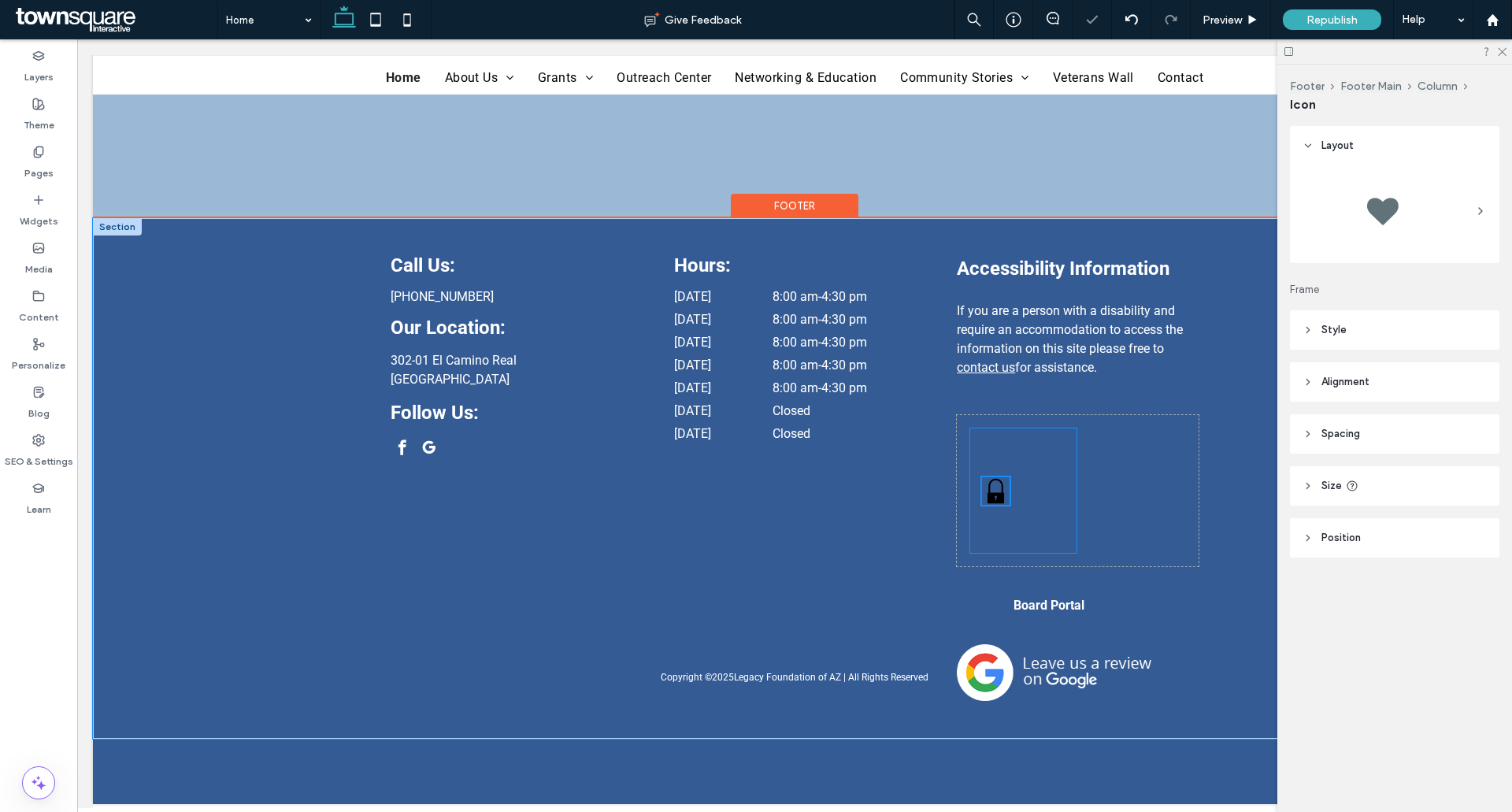
scroll to position [3527, 0]
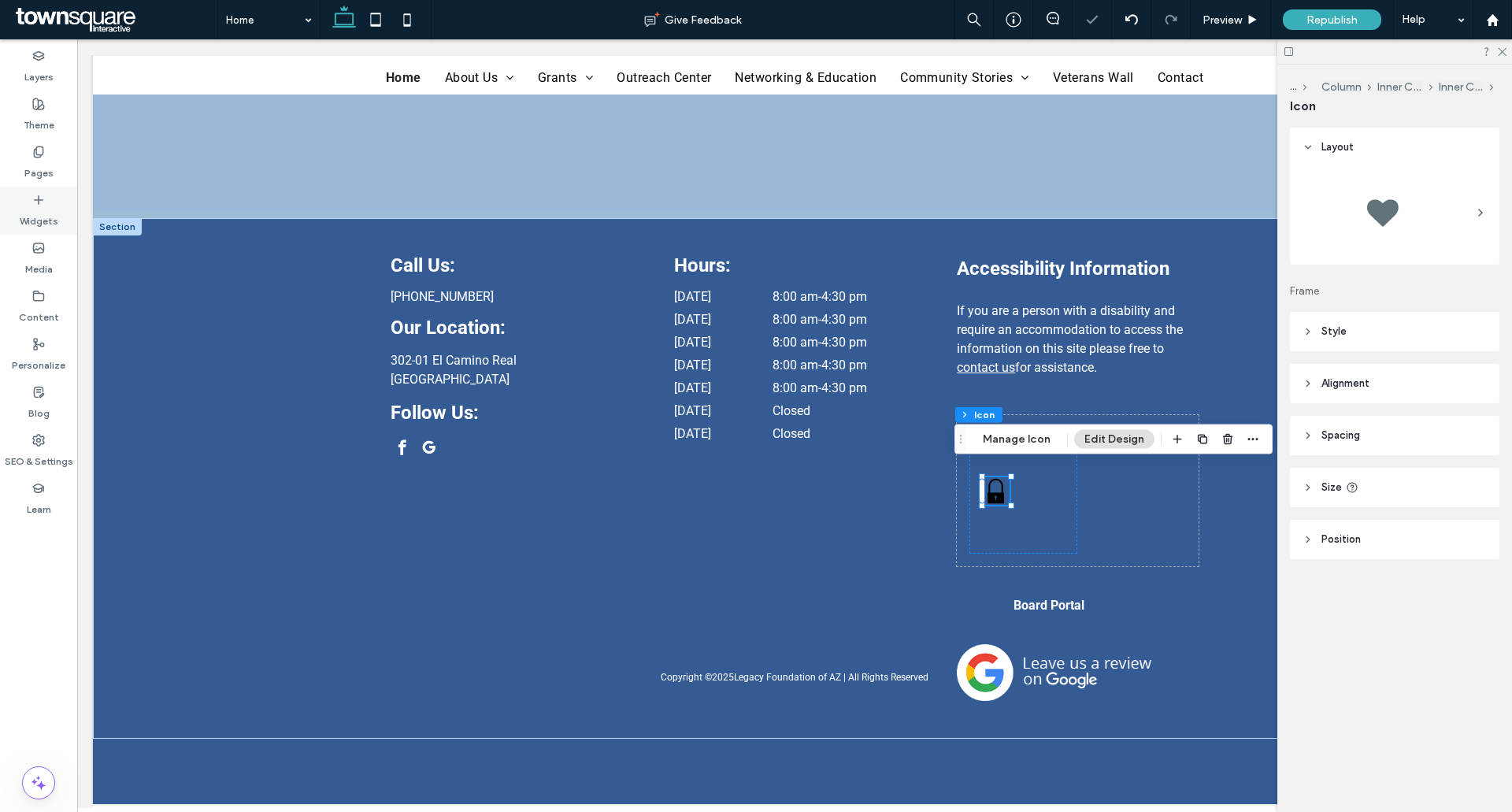
click at [37, 206] on label "Widgets" at bounding box center [39, 217] width 39 height 22
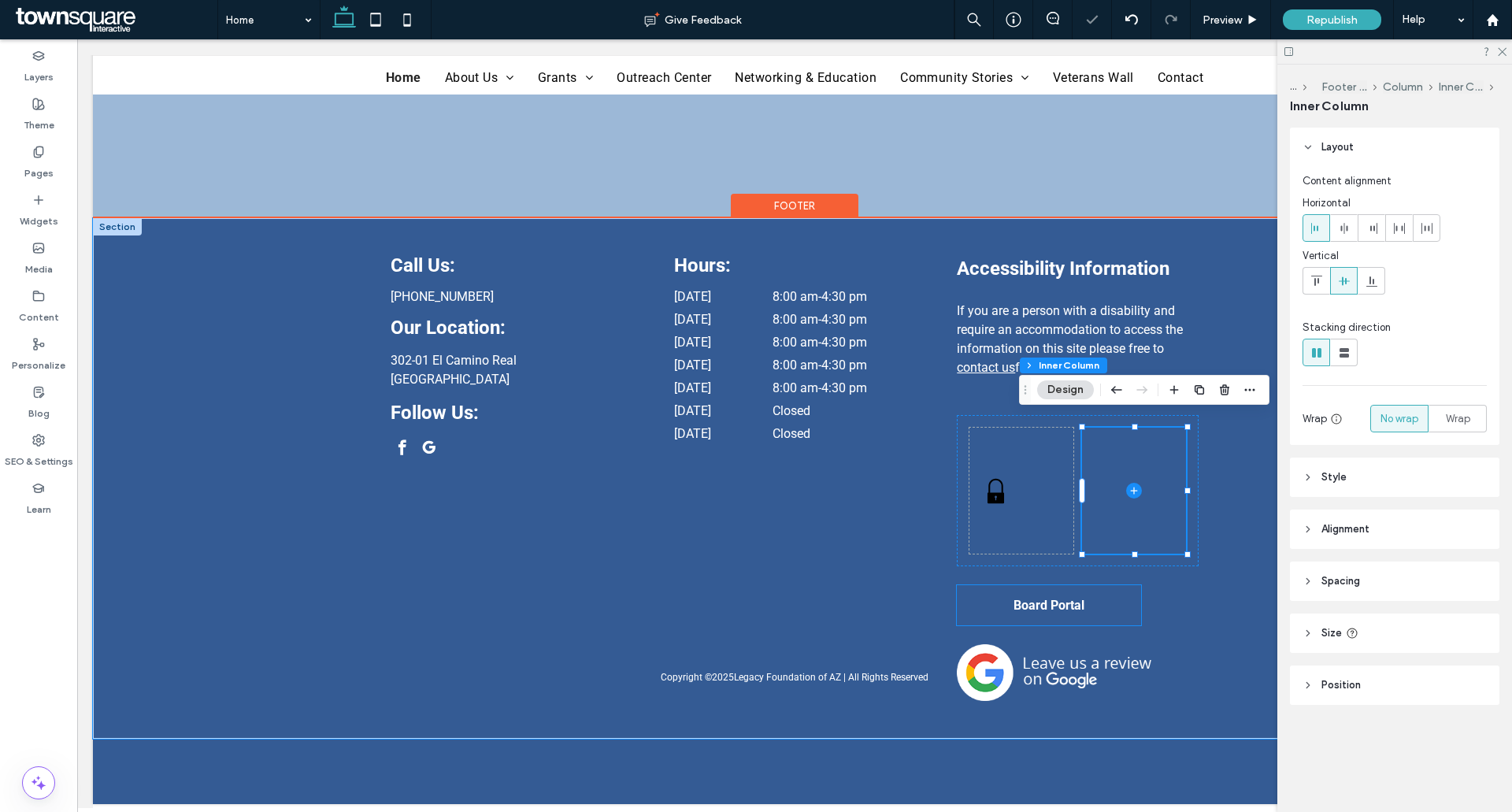
scroll to position [3465, 0]
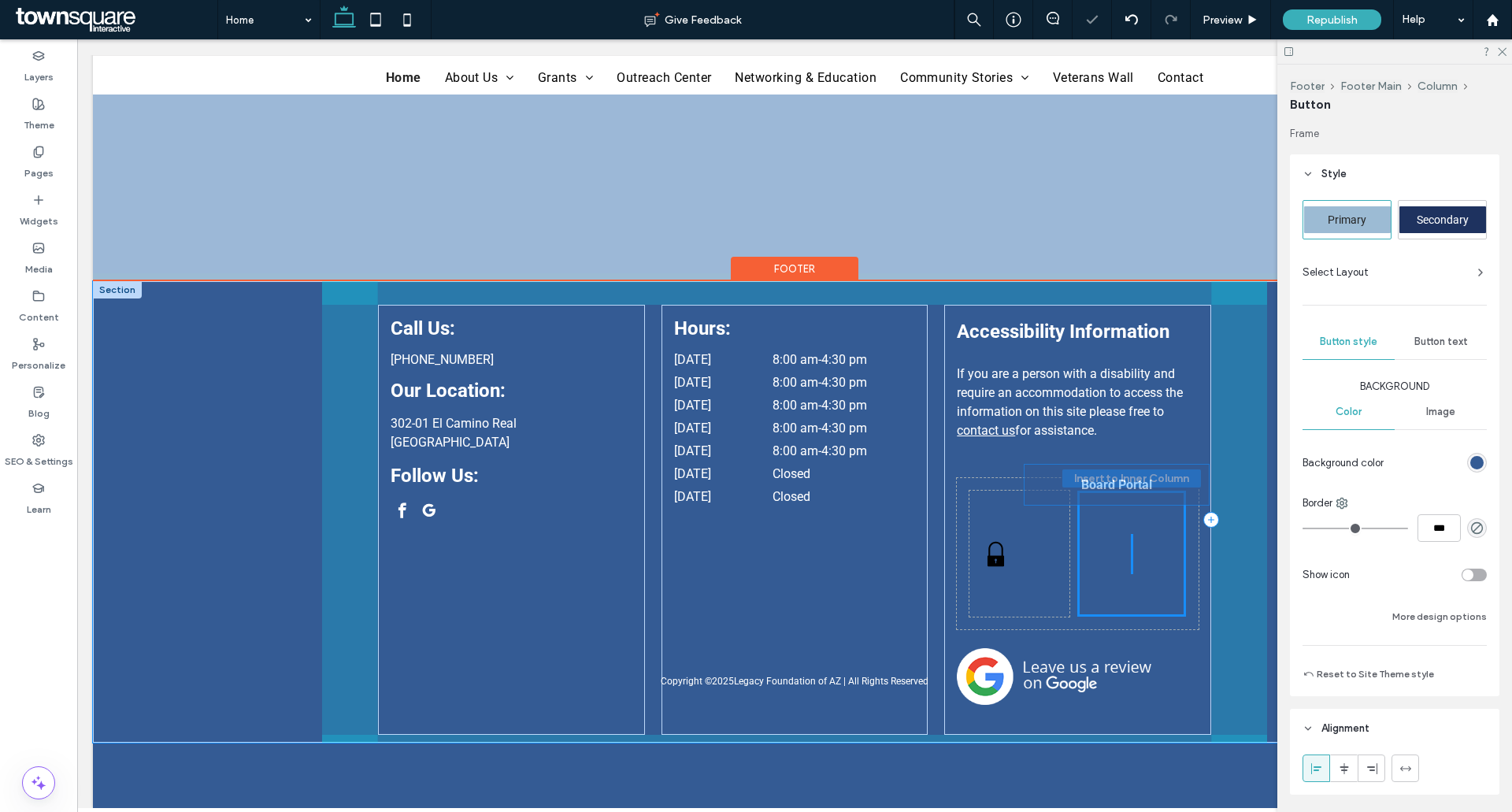
type input "**"
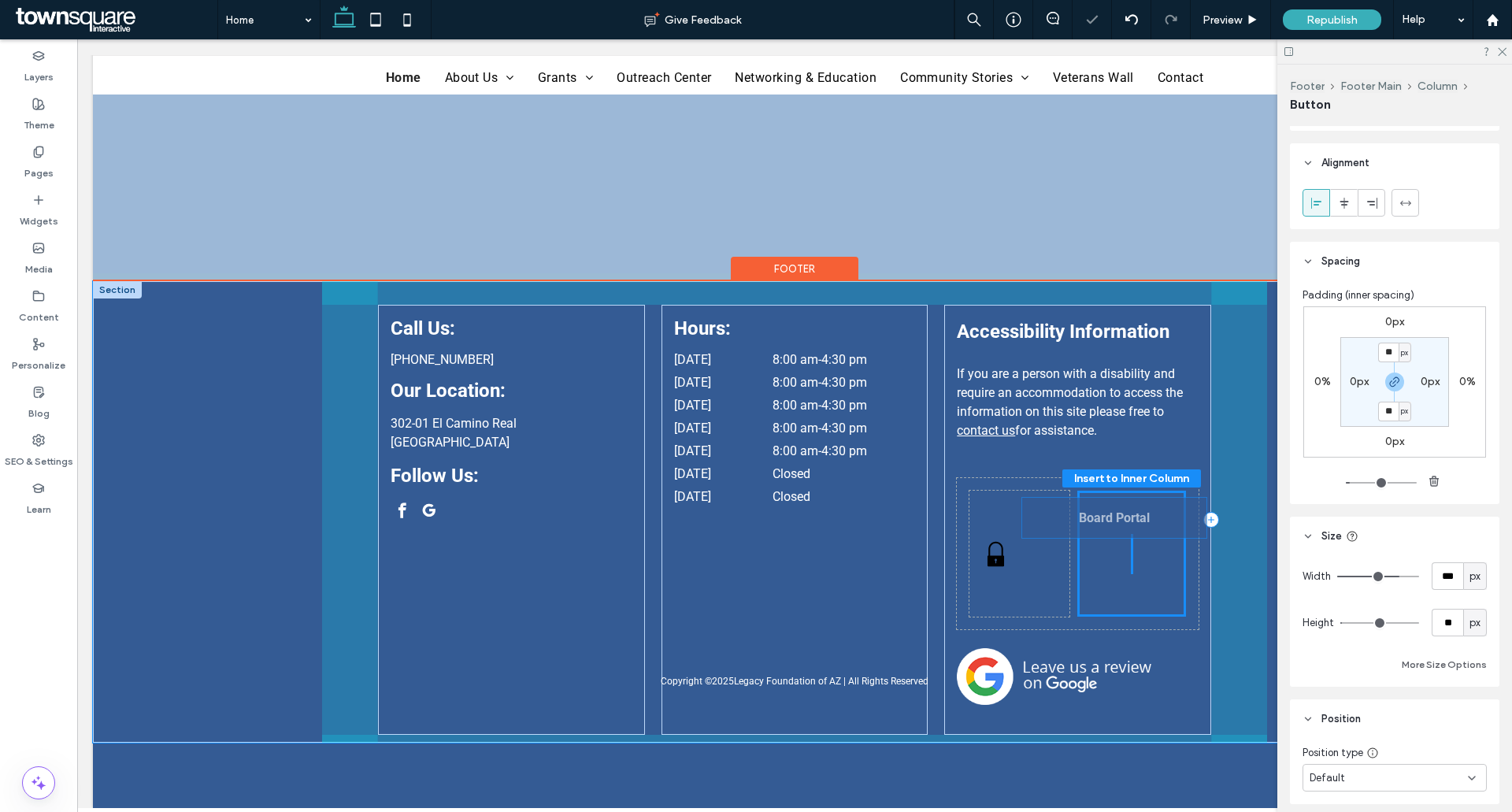
scroll to position [582, 0]
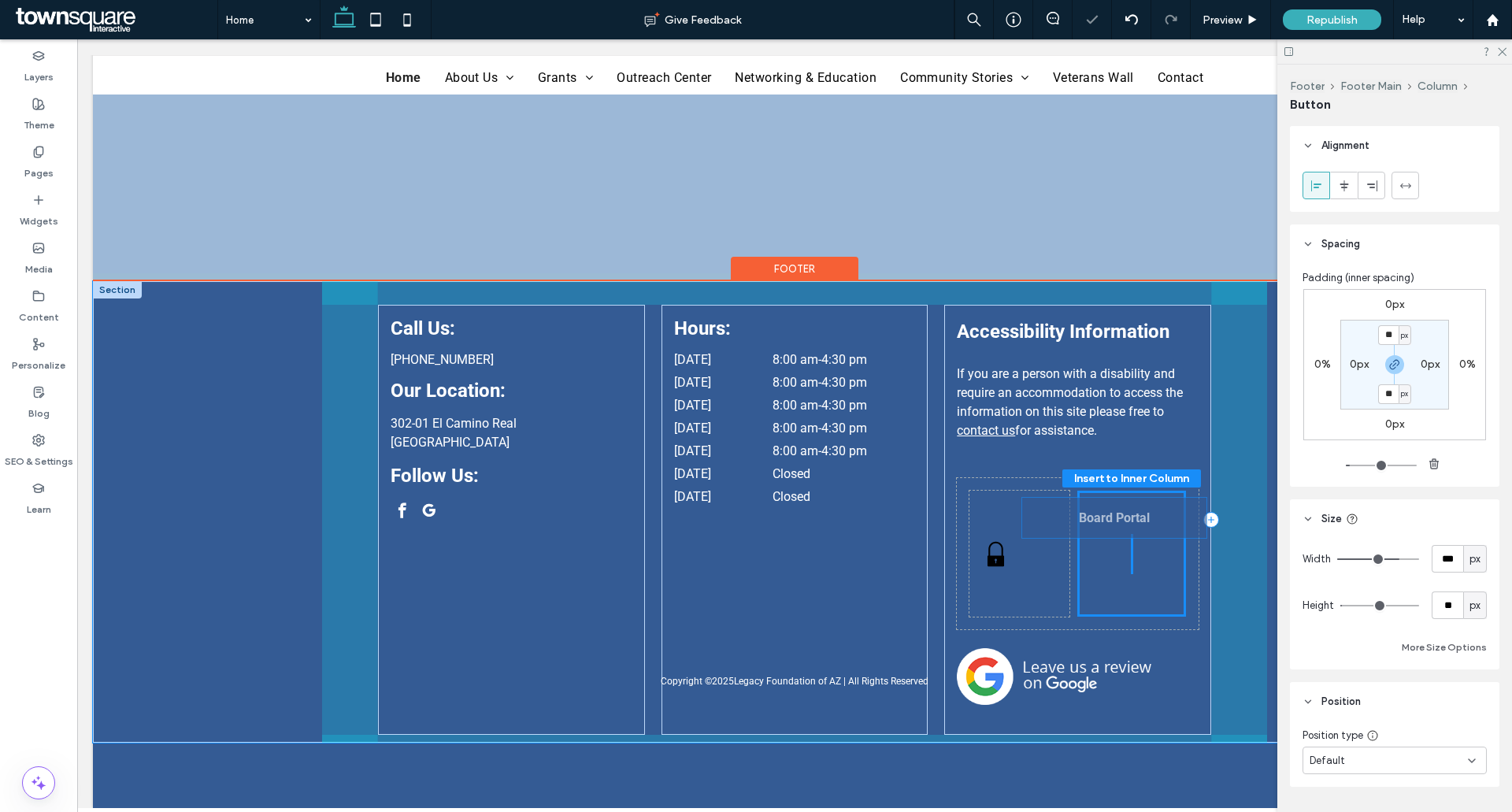
drag, startPoint x: 1055, startPoint y: 602, endPoint x: 1126, endPoint y: 526, distance: 104.0
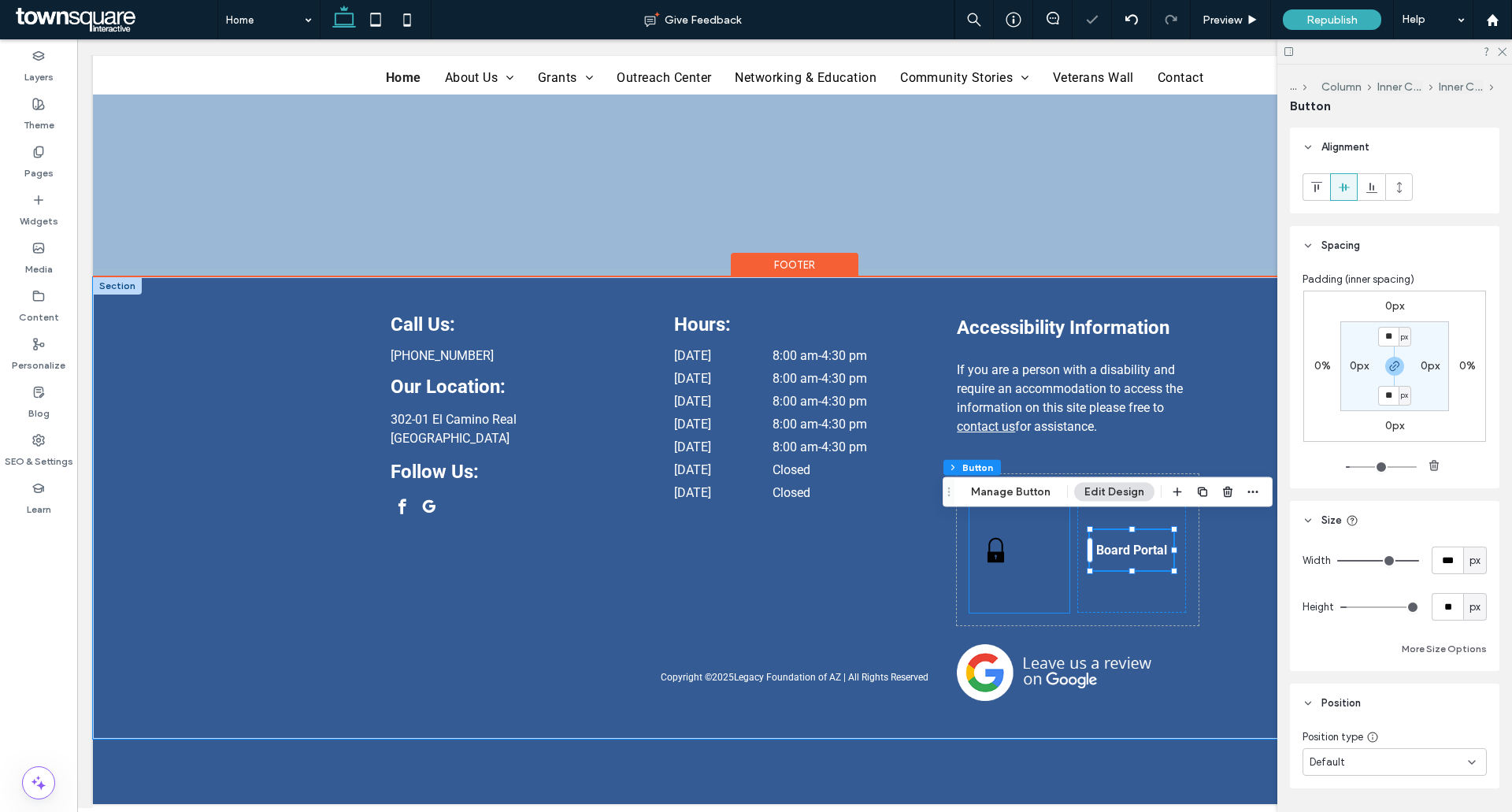
click at [1062, 544] on div "Black padlock icon on white background." at bounding box center [1019, 549] width 100 height 126
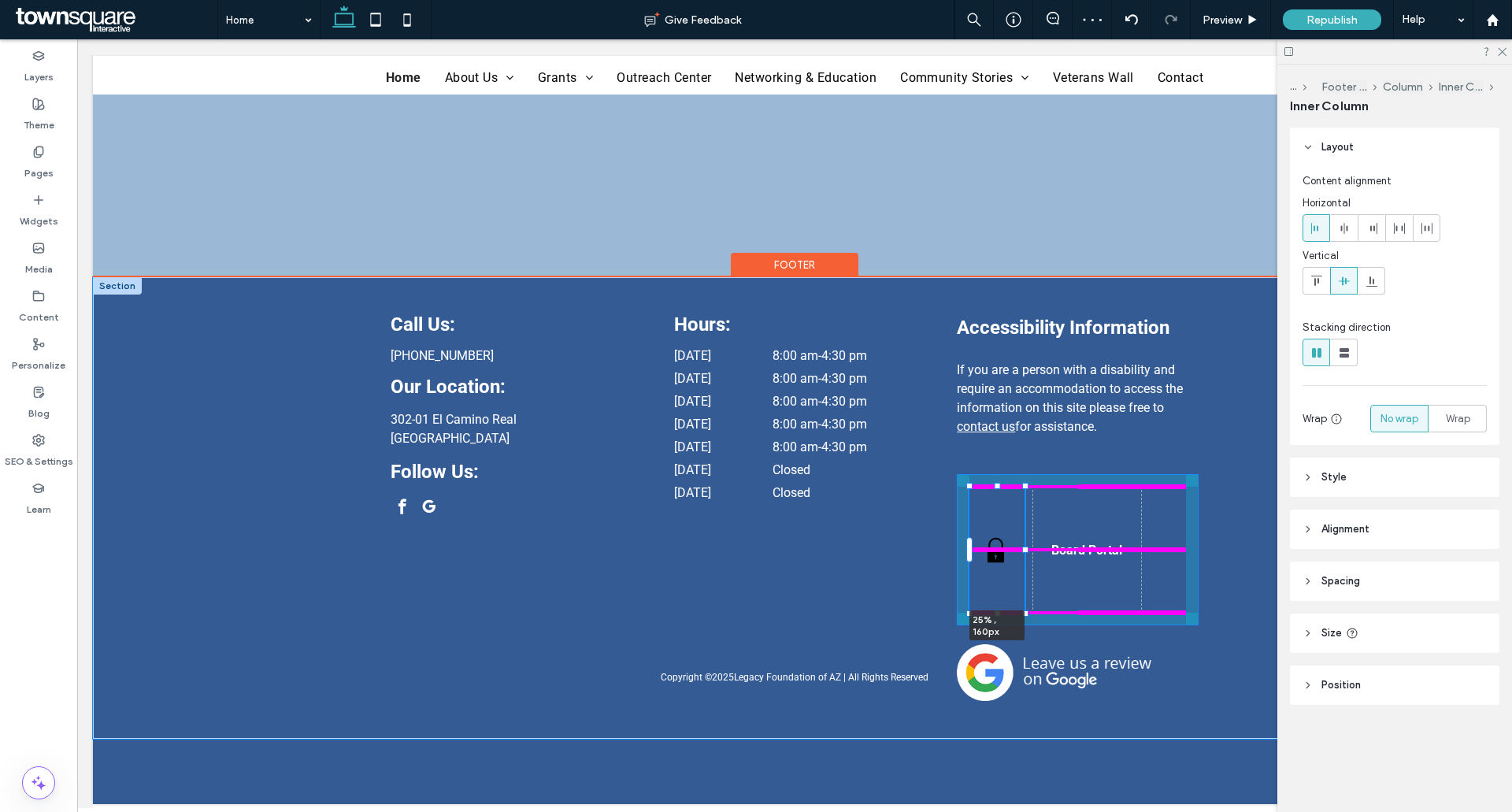
drag, startPoint x: 1065, startPoint y: 540, endPoint x: 1019, endPoint y: 539, distance: 46.0
click at [1022, 547] on div at bounding box center [1024, 549] width 6 height 6
type input "**"
type input "****"
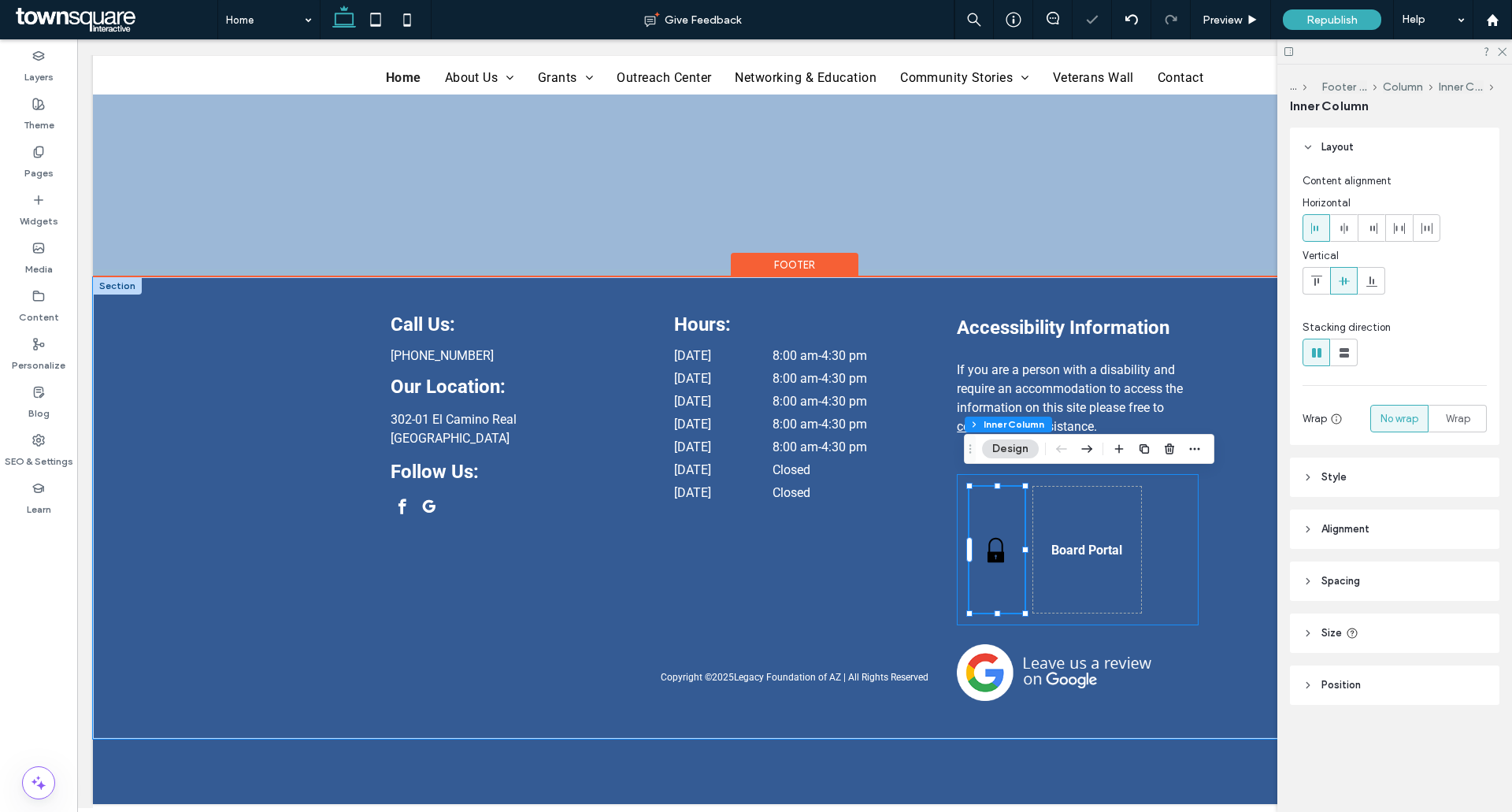
click at [1108, 610] on div "Black padlock icon on white background. 25% , 160px Board Portal" at bounding box center [1077, 549] width 241 height 151
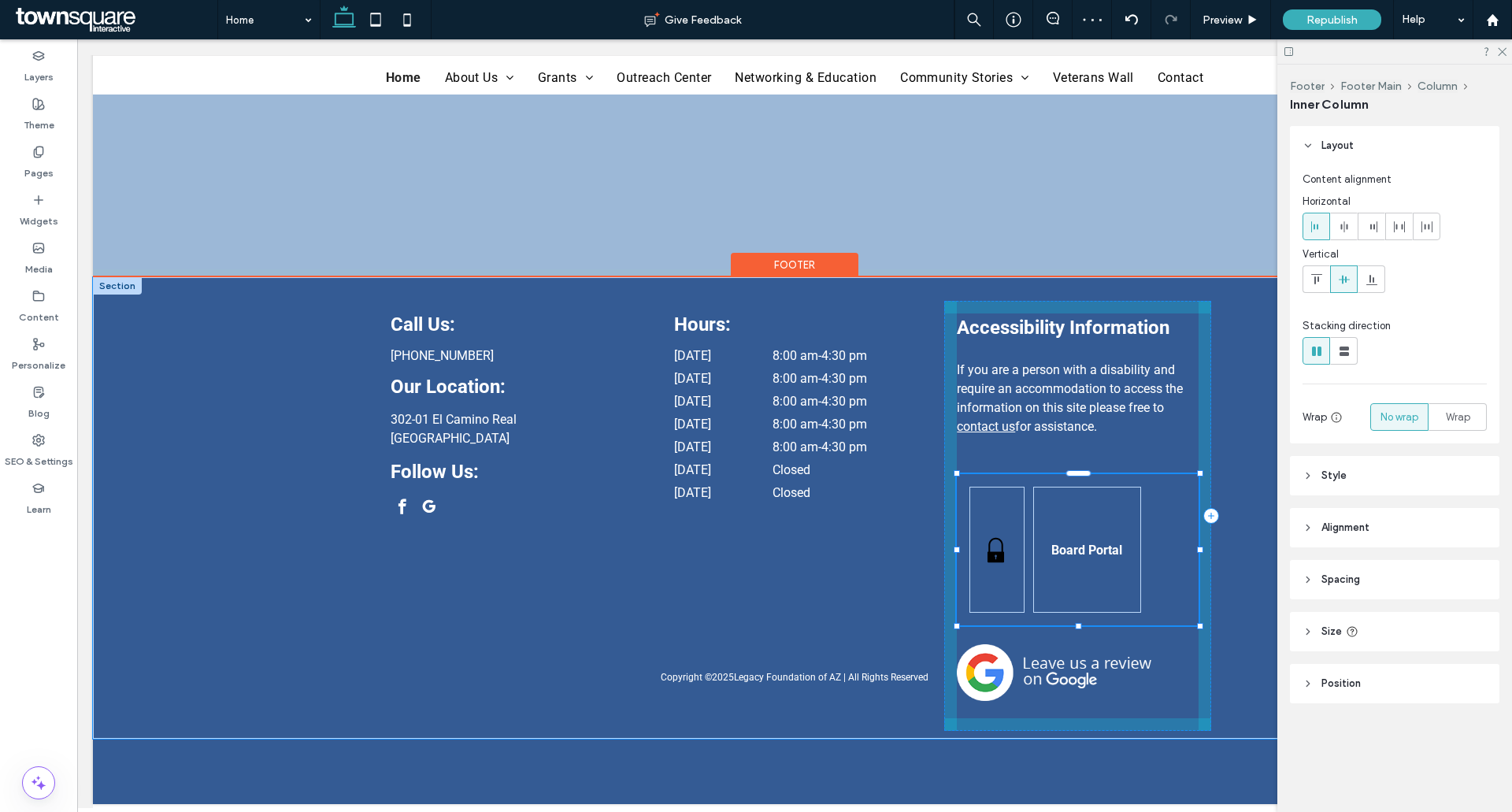
drag, startPoint x: 1073, startPoint y: 613, endPoint x: 1090, endPoint y: 556, distance: 59.5
click at [1090, 556] on div "Call Us: (520) 335-6015 Our Location: 302-01 El Camino Real Sierra Vista, AZ 85…" at bounding box center [795, 507] width 945 height 462
type input "***"
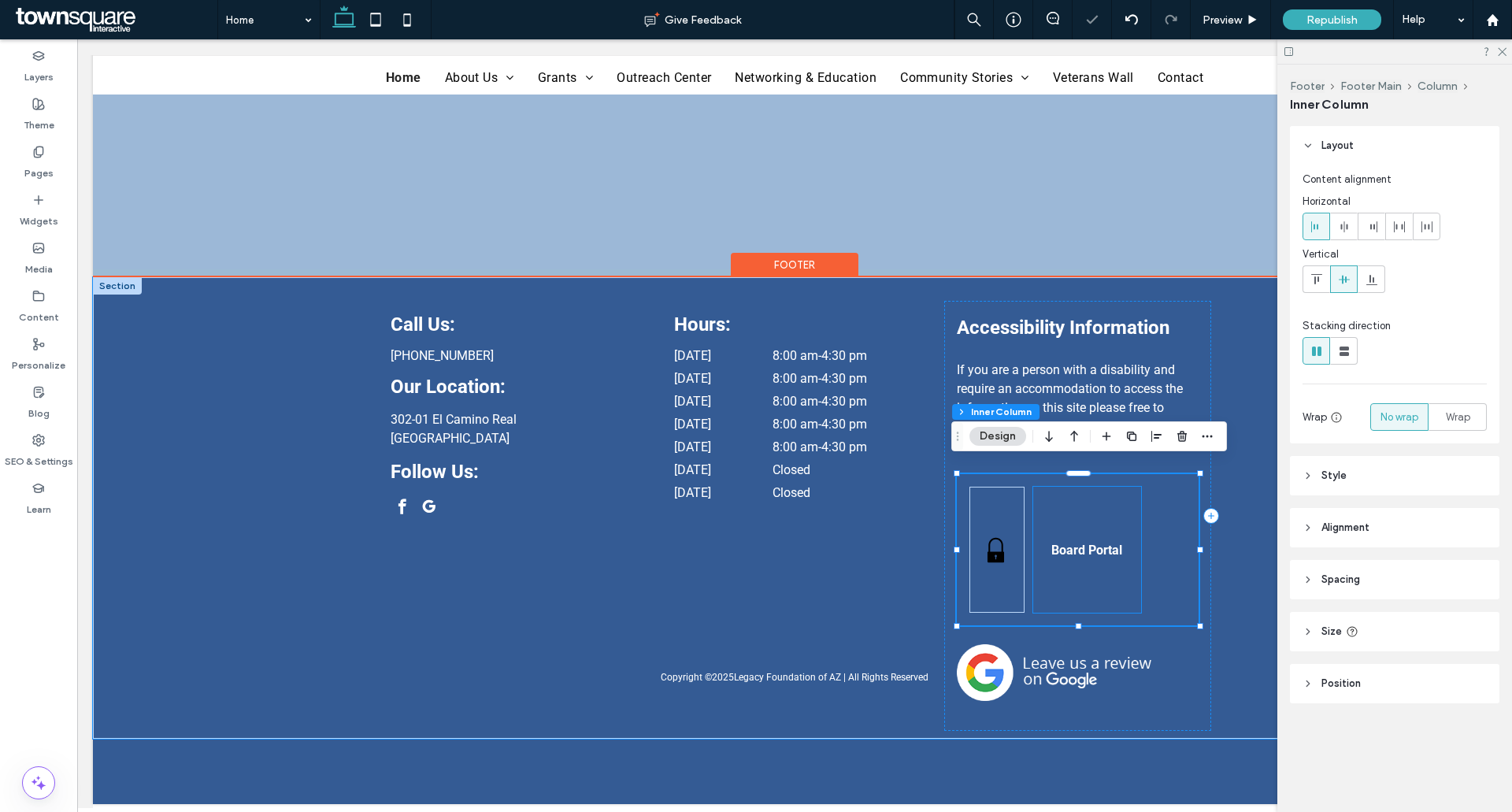
click at [1124, 540] on div "Board Portal" at bounding box center [1087, 549] width 108 height 126
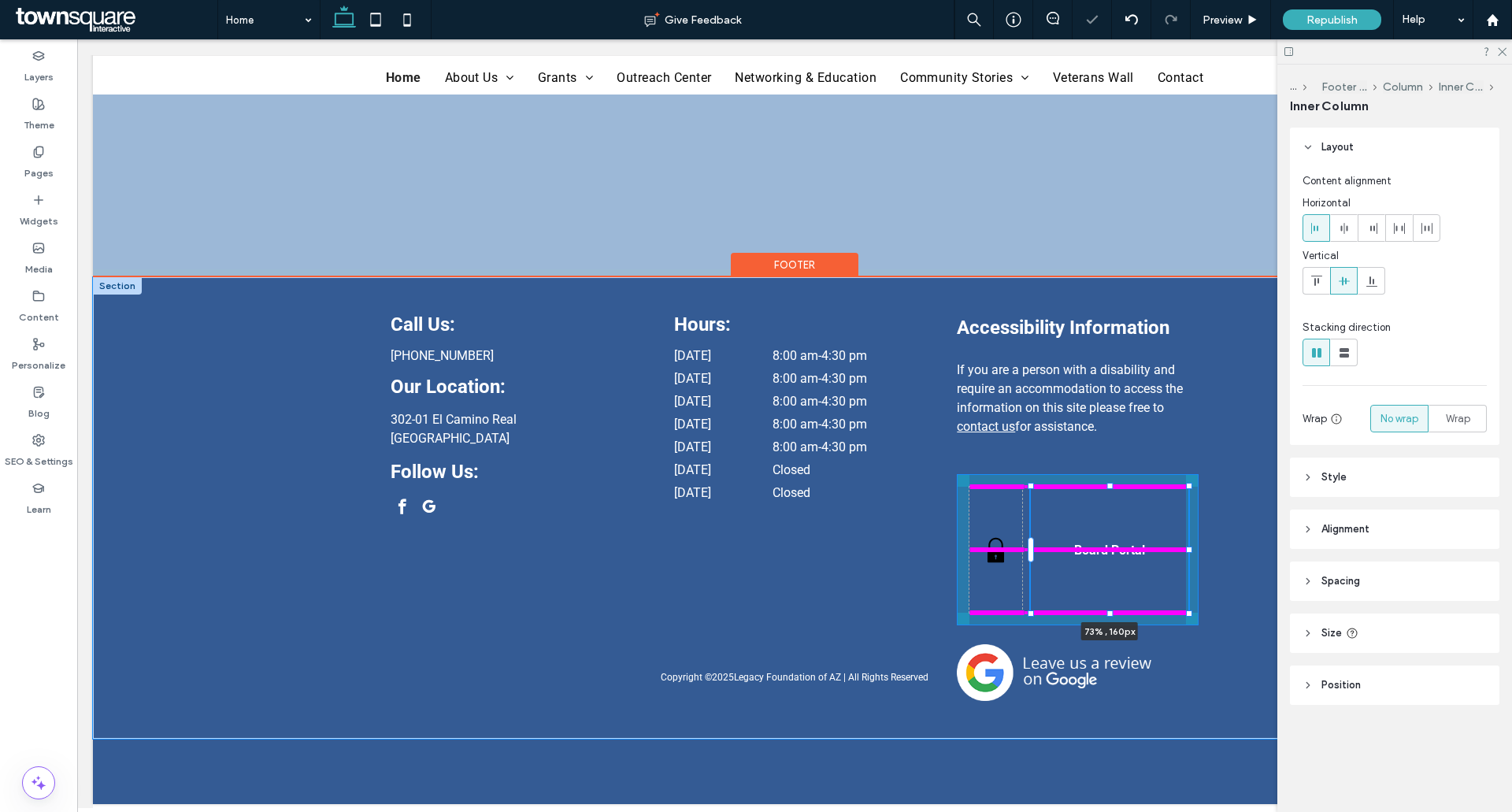
drag, startPoint x: 1137, startPoint y: 539, endPoint x: 1185, endPoint y: 538, distance: 48.0
click at [1185, 547] on div at bounding box center [1188, 549] width 6 height 6
type input "**"
type input "****"
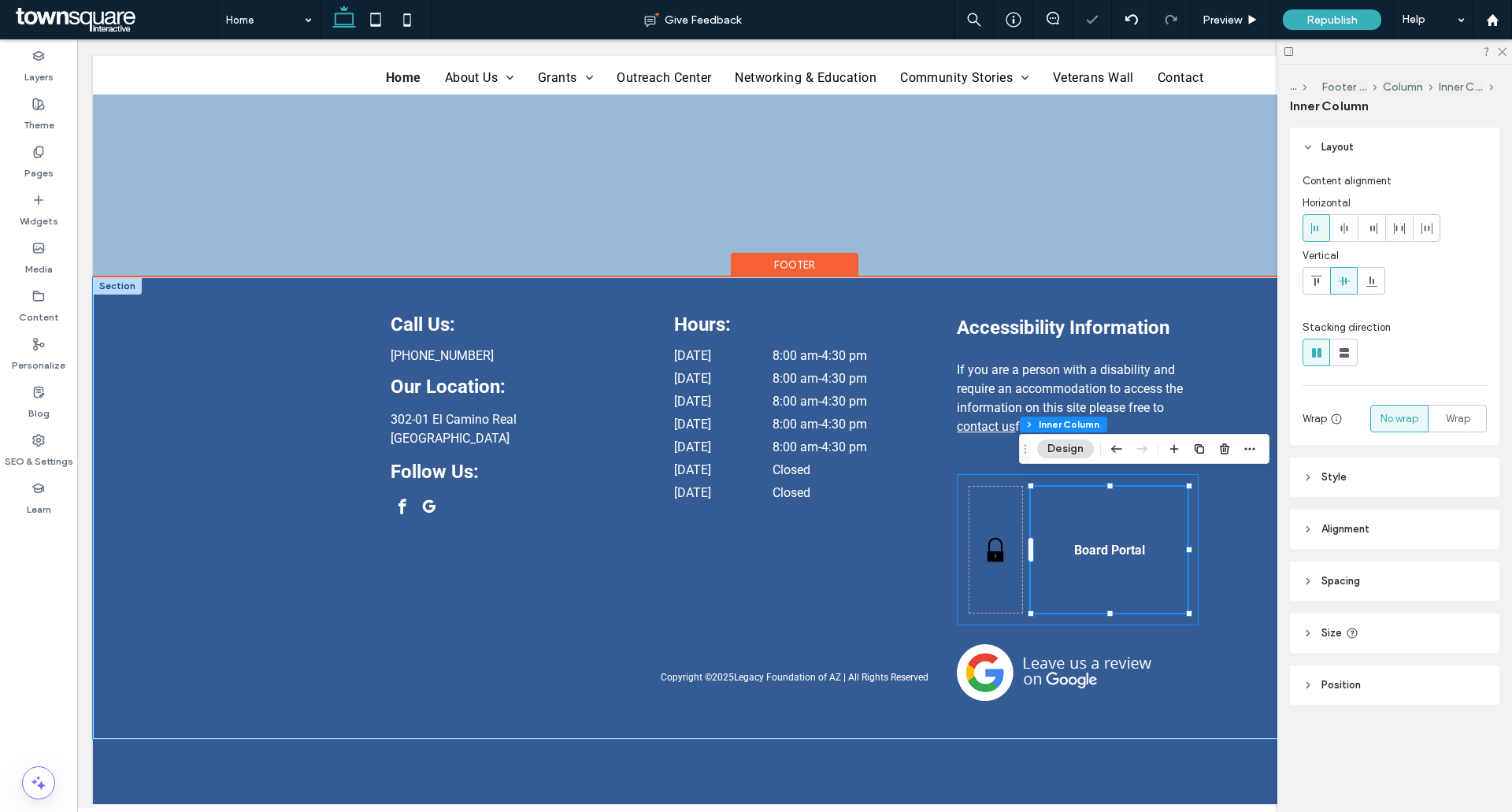
click at [996, 474] on div "Black padlock icon on white background. Board Portal 73% , 160px" at bounding box center [1077, 549] width 241 height 151
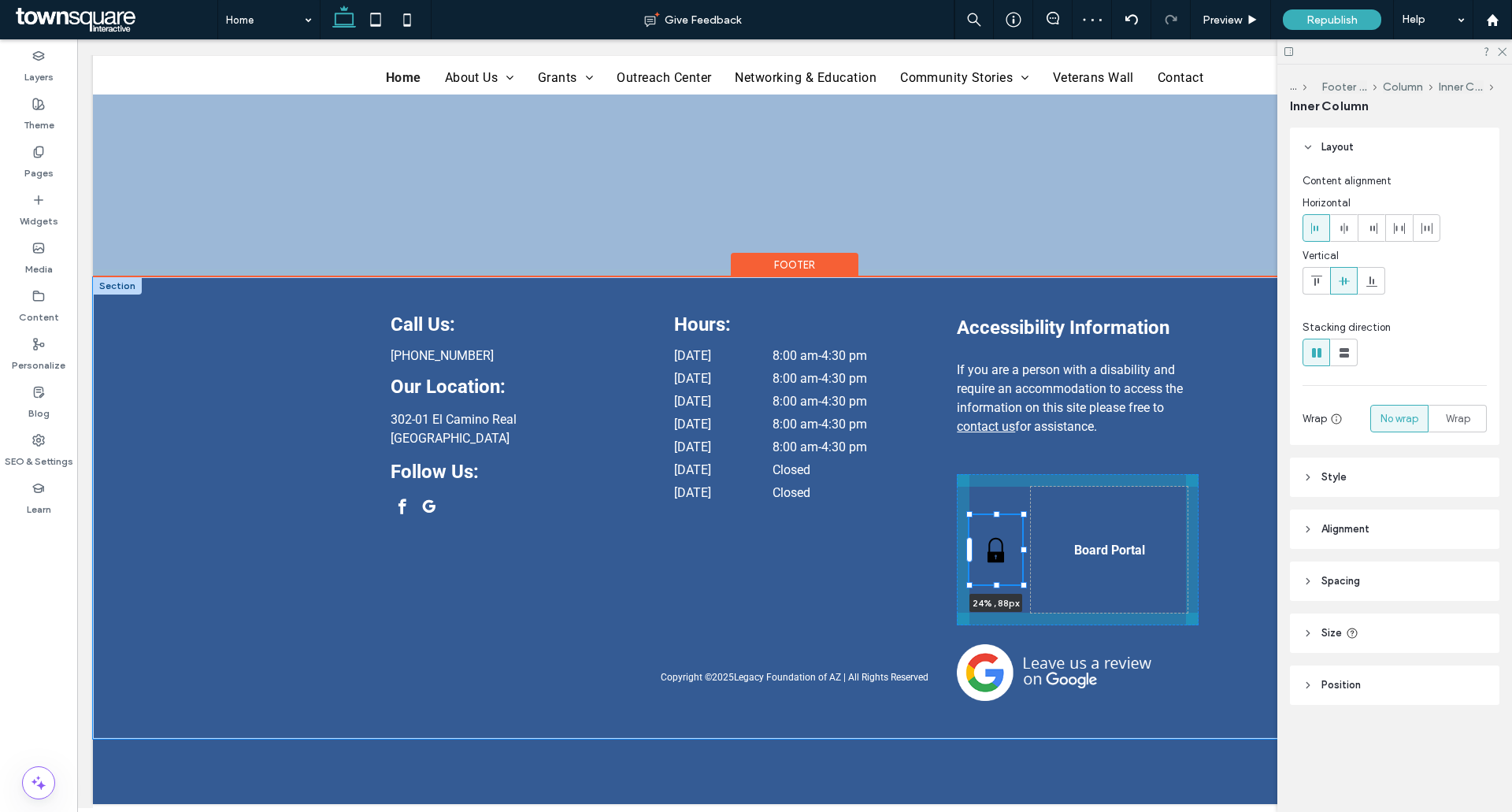
drag, startPoint x: 991, startPoint y: 474, endPoint x: 995, endPoint y: 501, distance: 27.3
click at [995, 501] on div "Call Us: (520) 335-6015 Our Location: 302-01 El Camino Real Sierra Vista, AZ 85…" at bounding box center [795, 507] width 945 height 462
type input "**"
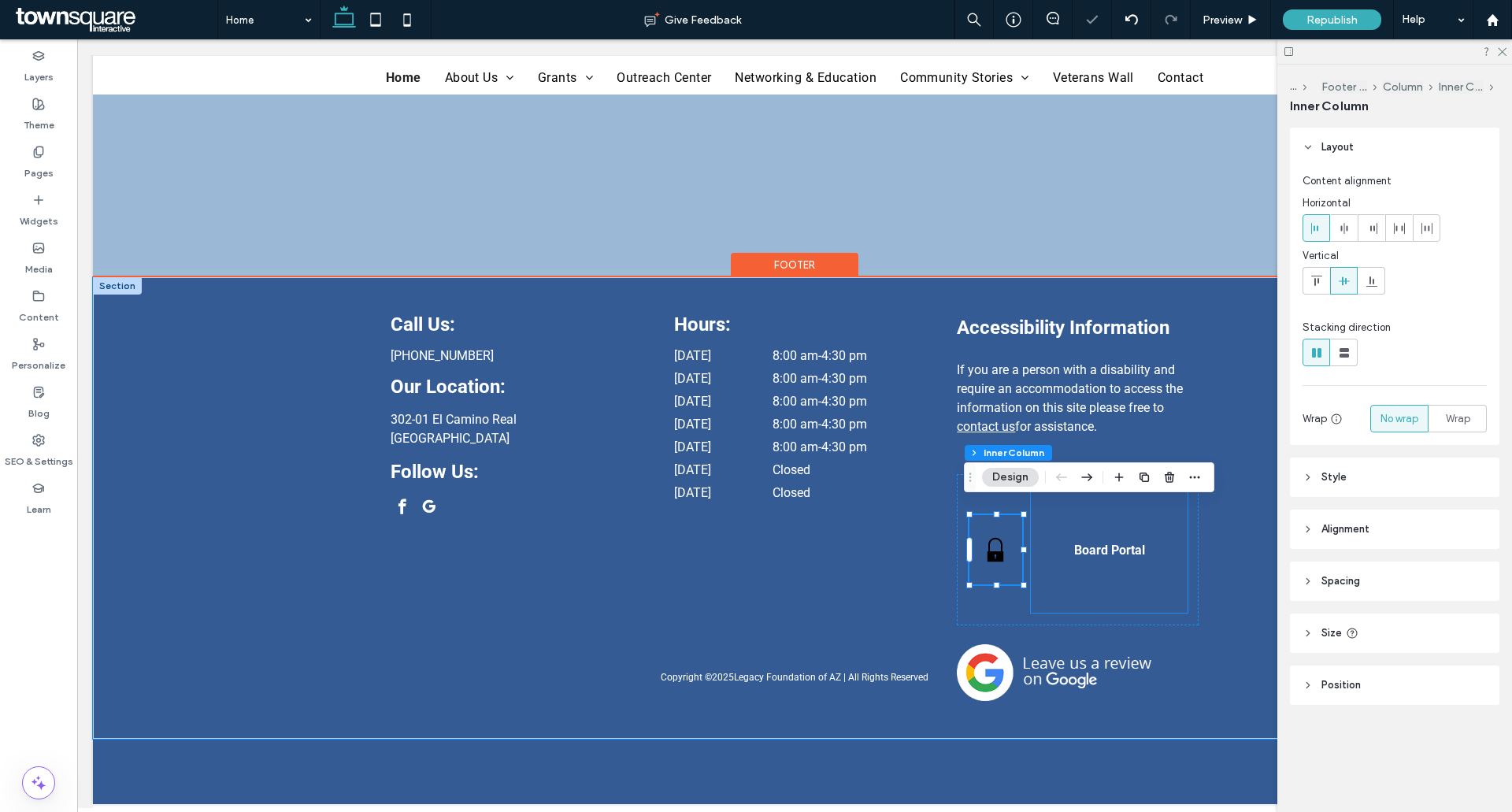
click at [1066, 507] on div "Board Portal" at bounding box center [1109, 549] width 157 height 126
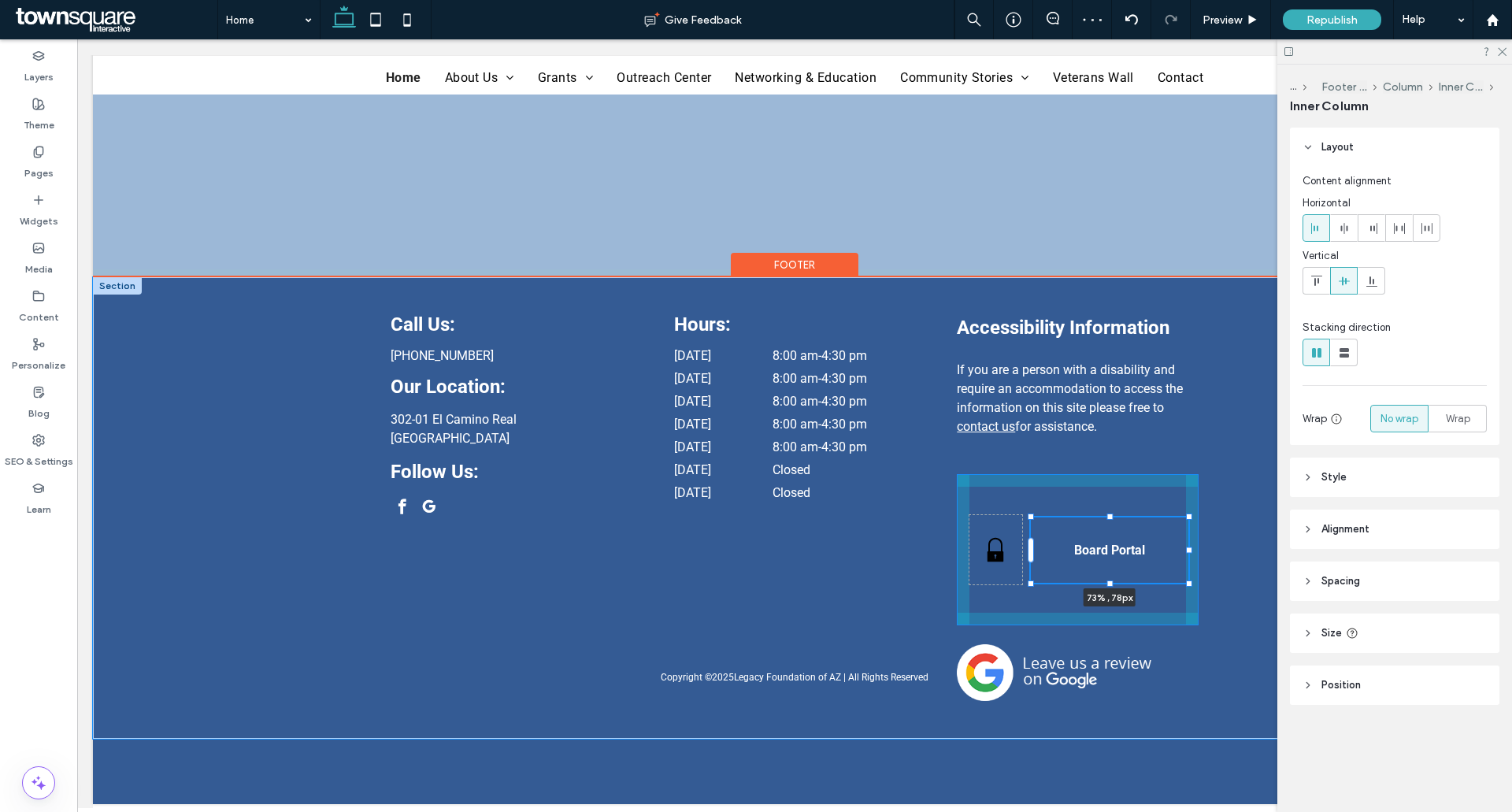
drag, startPoint x: 1105, startPoint y: 475, endPoint x: 1105, endPoint y: 513, distance: 38.0
click at [1105, 513] on div "Call Us: (520) 335-6015 Our Location: 302-01 El Camino Real Sierra Vista, AZ 85…" at bounding box center [795, 507] width 945 height 462
type input "**"
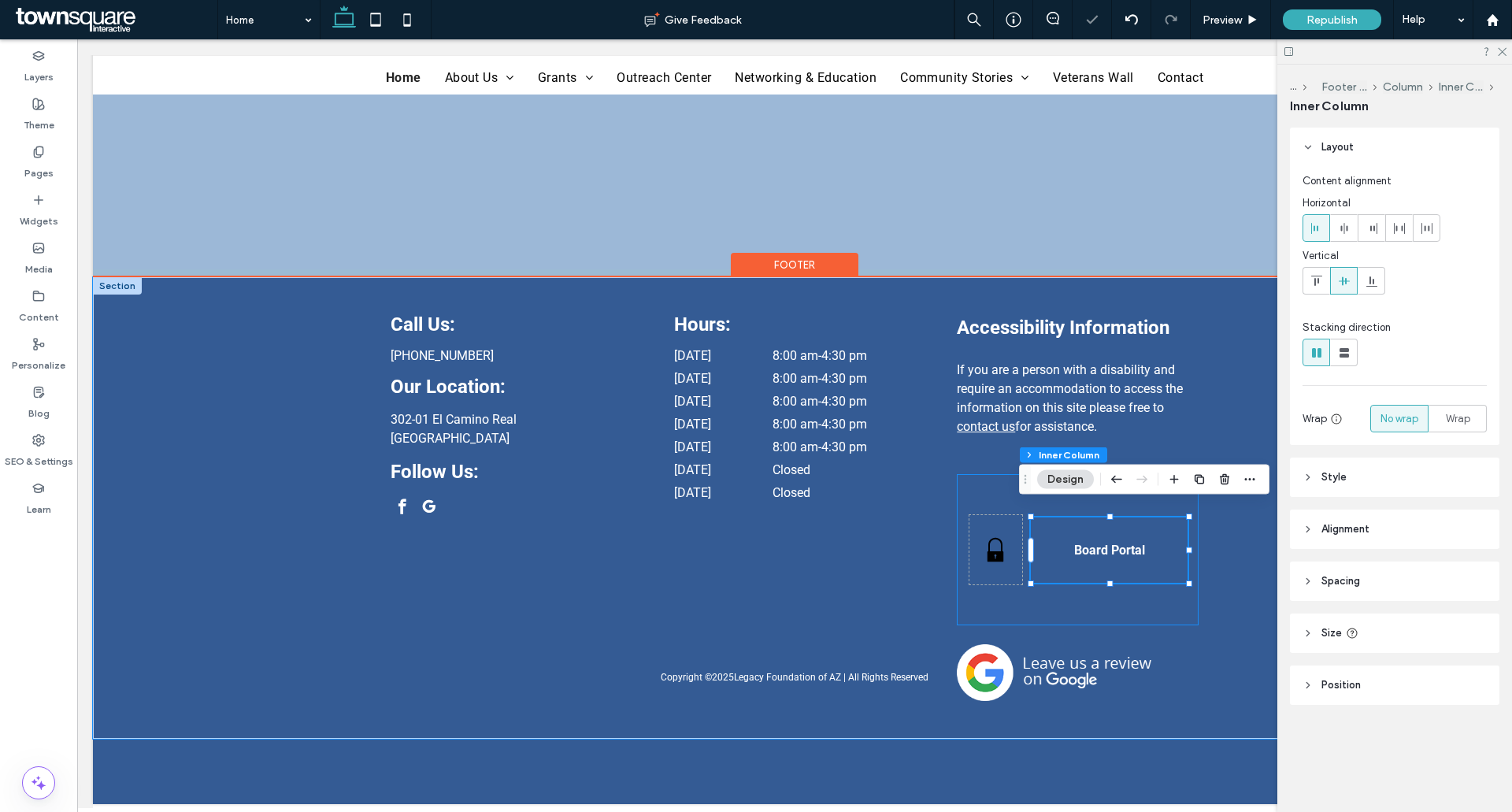
click at [1100, 596] on div "Black padlock icon on white background. Board Portal 73% , 78px" at bounding box center [1077, 549] width 241 height 151
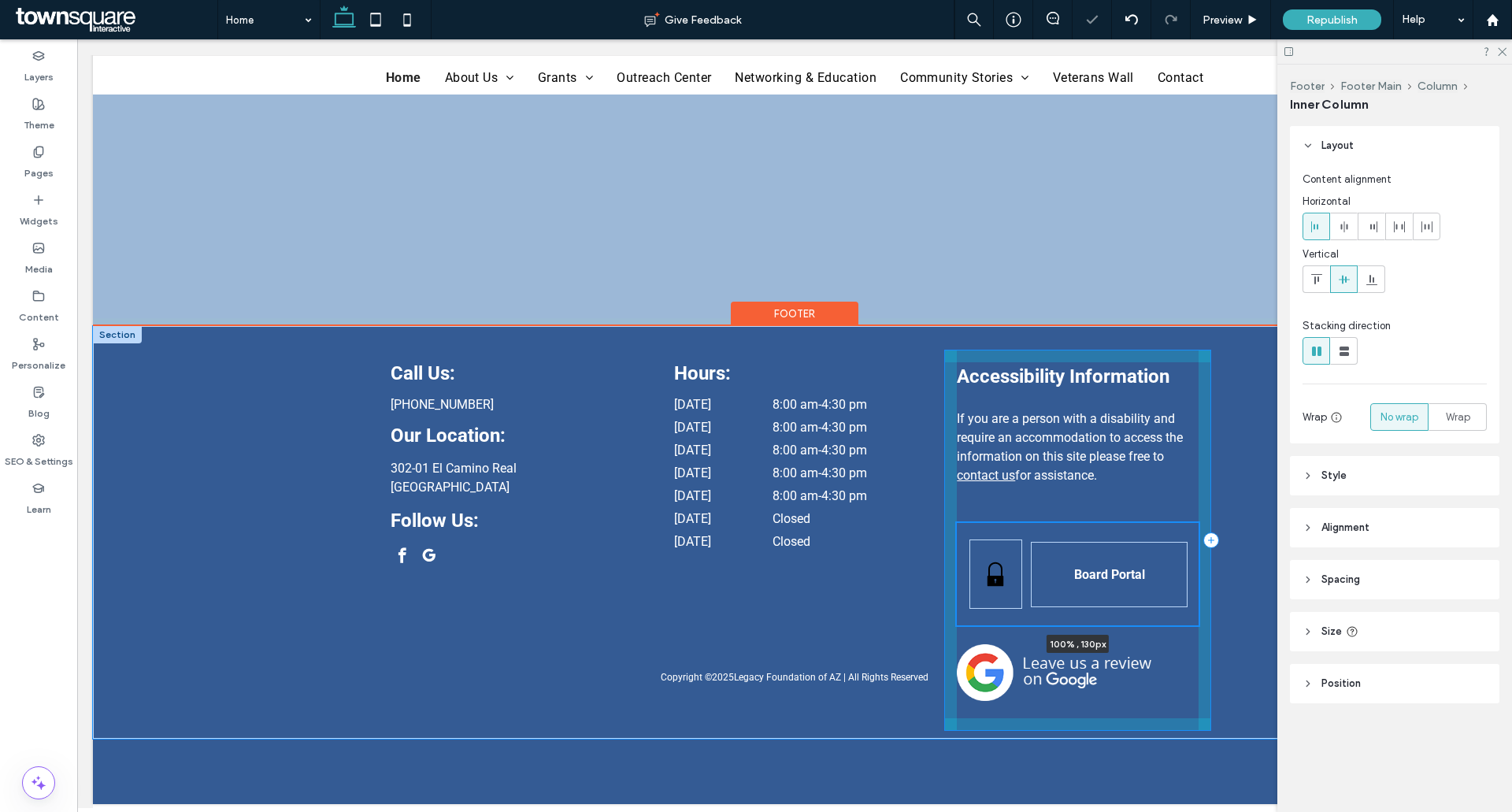
scroll to position [3415, 0]
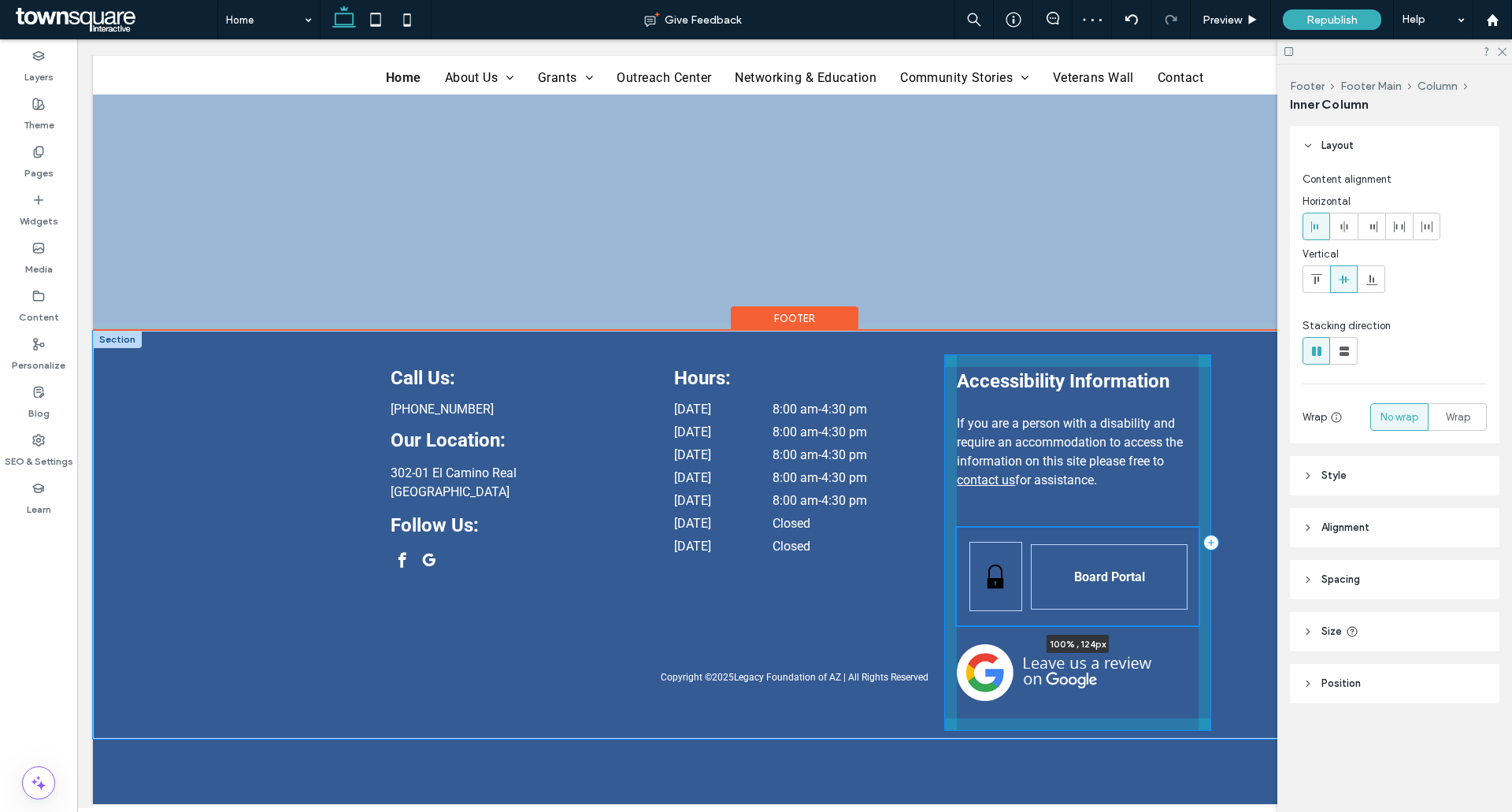
drag, startPoint x: 1075, startPoint y: 613, endPoint x: 1079, endPoint y: 559, distance: 54.1
click at [1079, 559] on div "Call Us: (520) 335-6015 Our Location: 302-01 El Camino Real Sierra Vista, AZ 85…" at bounding box center [795, 534] width 945 height 408
type input "***"
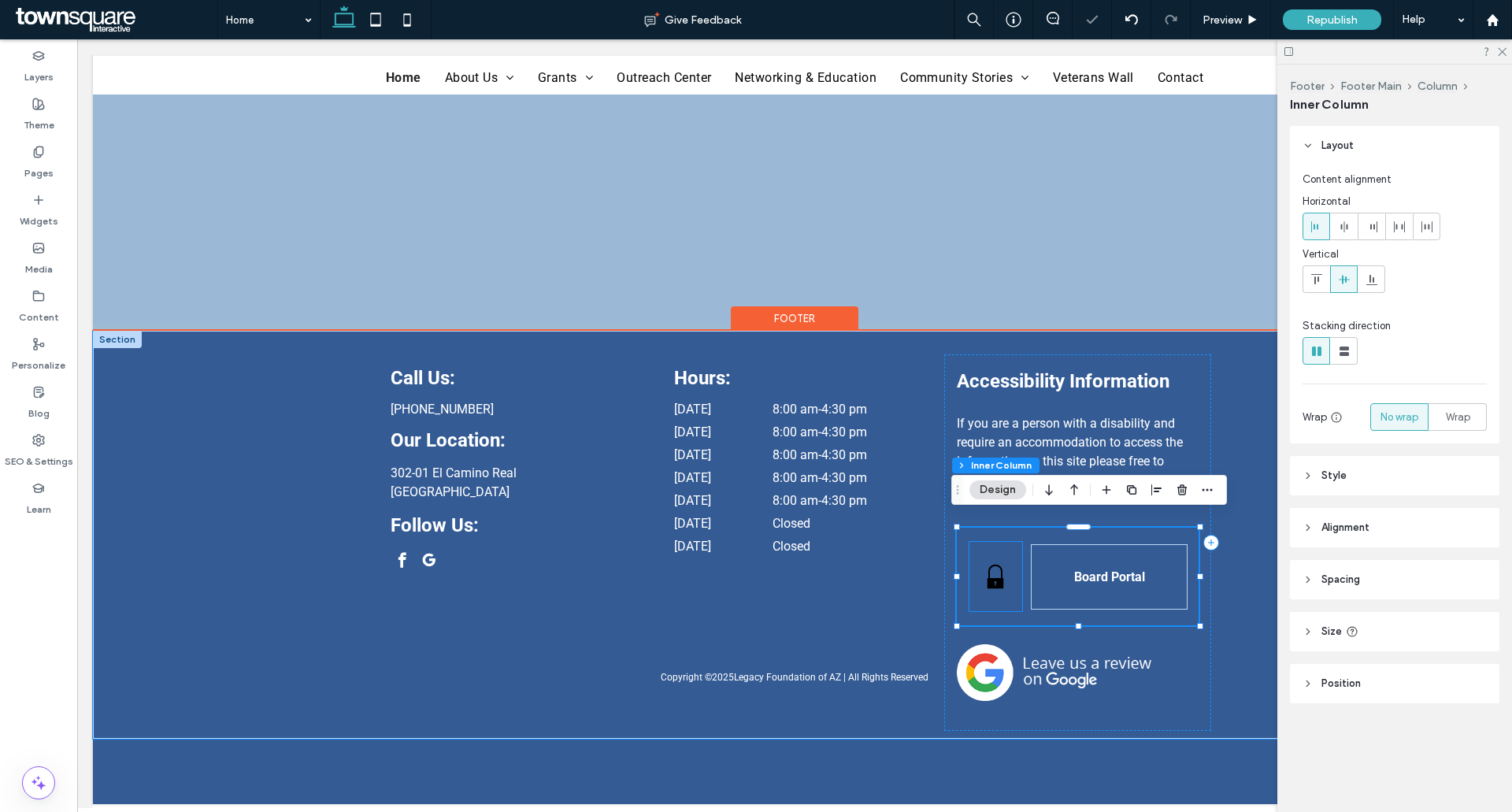
click at [1002, 542] on div "Black padlock icon on white background." at bounding box center [996, 577] width 53 height 69
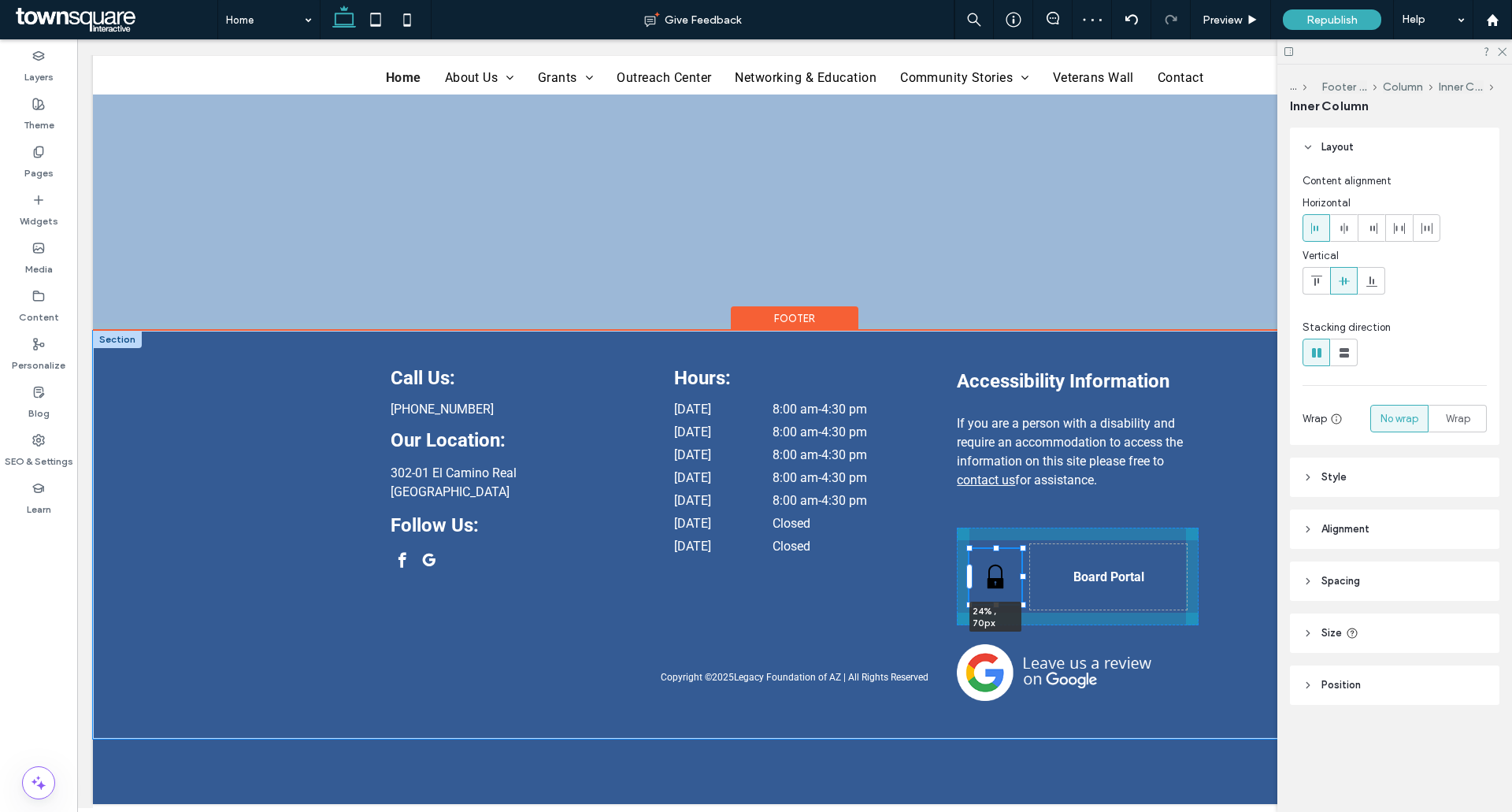
drag, startPoint x: 1016, startPoint y: 532, endPoint x: 1015, endPoint y: 556, distance: 24.0
click at [1015, 556] on div "Call Us: (520) 335-6015 Our Location: 302-01 El Camino Real Sierra Vista, AZ 85…" at bounding box center [795, 534] width 945 height 408
type input "**"
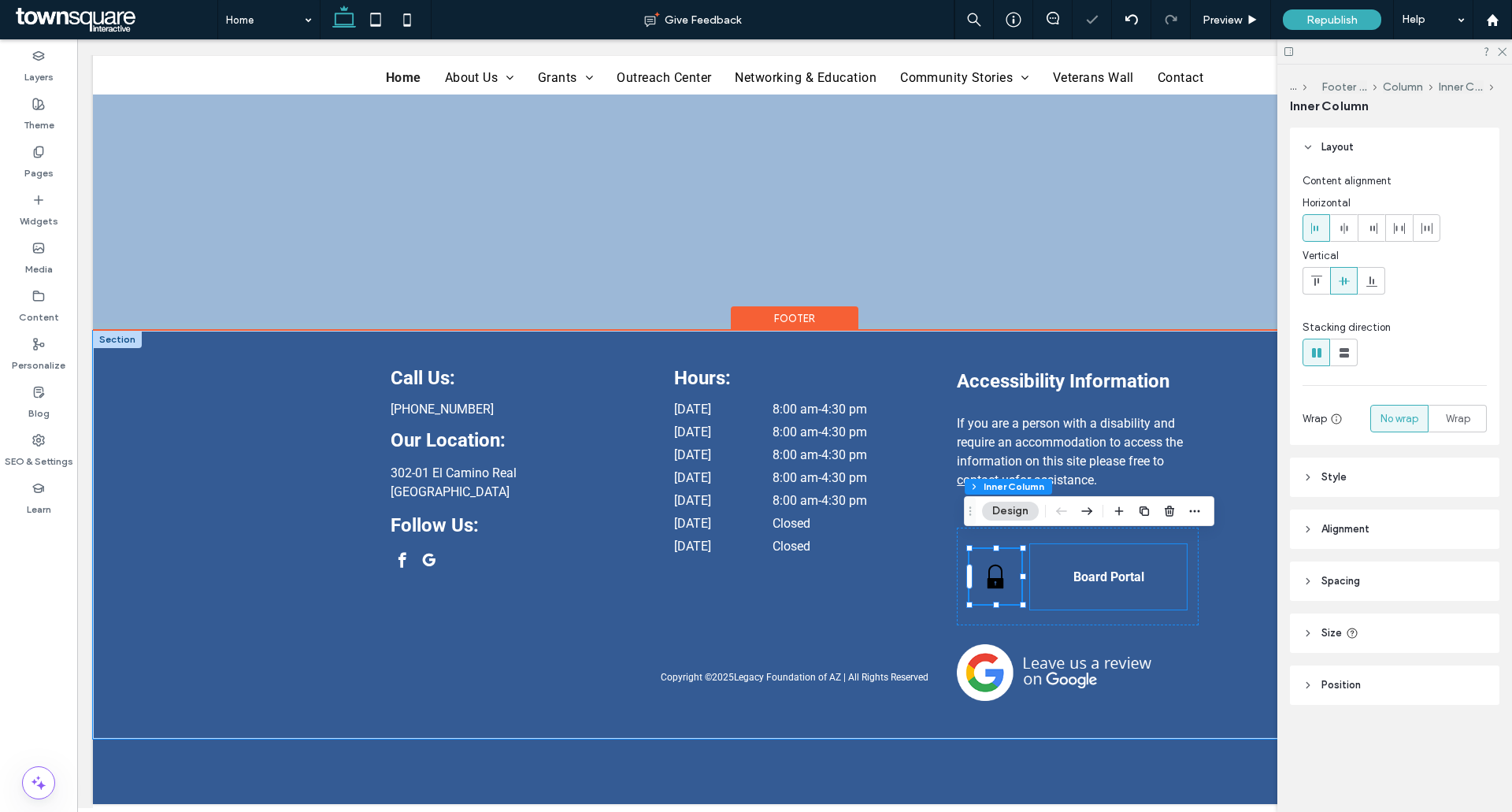
click at [1116, 557] on link "Board Portal" at bounding box center [1108, 577] width 132 height 41
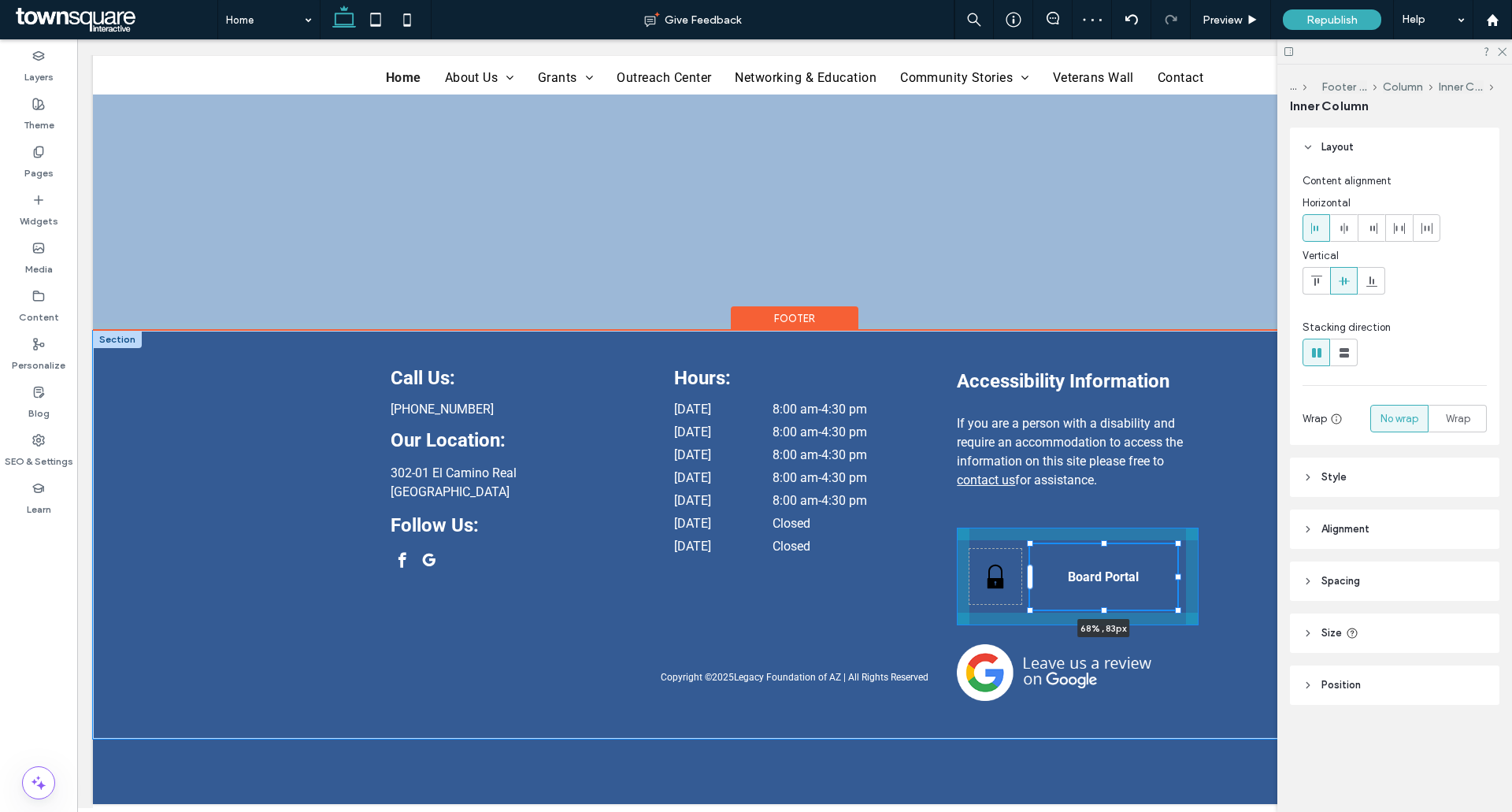
drag, startPoint x: 1026, startPoint y: 598, endPoint x: 1036, endPoint y: 596, distance: 10.2
click at [1036, 596] on div "Call Us: (520) 335-6015 Our Location: 302-01 El Camino Real Sierra Vista, AZ 85…" at bounding box center [795, 534] width 945 height 408
type input "**"
type input "****"
click at [1100, 592] on div "Call Us: (520) 335-6015 Our Location: 302-01 El Camino Real Sierra Vista, AZ 85…" at bounding box center [795, 534] width 945 height 408
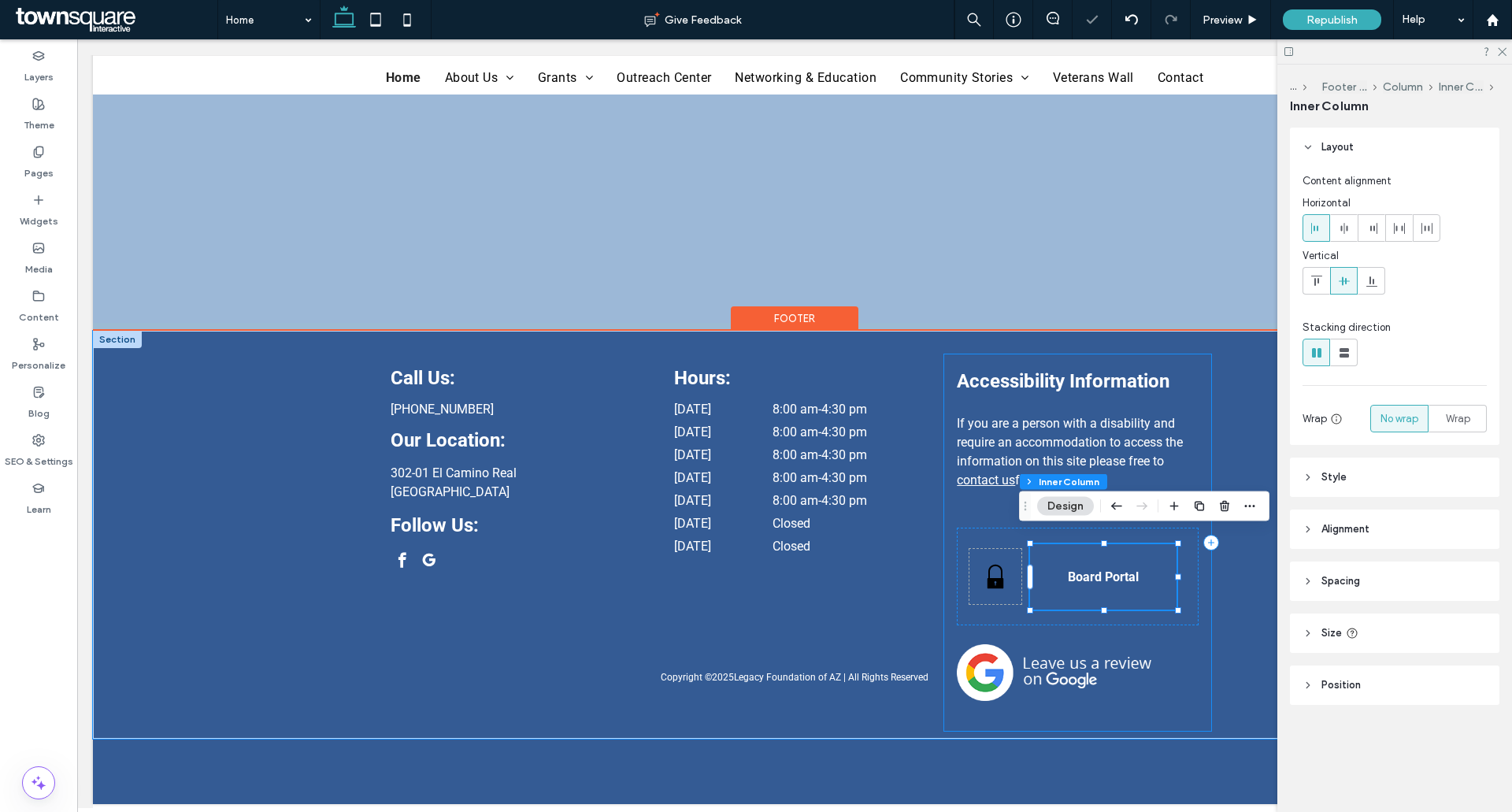
click at [1083, 619] on div "Accessibility Information If you are a person with a disability and require an …" at bounding box center [1077, 543] width 266 height 376
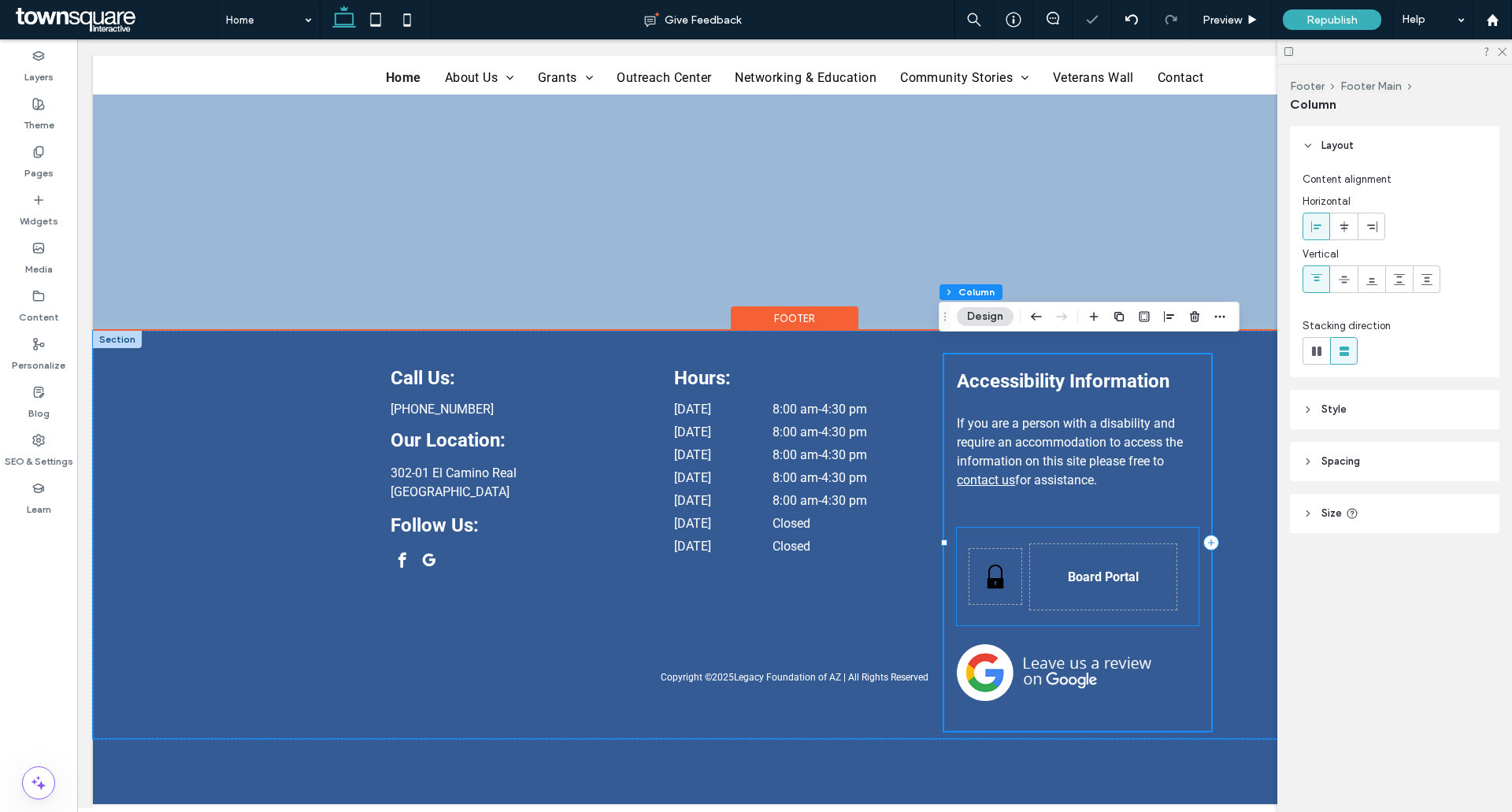
click at [1079, 613] on div "Black padlock icon on white background. Board Portal" at bounding box center [1077, 577] width 241 height 98
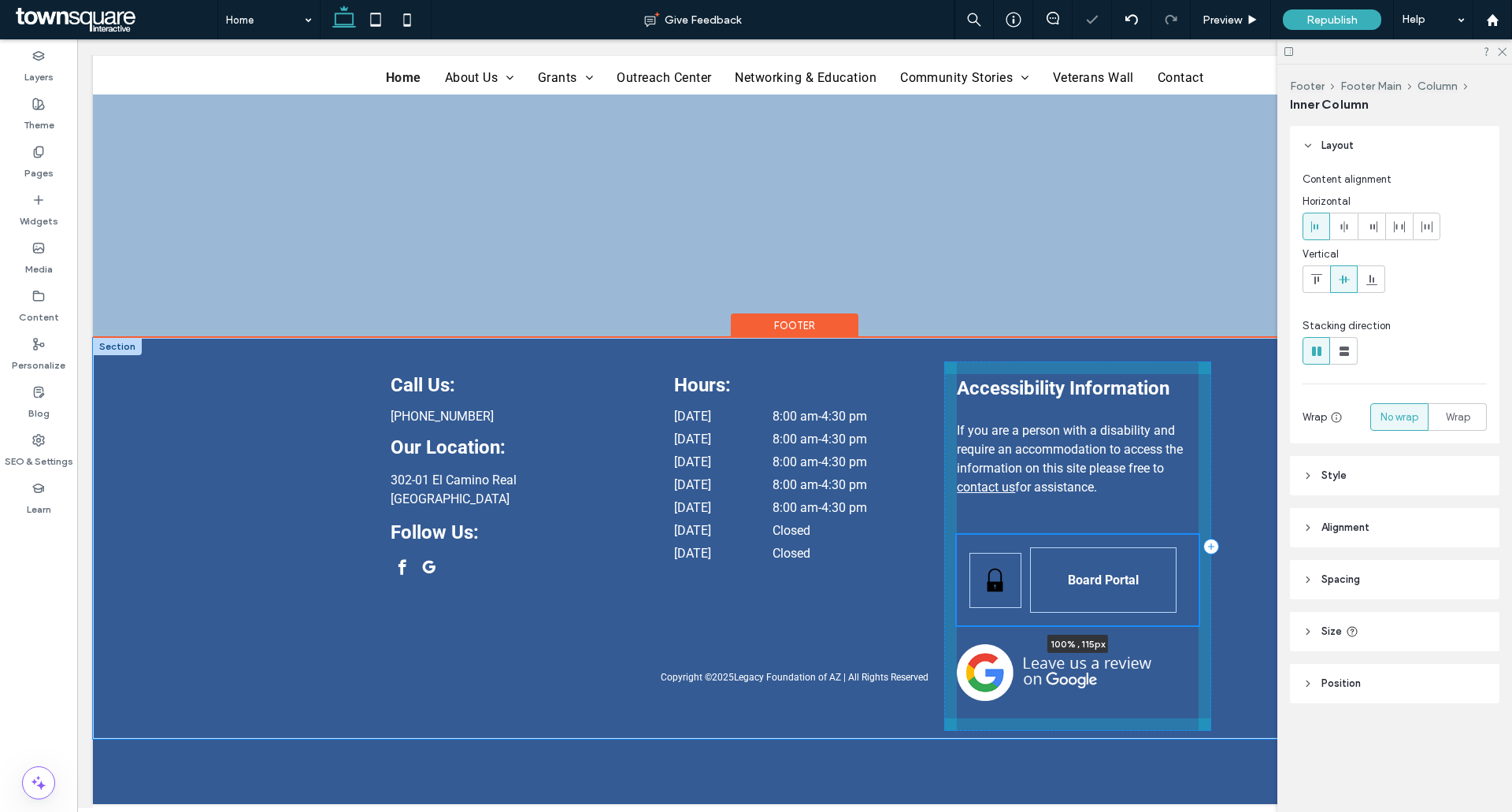
scroll to position [3408, 0]
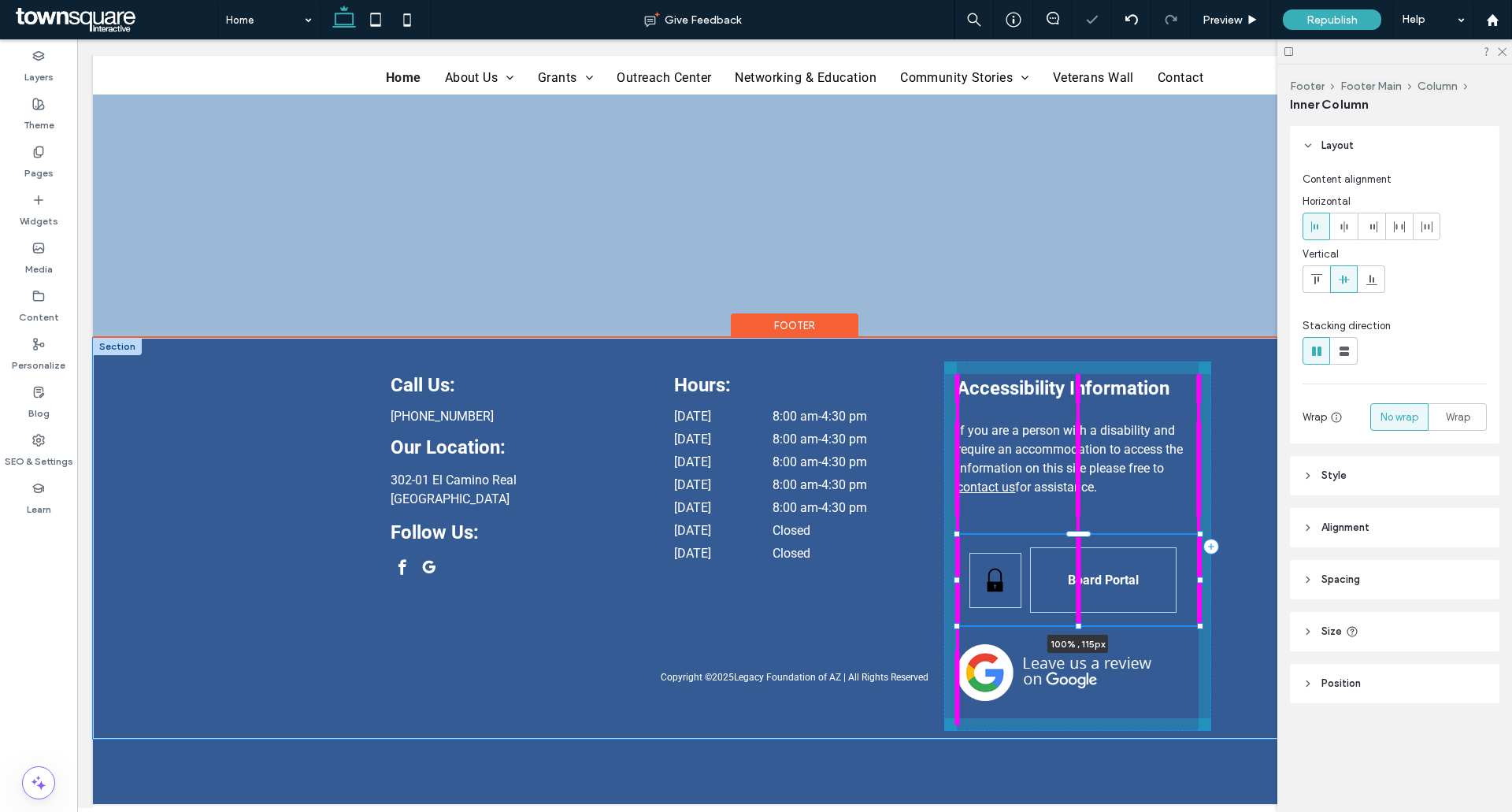
drag, startPoint x: 1073, startPoint y: 613, endPoint x: 1078, endPoint y: 593, distance: 20.6
click at [1078, 593] on div "Call Us: (520) 335-6015 Our Location: 302-01 El Camino Real Sierra Vista, AZ 85…" at bounding box center [795, 538] width 945 height 401
type input "***"
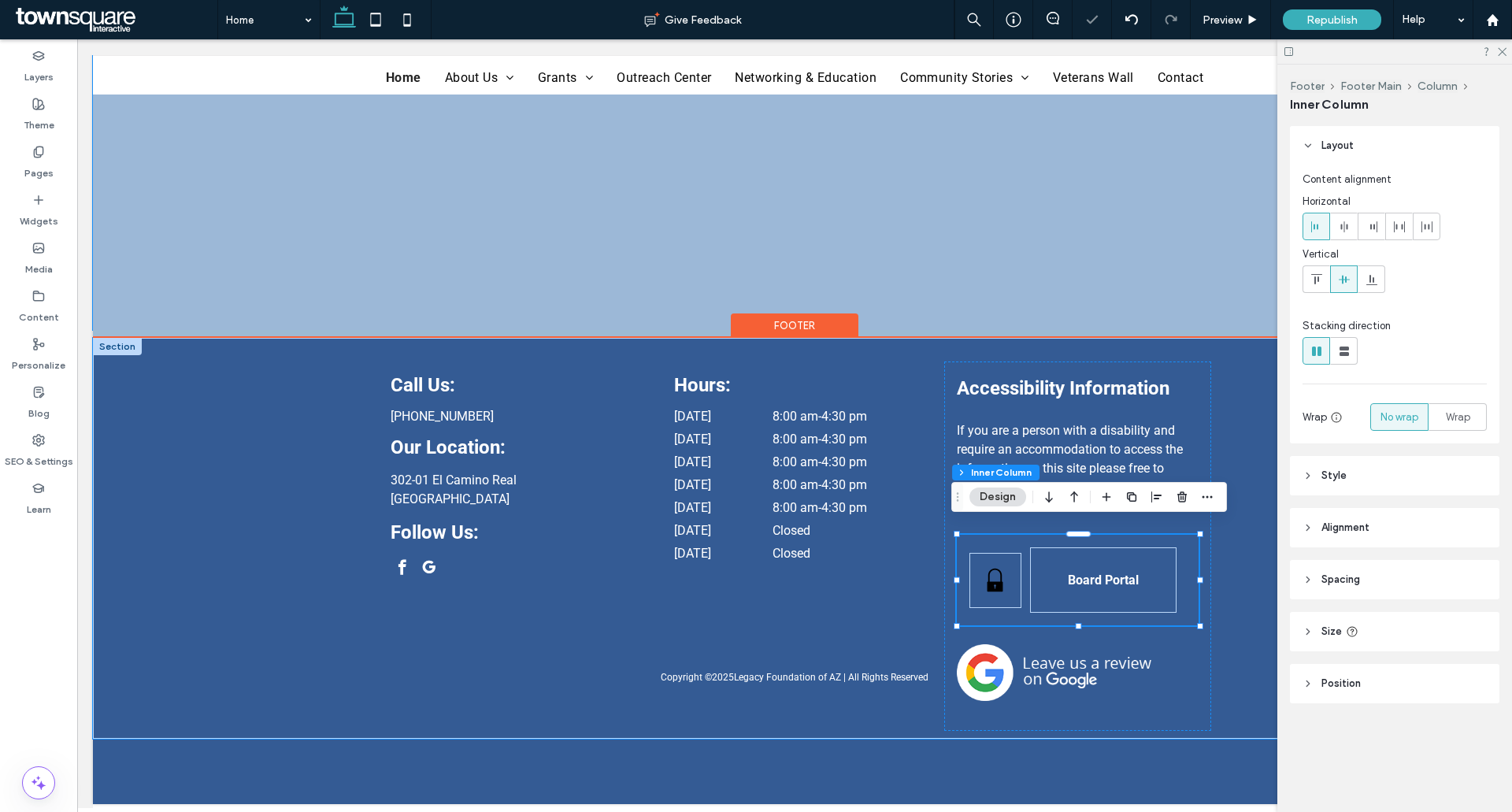
click at [1224, 338] on div "Call Us: (520) 335-6015 Our Location: 302-01 El Camino Real Sierra Vista, AZ 85…" at bounding box center [795, 538] width 945 height 401
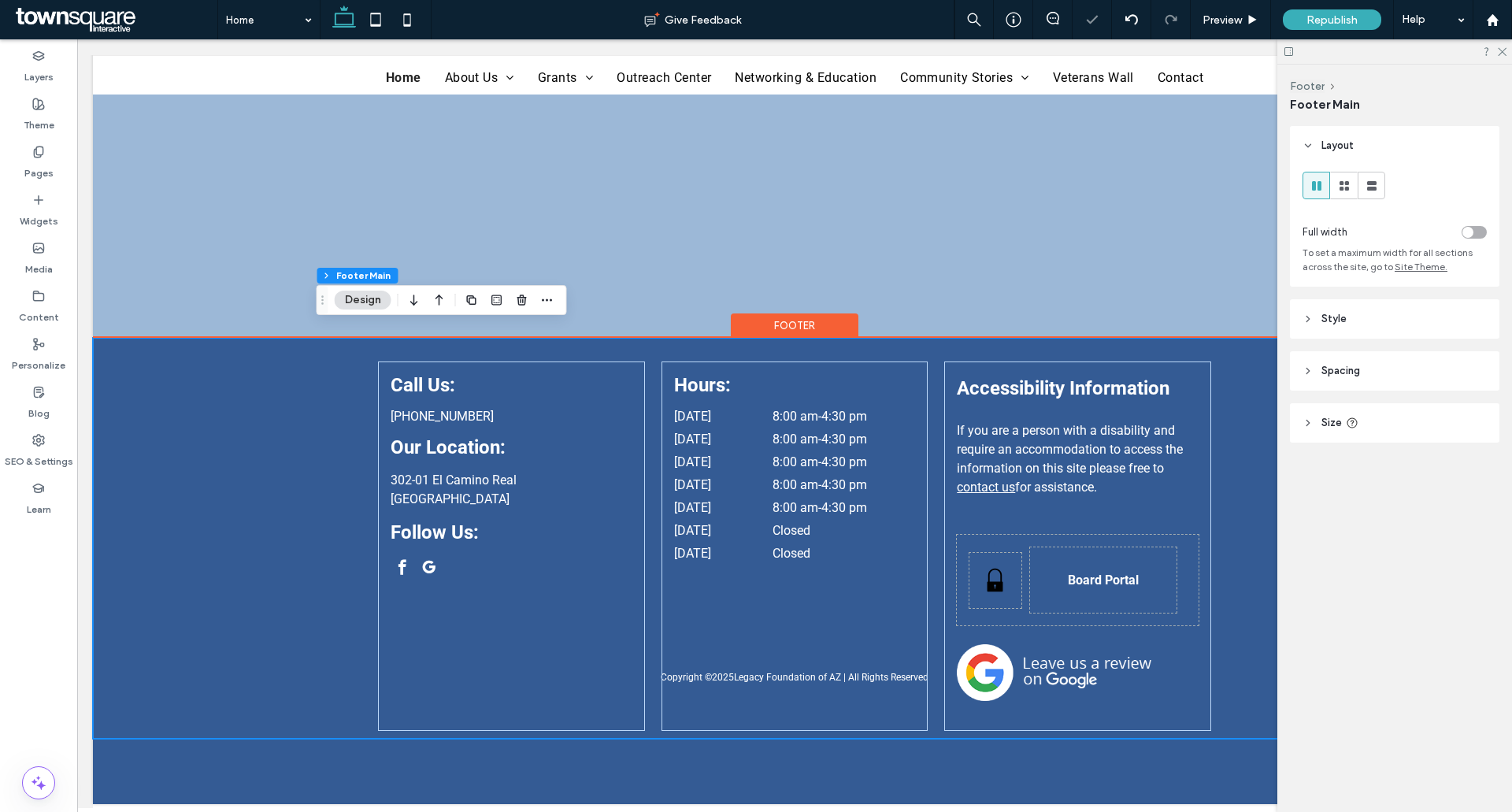
click at [1223, 407] on div "Call Us: (520) 335-6015 Our Location: 302-01 El Camino Real Sierra Vista, AZ 85…" at bounding box center [795, 538] width 945 height 401
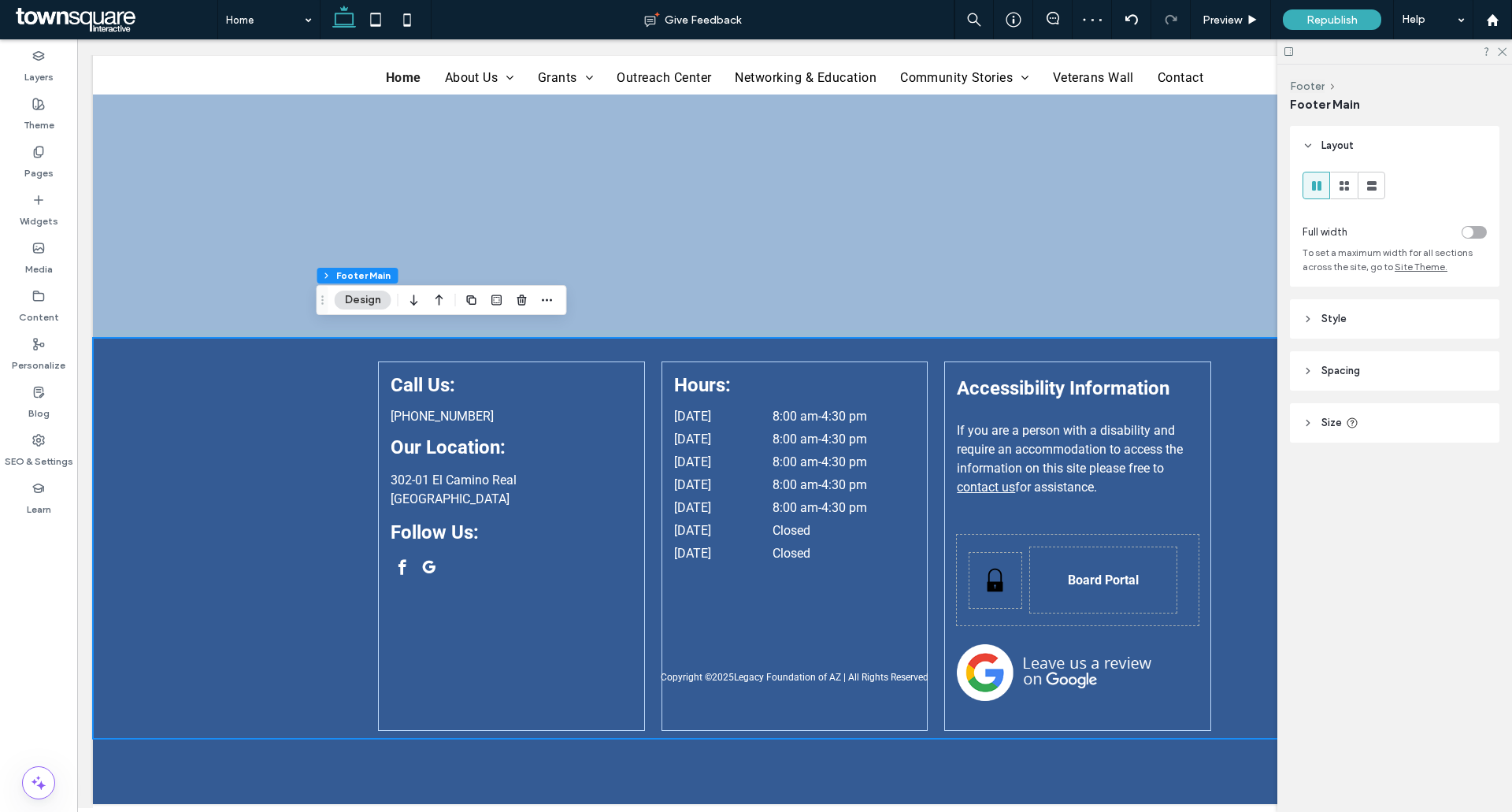
click at [1502, 63] on div at bounding box center [1394, 51] width 235 height 24
click at [1500, 54] on icon at bounding box center [1501, 51] width 10 height 10
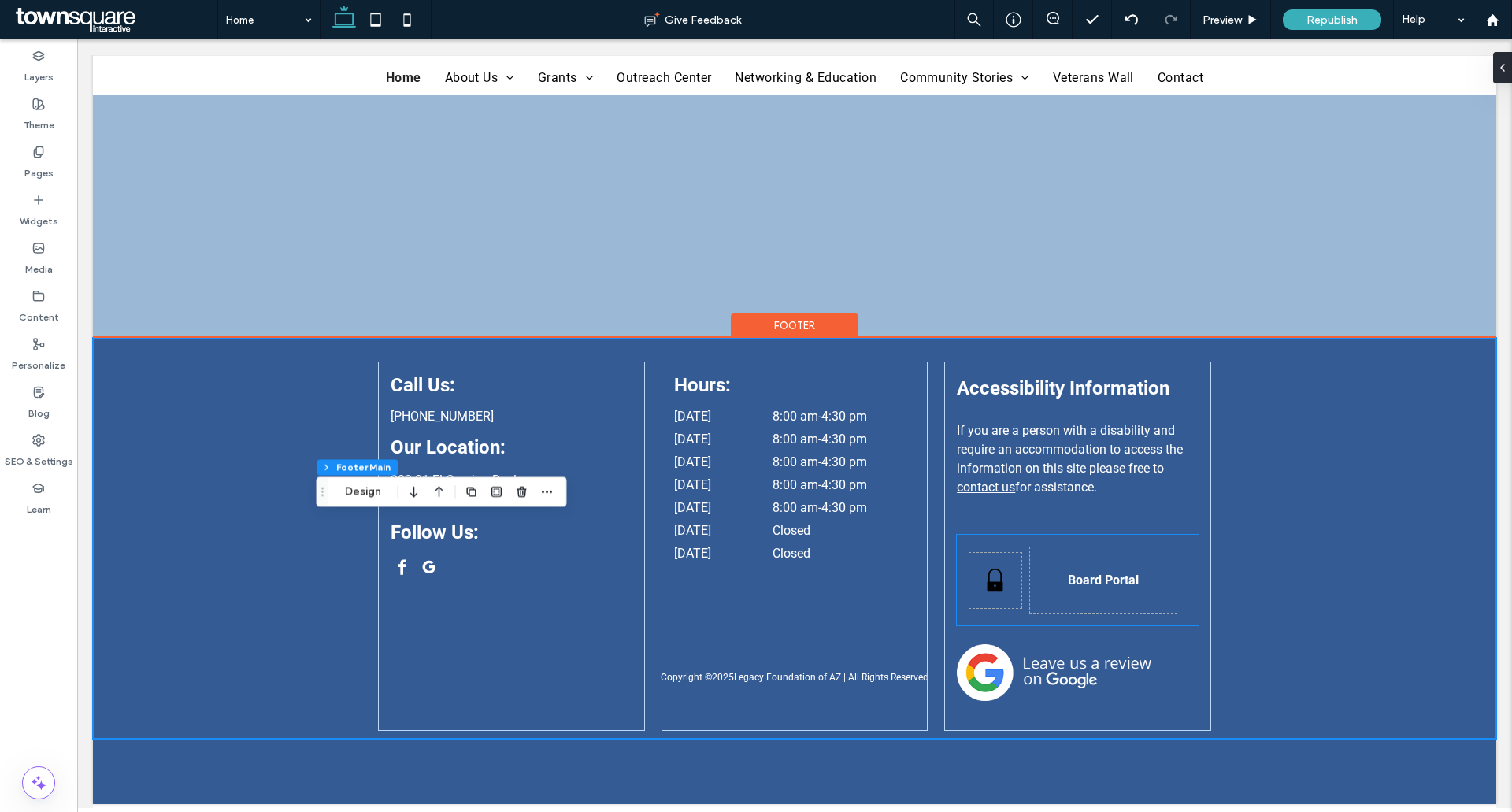
click at [989, 593] on icon "Black padlock icon on white background." at bounding box center [996, 581] width 27 height 27
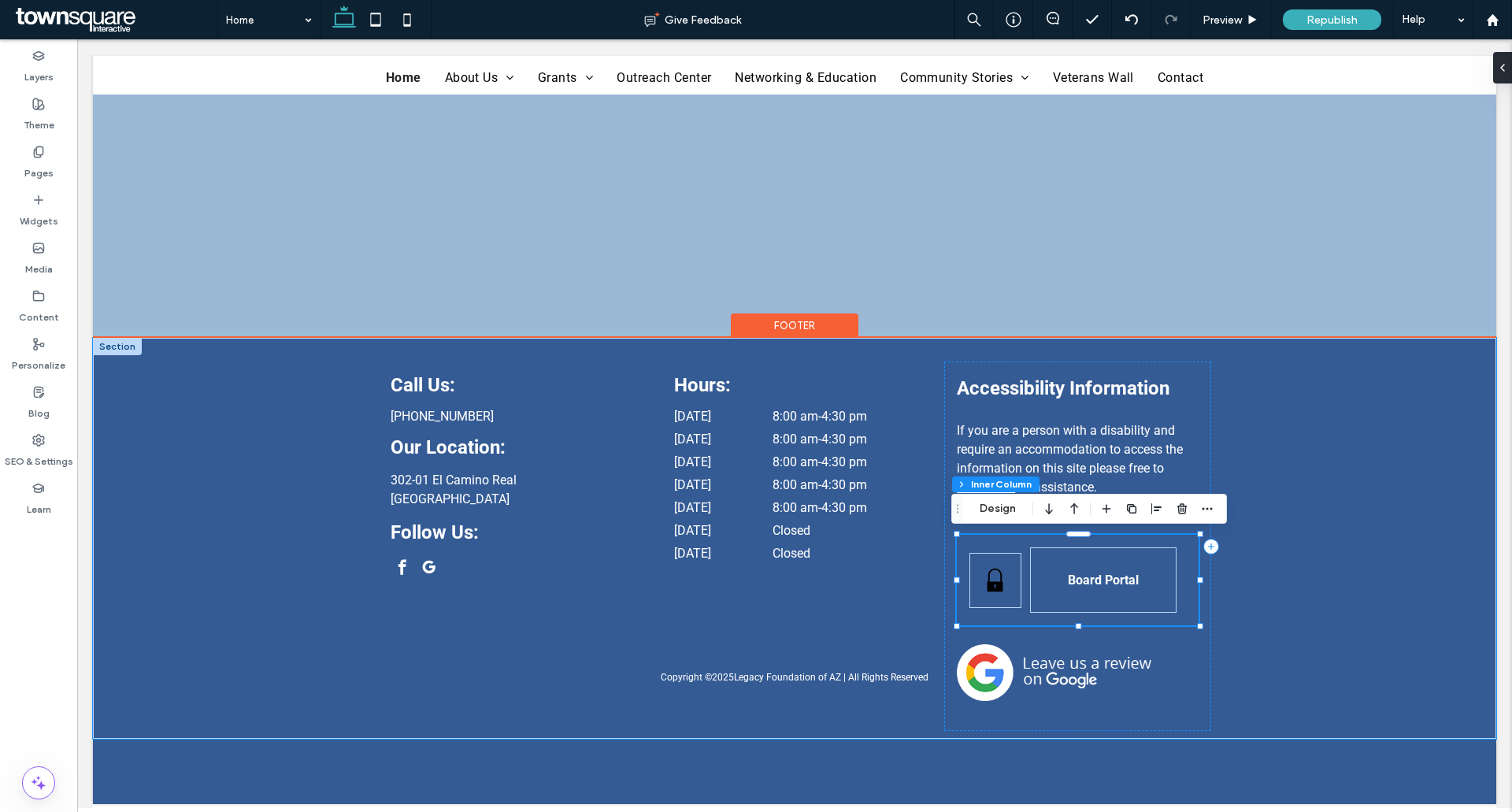
click at [994, 579] on icon "Black padlock icon on white background." at bounding box center [996, 581] width 27 height 27
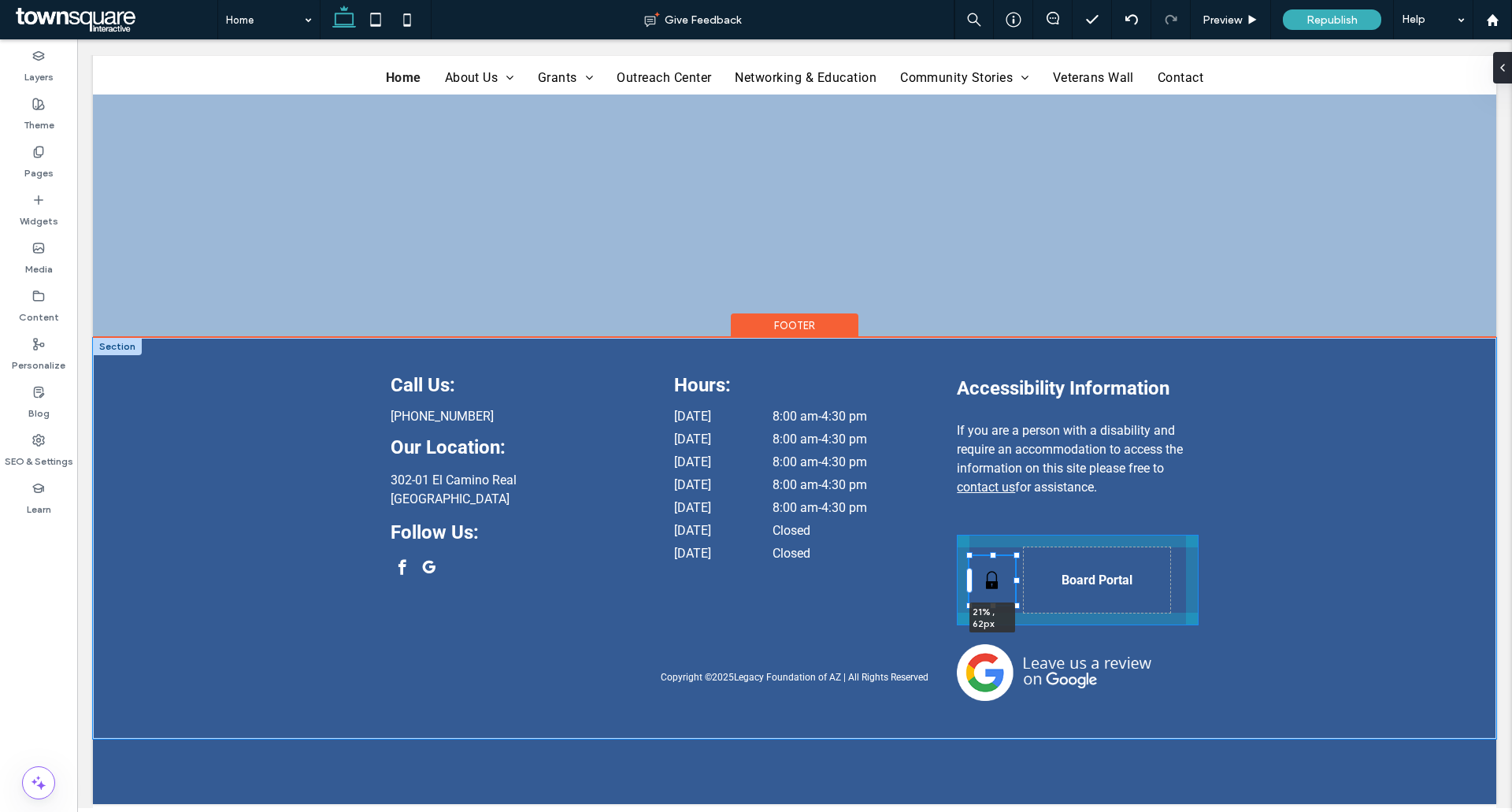
drag, startPoint x: 1018, startPoint y: 610, endPoint x: 1012, endPoint y: 603, distance: 9.2
click at [1013, 603] on div at bounding box center [1016, 605] width 6 height 6
type input "**"
type input "****"
type input "**"
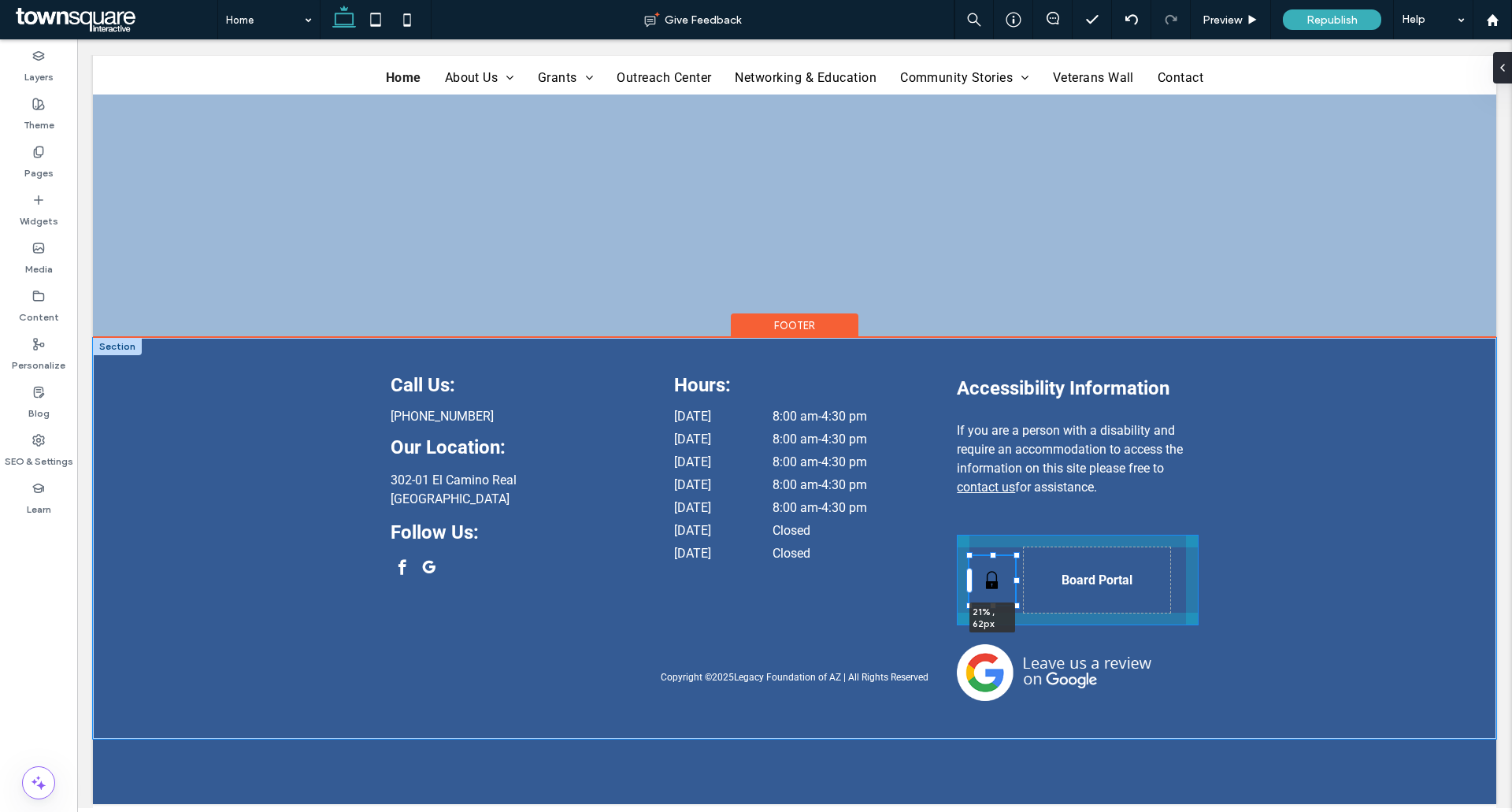
type input "**"
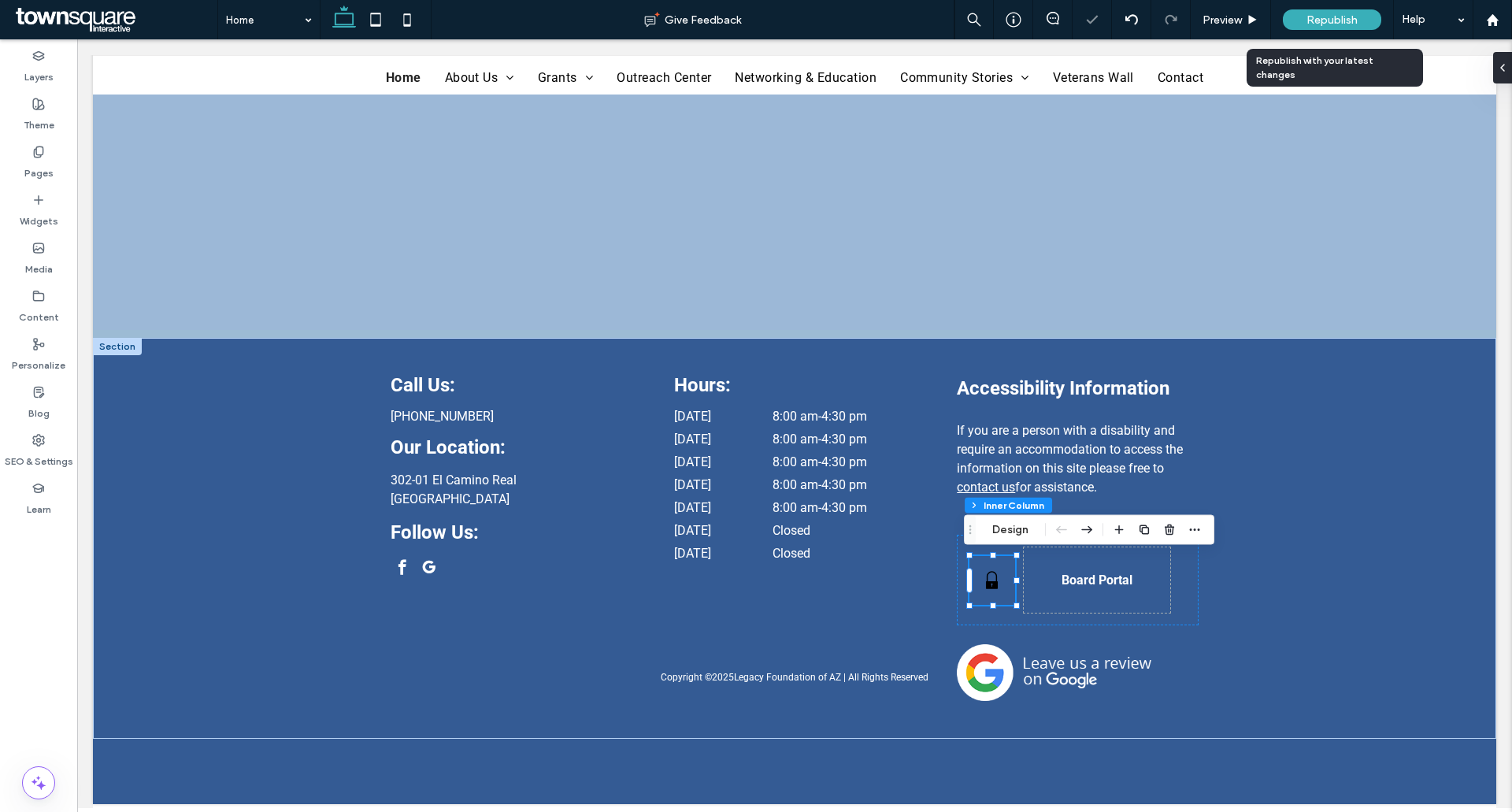
click at [1315, 1] on div "Republish" at bounding box center [1331, 19] width 99 height 40
click at [1320, 11] on div "Republish" at bounding box center [1331, 19] width 99 height 20
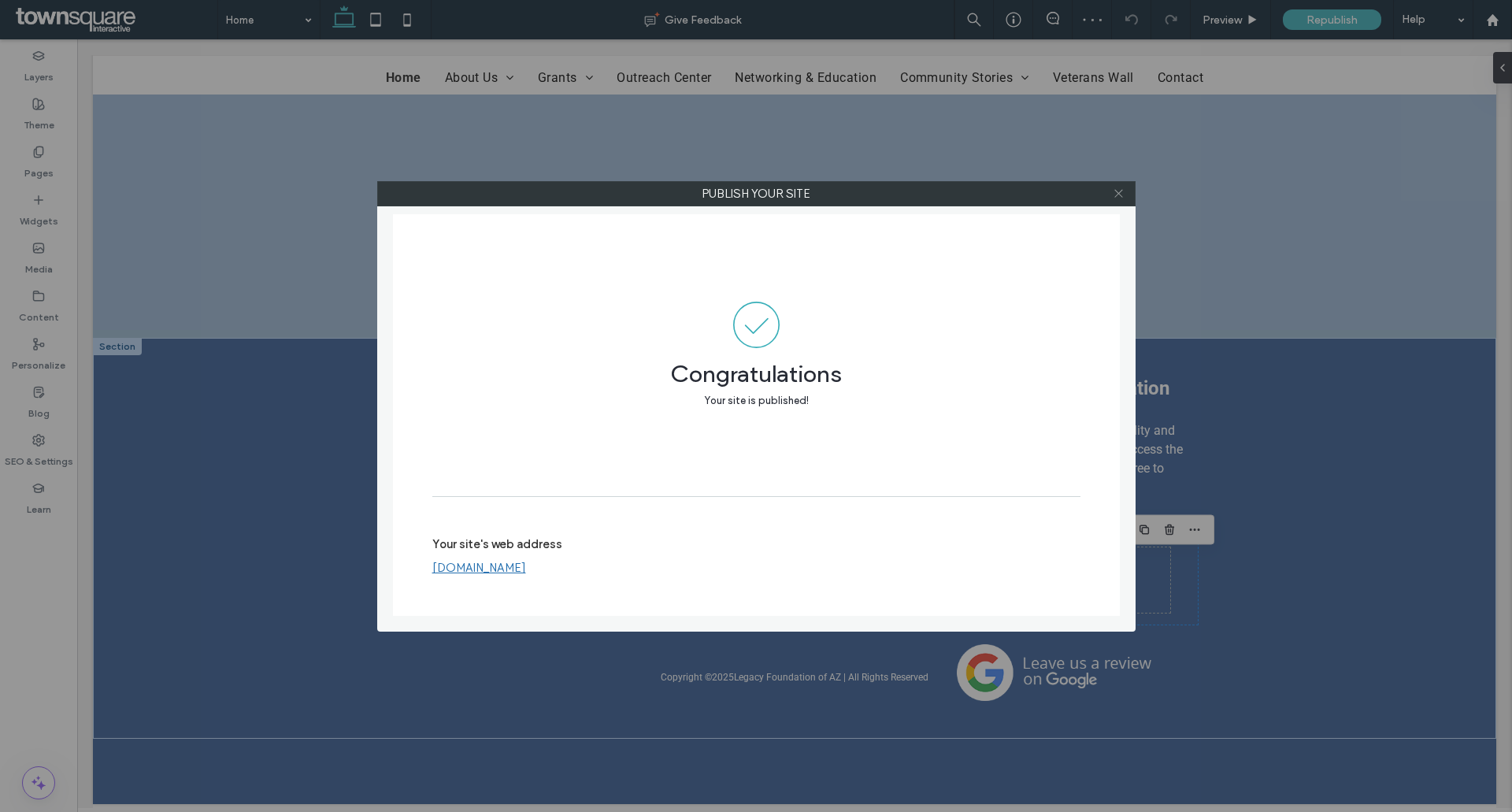
click at [1119, 187] on icon at bounding box center [1118, 193] width 12 height 12
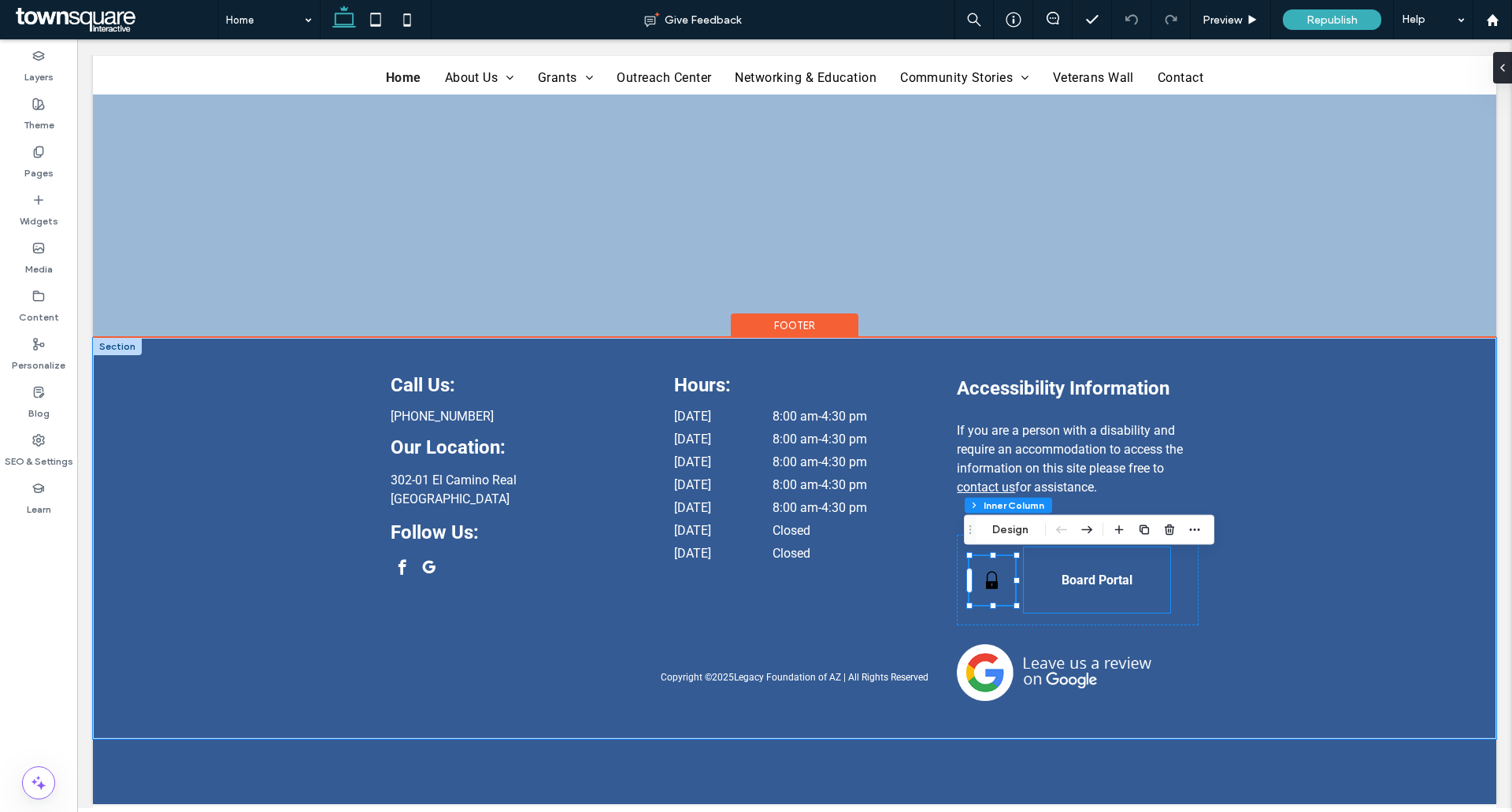
click at [1062, 585] on span "Board Portal" at bounding box center [1097, 580] width 71 height 15
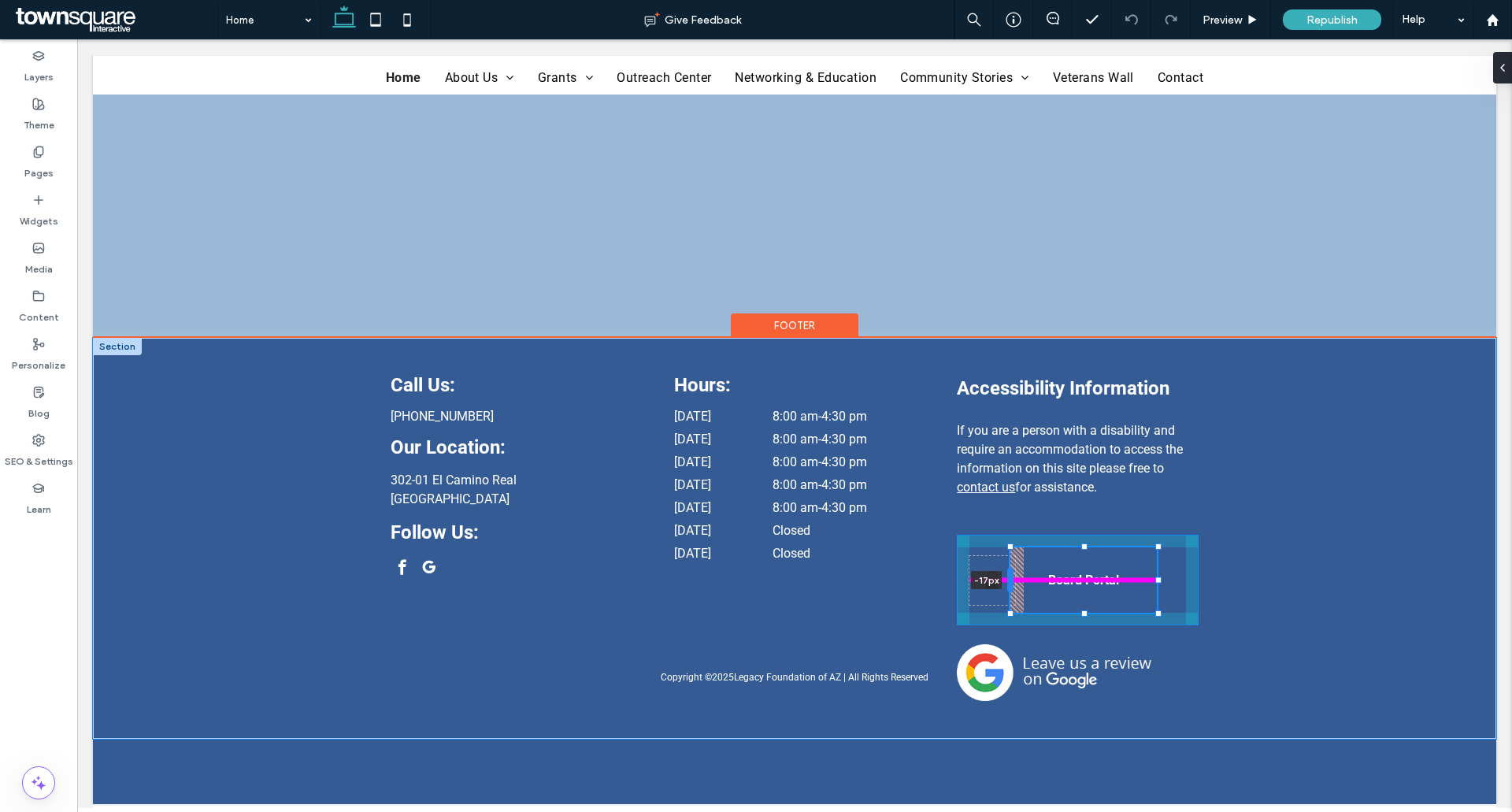
drag, startPoint x: 1018, startPoint y: 582, endPoint x: 1003, endPoint y: 582, distance: 15.0
click at [1007, 582] on div at bounding box center [1009, 581] width 6 height 25
click at [1000, 582] on div at bounding box center [1002, 581] width 6 height 25
drag, startPoint x: 1000, startPoint y: 583, endPoint x: 982, endPoint y: 583, distance: 18.0
click at [982, 583] on div at bounding box center [985, 581] width 6 height 25
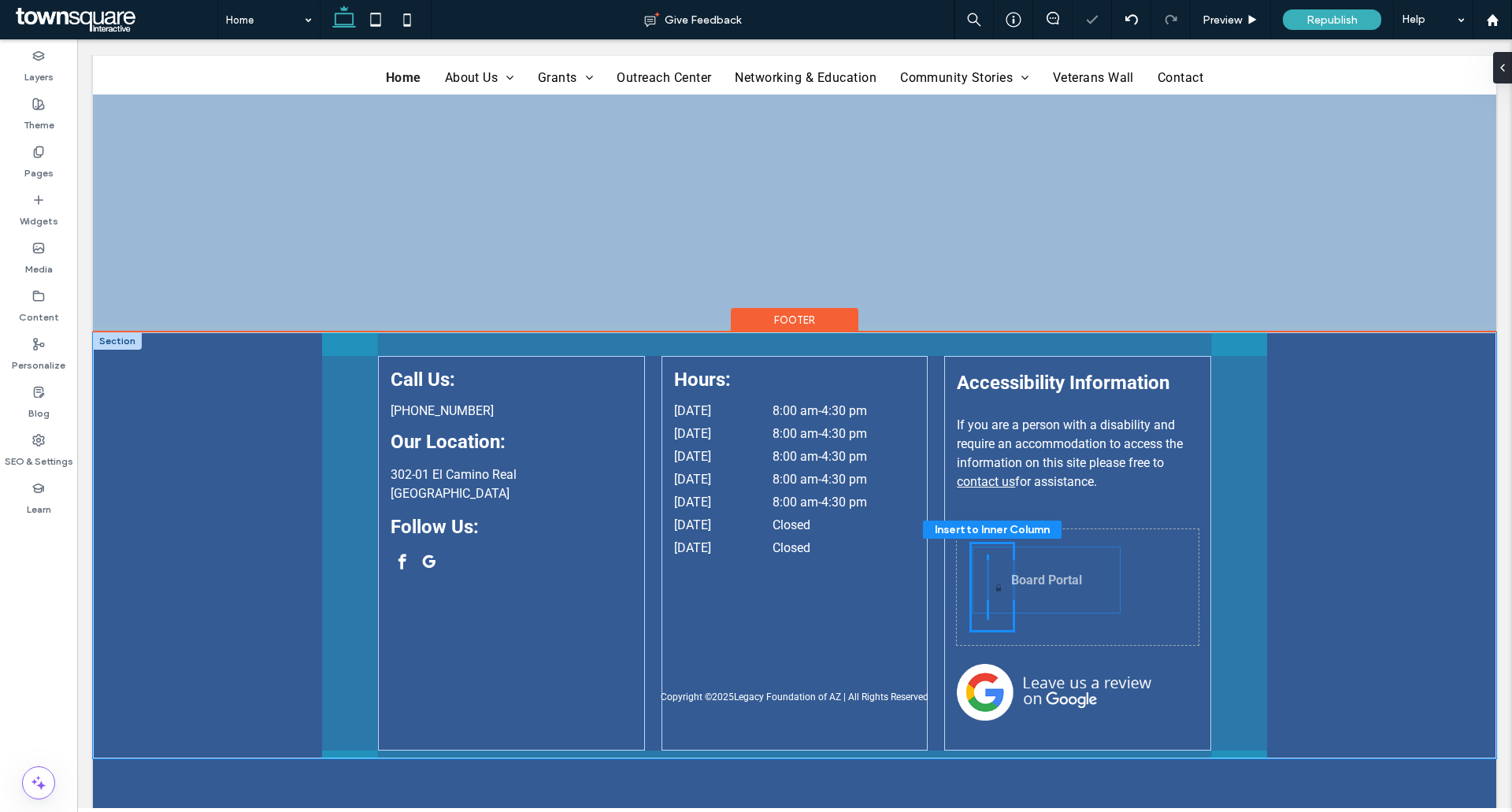
type input "***"
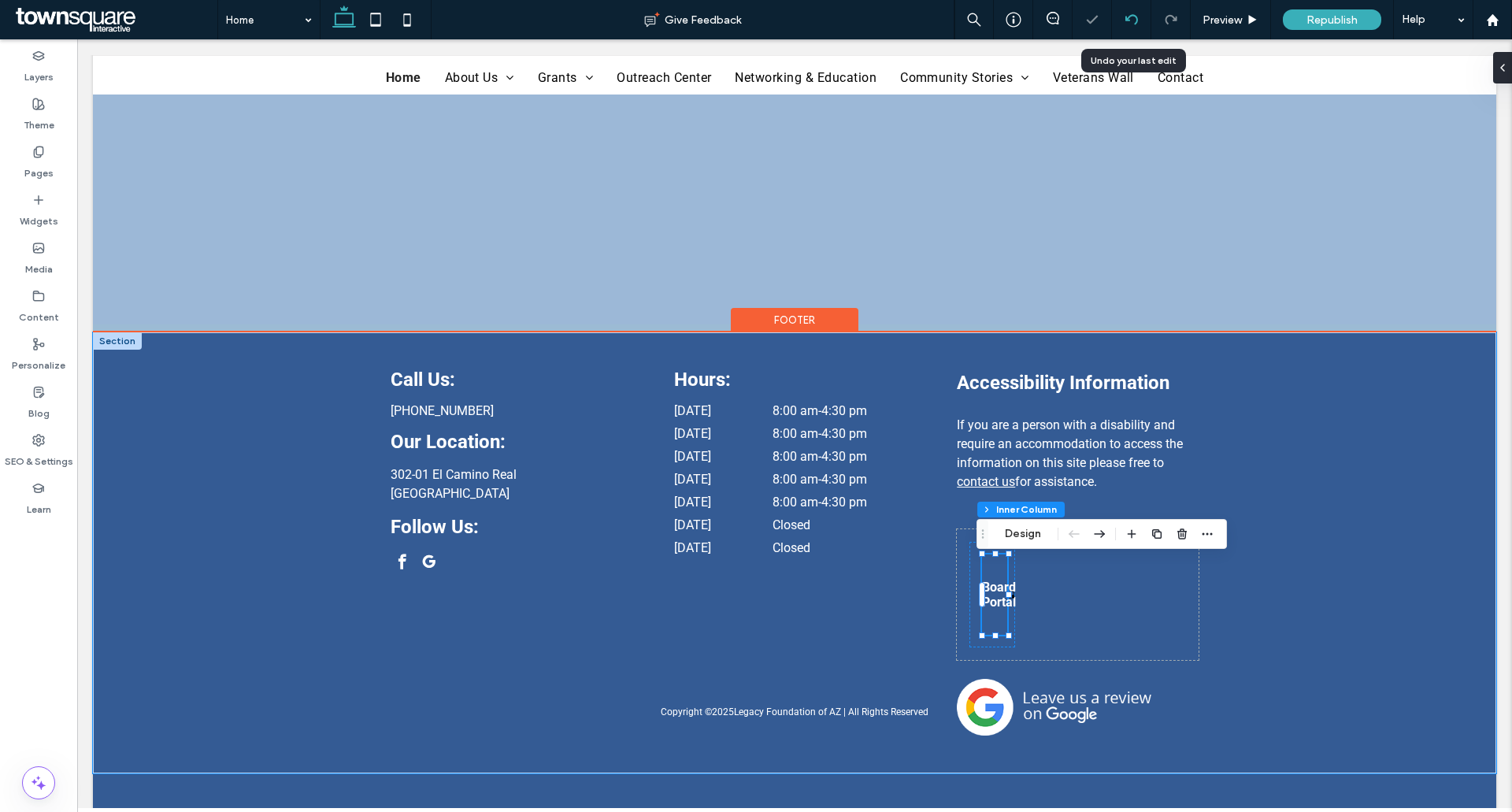
click at [1123, 8] on div at bounding box center [1131, 19] width 40 height 40
click at [1122, 18] on div at bounding box center [1131, 19] width 39 height 13
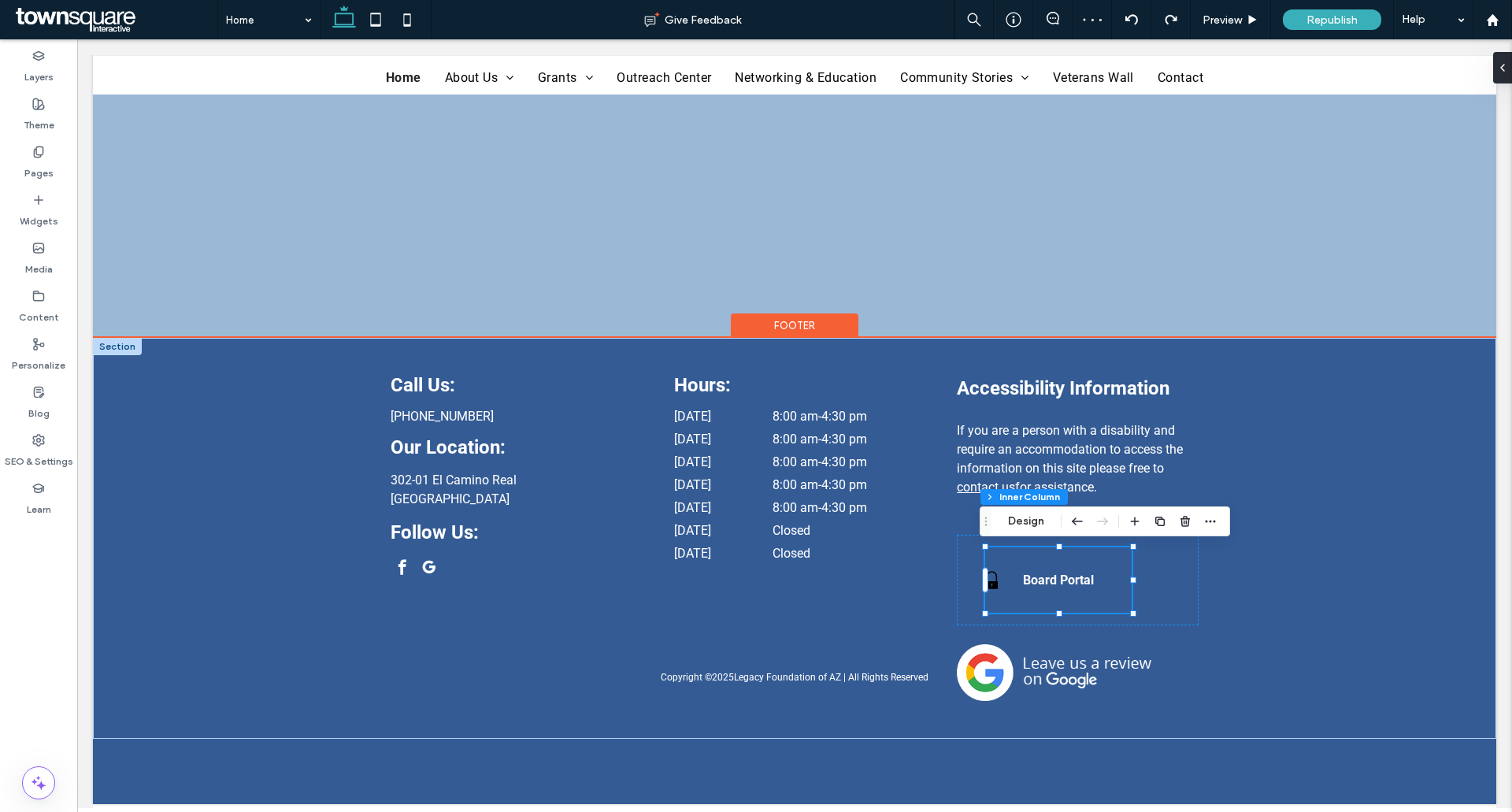
click at [990, 582] on div "Board Portal" at bounding box center [1058, 579] width 147 height 65
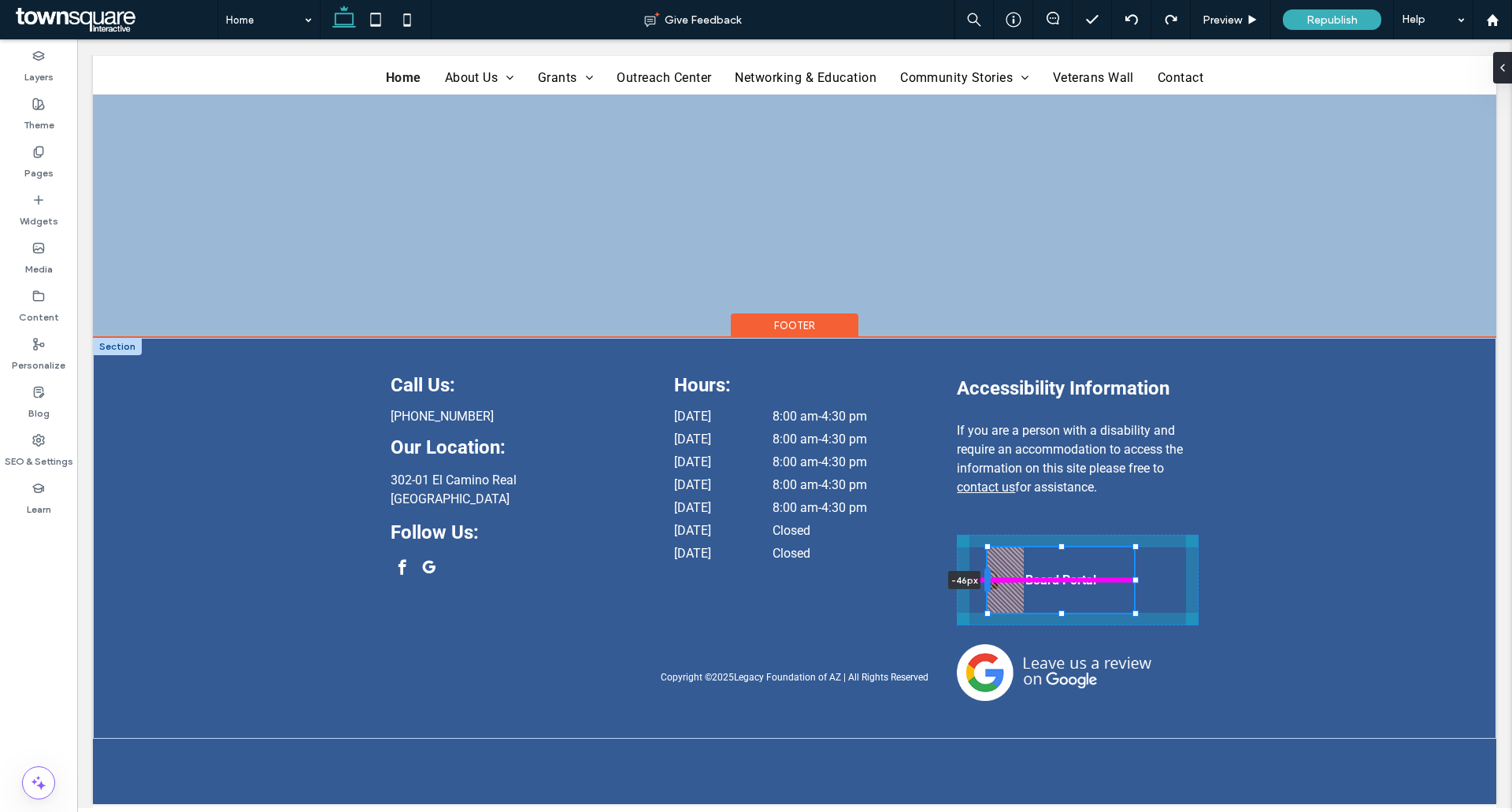
click at [984, 588] on div at bounding box center [986, 581] width 6 height 25
drag, startPoint x: 1131, startPoint y: 581, endPoint x: 1103, endPoint y: 582, distance: 28.0
click at [1104, 582] on div at bounding box center [1107, 580] width 6 height 6
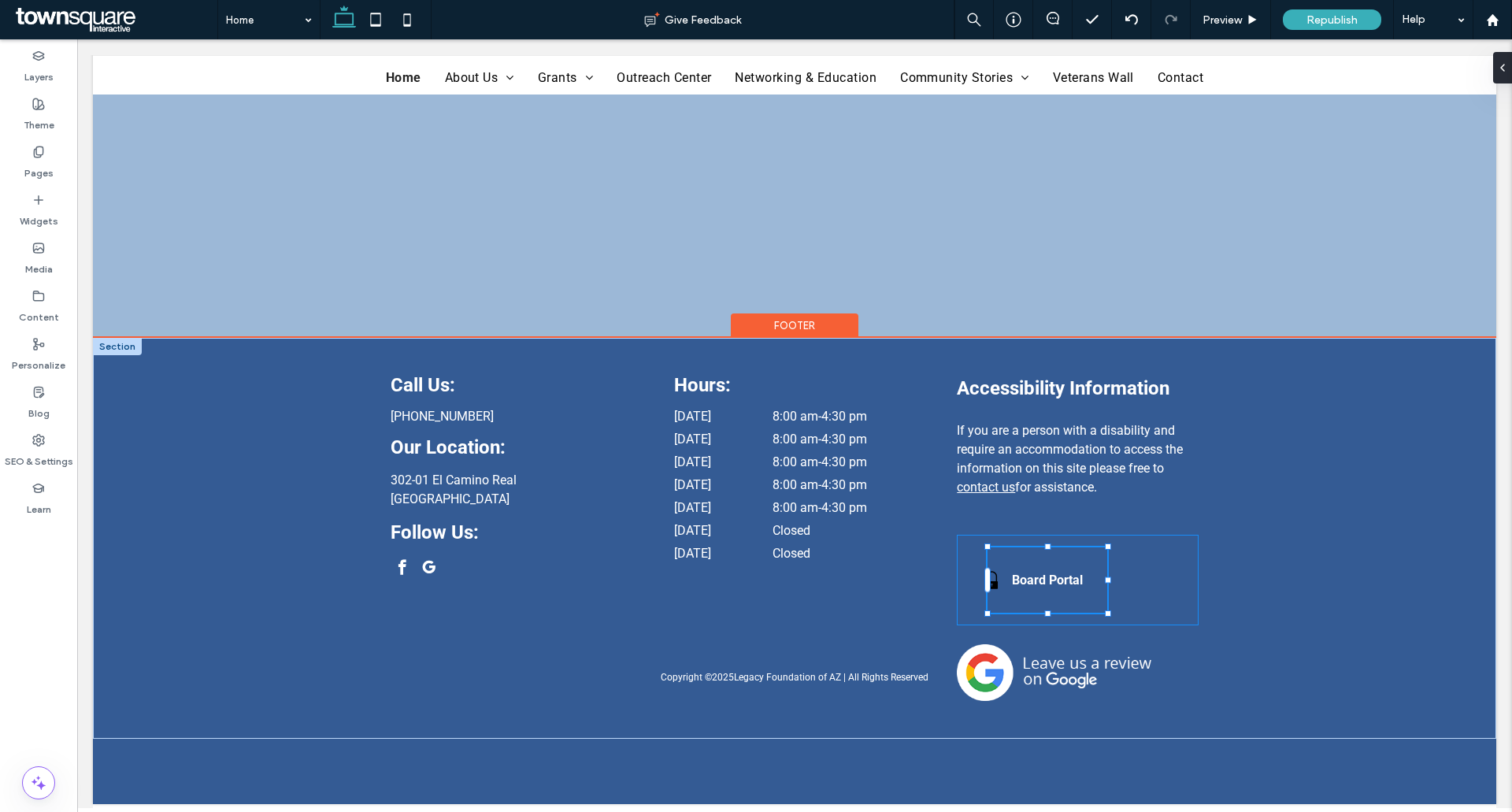
type input "**"
type input "****"
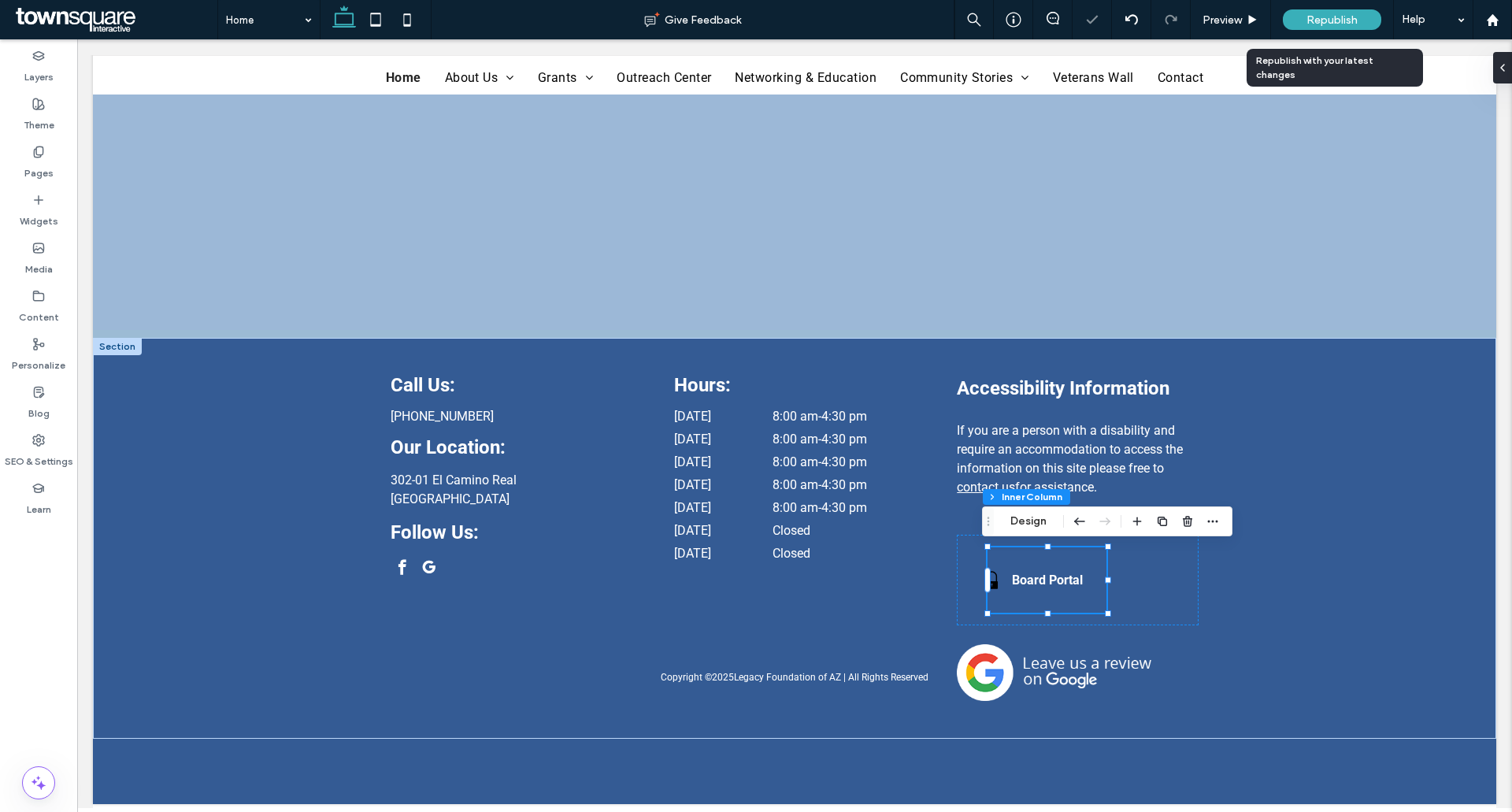
click at [1314, 22] on span "Republish" at bounding box center [1331, 20] width 51 height 14
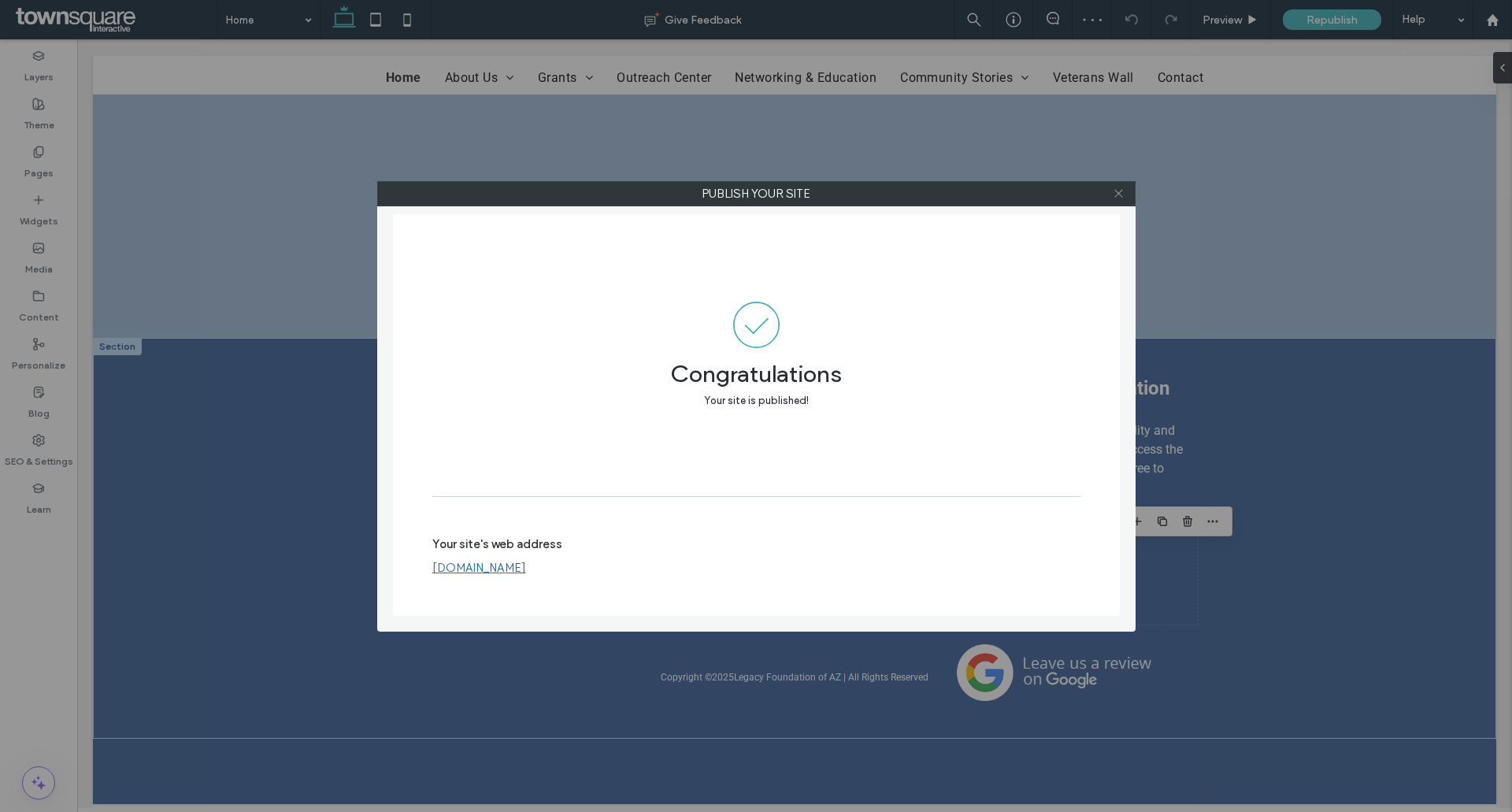
click at [1116, 194] on icon at bounding box center [1118, 193] width 12 height 12
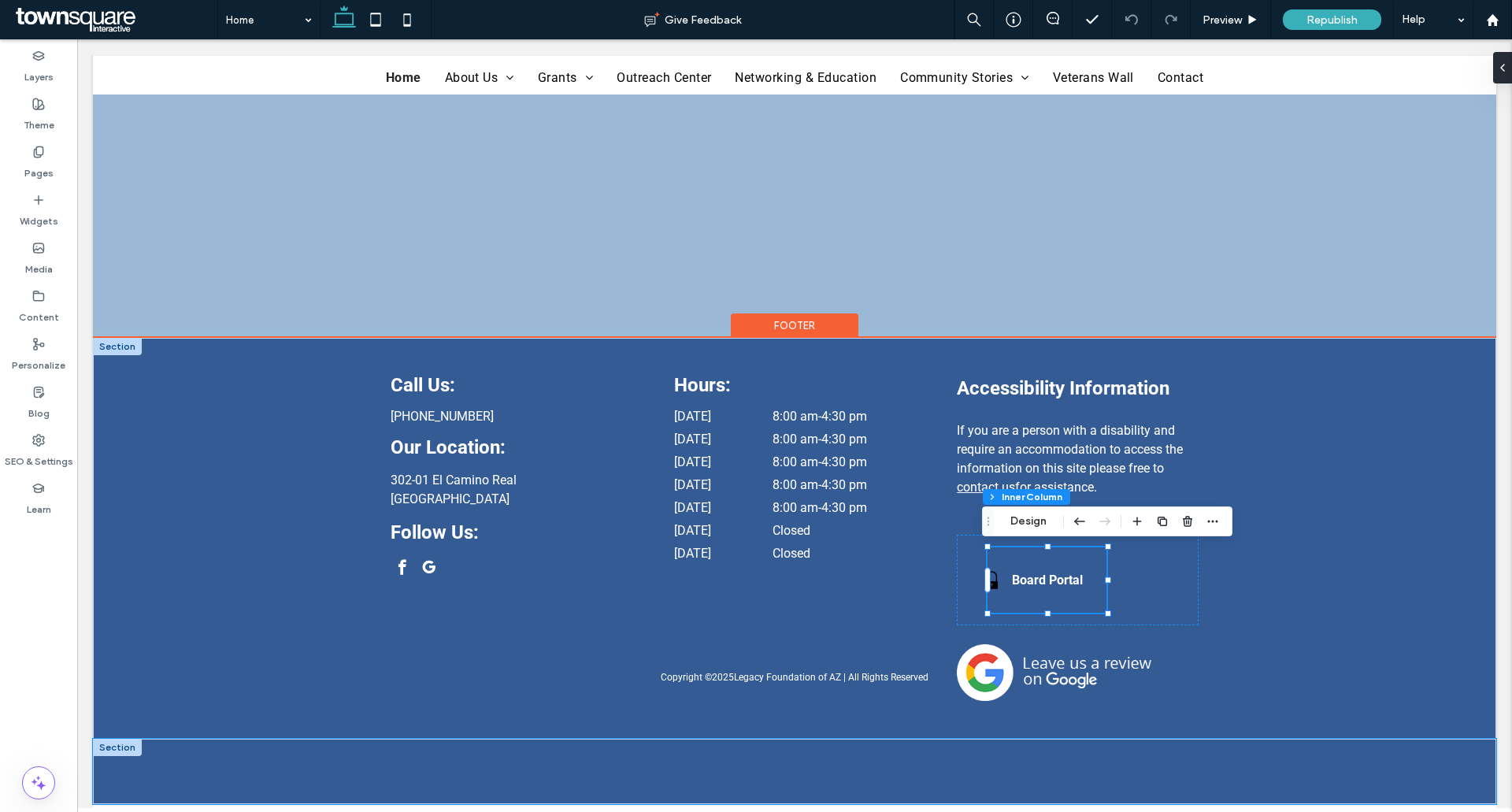
click at [721, 779] on div "Copyright © 2025 Legacy Foundation of AZ | All Rights Reserved" at bounding box center [795, 771] width 945 height 65
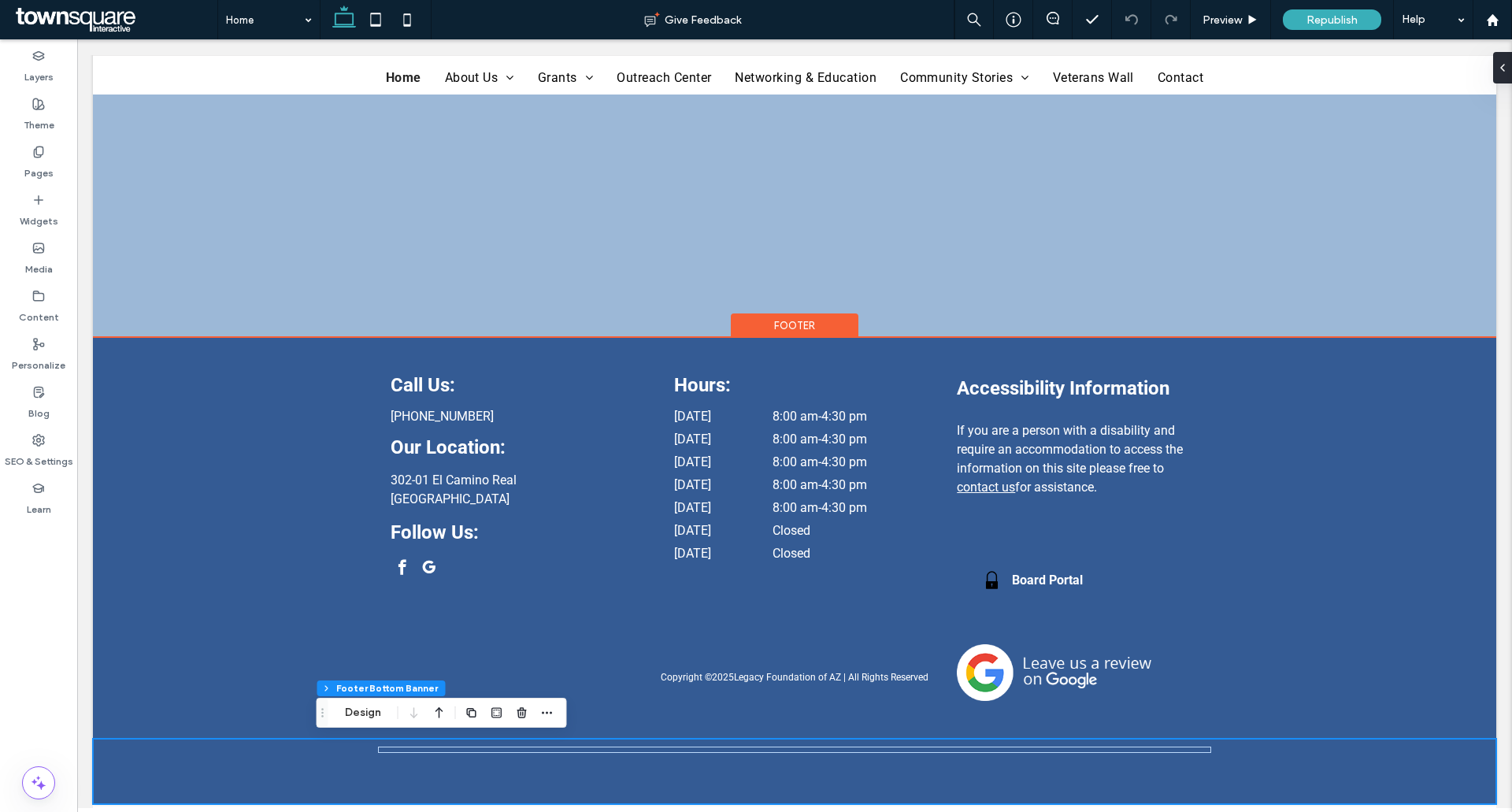
click at [265, 757] on div "Copyright © 2025 Legacy Foundation of AZ | All Rights Reserved" at bounding box center [794, 771] width 1403 height 65
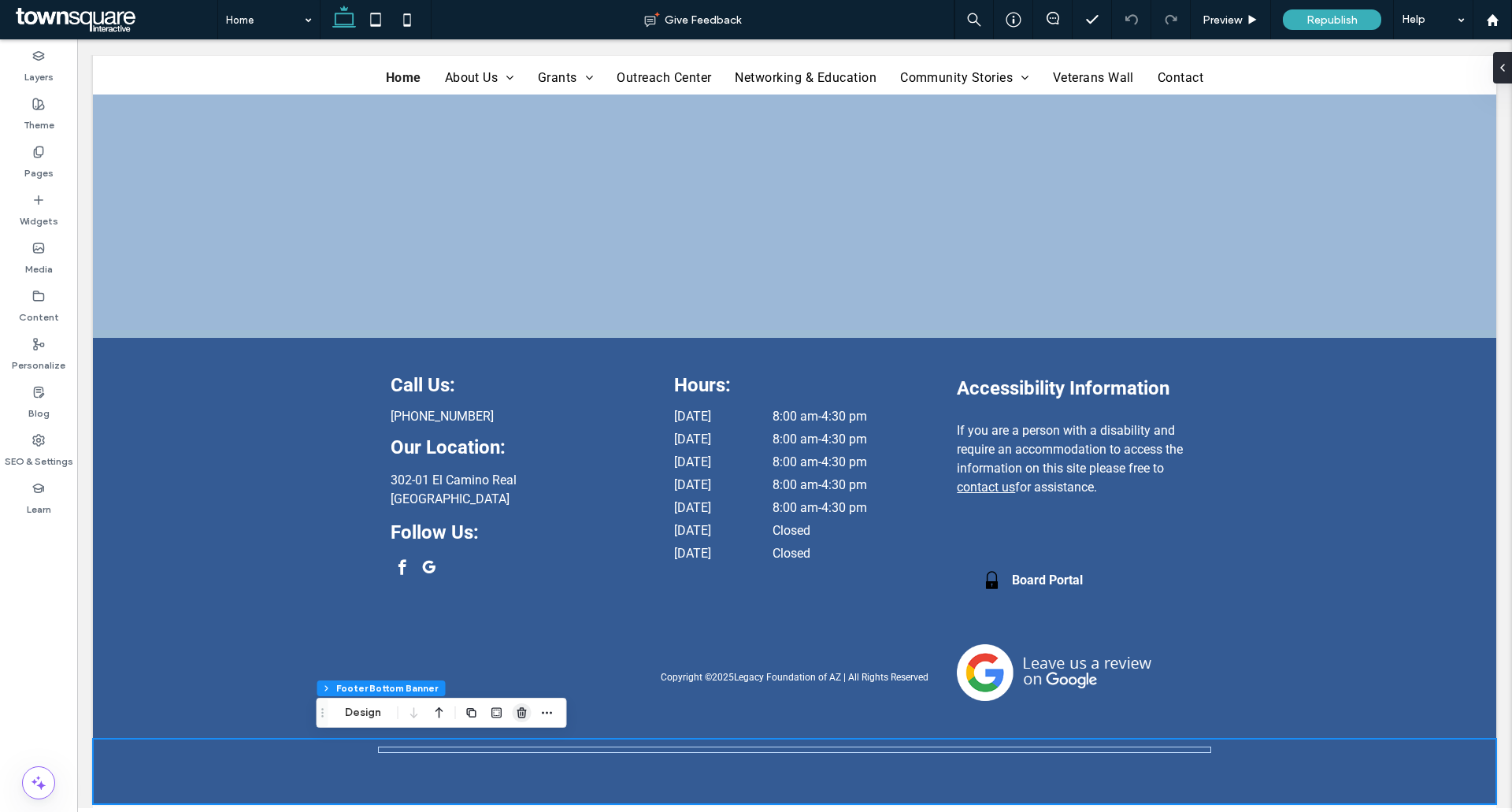
click at [526, 716] on icon "button" at bounding box center [521, 712] width 13 height 13
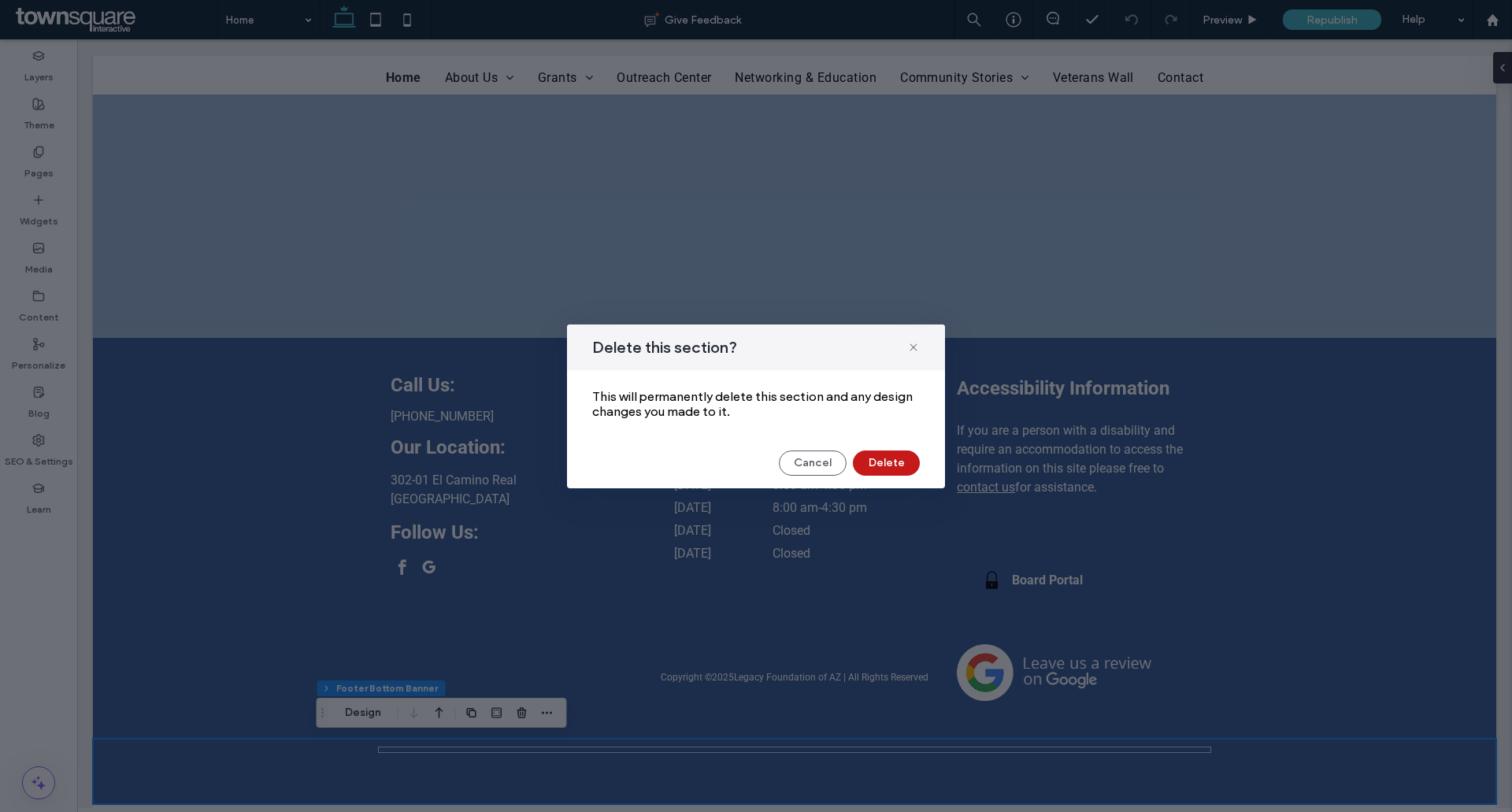
click at [910, 452] on button "Delete" at bounding box center [886, 463] width 67 height 25
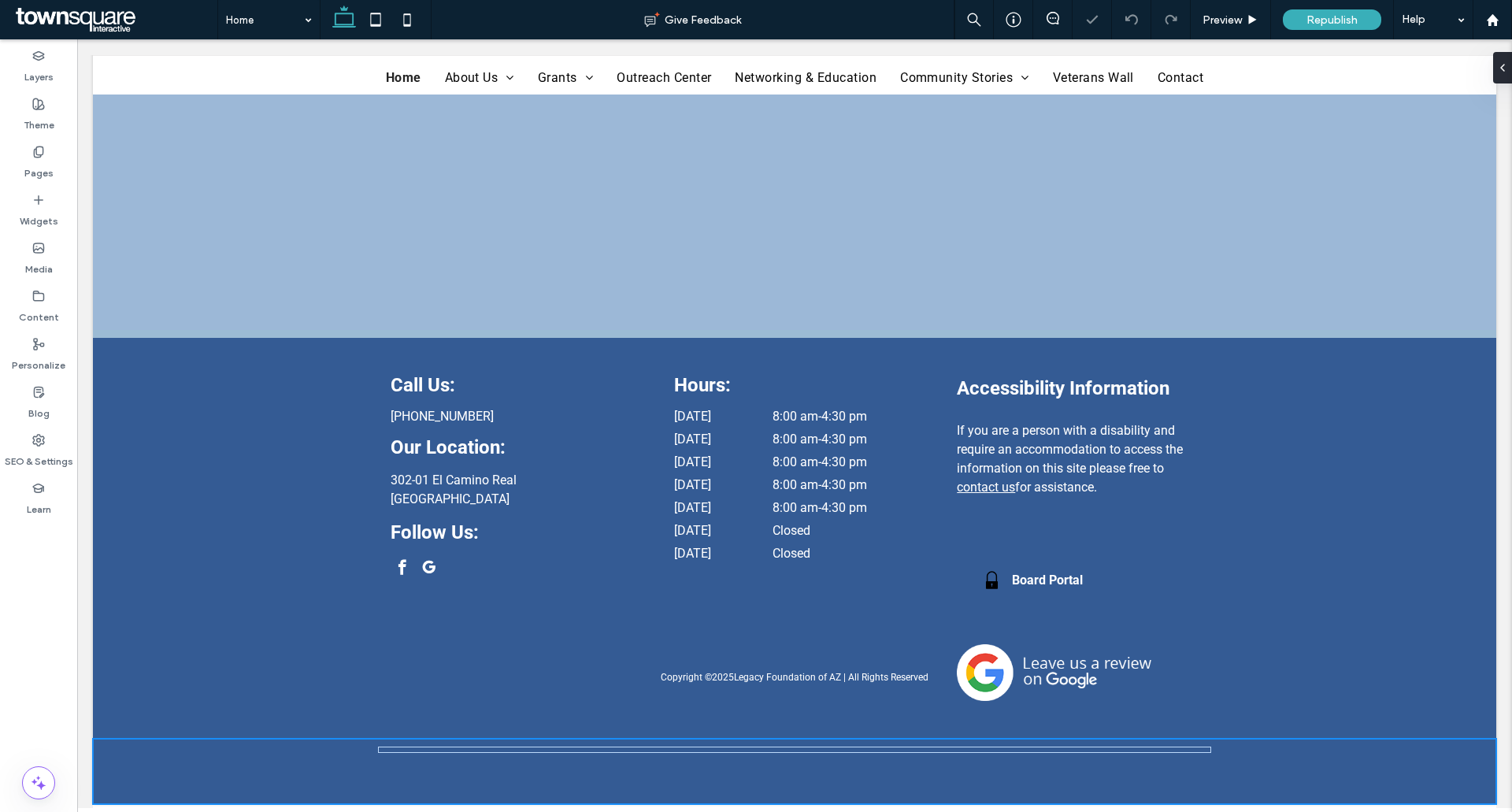
scroll to position [3331, 0]
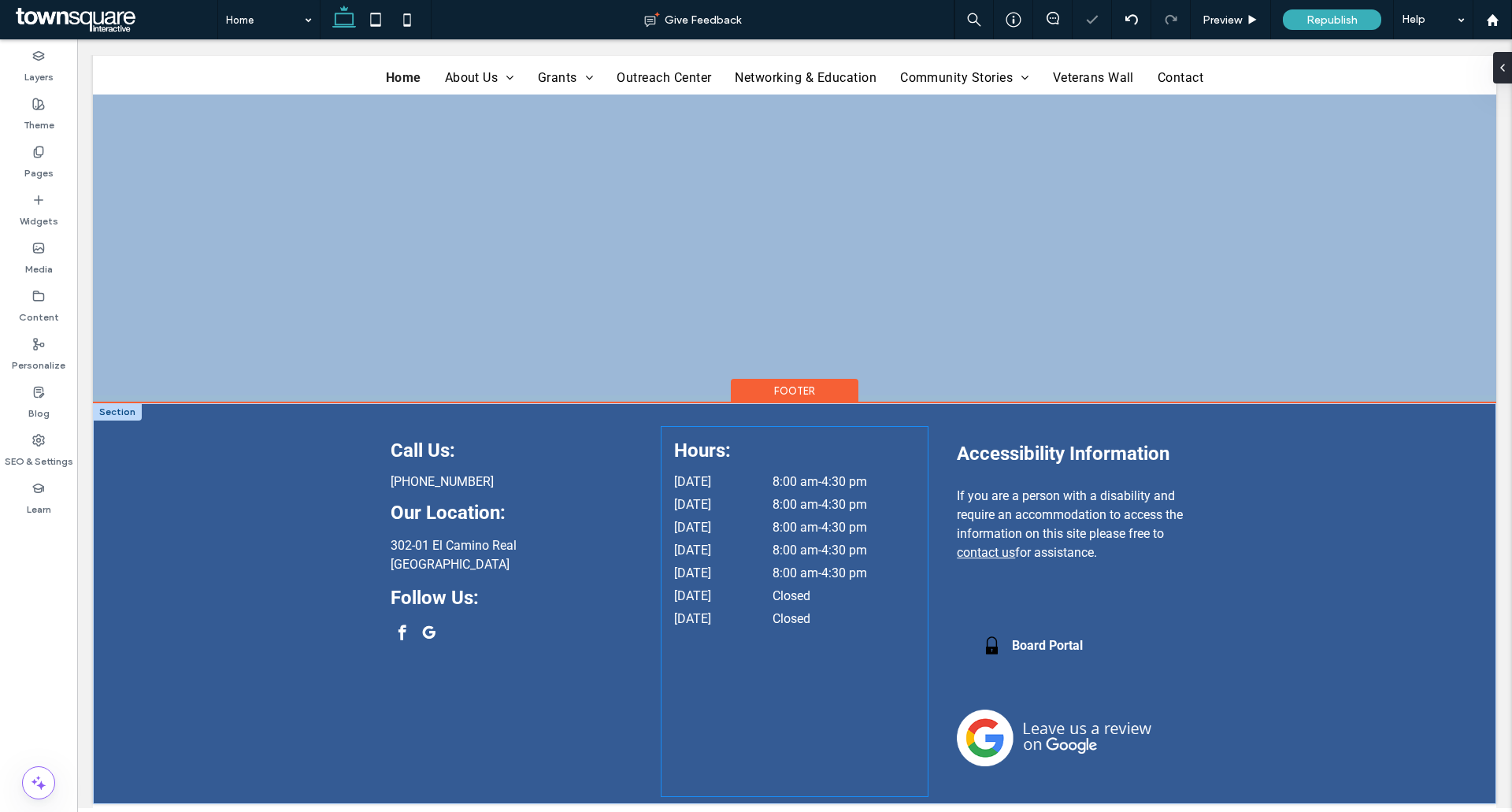
click at [775, 764] on div "Hours: Monday 8:00 am - 4:30 pm Tuesday 8:00 am - 4:30 pm Wednesday 8:00 am - 4…" at bounding box center [794, 612] width 266 height 370
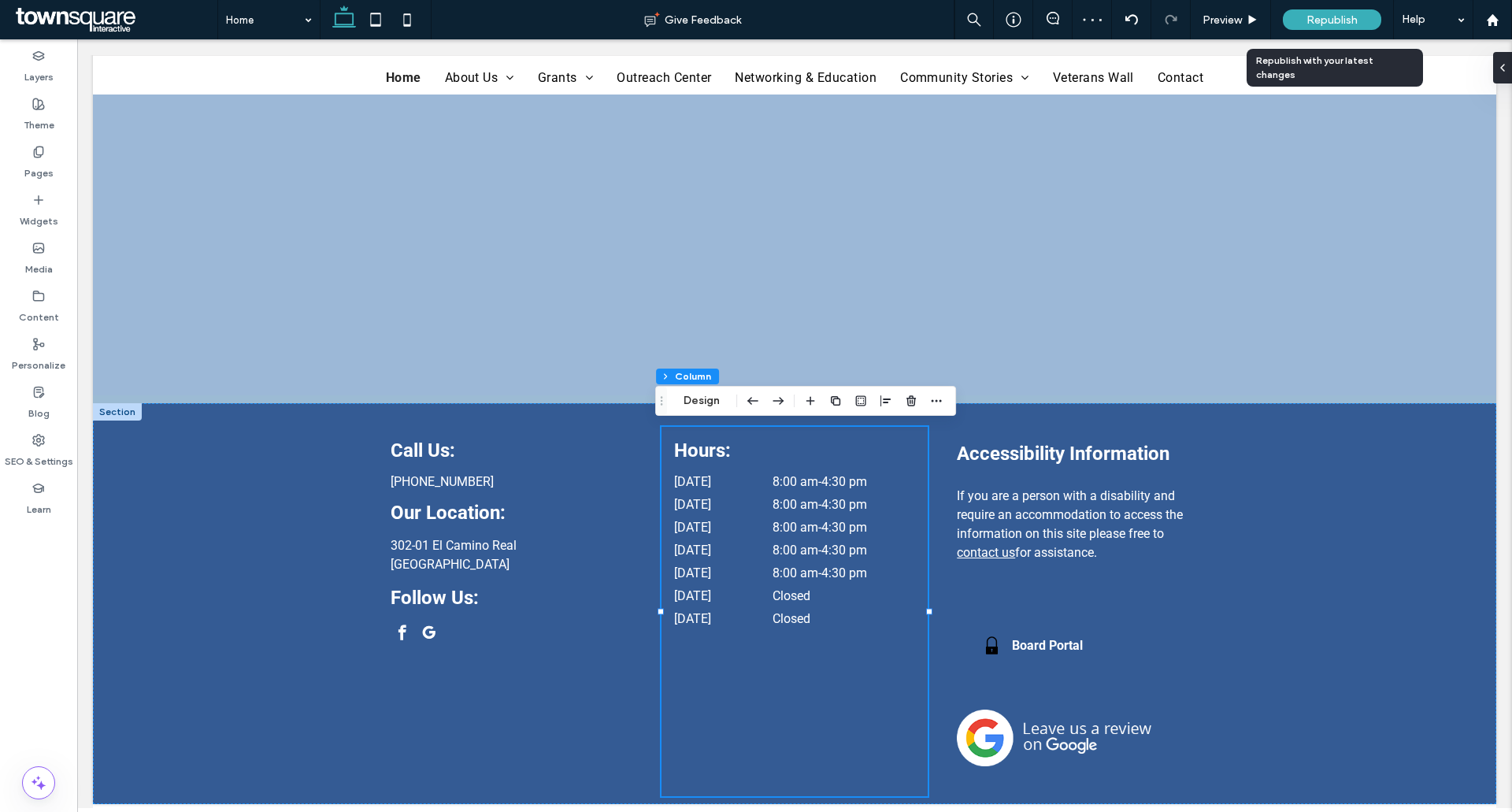
click at [1306, 25] on span "Republish" at bounding box center [1331, 20] width 51 height 14
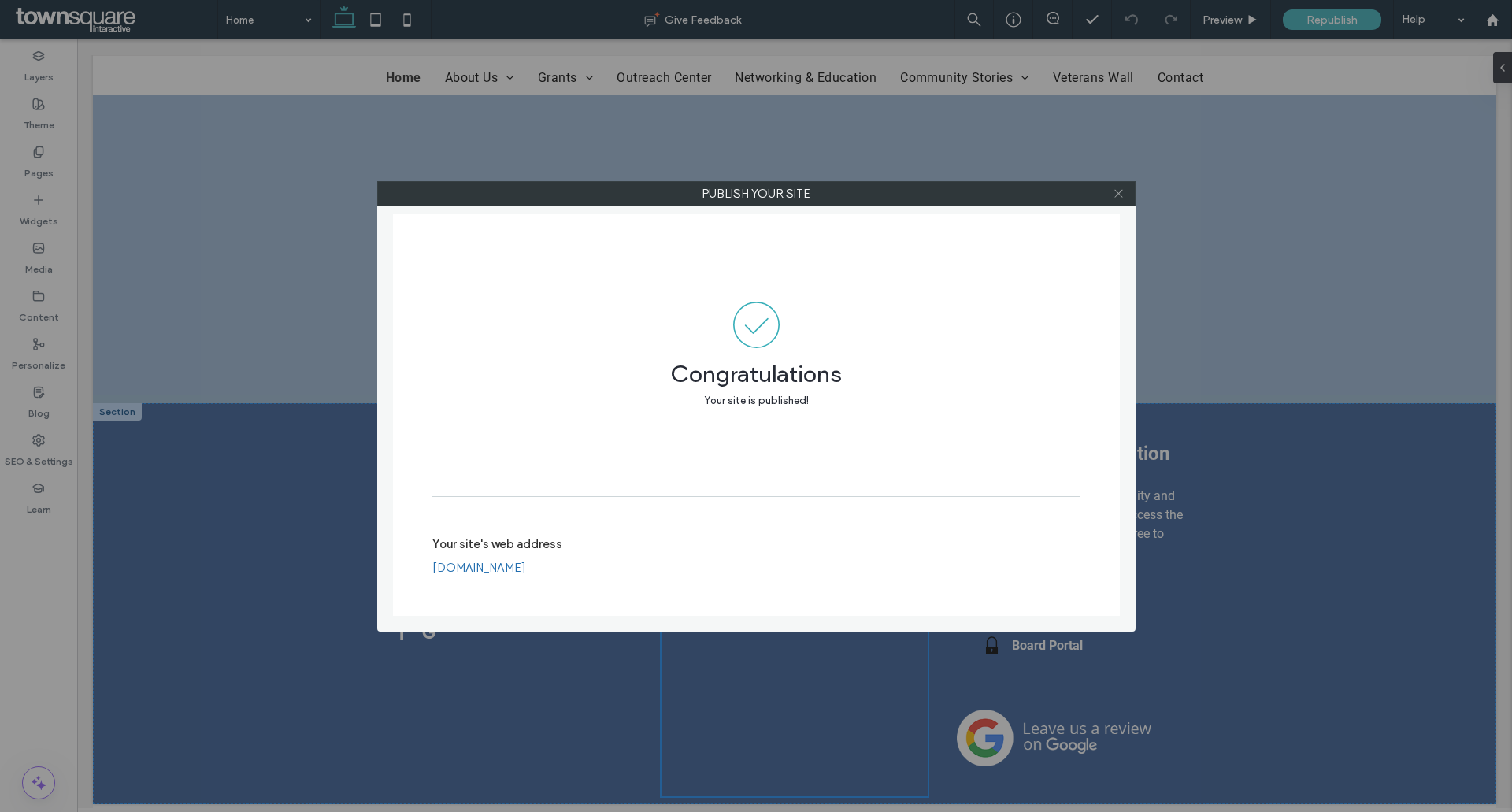
click at [1110, 190] on div at bounding box center [1119, 194] width 24 height 24
click at [1115, 192] on icon at bounding box center [1118, 193] width 12 height 12
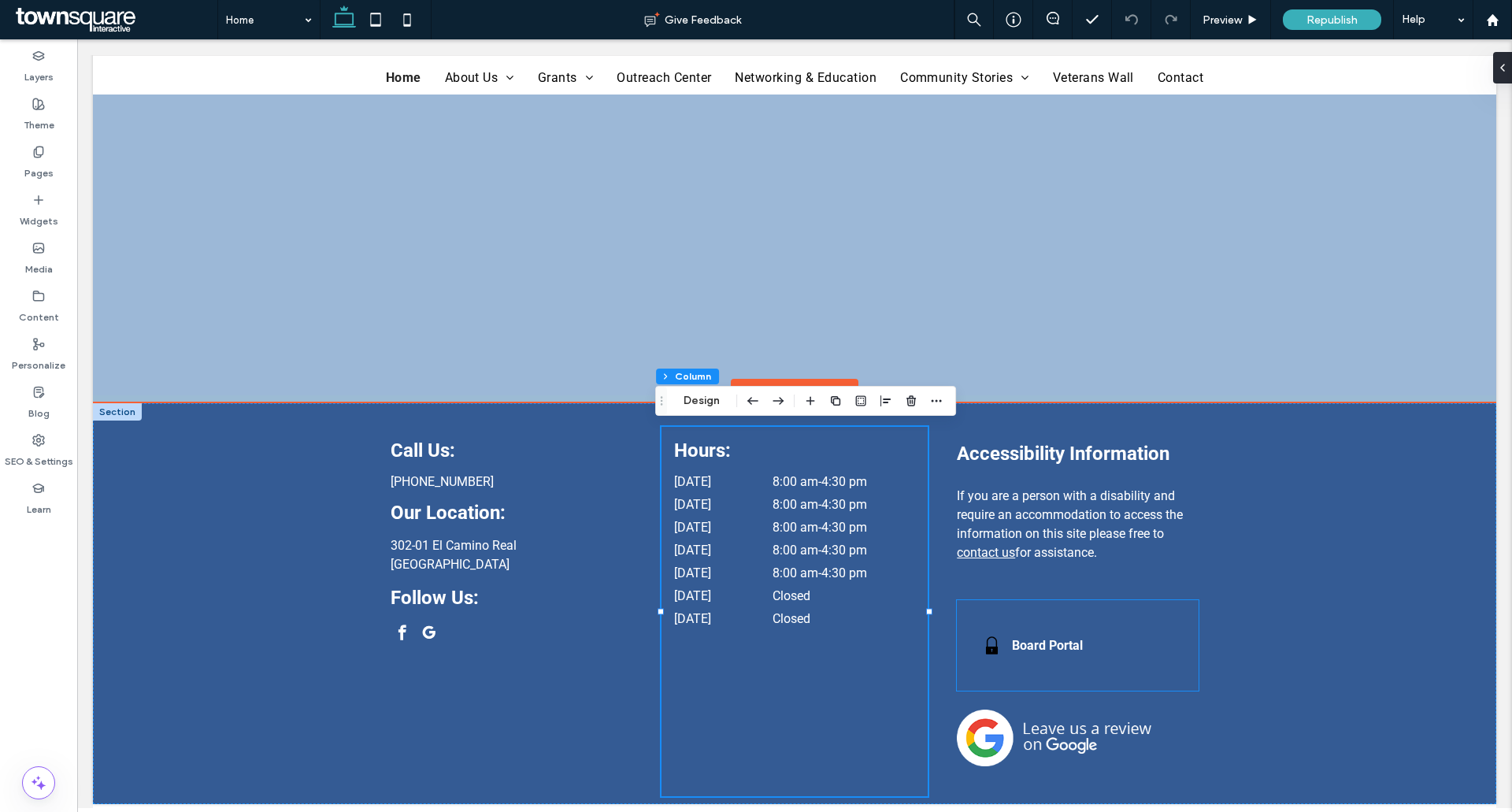
drag, startPoint x: 1018, startPoint y: 601, endPoint x: 1019, endPoint y: 586, distance: 15.0
click at [1018, 598] on div "Accessibility Information If you are a person with a disability and require an …" at bounding box center [1077, 612] width 266 height 370
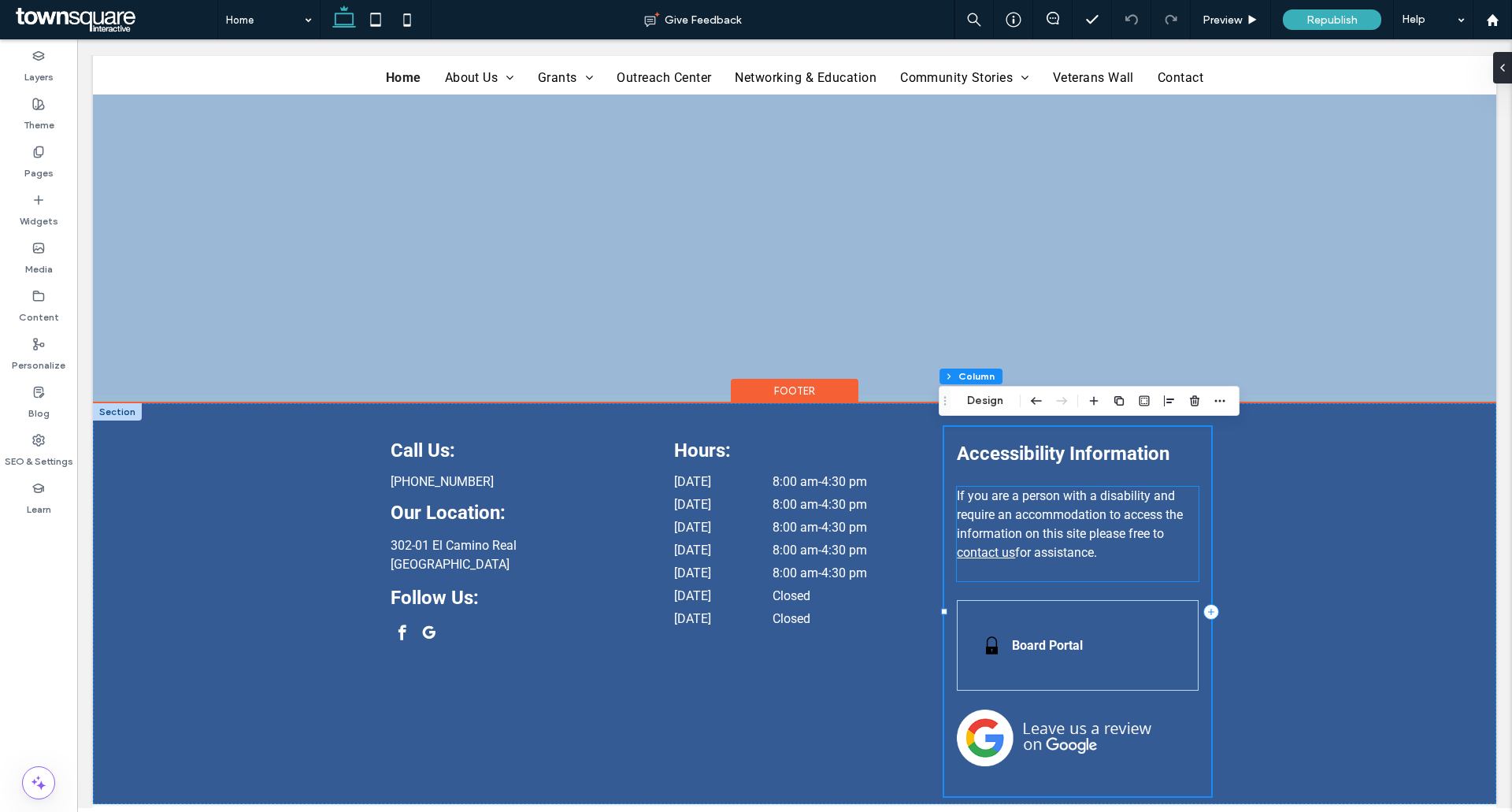
click at [1028, 570] on p at bounding box center [1077, 571] width 241 height 19
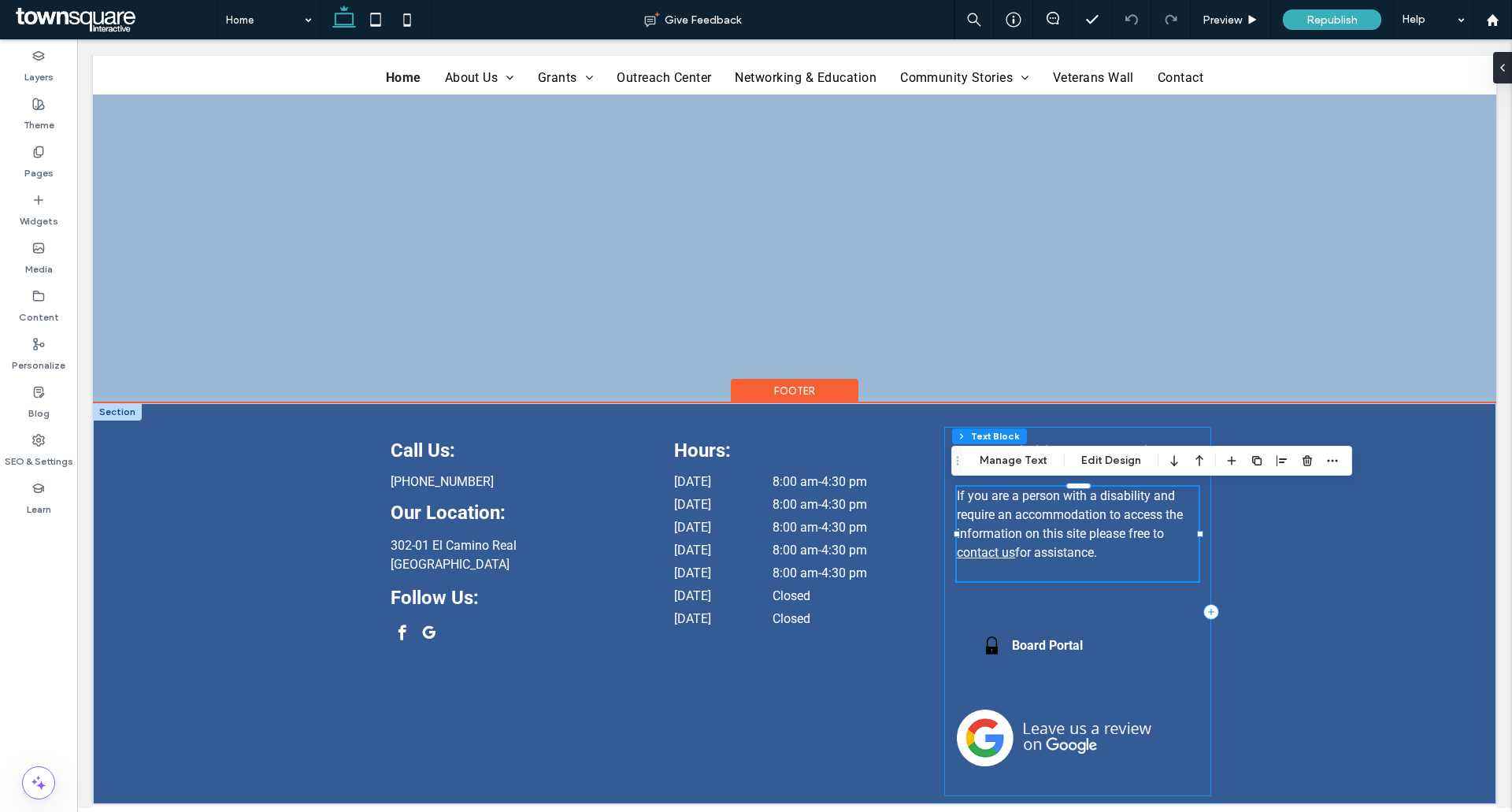
click at [1034, 596] on div "Accessibility Information If you are a person with a disability and require an …" at bounding box center [1077, 612] width 266 height 370
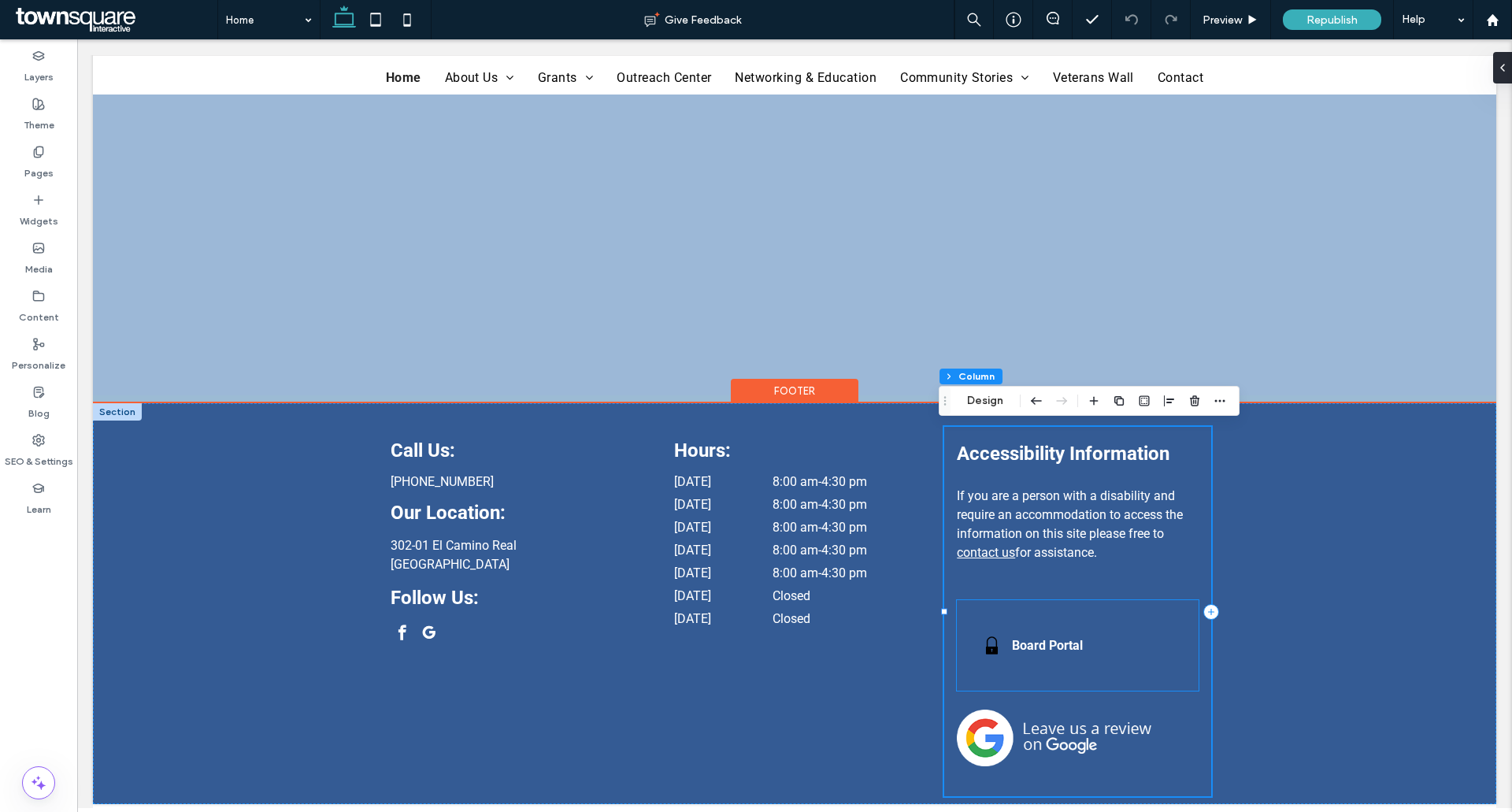
click at [1032, 620] on div "Board Portal" at bounding box center [1046, 645] width 119 height 65
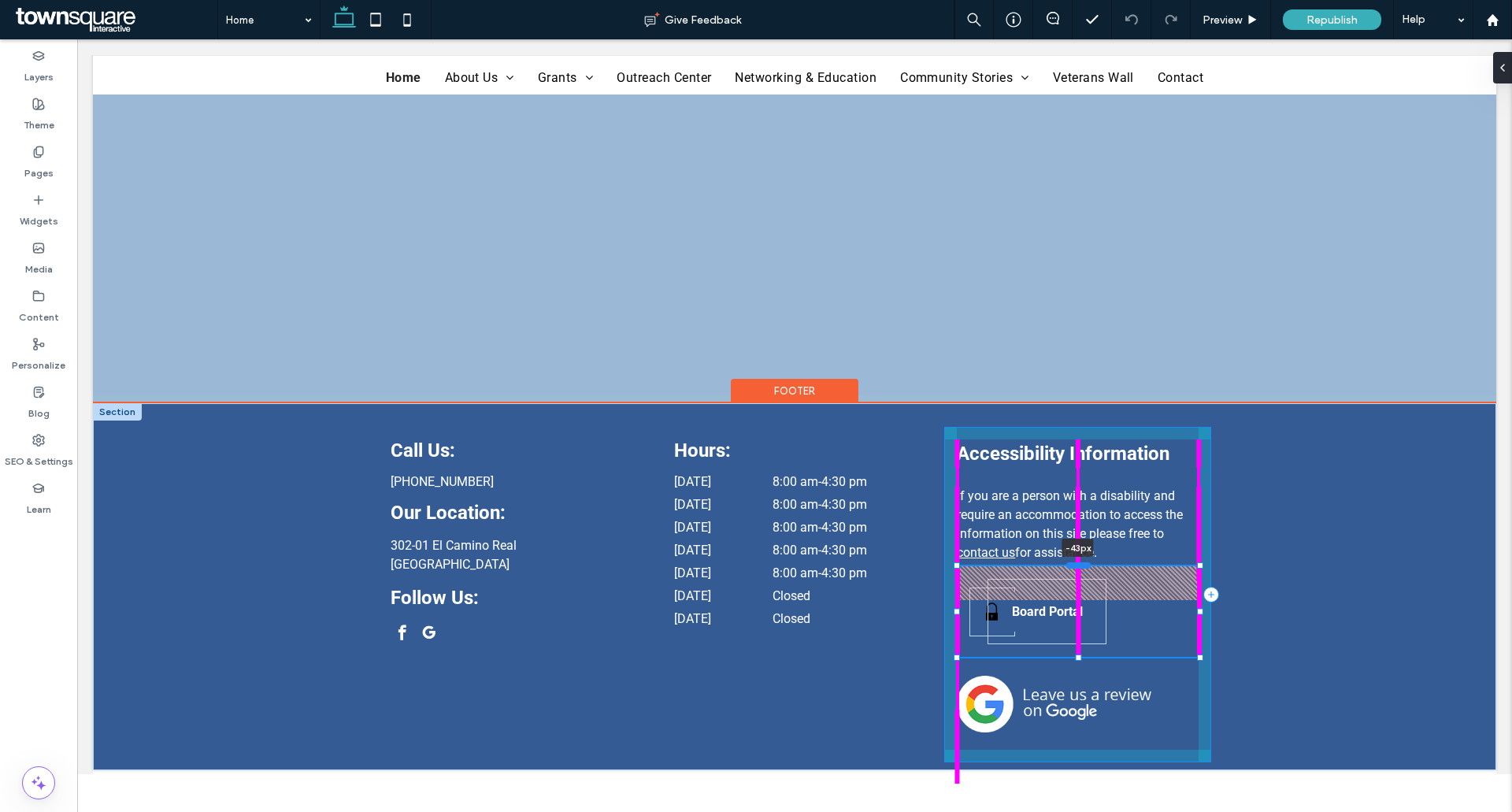
drag, startPoint x: 1080, startPoint y: 599, endPoint x: 1084, endPoint y: 566, distance: 33.2
click at [1084, 566] on div at bounding box center [1078, 565] width 25 height 6
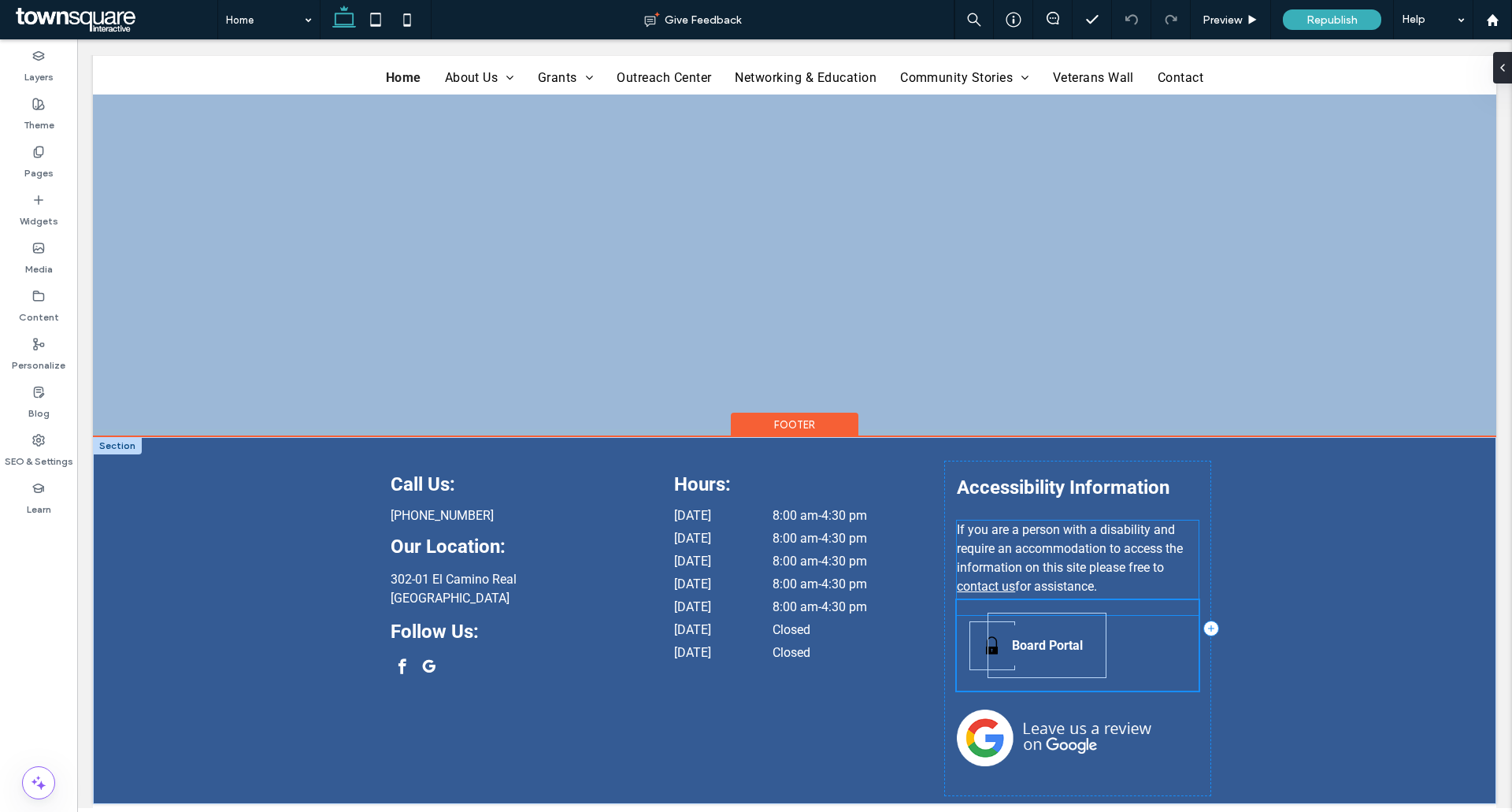
scroll to position [3297, 0]
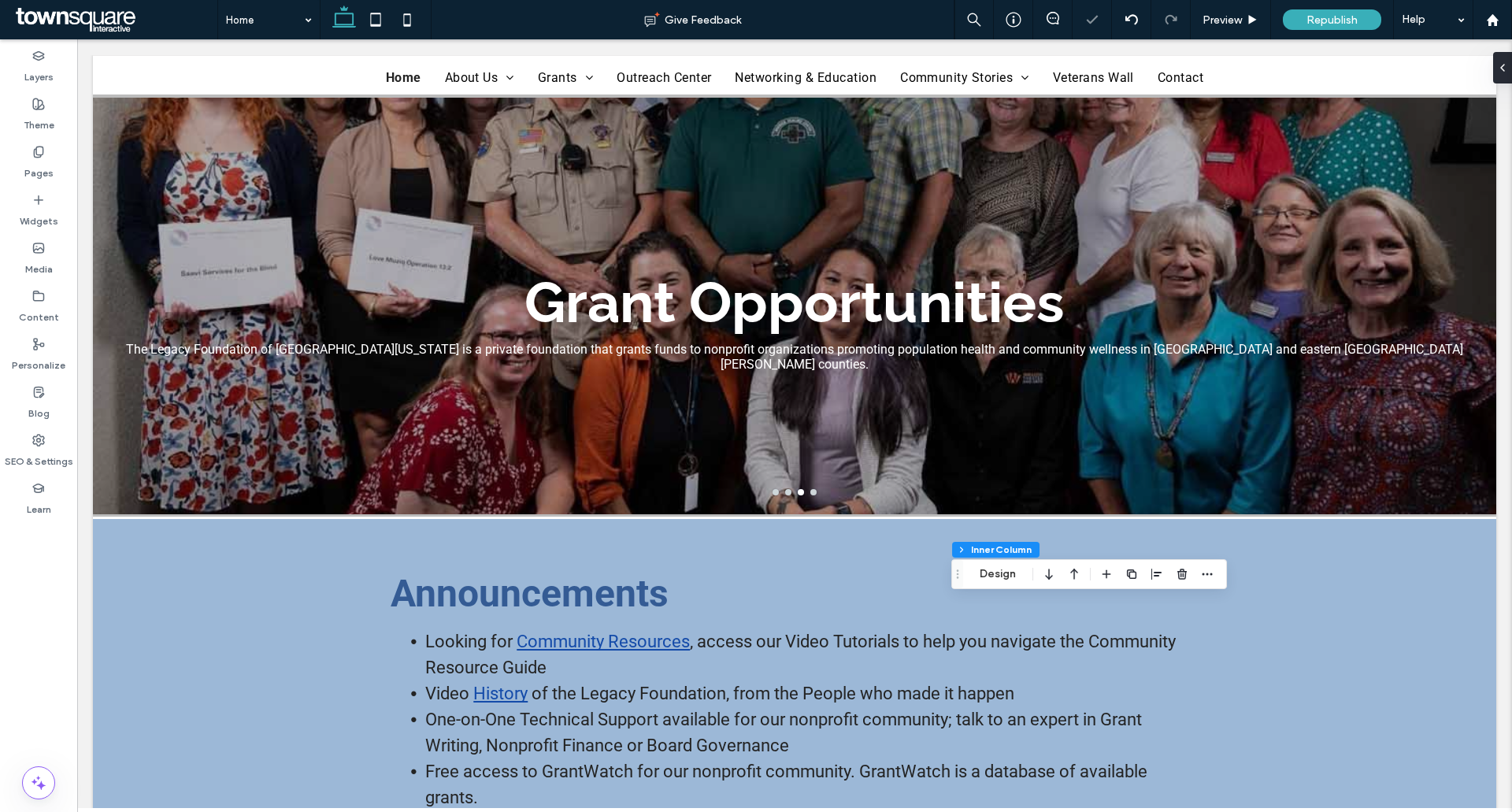
click at [1331, 16] on span "Republish" at bounding box center [1331, 20] width 51 height 14
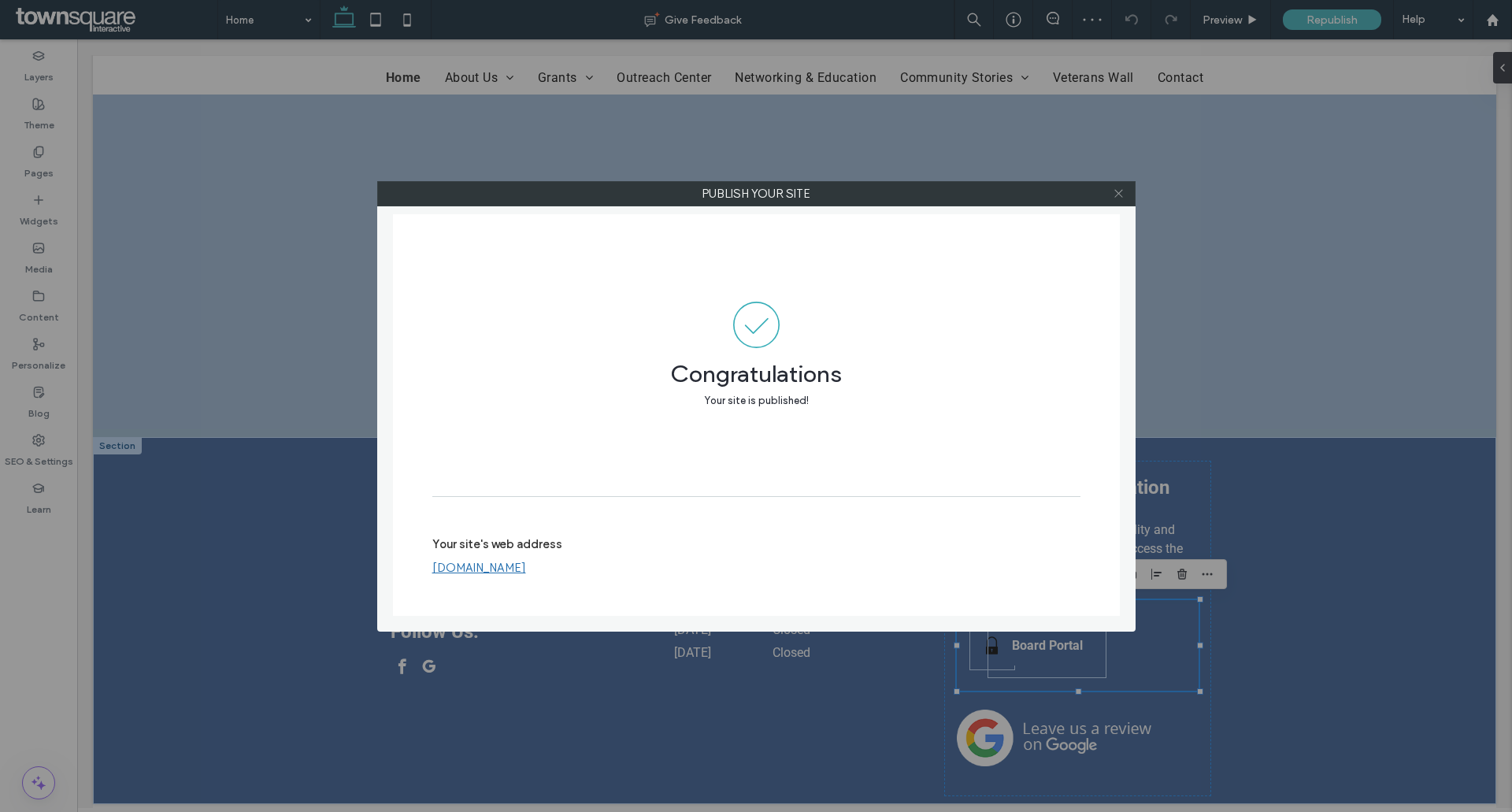
click at [1119, 194] on use at bounding box center [1117, 193] width 8 height 8
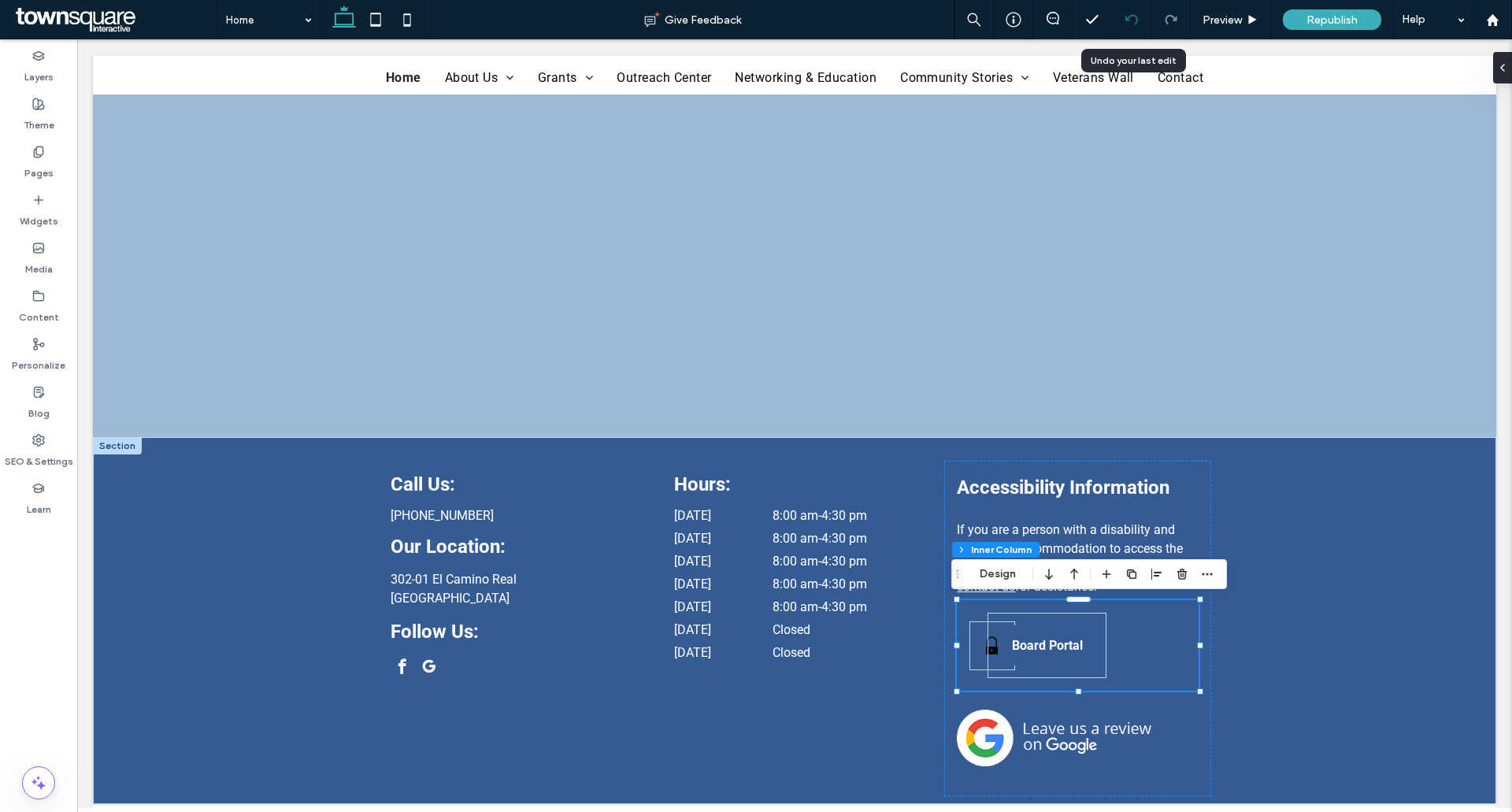
click at [1128, 16] on icon at bounding box center [1131, 19] width 13 height 13
click at [1133, 17] on icon at bounding box center [1131, 19] width 13 height 13
click at [1169, 14] on icon at bounding box center [1170, 19] width 13 height 13
click at [1115, 14] on div at bounding box center [1131, 19] width 39 height 13
click at [45, 308] on label "Content" at bounding box center [39, 313] width 40 height 22
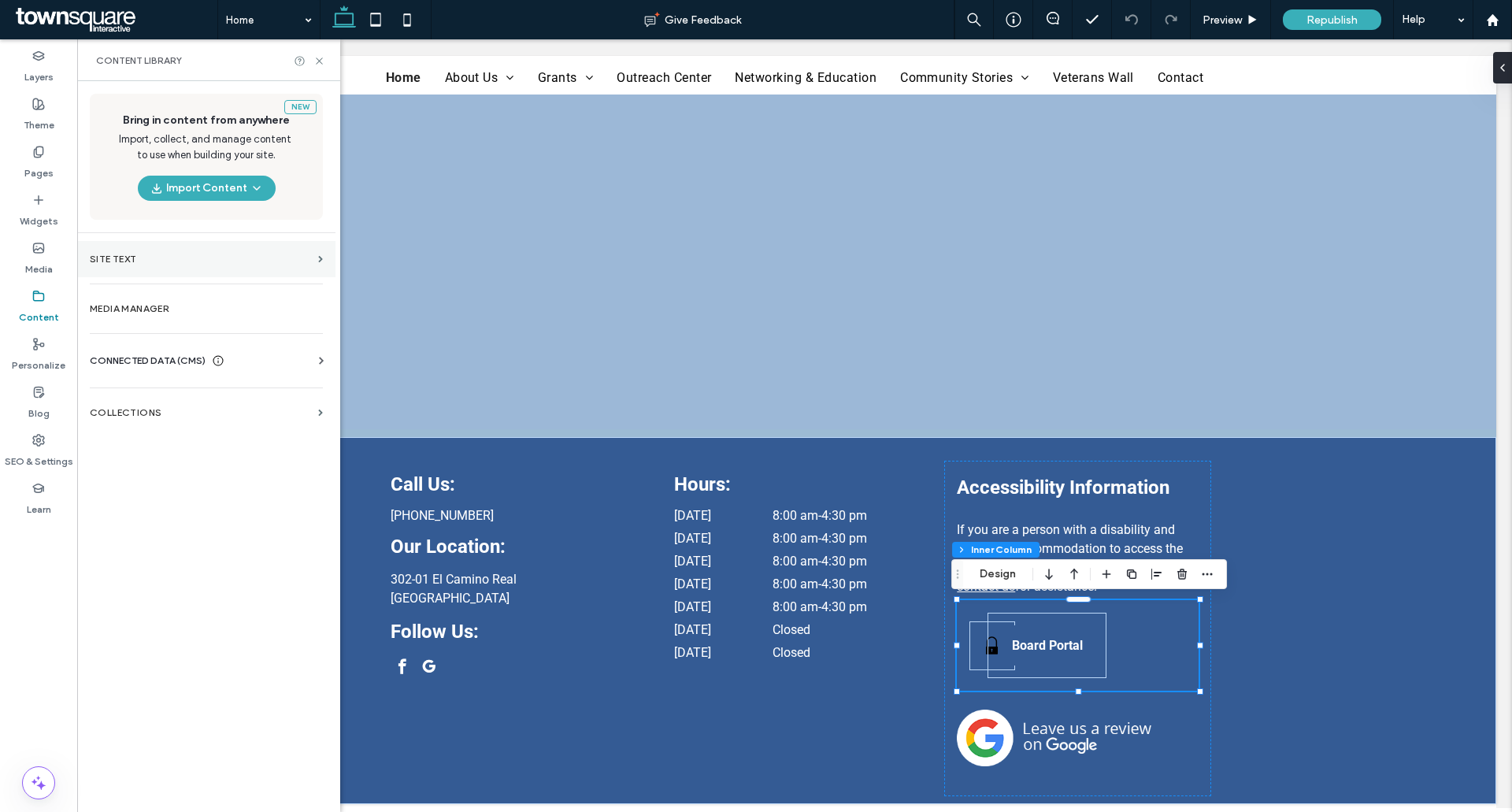
click at [202, 260] on label "Site Text" at bounding box center [200, 258] width 222 height 11
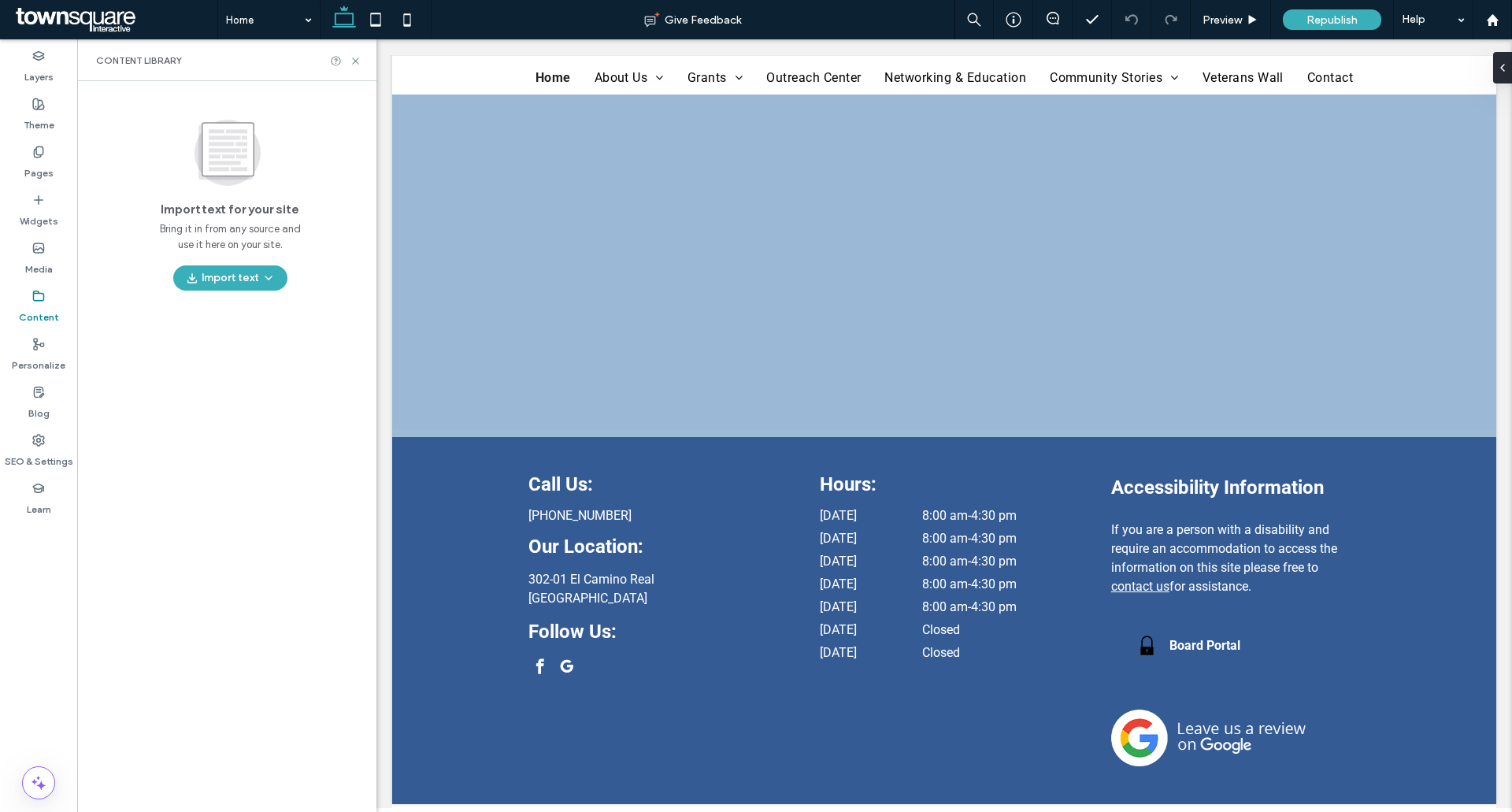
scroll to position [3271, 0]
click at [99, 61] on icon at bounding box center [102, 60] width 13 height 13
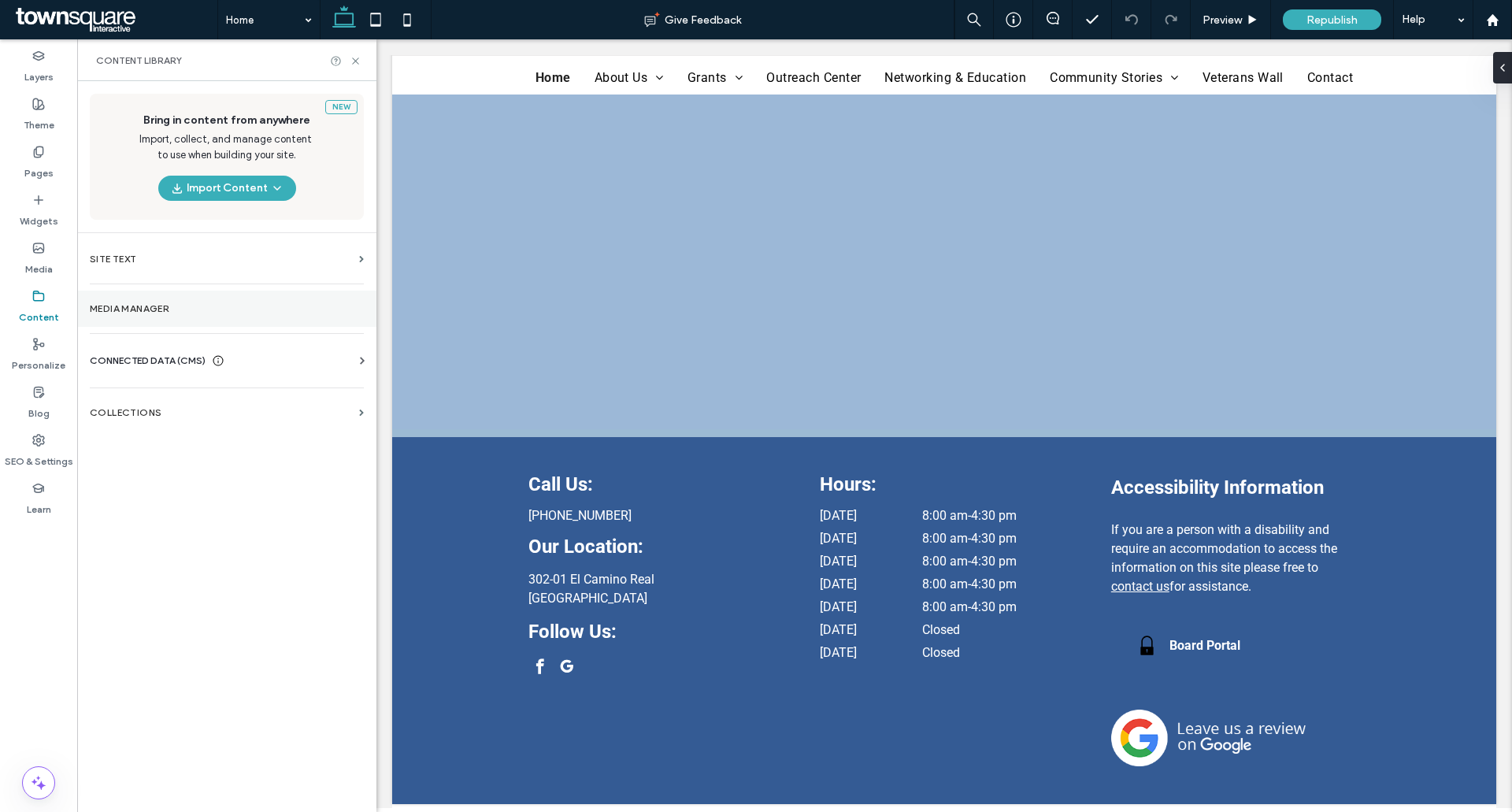
click at [197, 311] on label "Media Manager" at bounding box center [226, 308] width 274 height 11
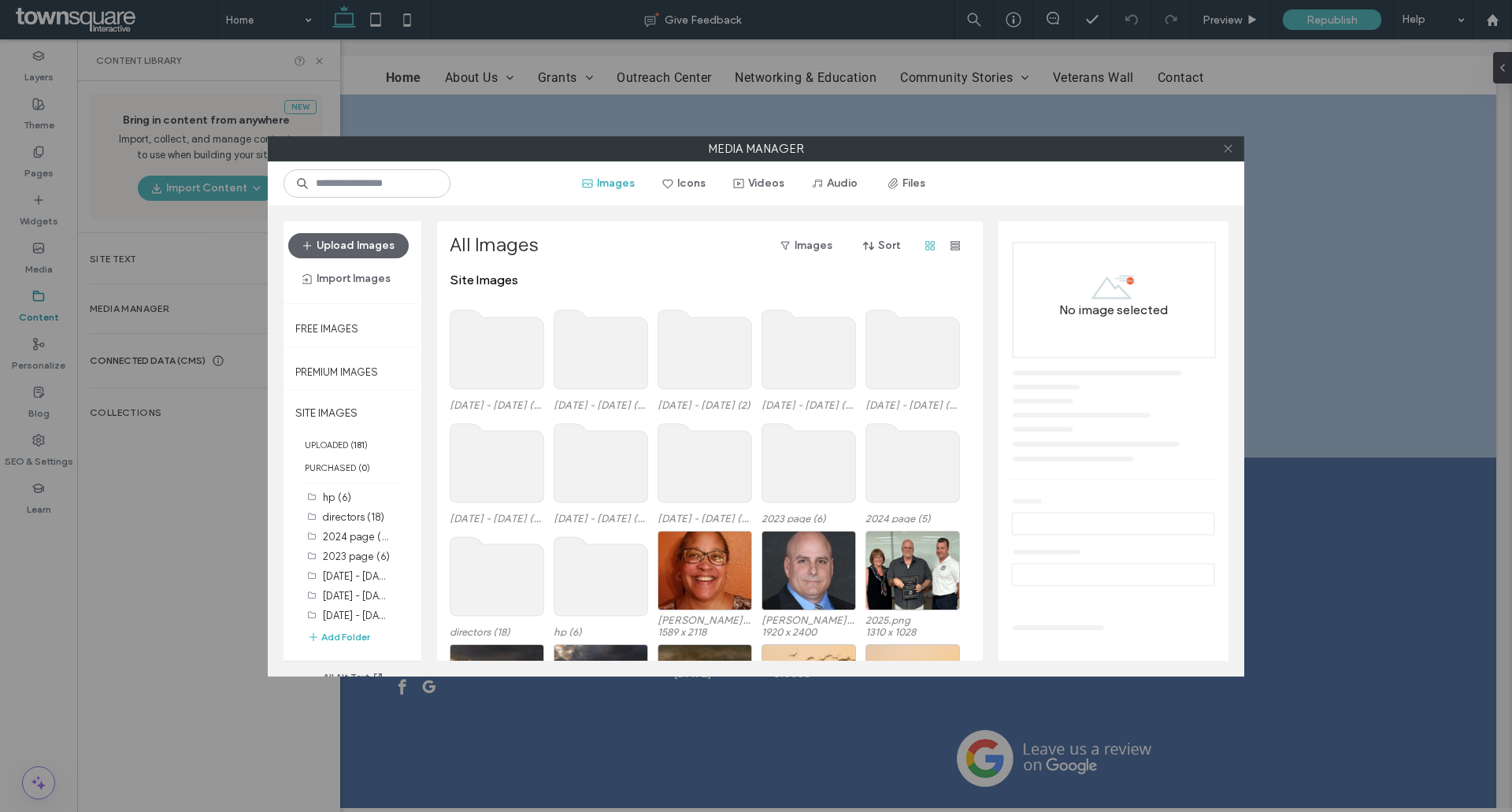
click at [1229, 148] on icon at bounding box center [1228, 149] width 12 height 12
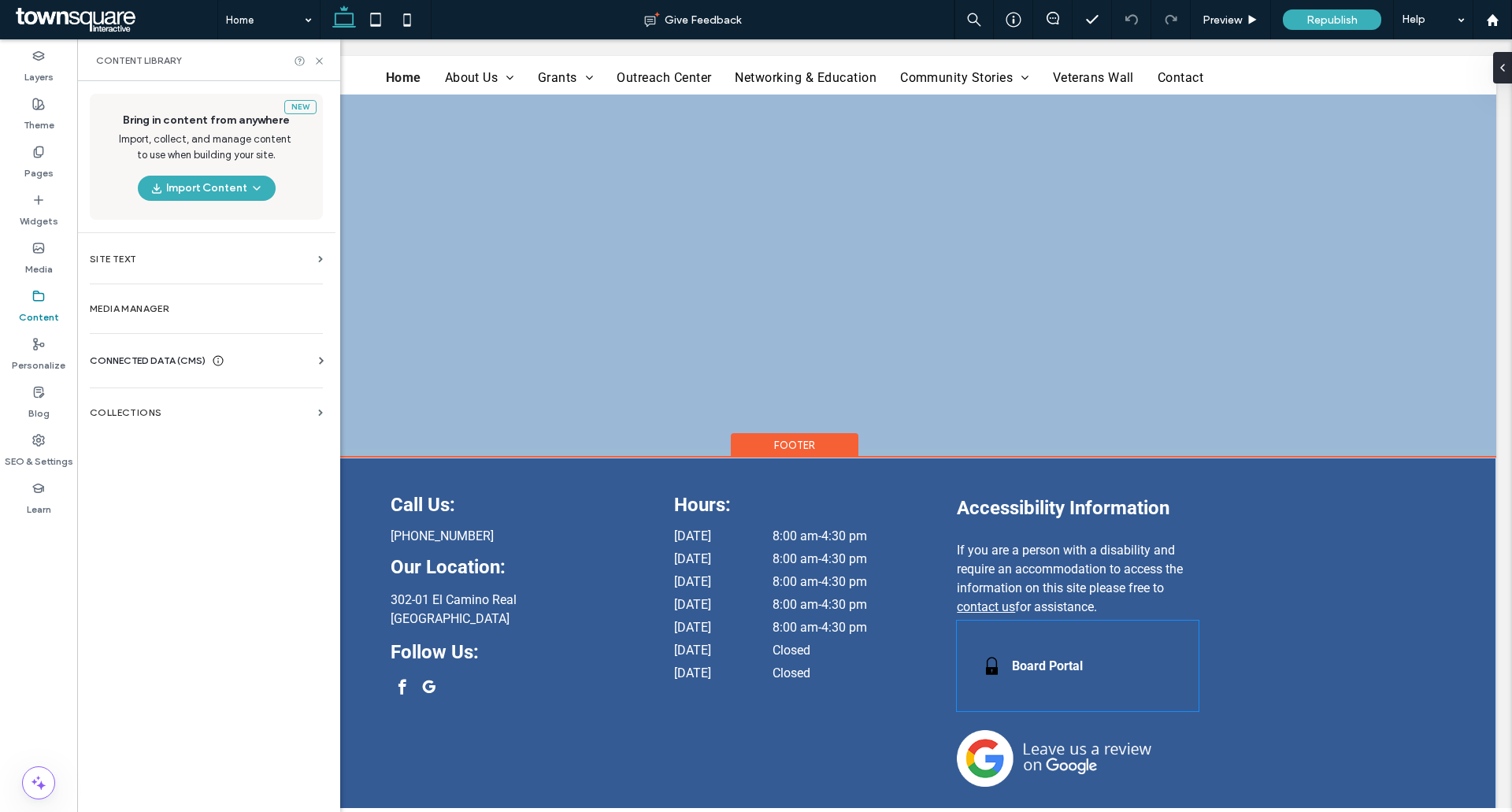
click at [1028, 631] on div "Black padlock icon on white background. Board Portal" at bounding box center [1077, 665] width 241 height 90
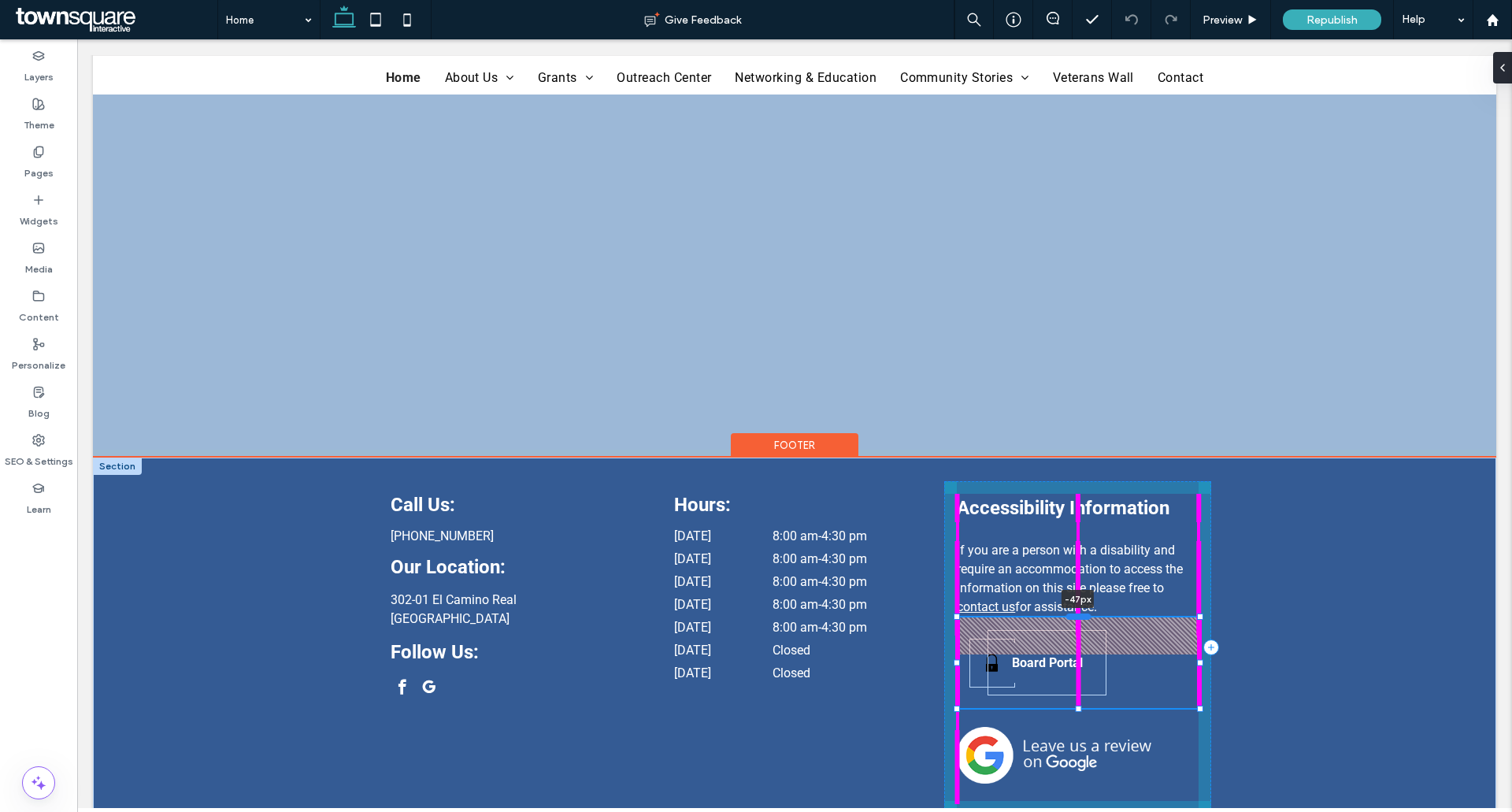
click at [1074, 620] on div at bounding box center [1078, 616] width 25 height 6
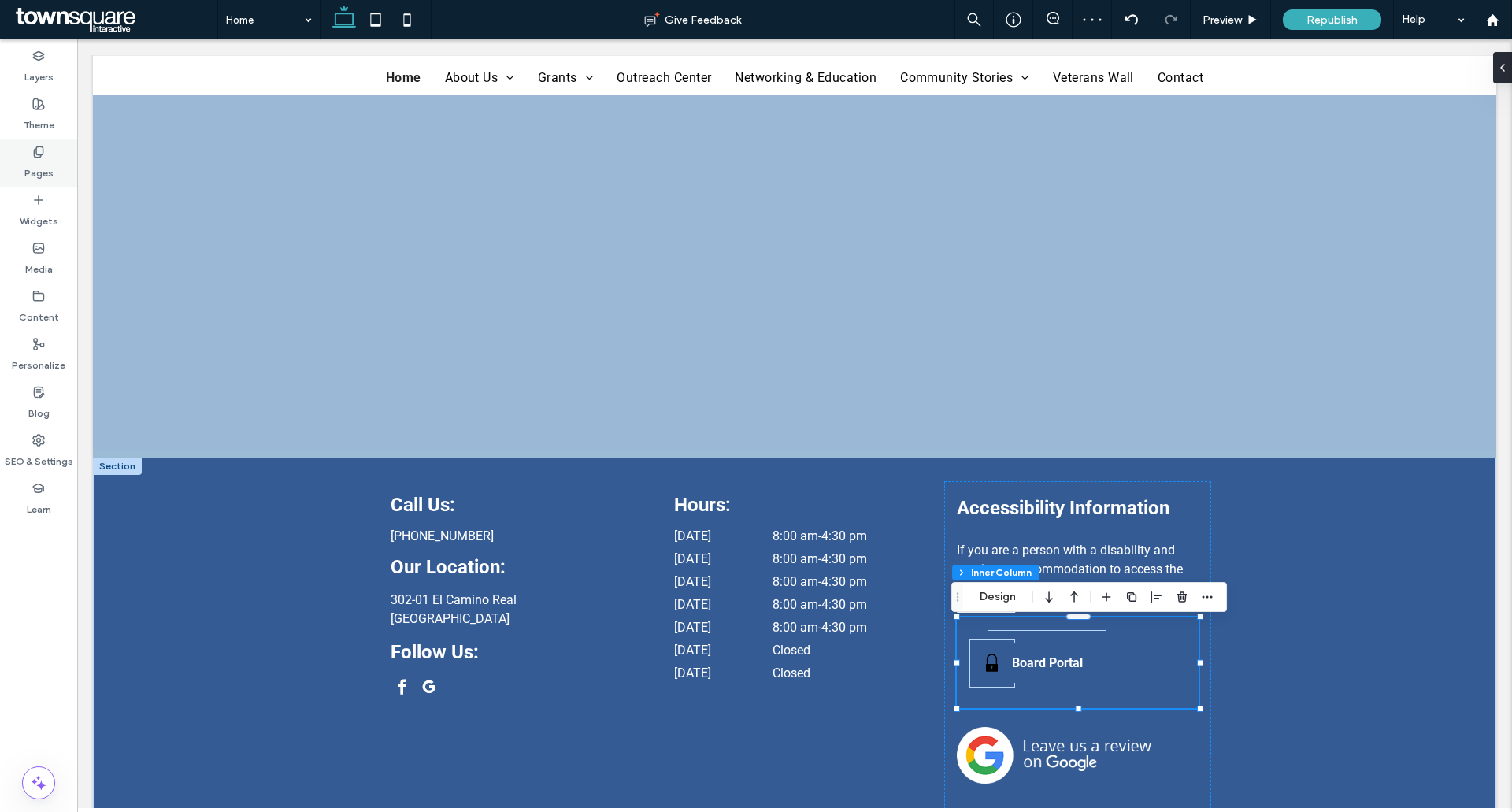
click at [30, 166] on label "Pages" at bounding box center [39, 170] width 30 height 22
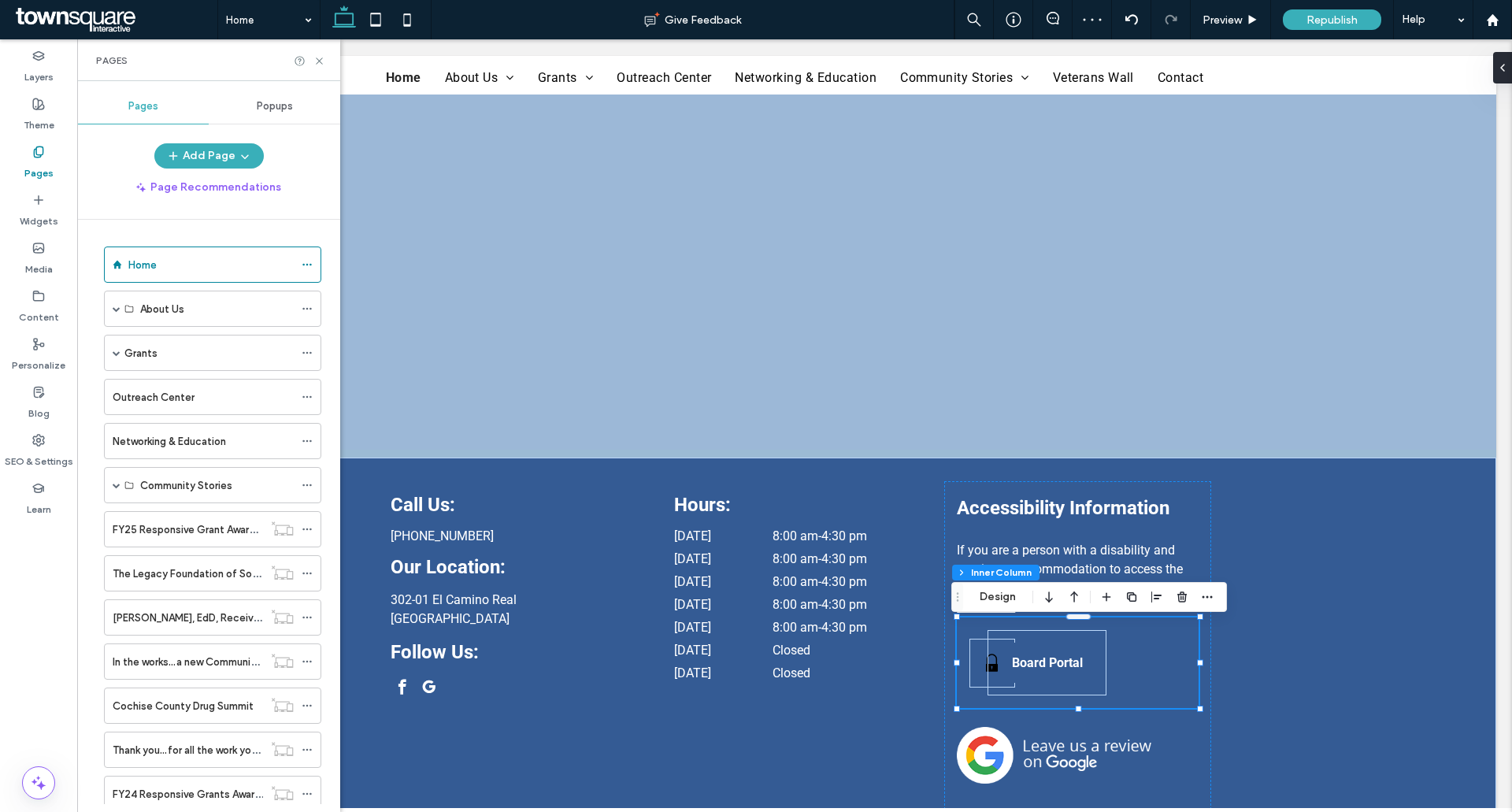
click at [30, 166] on label "Pages" at bounding box center [39, 170] width 30 height 22
drag, startPoint x: 323, startPoint y: 64, endPoint x: 246, endPoint y: 24, distance: 86.8
click at [323, 64] on icon at bounding box center [319, 61] width 12 height 12
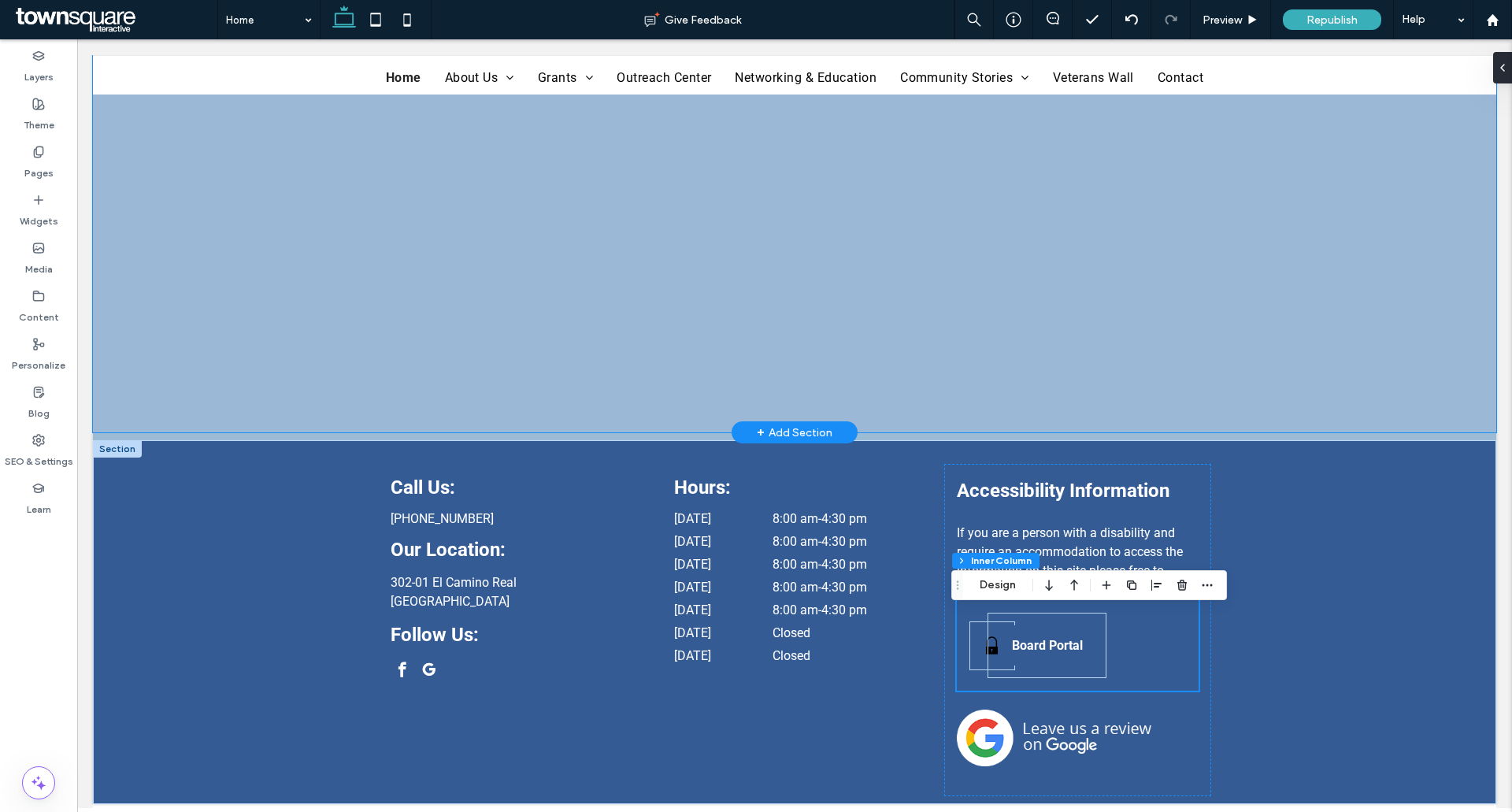
scroll to position [3294, 0]
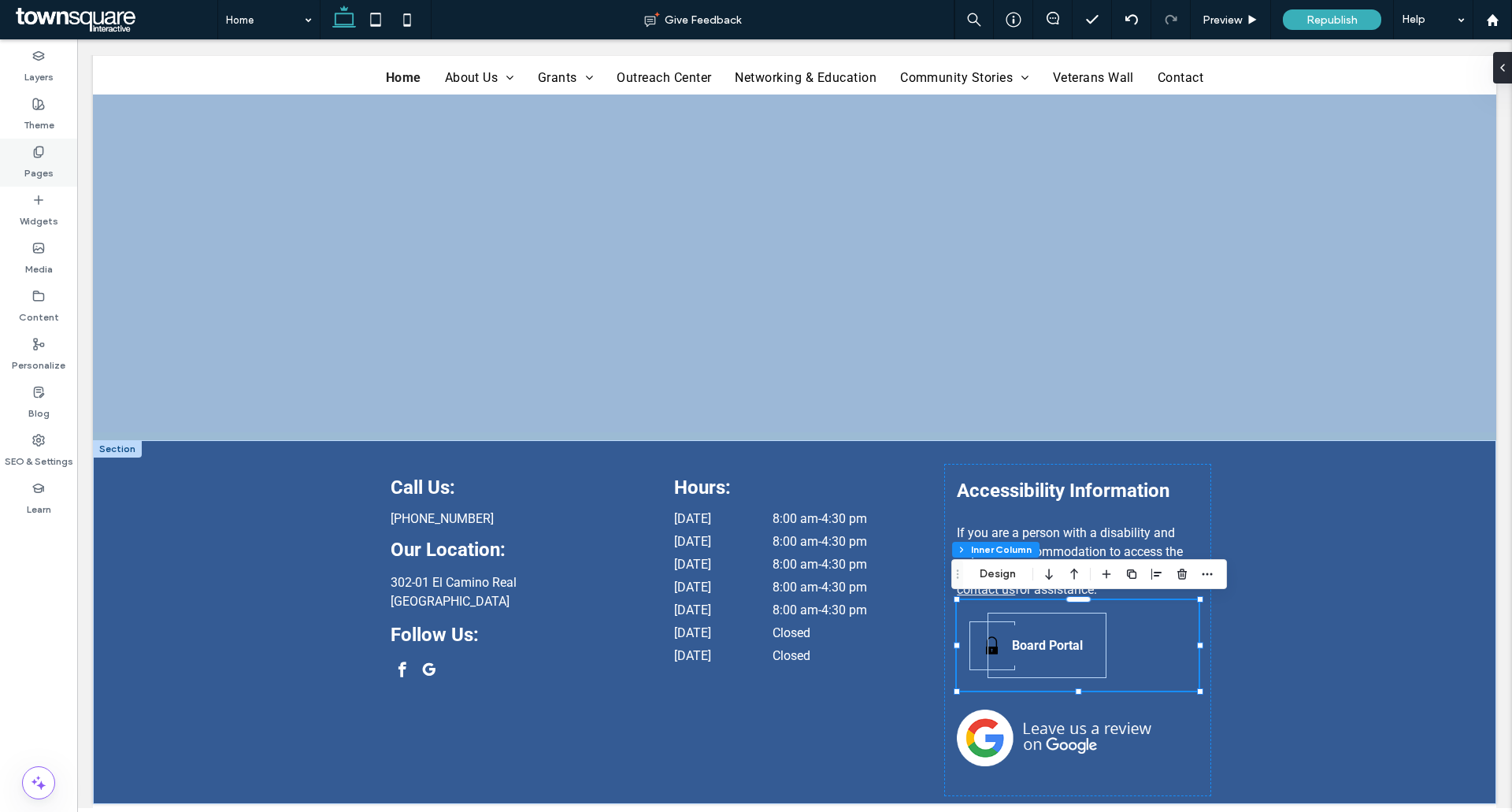
click at [42, 171] on label "Pages" at bounding box center [39, 170] width 30 height 22
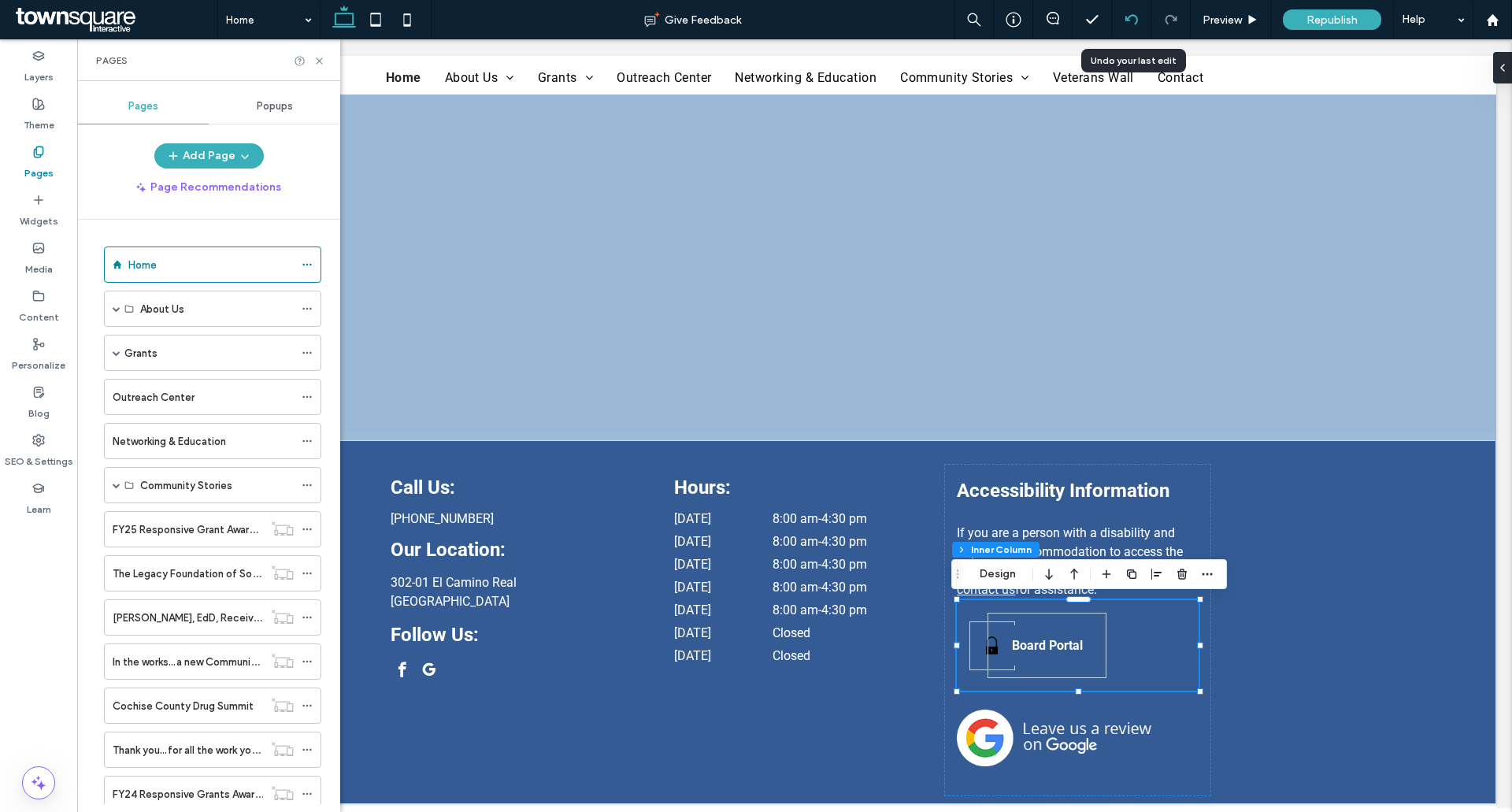
click at [1125, 21] on icon at bounding box center [1131, 19] width 13 height 13
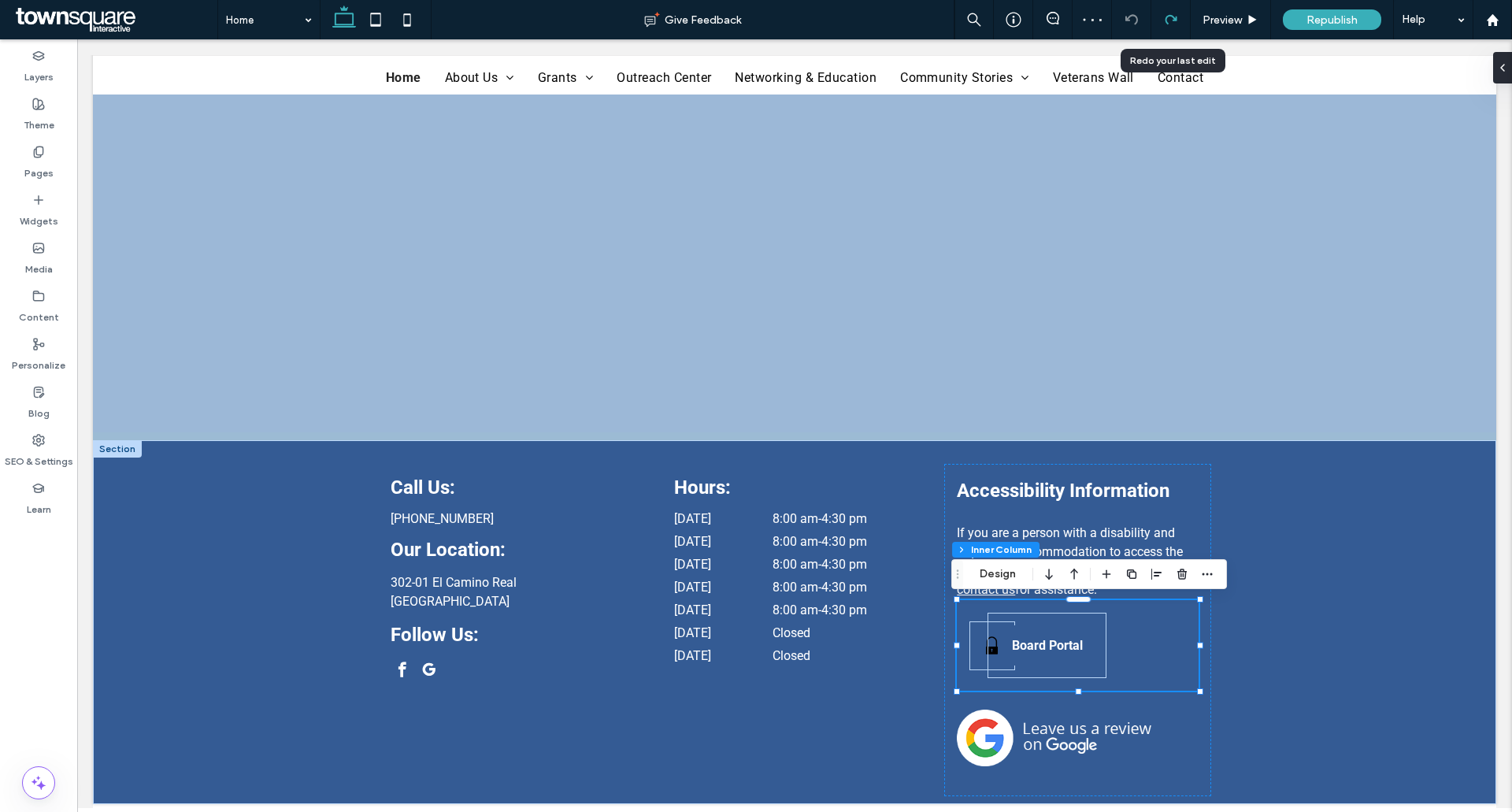
click at [1166, 11] on div at bounding box center [1170, 19] width 40 height 40
click at [1165, 25] on icon at bounding box center [1170, 19] width 13 height 13
click at [52, 444] on div "SEO & Settings" at bounding box center [38, 451] width 77 height 48
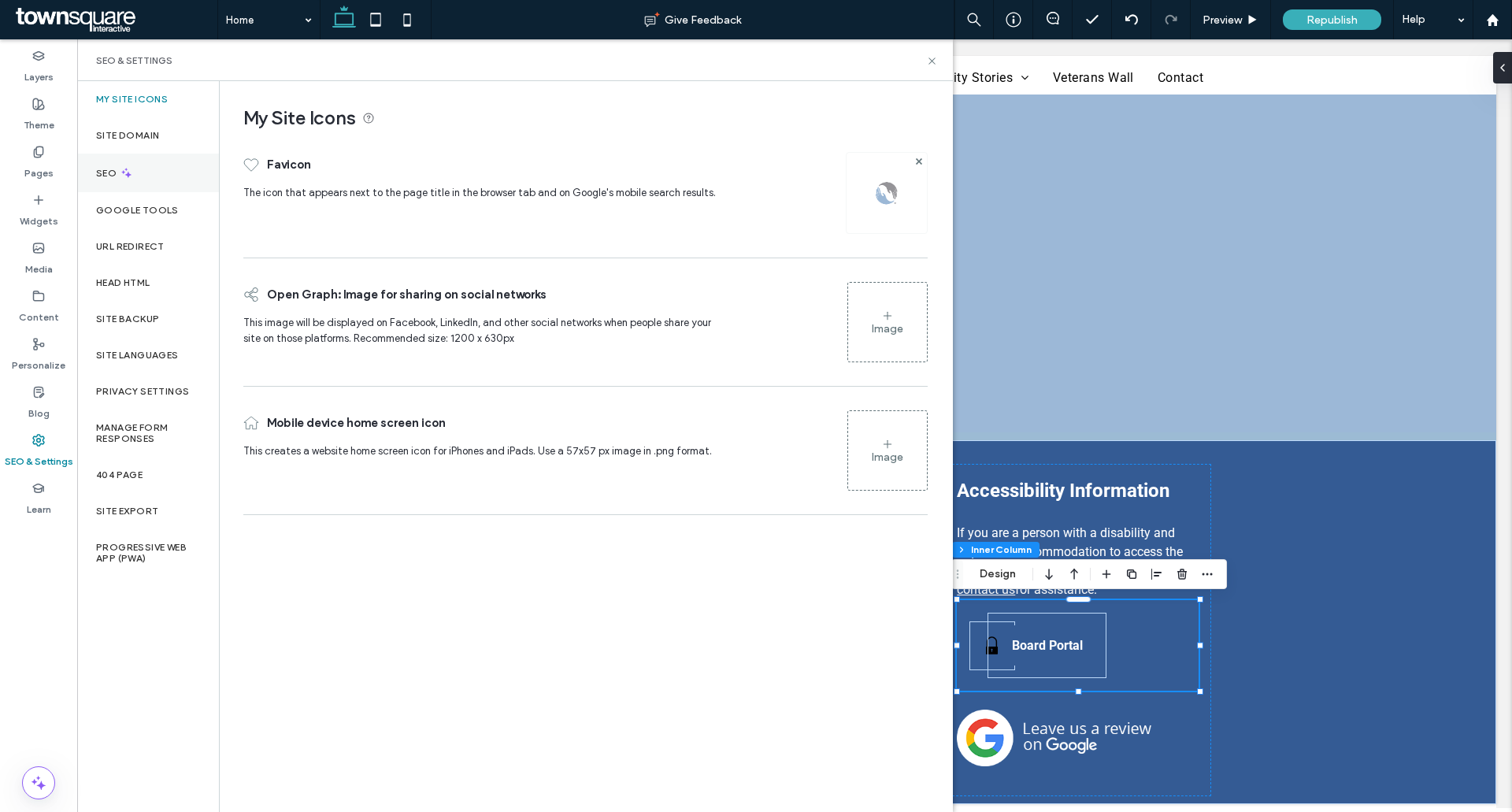
click at [123, 182] on div "SEO" at bounding box center [148, 173] width 142 height 39
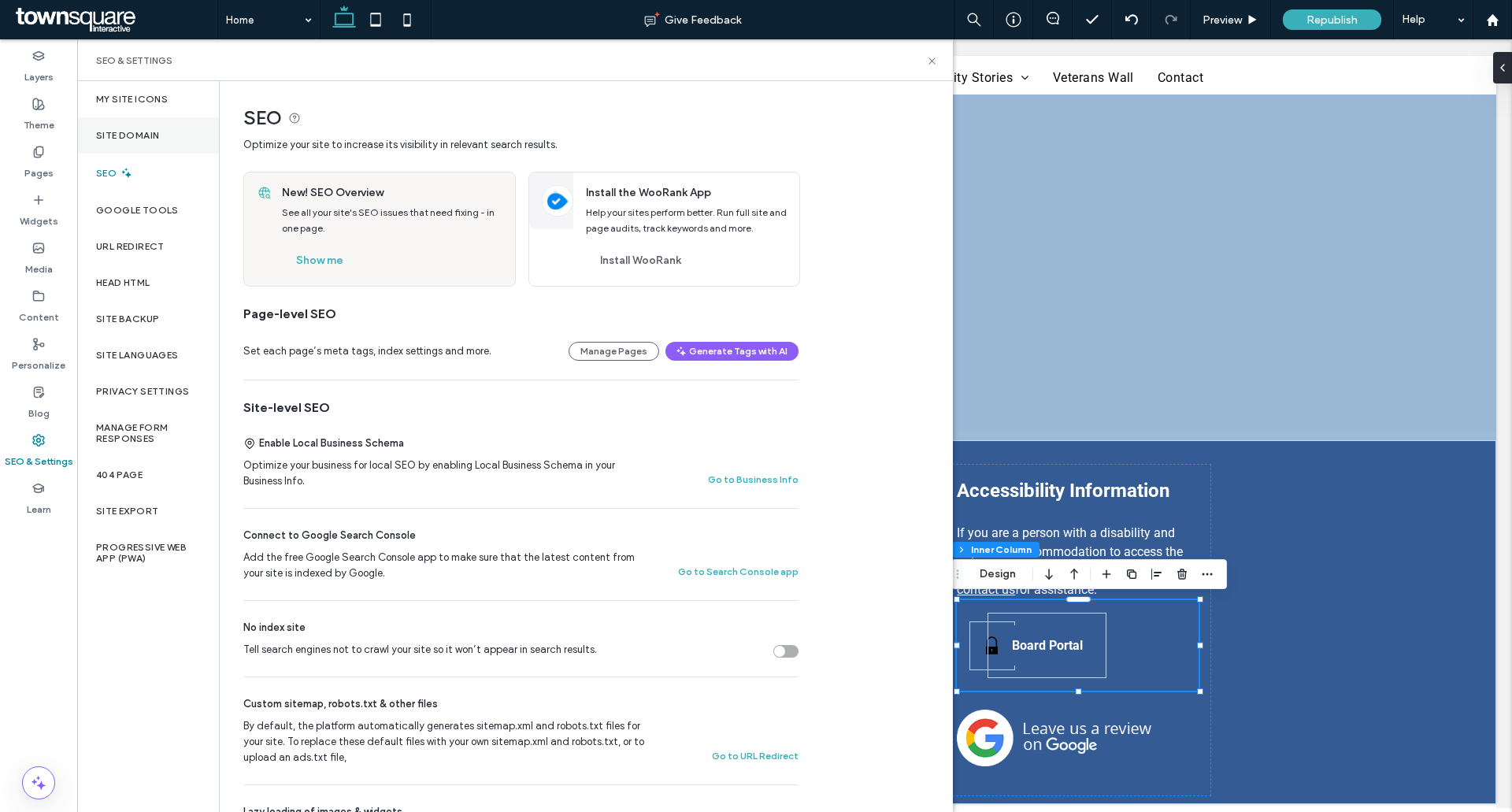
click at [125, 124] on div "Site Domain" at bounding box center [148, 135] width 142 height 36
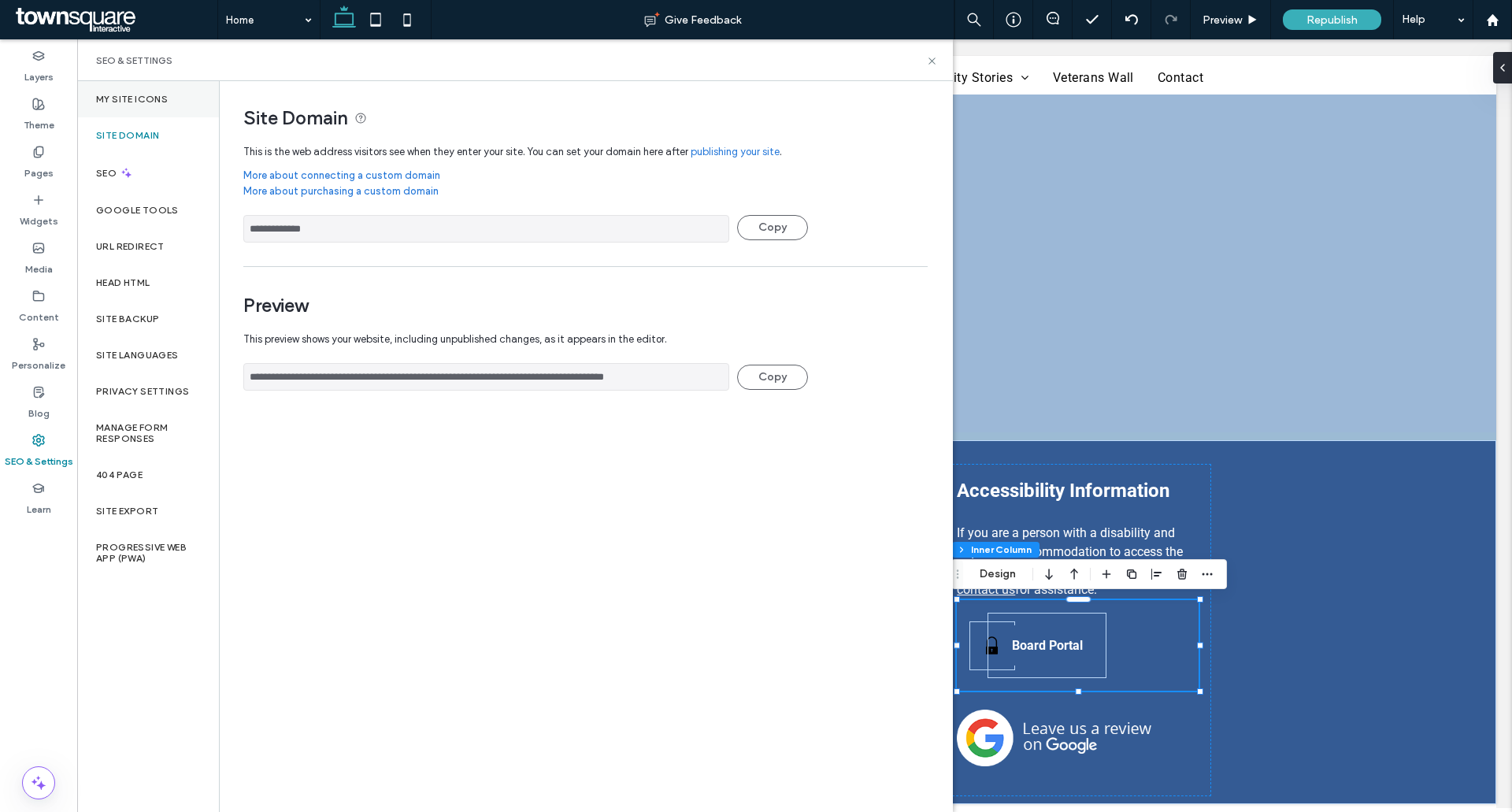
click at [127, 111] on div "My Site Icons" at bounding box center [148, 99] width 142 height 36
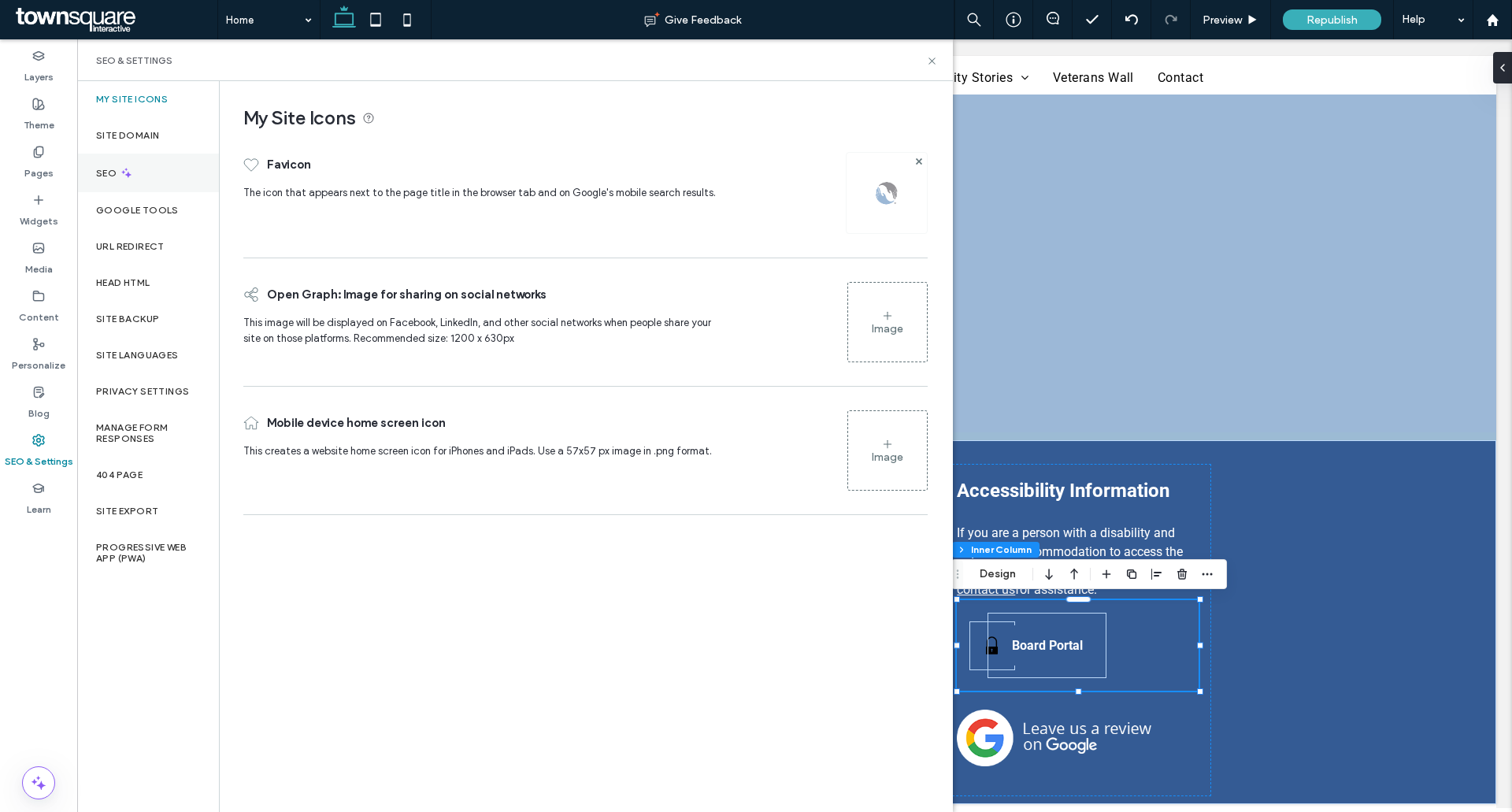
click at [132, 185] on div "SEO" at bounding box center [148, 173] width 142 height 39
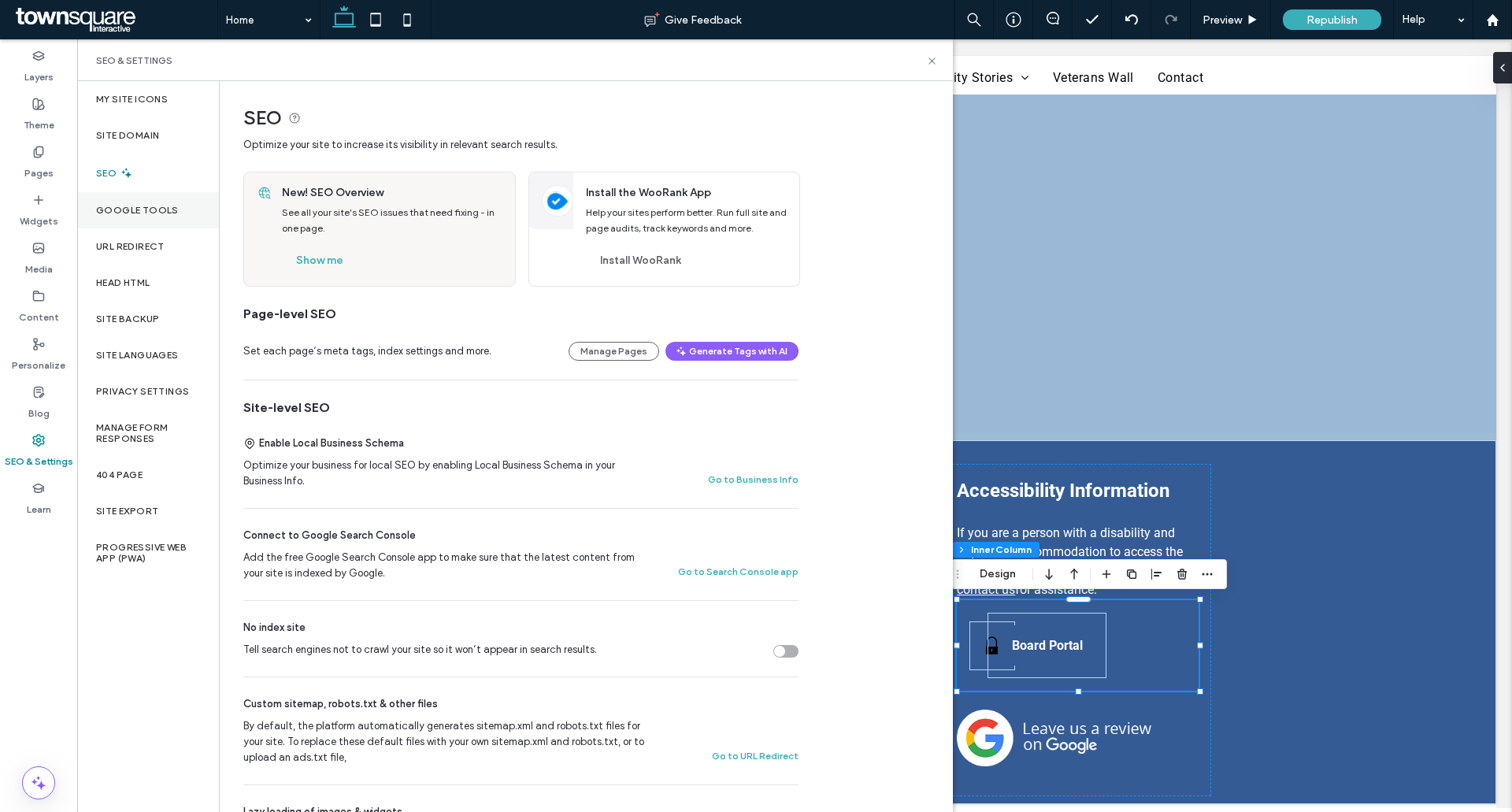
click at [128, 198] on div "Google Tools" at bounding box center [148, 210] width 142 height 36
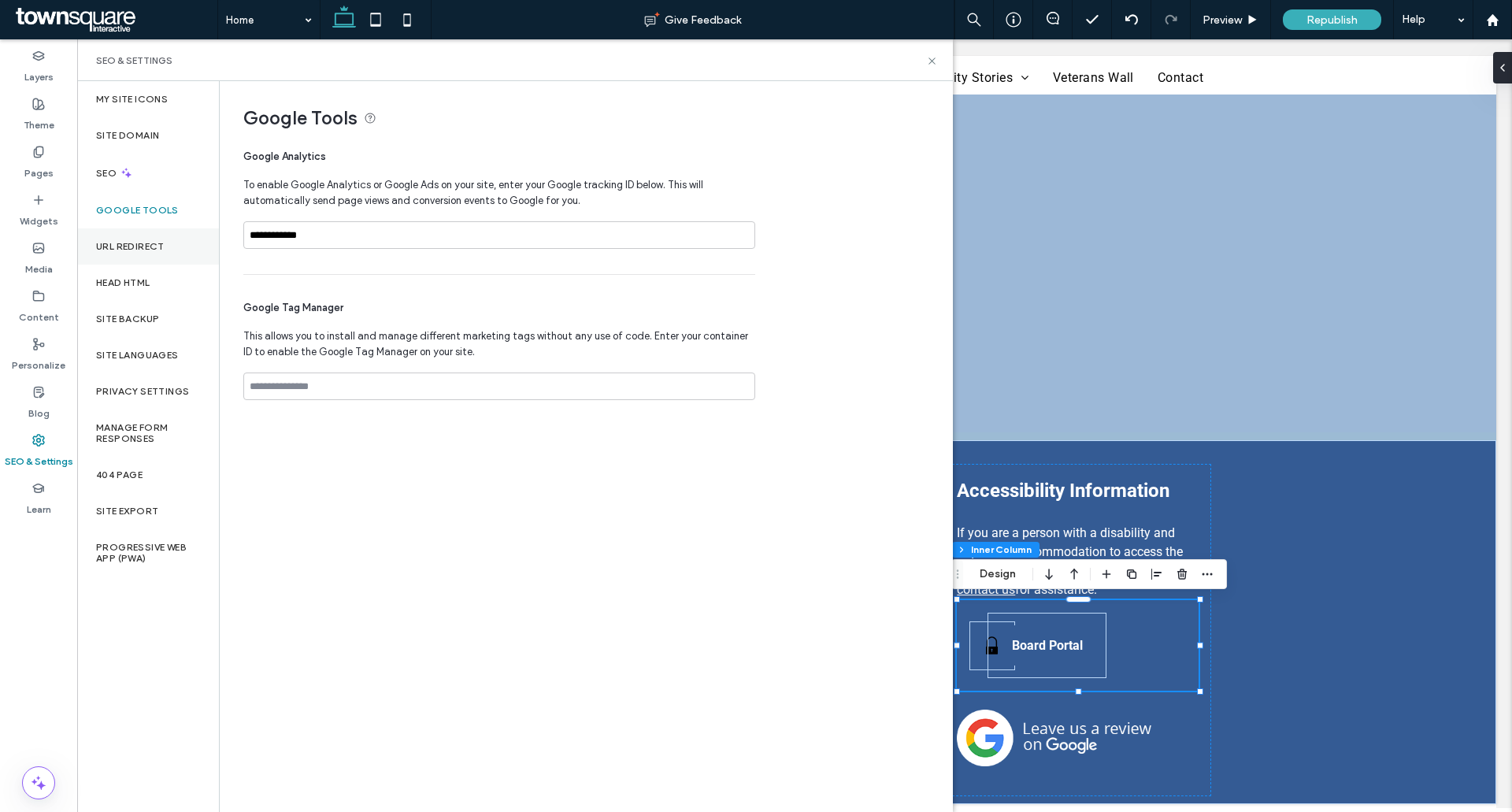
click at [127, 241] on label "URL Redirect" at bounding box center [130, 246] width 68 height 11
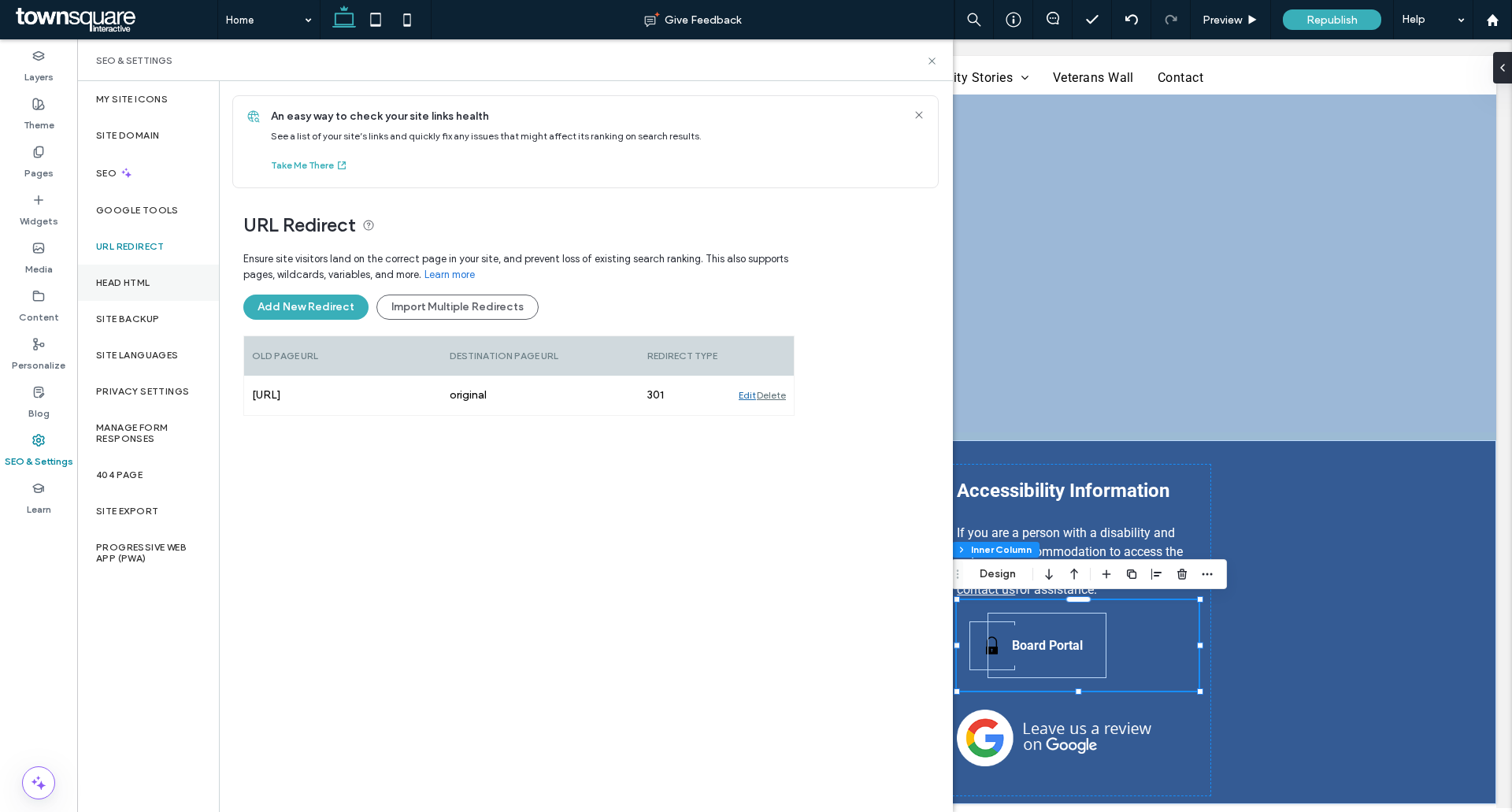
click at [128, 277] on label "Head HTML" at bounding box center [123, 282] width 54 height 11
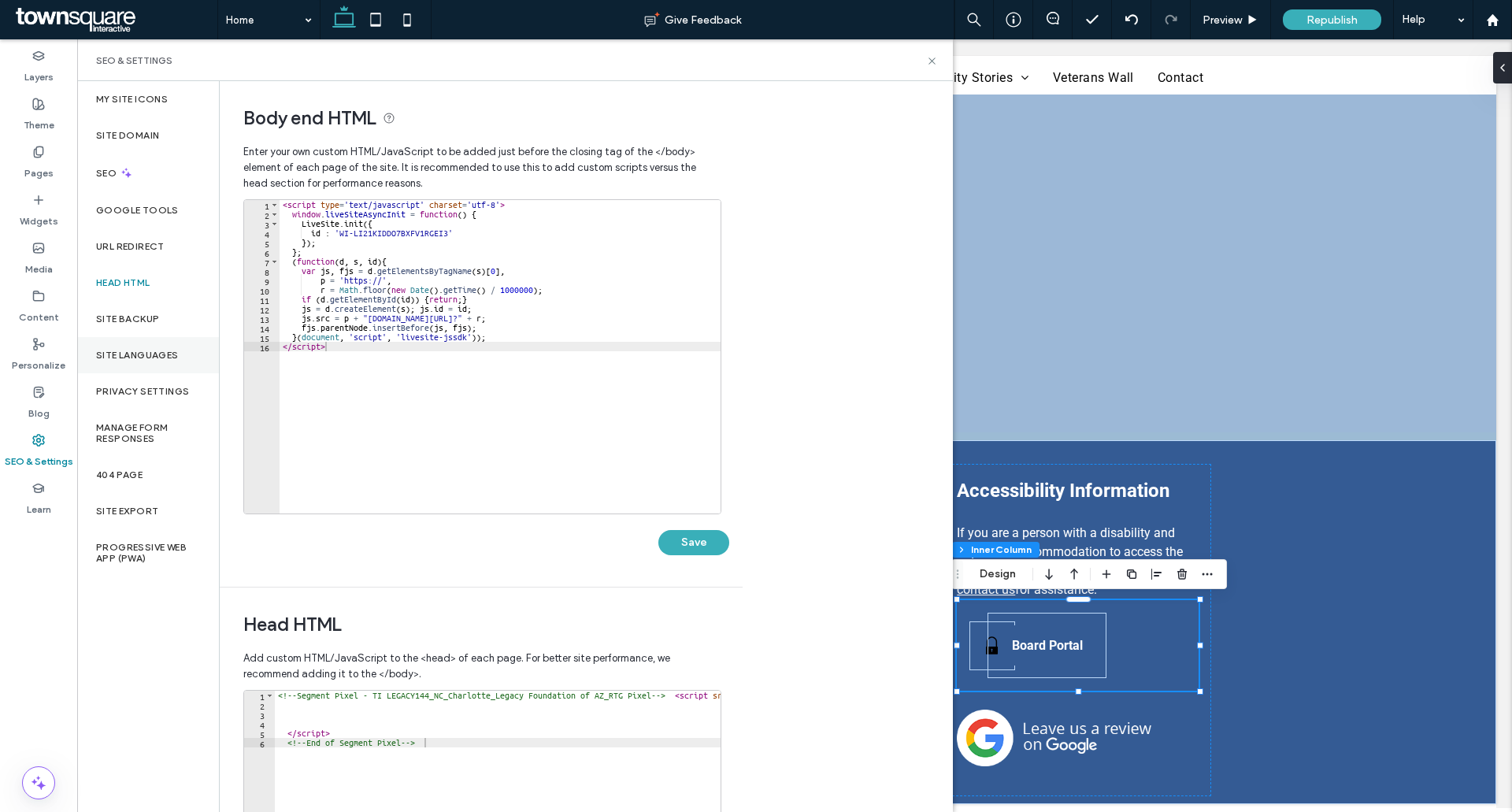
click at [130, 350] on label "Site Languages" at bounding box center [138, 355] width 83 height 11
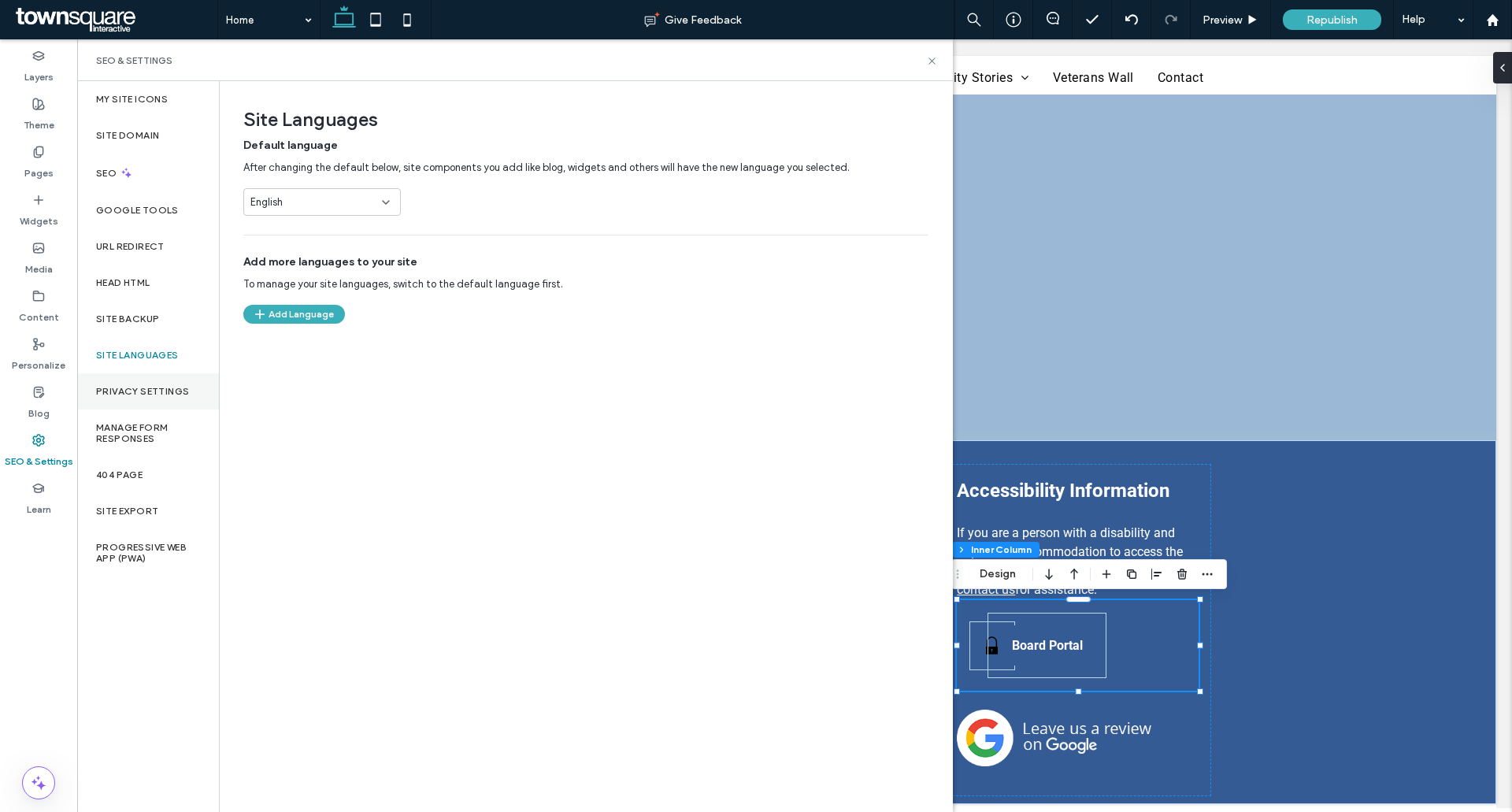
click at [130, 390] on label "Privacy Settings" at bounding box center [143, 391] width 93 height 11
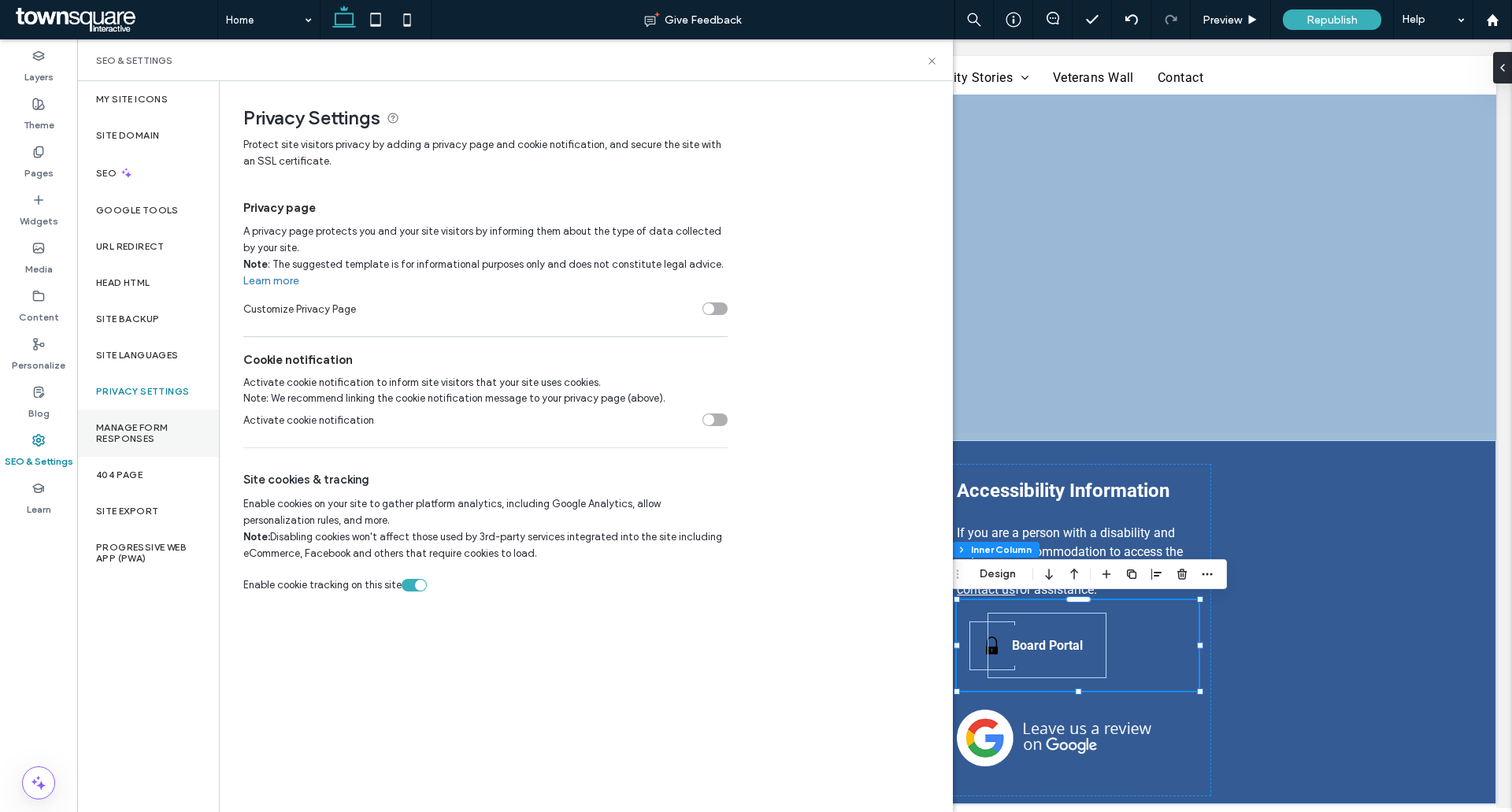
click at [130, 426] on label "Manage Form Responses" at bounding box center [148, 433] width 104 height 22
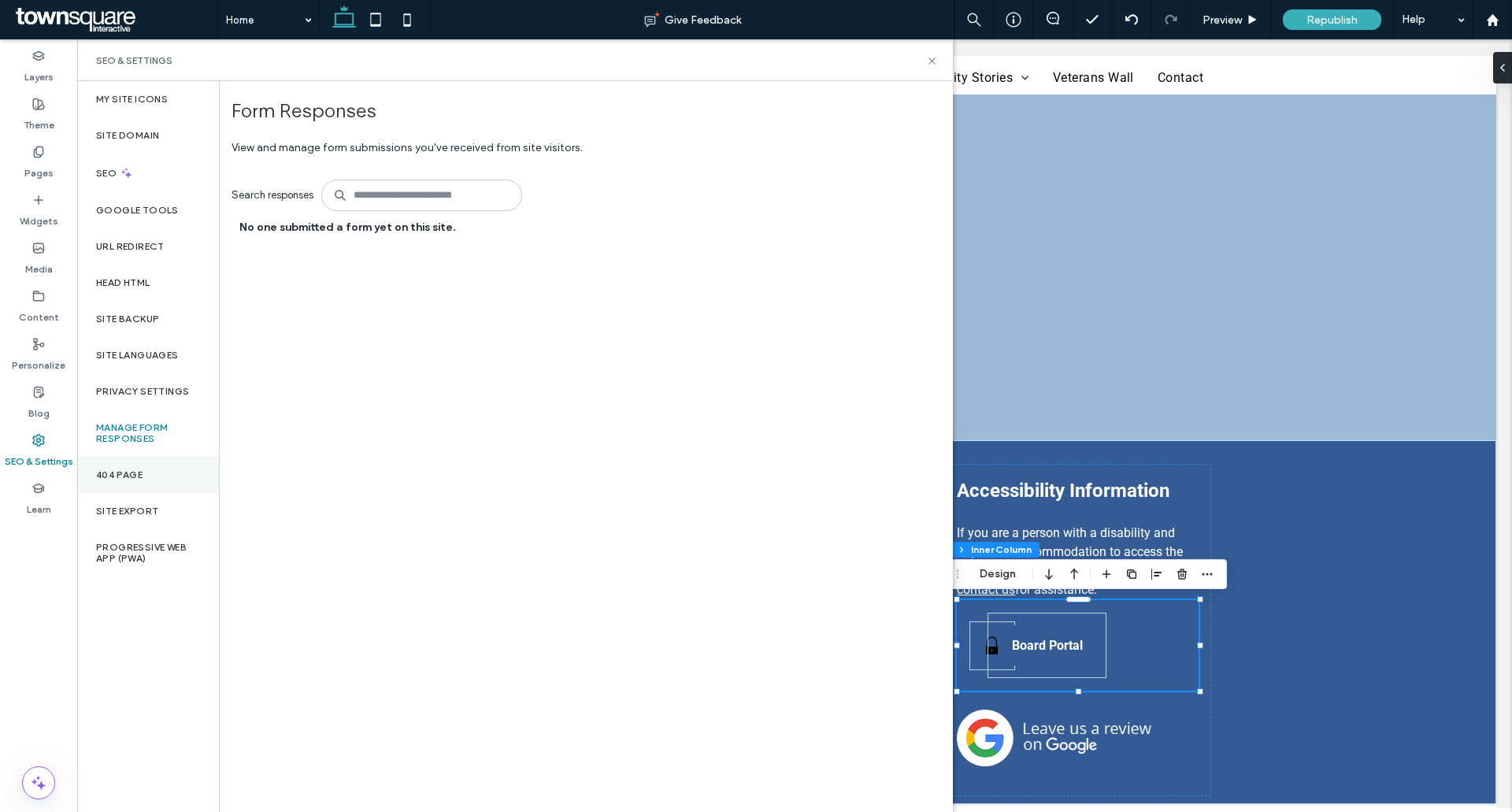
click at [129, 475] on label "404 Page" at bounding box center [119, 474] width 46 height 11
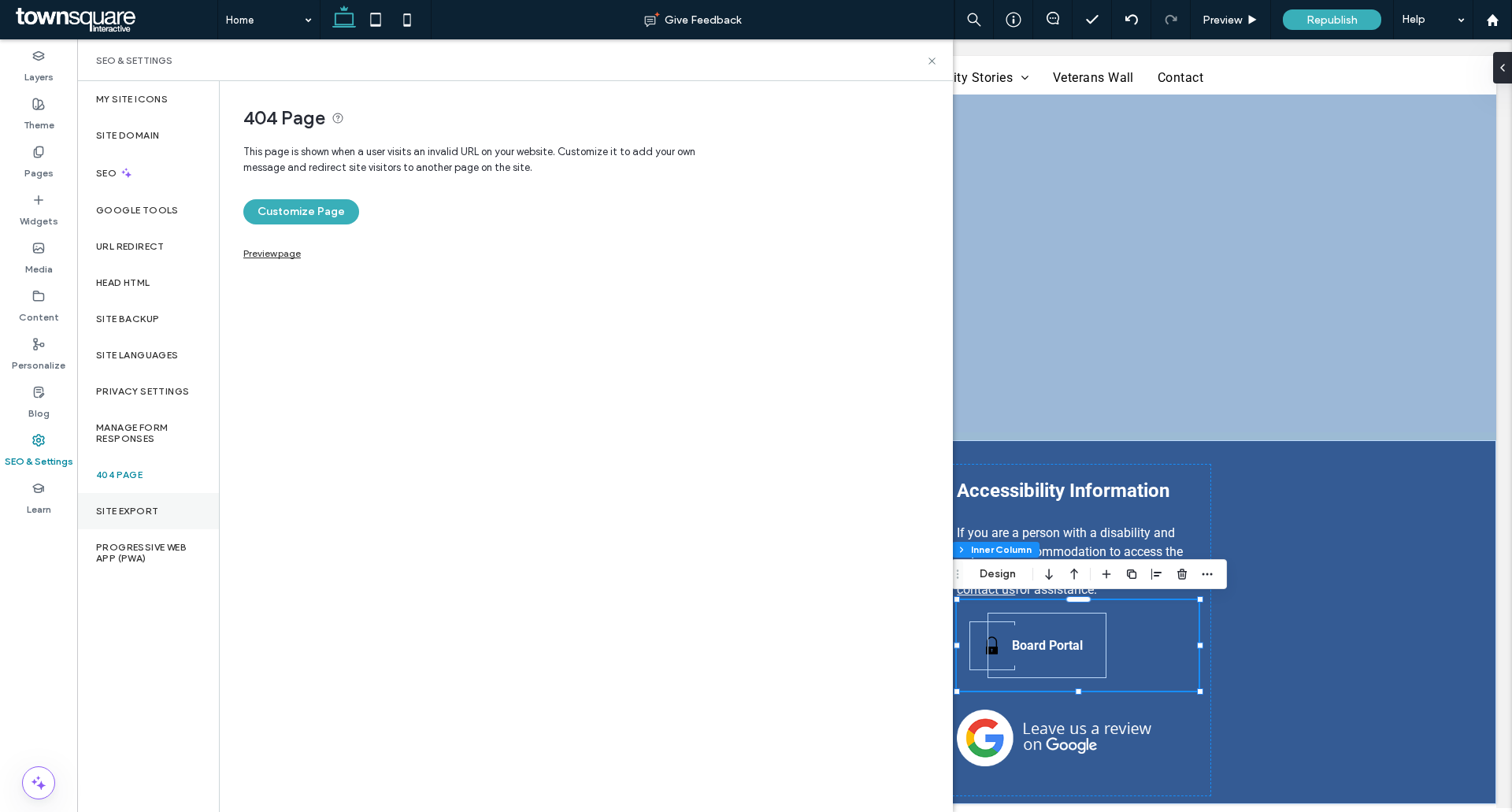
click at [128, 510] on label "Site Export" at bounding box center [127, 511] width 62 height 11
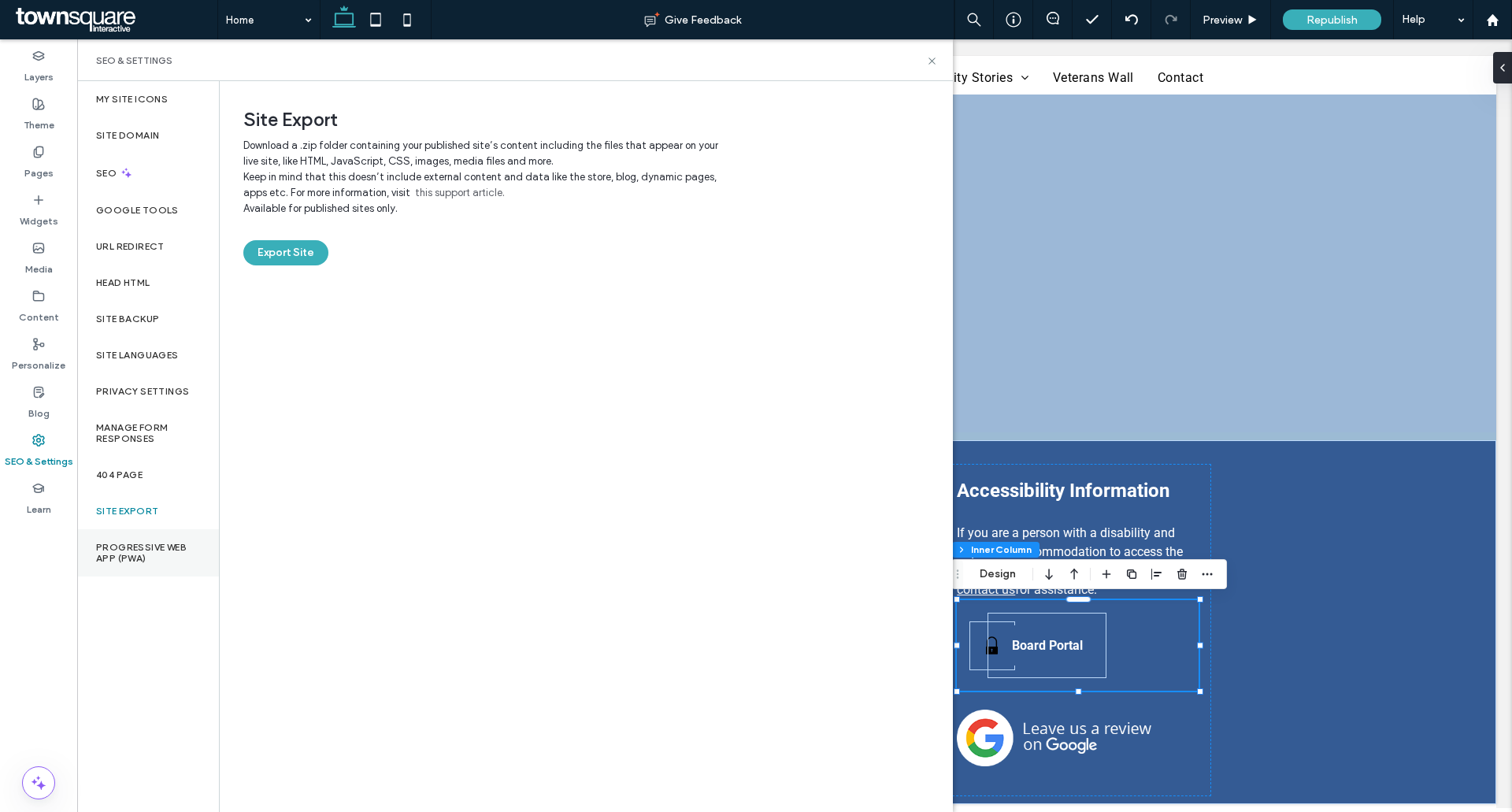
click at [128, 559] on label "Progressive Web App (PWA)" at bounding box center [148, 553] width 104 height 22
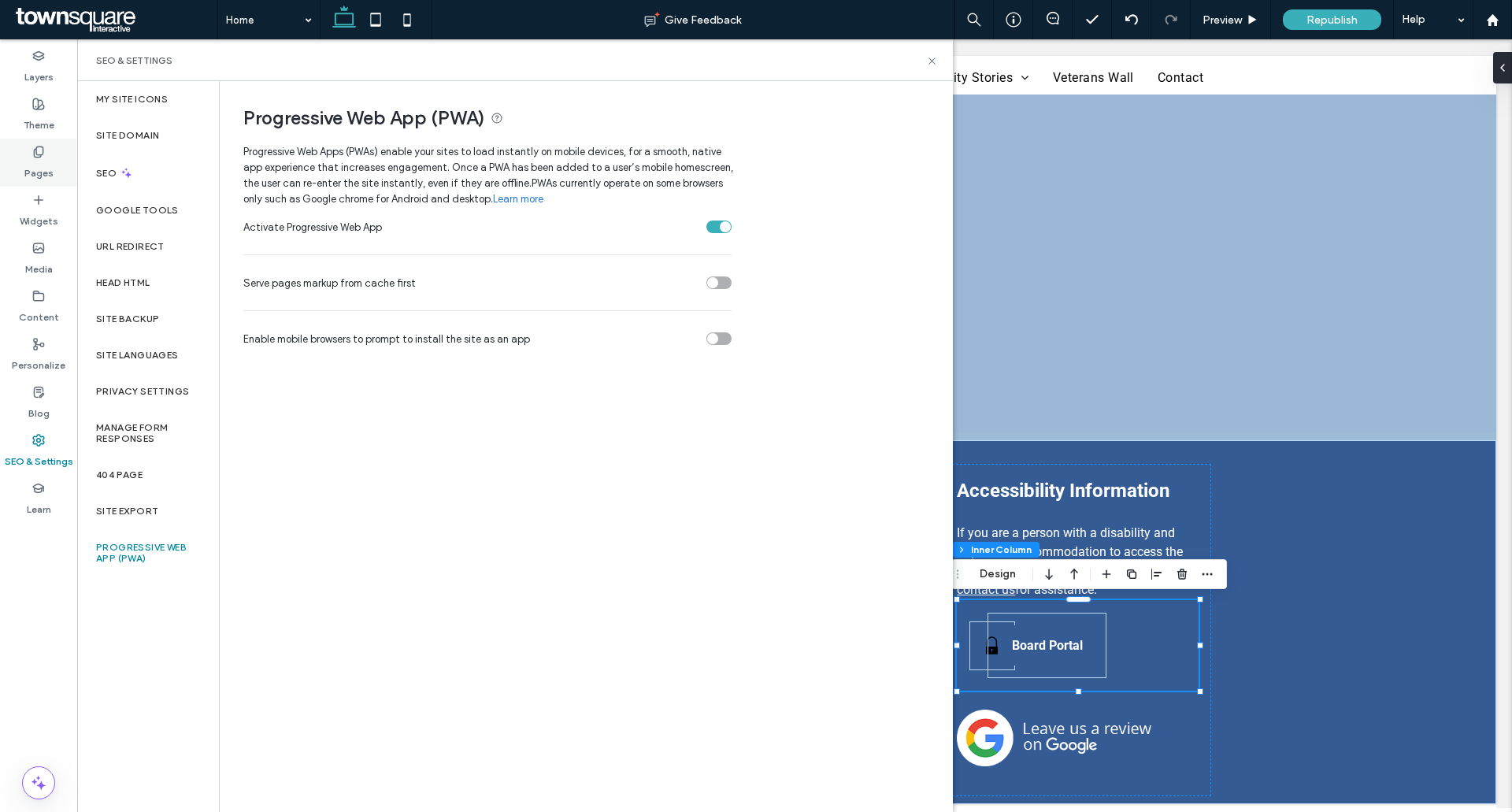
click at [40, 154] on use at bounding box center [38, 152] width 8 height 10
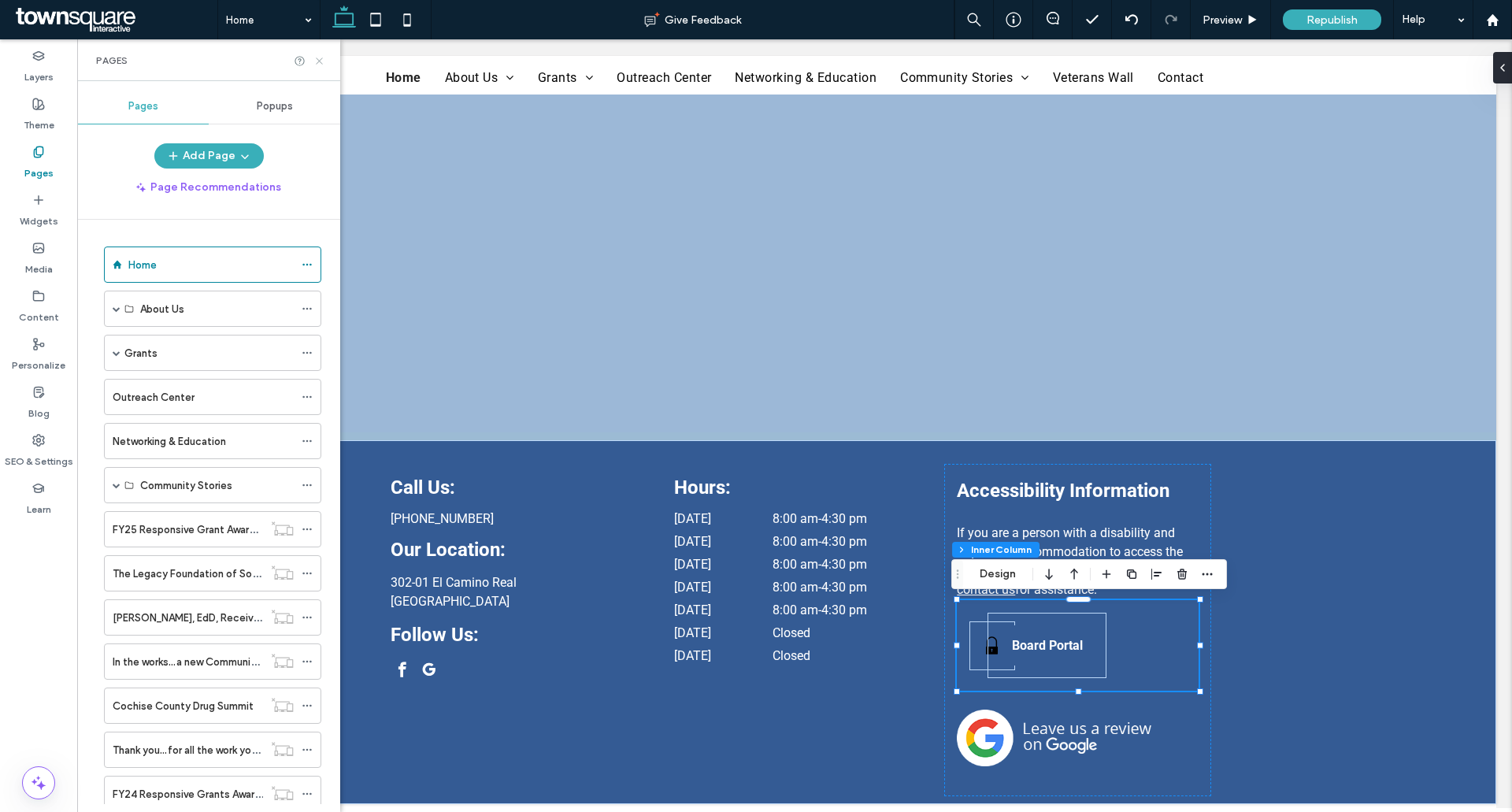
click at [323, 60] on icon at bounding box center [319, 61] width 12 height 12
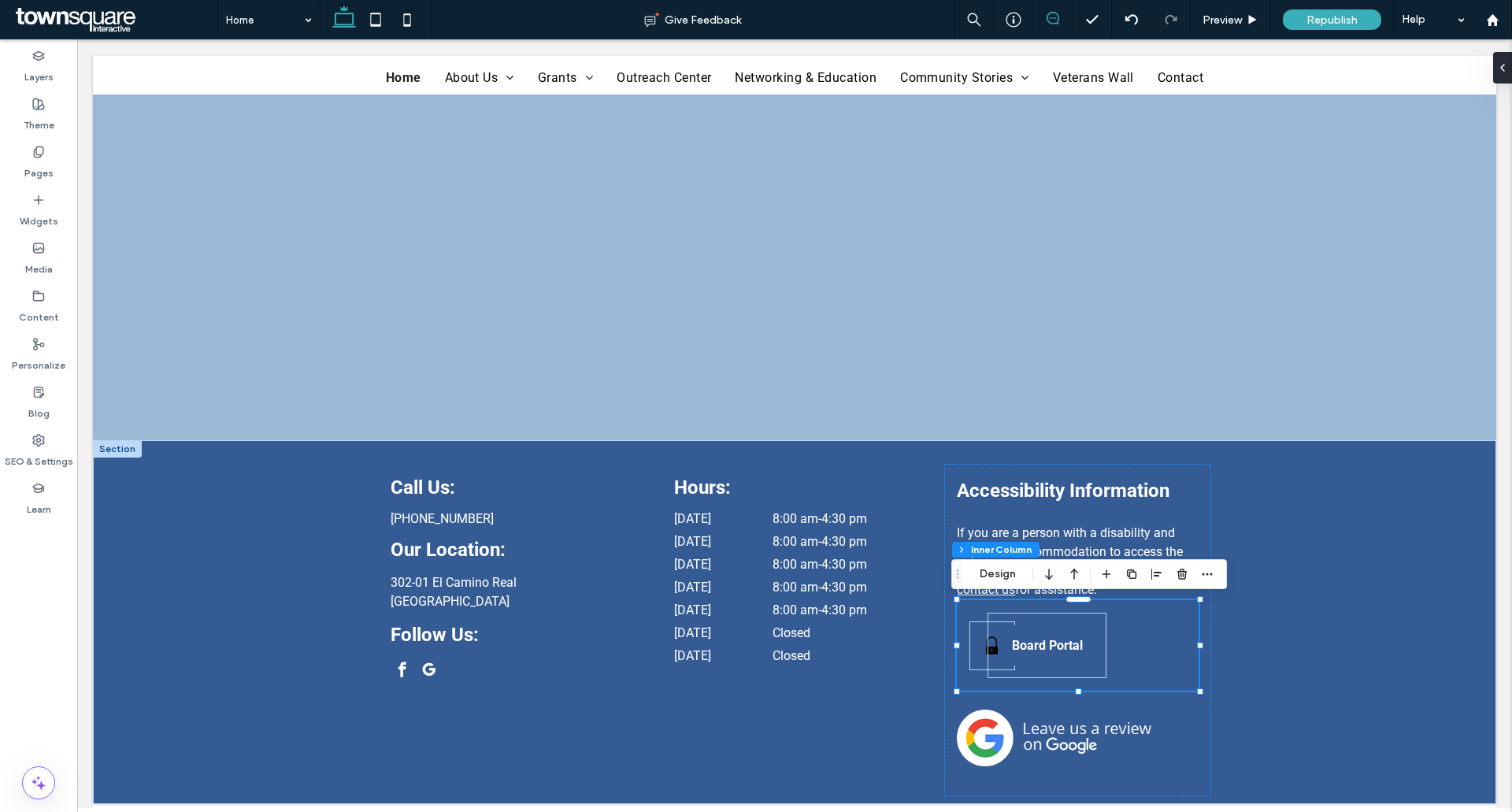
click at [1050, 18] on icon at bounding box center [1052, 18] width 13 height 13
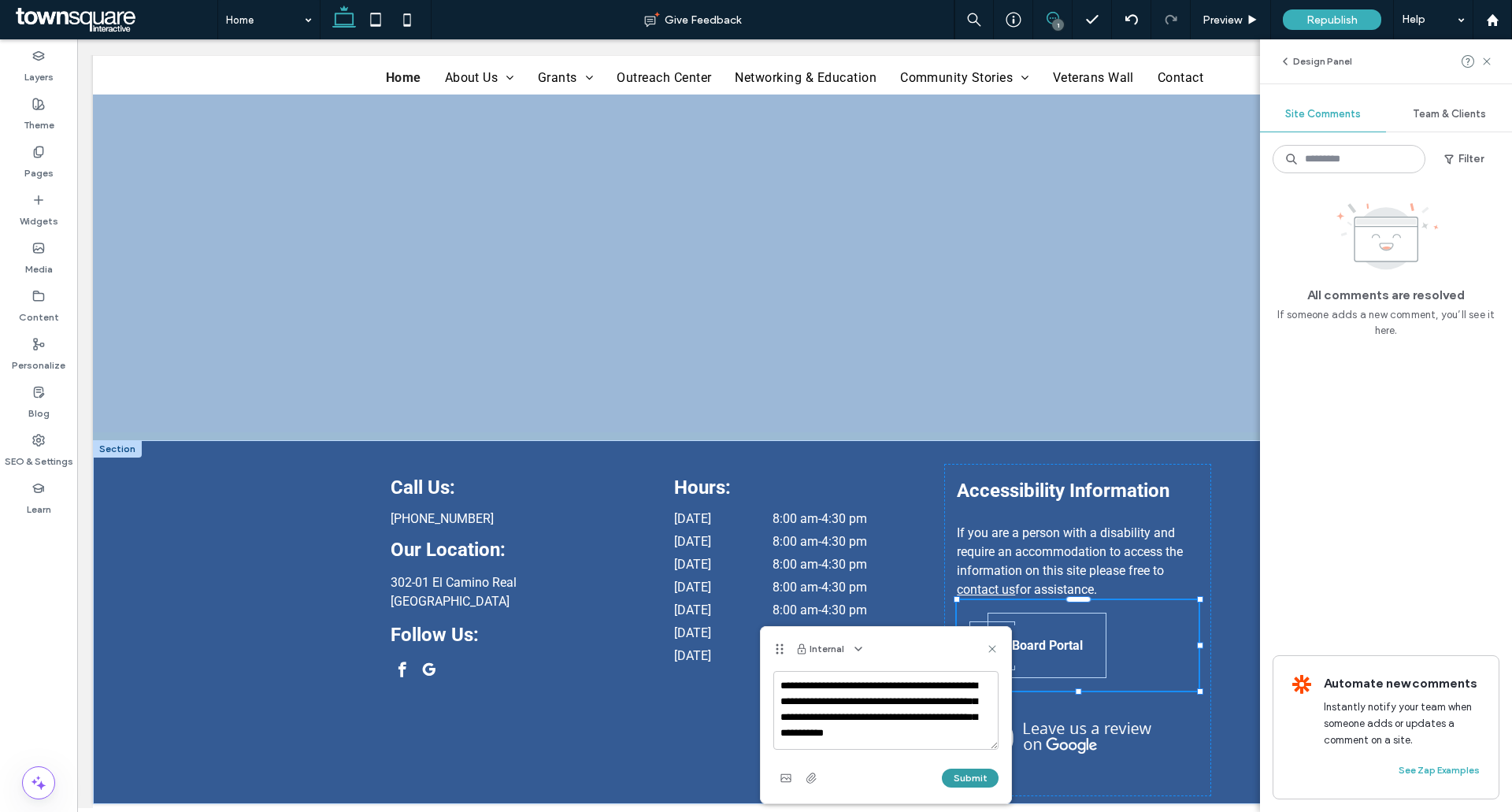
type textarea "**********"
click at [981, 774] on button "Submit" at bounding box center [969, 778] width 57 height 19
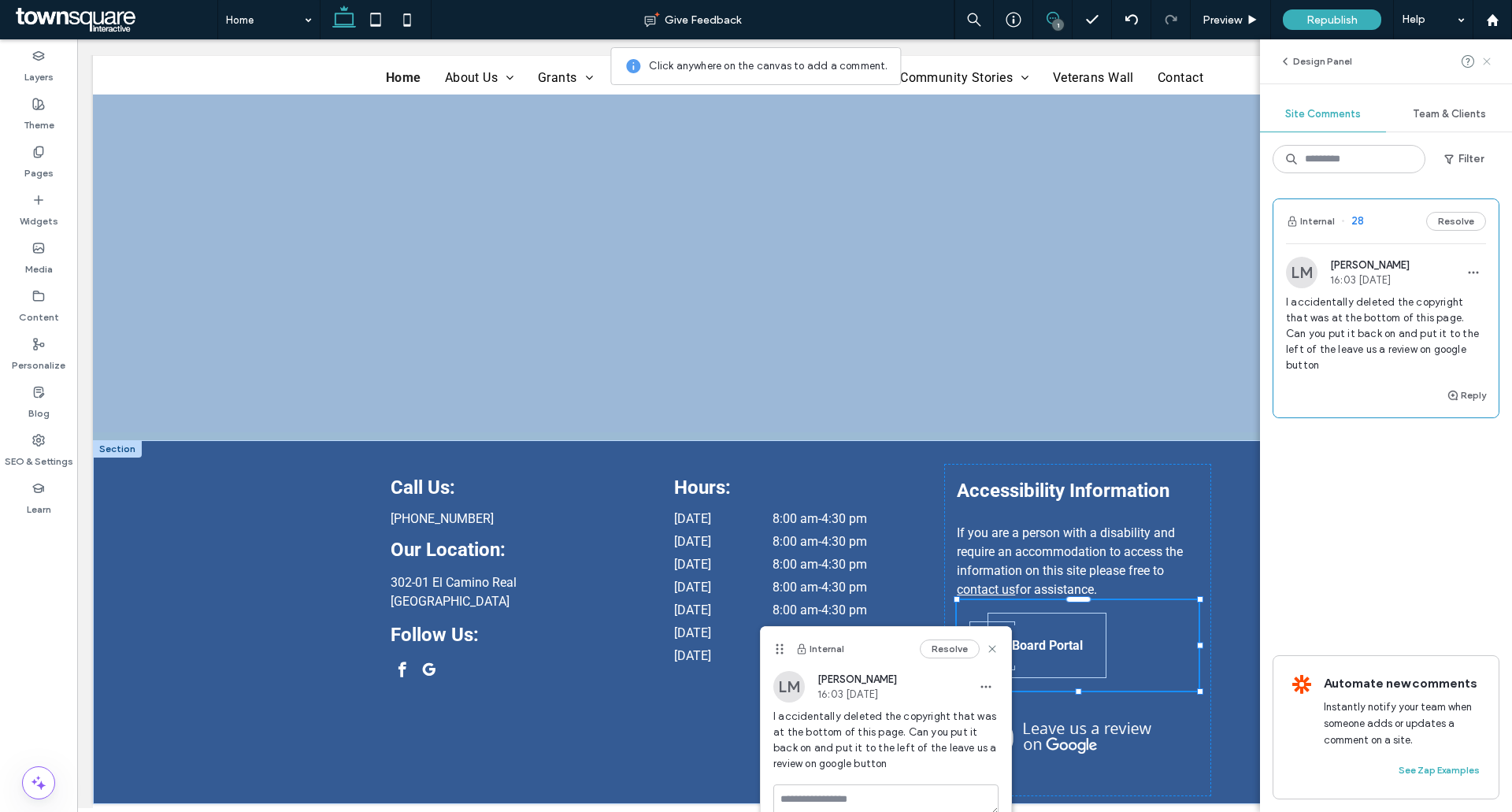
click at [1484, 57] on icon at bounding box center [1486, 61] width 13 height 13
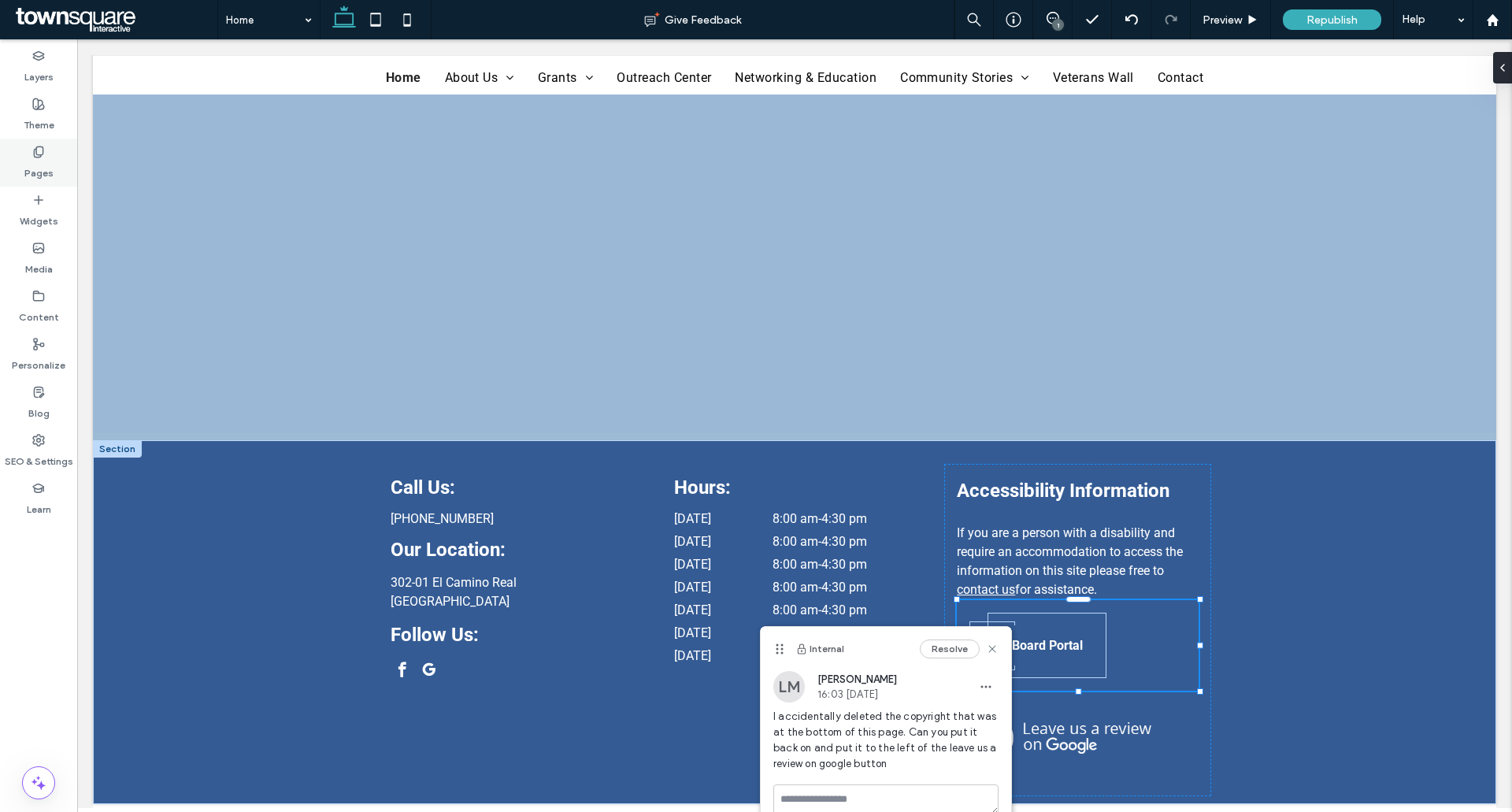
click at [72, 156] on div "Pages" at bounding box center [38, 162] width 77 height 48
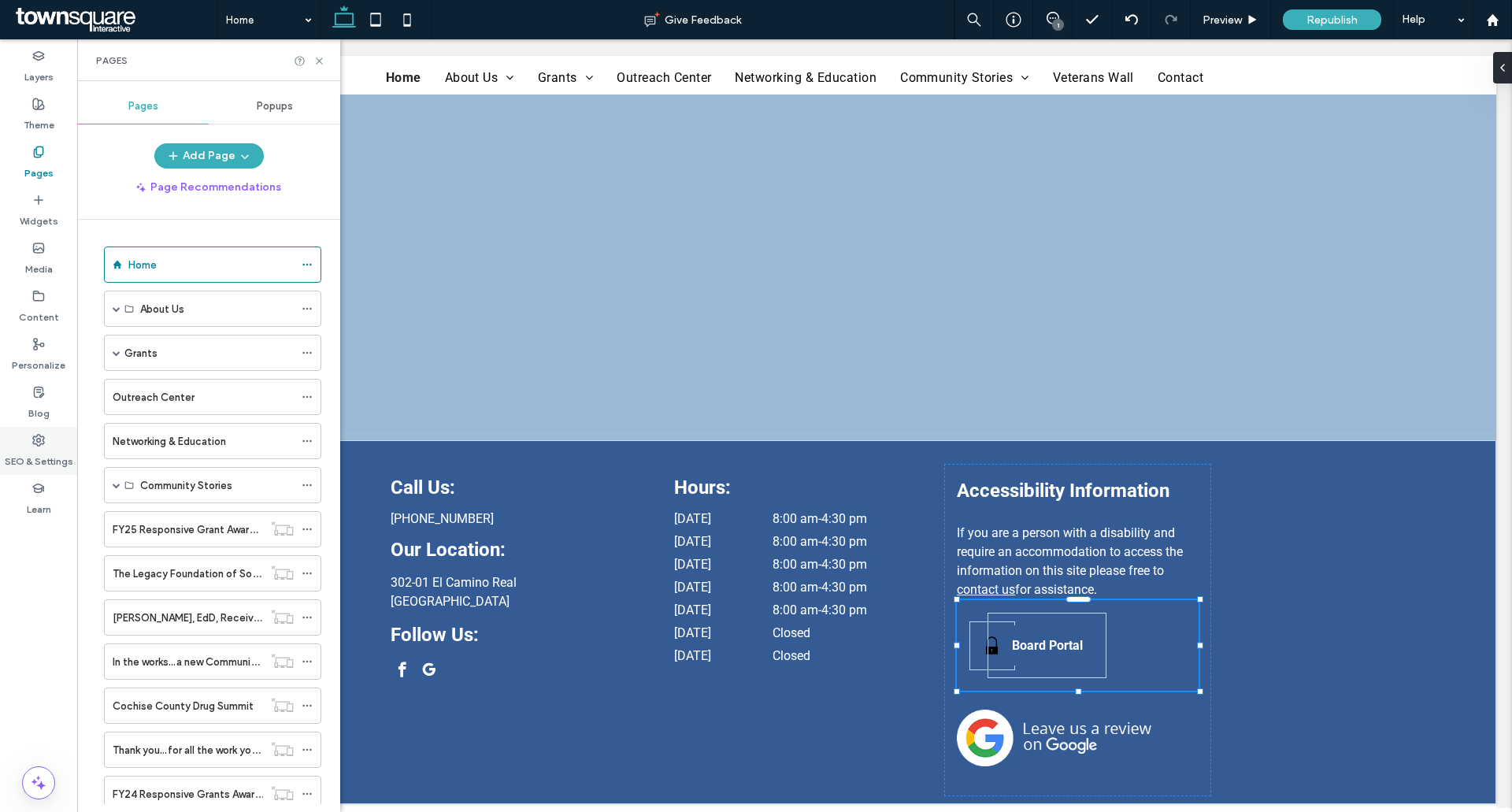
click at [41, 435] on icon at bounding box center [38, 440] width 13 height 13
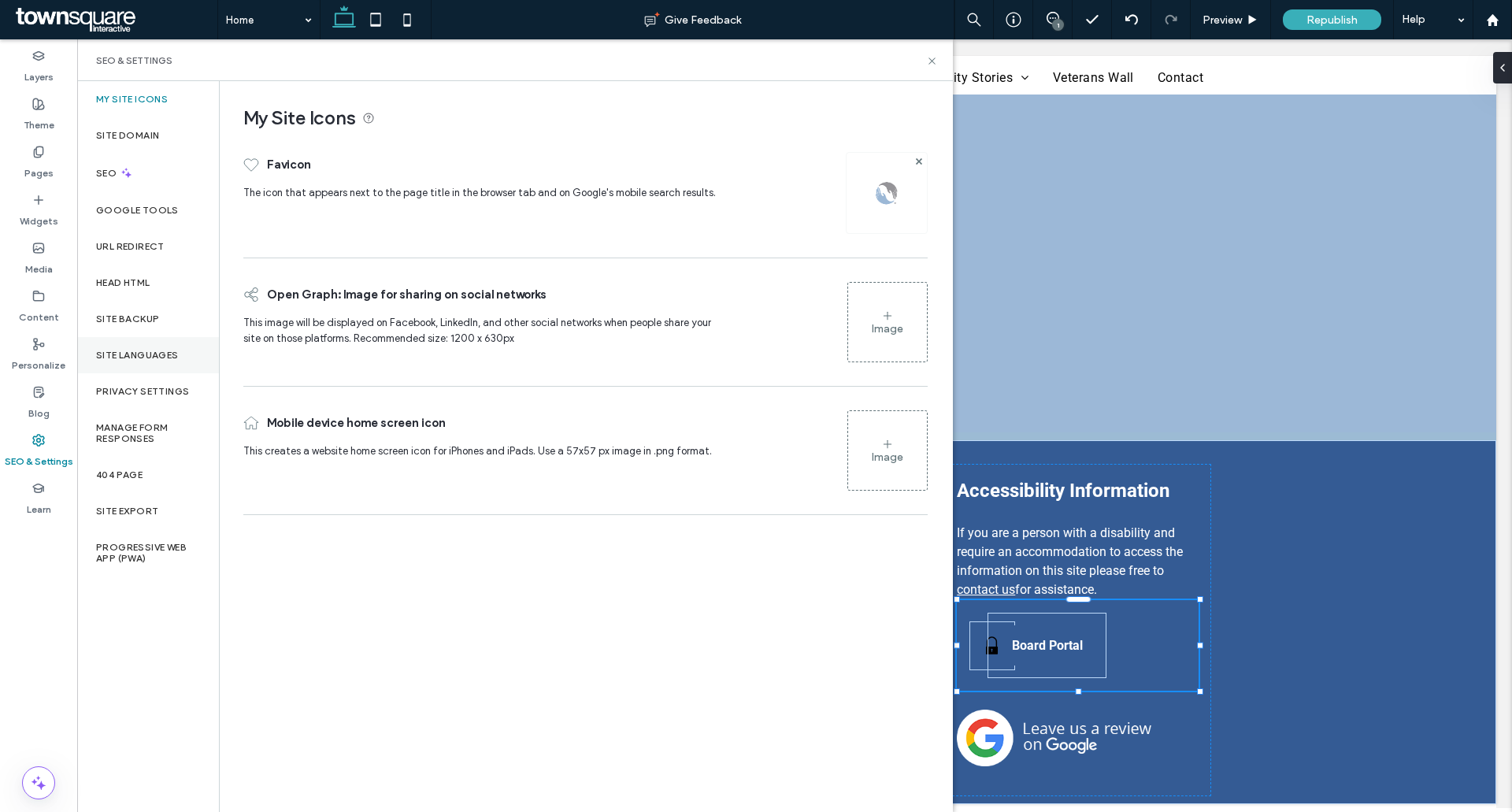
click at [107, 349] on label "Site Languages" at bounding box center [138, 355] width 83 height 11
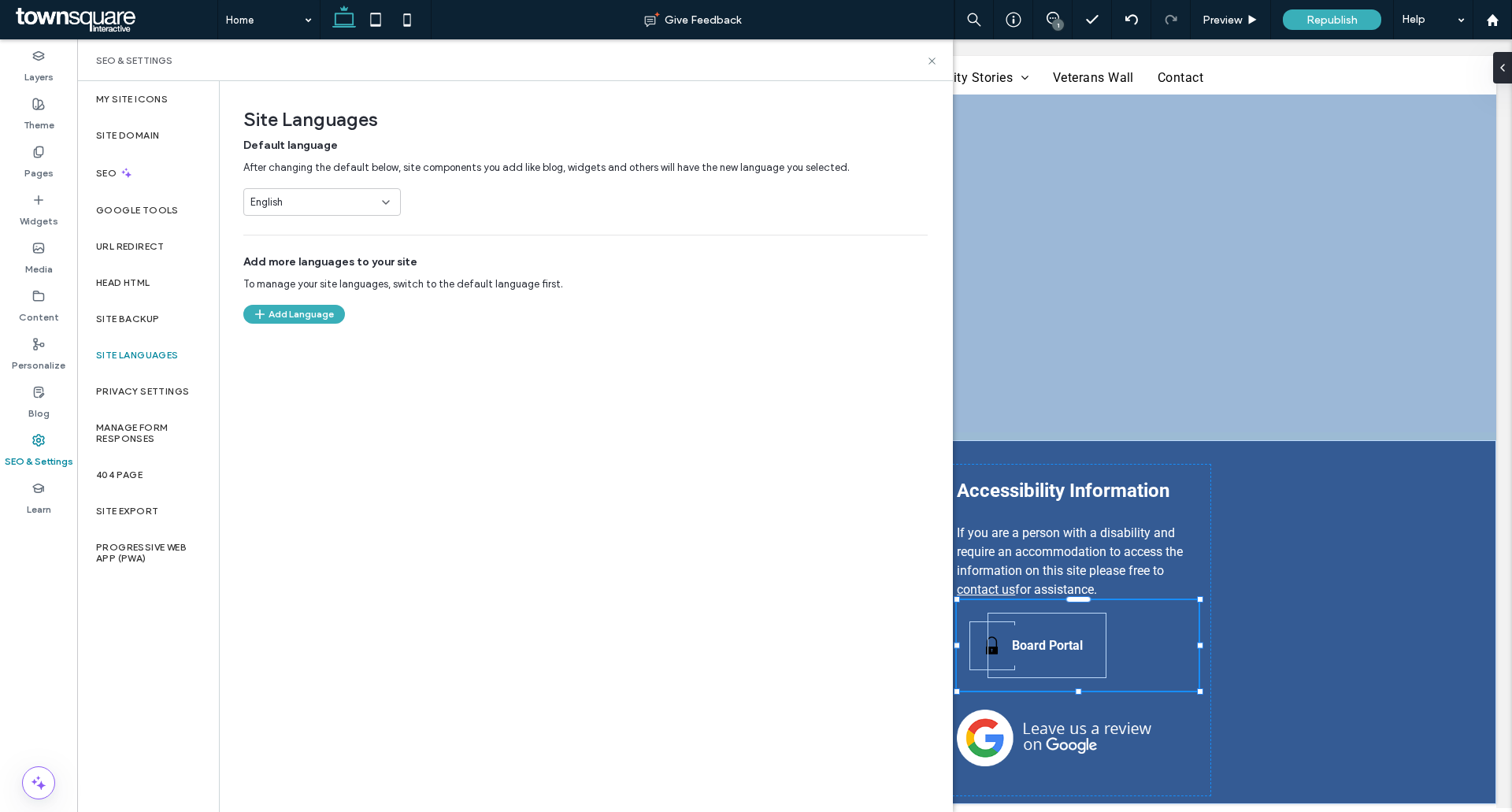
drag, startPoint x: 127, startPoint y: 320, endPoint x: 124, endPoint y: 340, distance: 20.2
click at [127, 320] on label "Site Backup" at bounding box center [127, 318] width 63 height 11
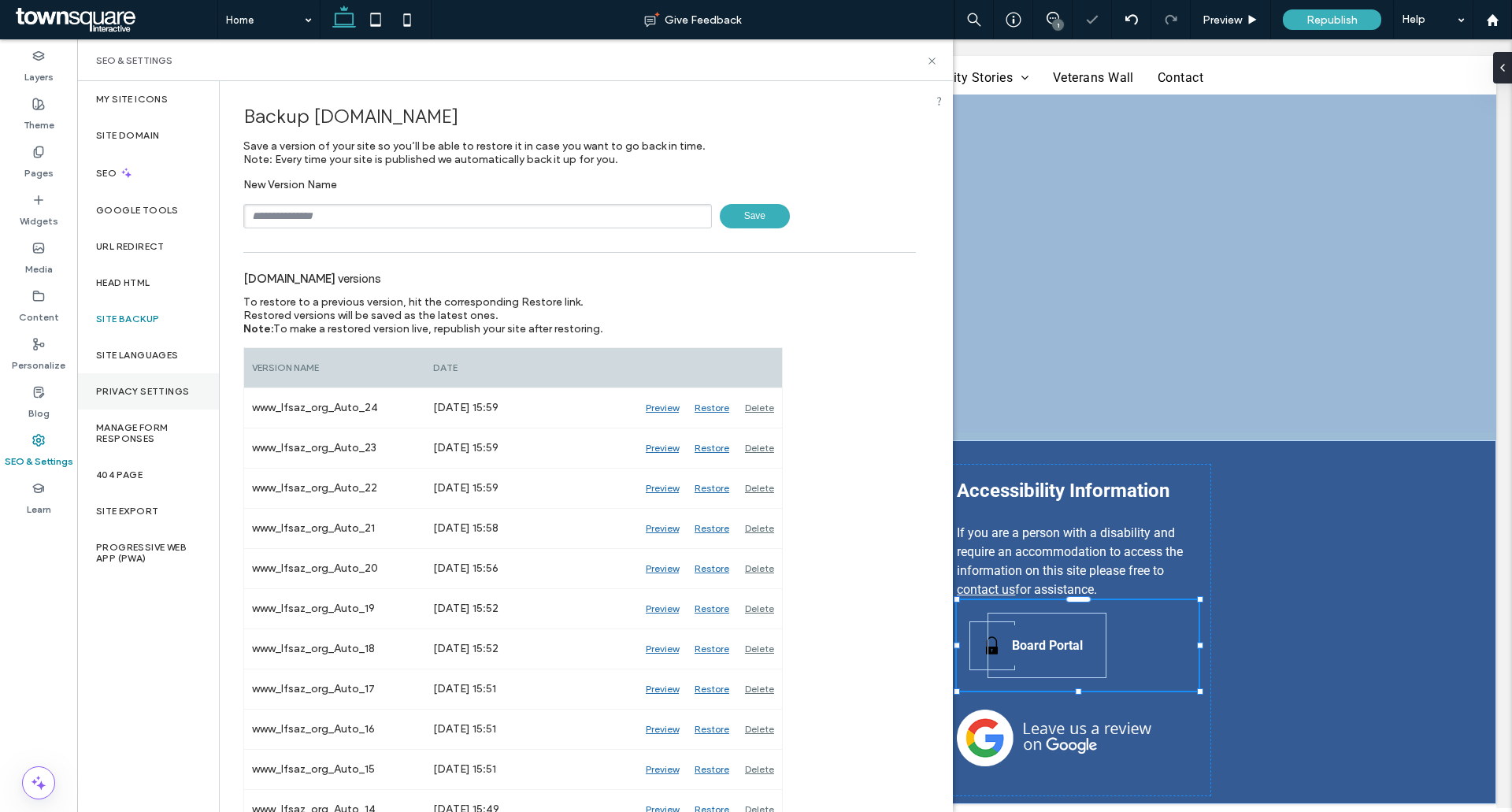
click at [125, 403] on div "Privacy Settings" at bounding box center [148, 391] width 142 height 36
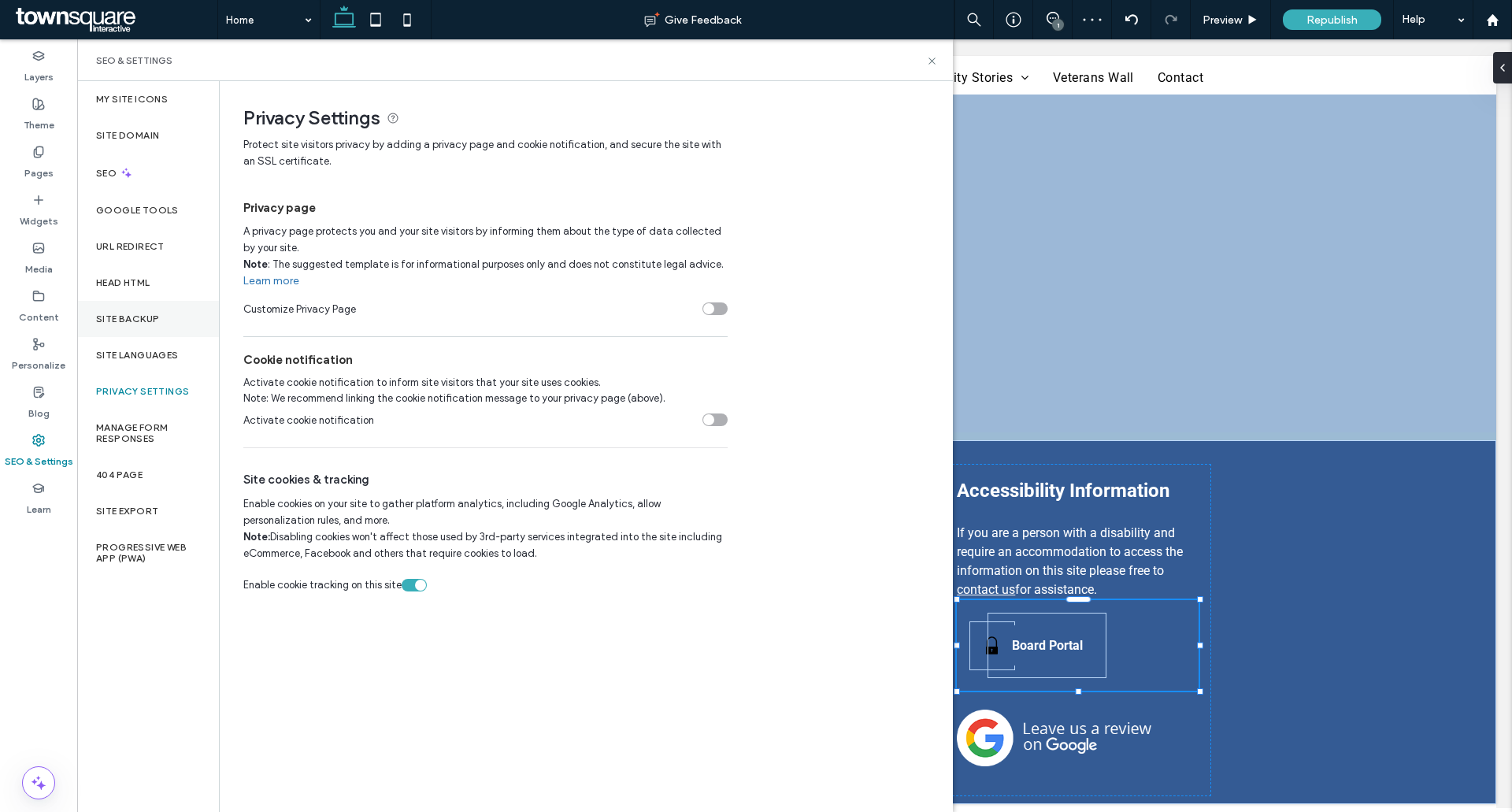
click at [159, 326] on div "Site Backup" at bounding box center [148, 318] width 142 height 36
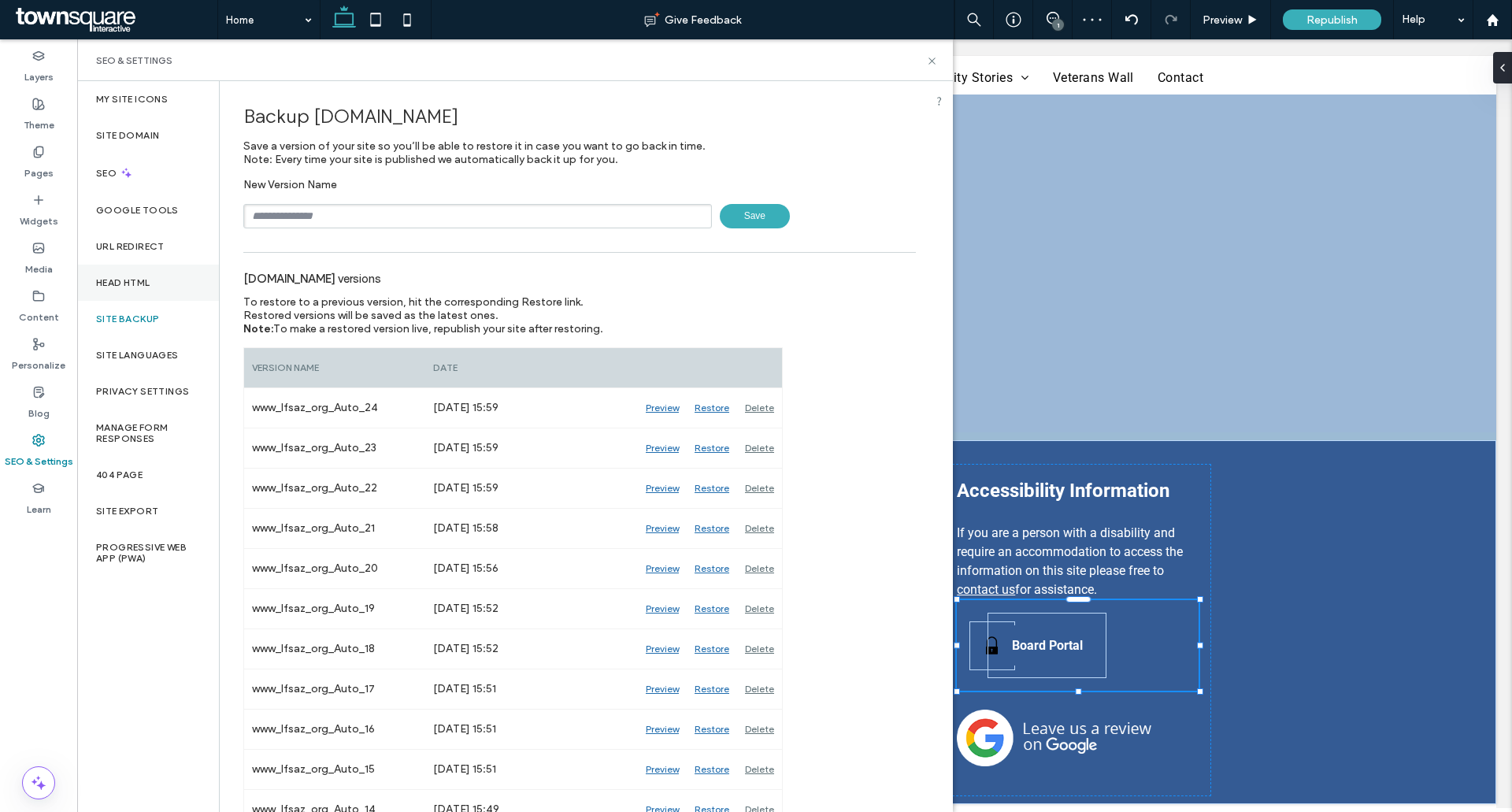
click at [152, 273] on div "Head HTML" at bounding box center [148, 283] width 142 height 36
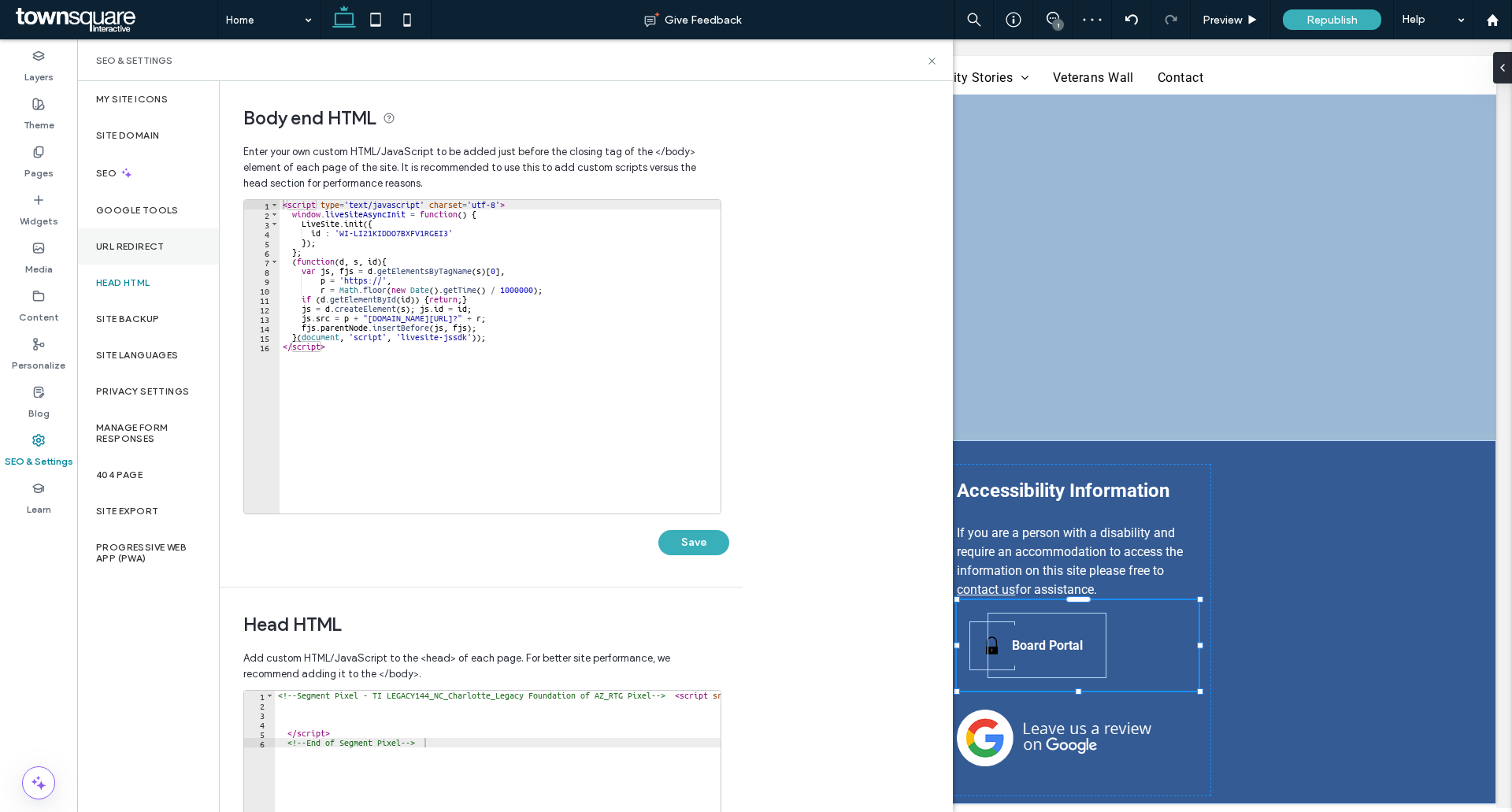
click at [156, 246] on label "URL Redirect" at bounding box center [130, 246] width 68 height 11
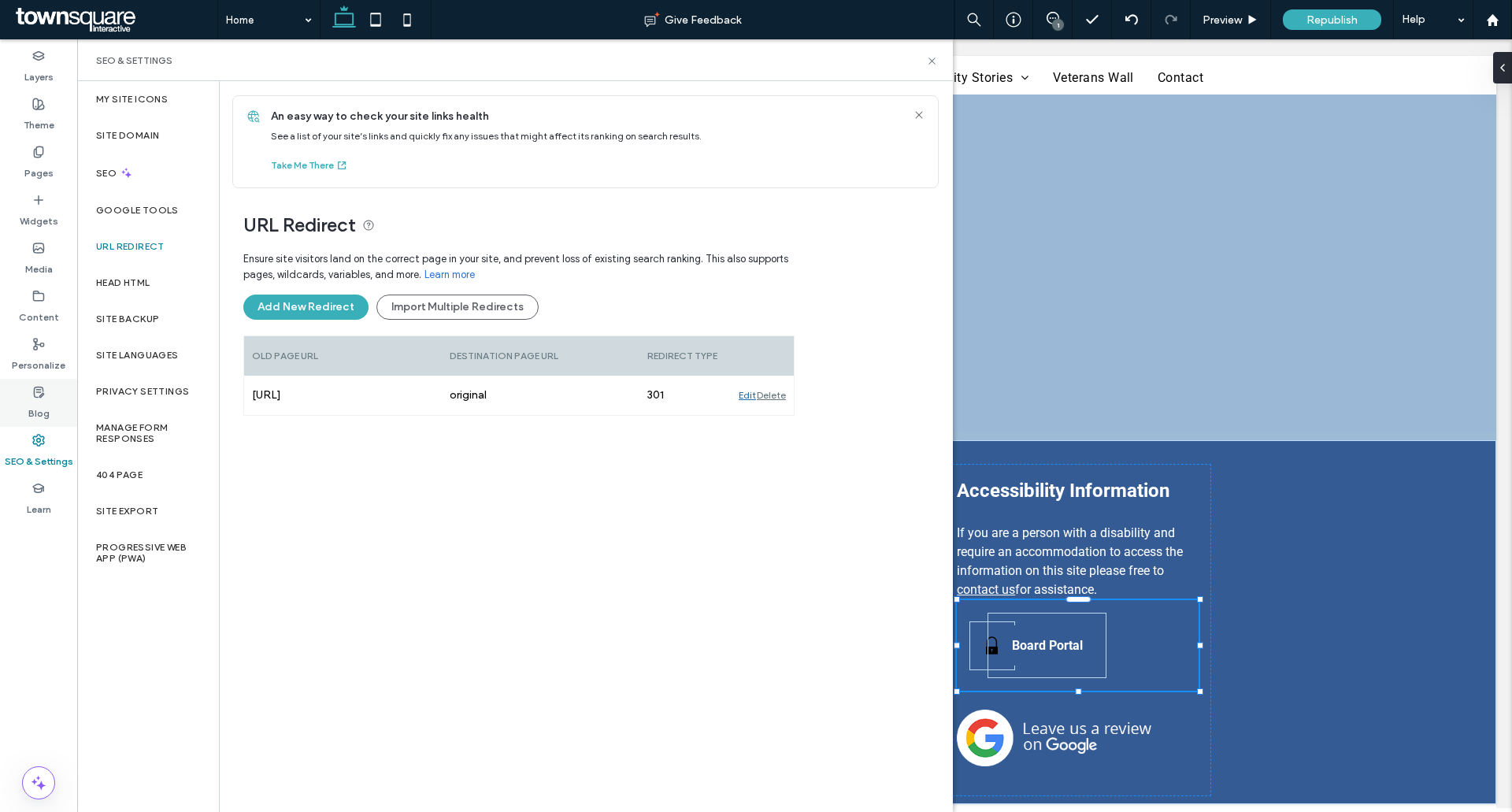
click at [30, 396] on div "Blog" at bounding box center [38, 403] width 77 height 48
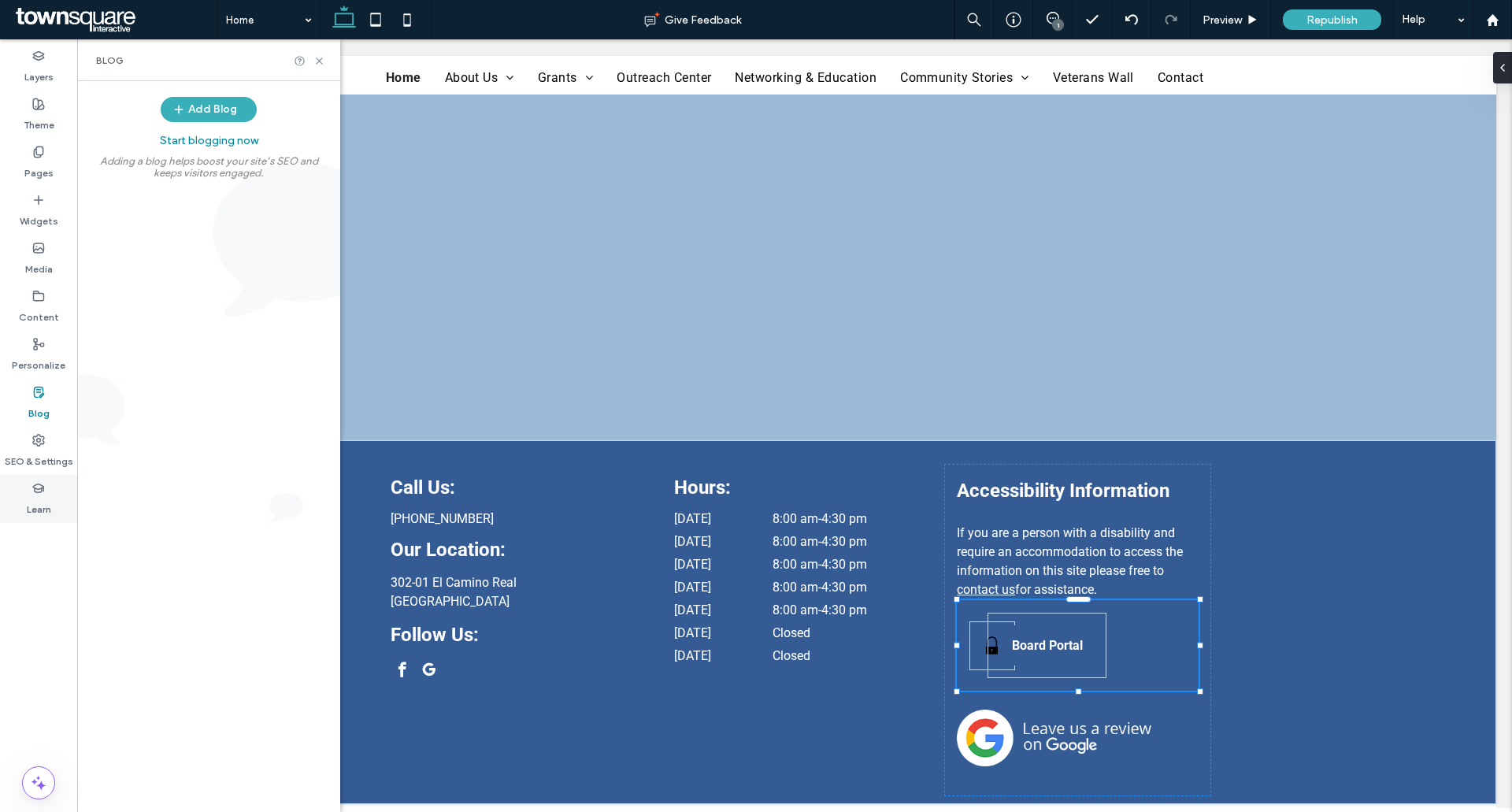
click at [51, 495] on label "Learn" at bounding box center [39, 506] width 24 height 22
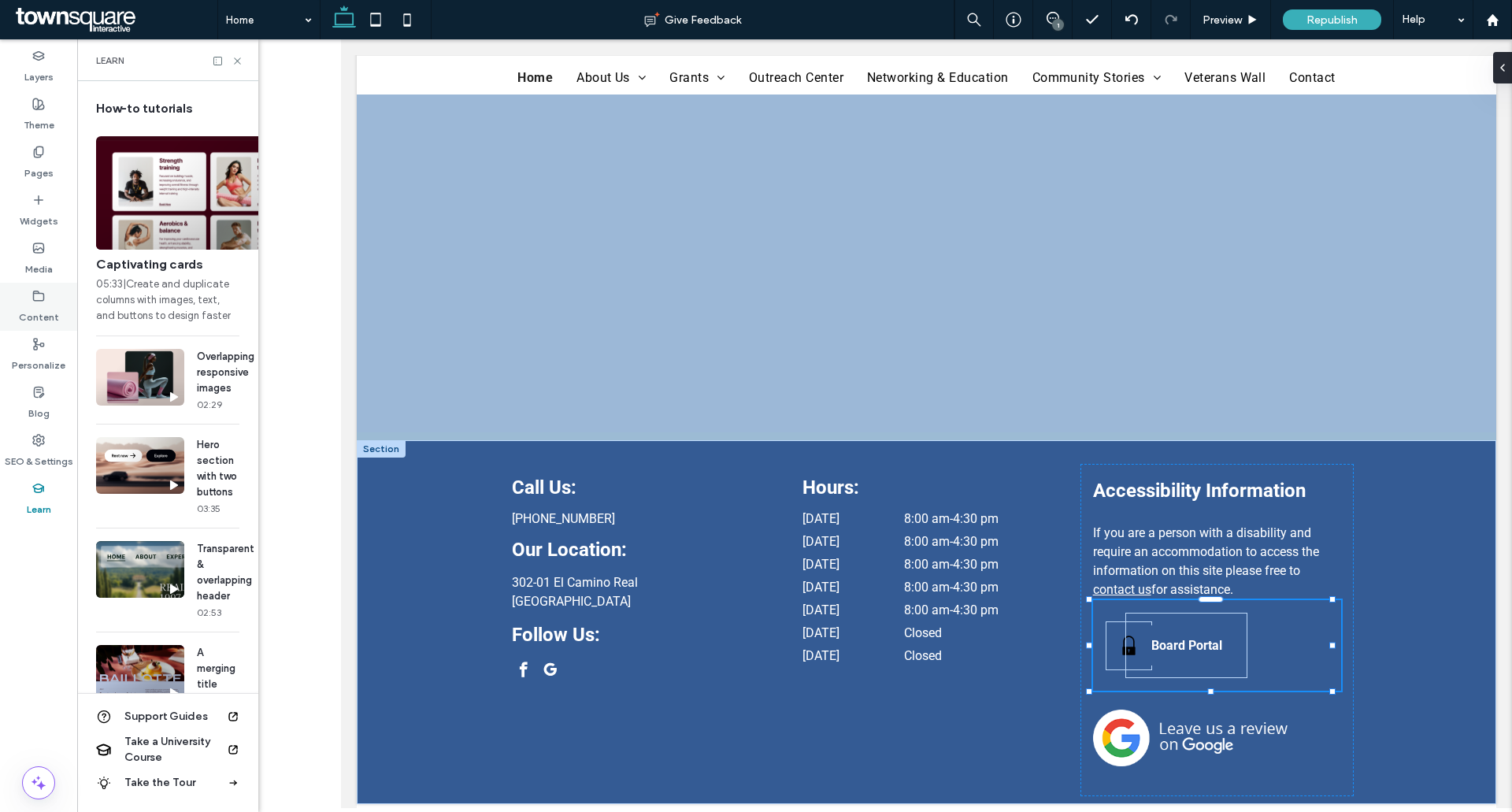
click at [35, 305] on label "Content" at bounding box center [39, 313] width 40 height 22
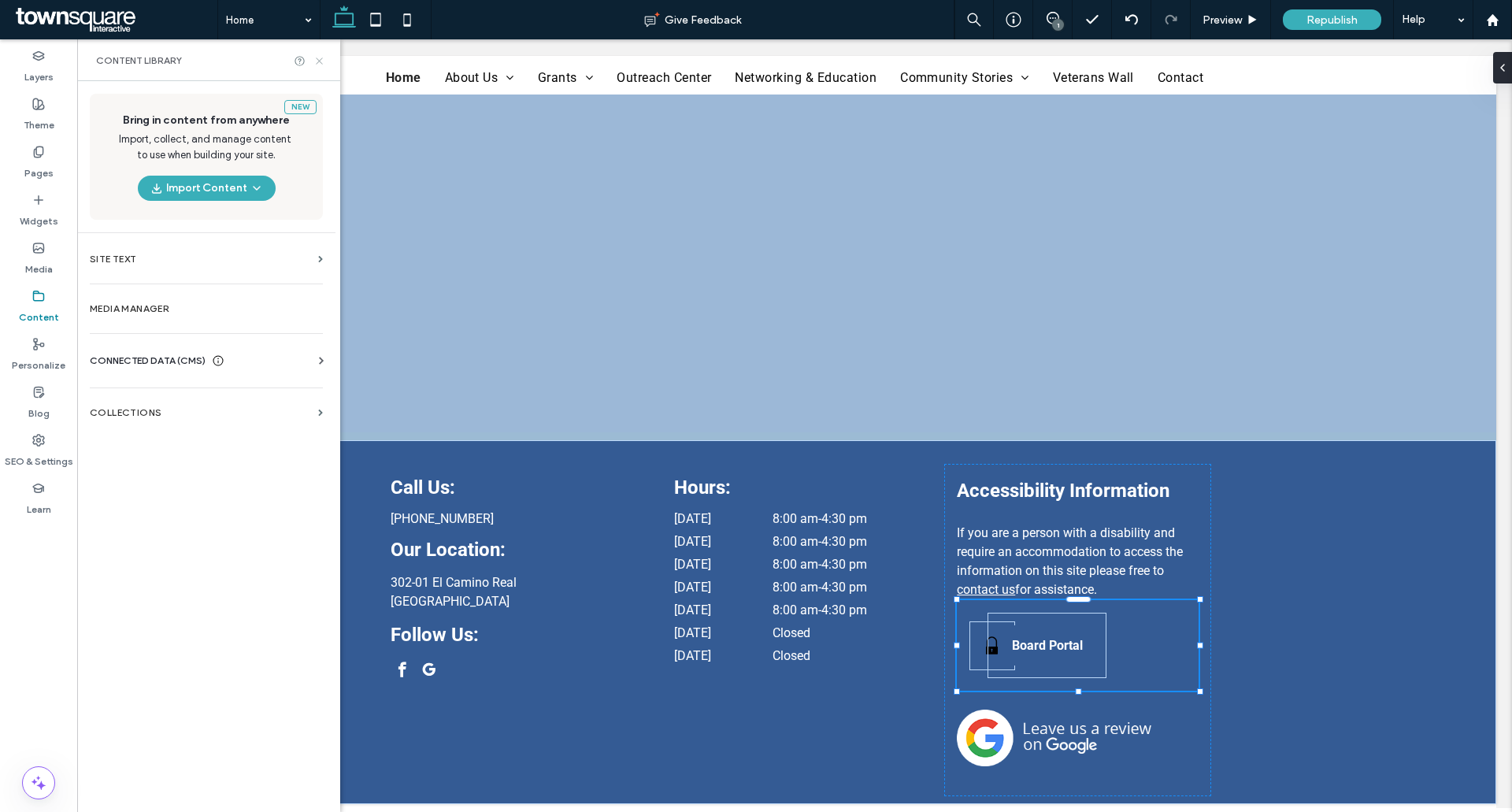
click at [320, 62] on use at bounding box center [318, 60] width 6 height 6
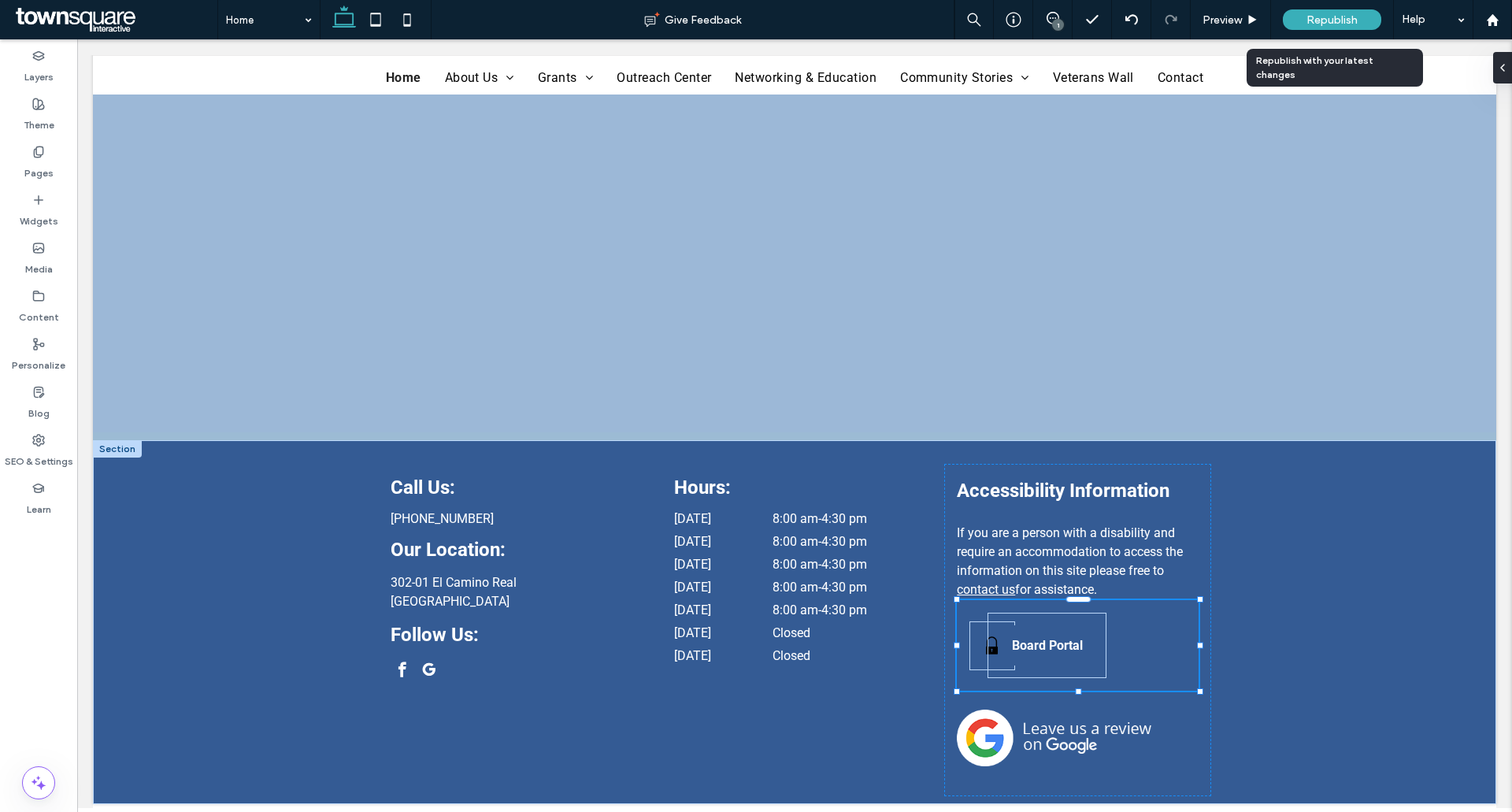
click at [1351, 19] on span "Republish" at bounding box center [1331, 20] width 51 height 14
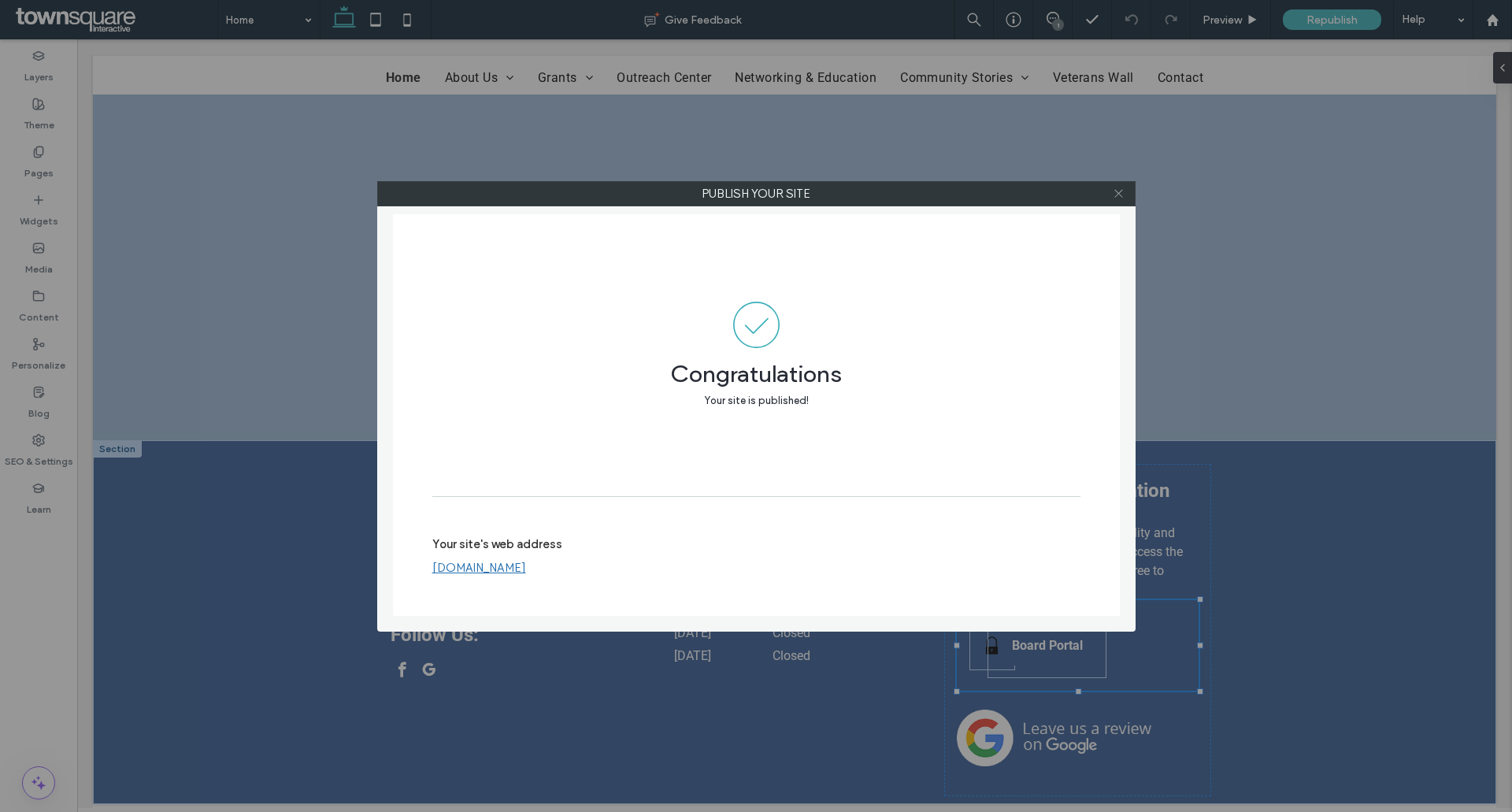
click at [1114, 198] on icon at bounding box center [1118, 193] width 12 height 12
